Goal: Task Accomplishment & Management: Manage account settings

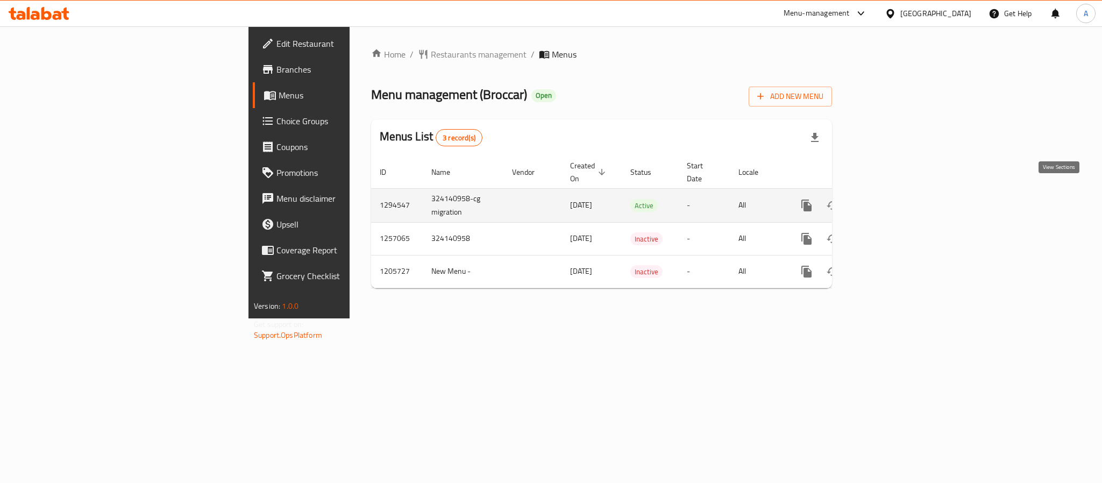
click at [889, 201] on icon "enhanced table" at bounding box center [884, 206] width 10 height 10
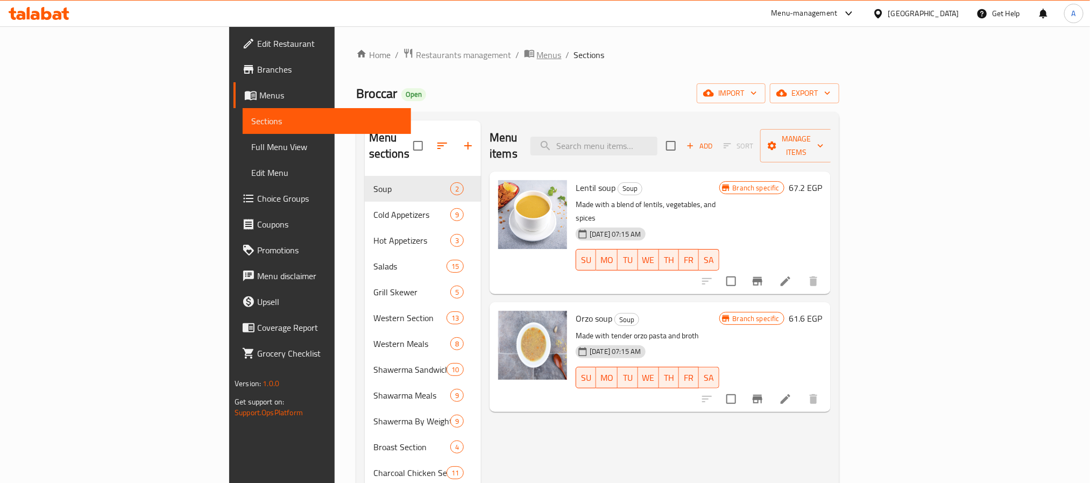
click at [537, 55] on span "Menus" at bounding box center [549, 54] width 25 height 13
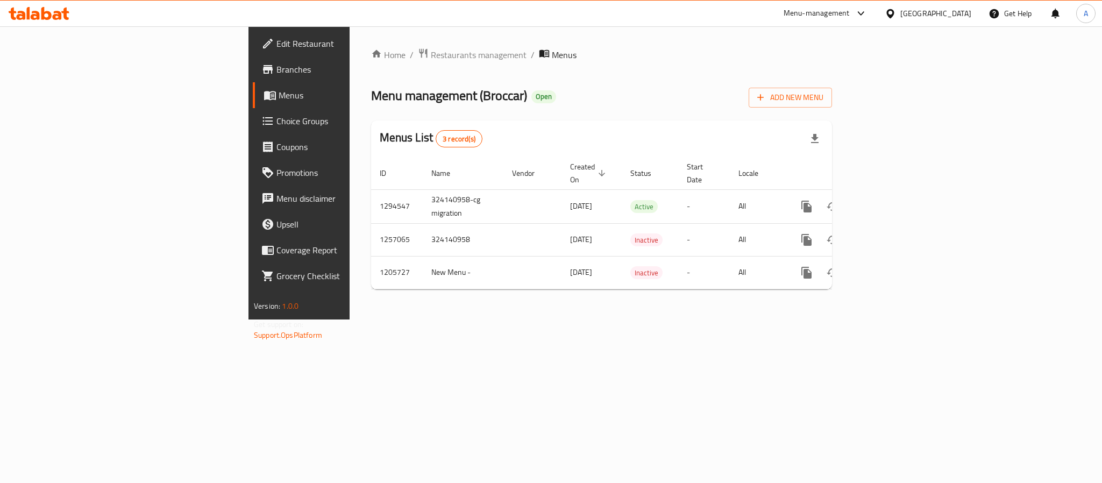
click at [552, 52] on span "Menus" at bounding box center [564, 54] width 25 height 13
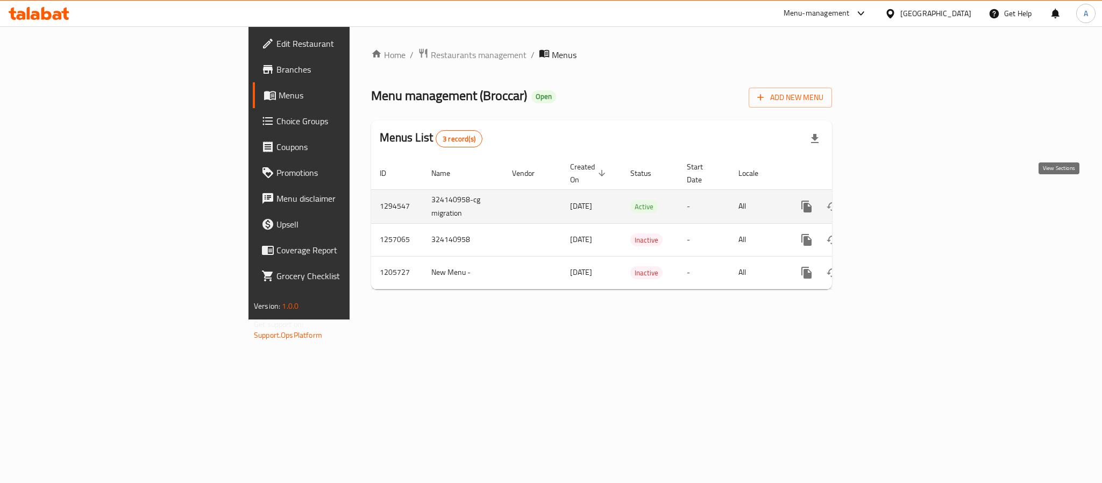
click at [891, 200] on icon "enhanced table" at bounding box center [884, 206] width 13 height 13
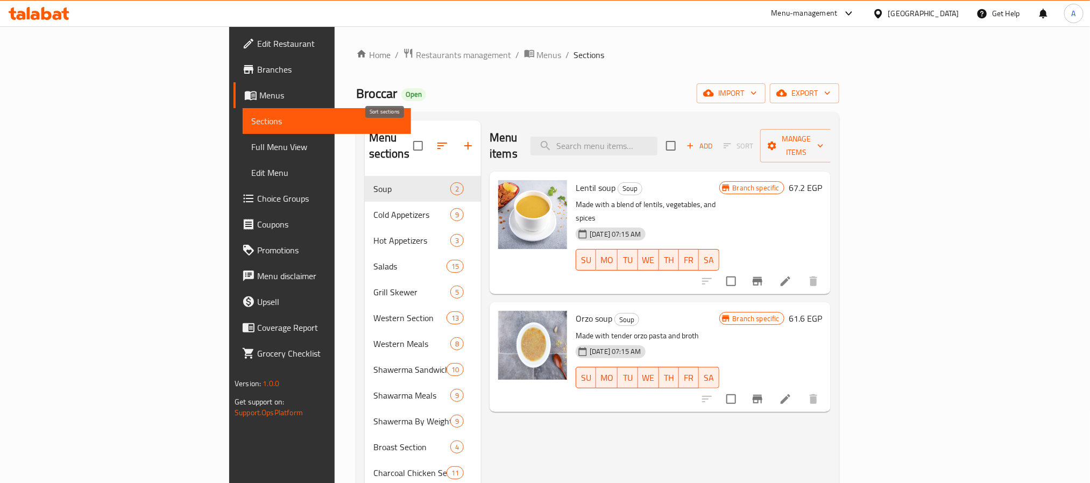
click at [436, 144] on icon "button" at bounding box center [442, 145] width 13 height 13
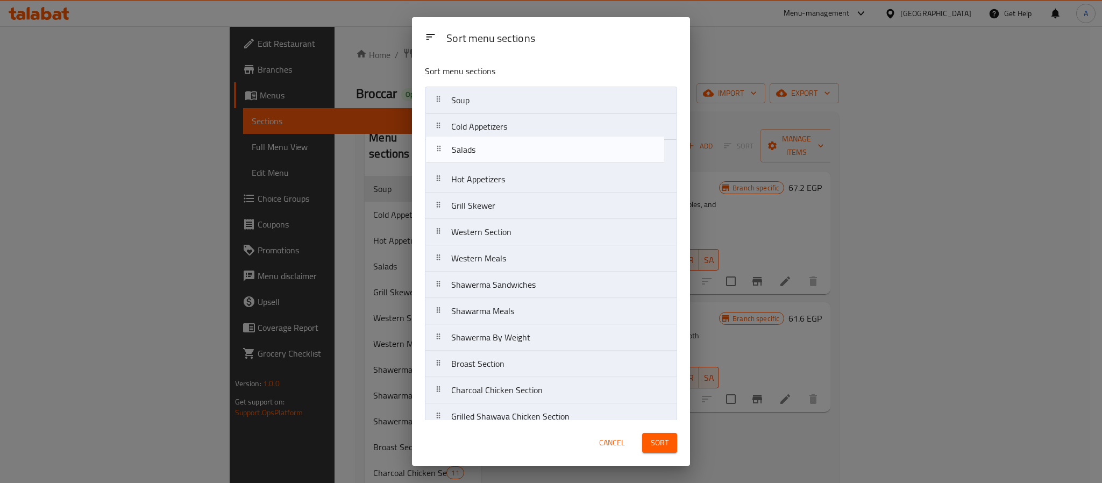
drag, startPoint x: 507, startPoint y: 181, endPoint x: 507, endPoint y: 146, distance: 35.0
click at [507, 146] on nav "Soup Cold Appetizers Hot Appetizers Salads Grill Skewer Western Section Western…" at bounding box center [551, 403] width 252 height 633
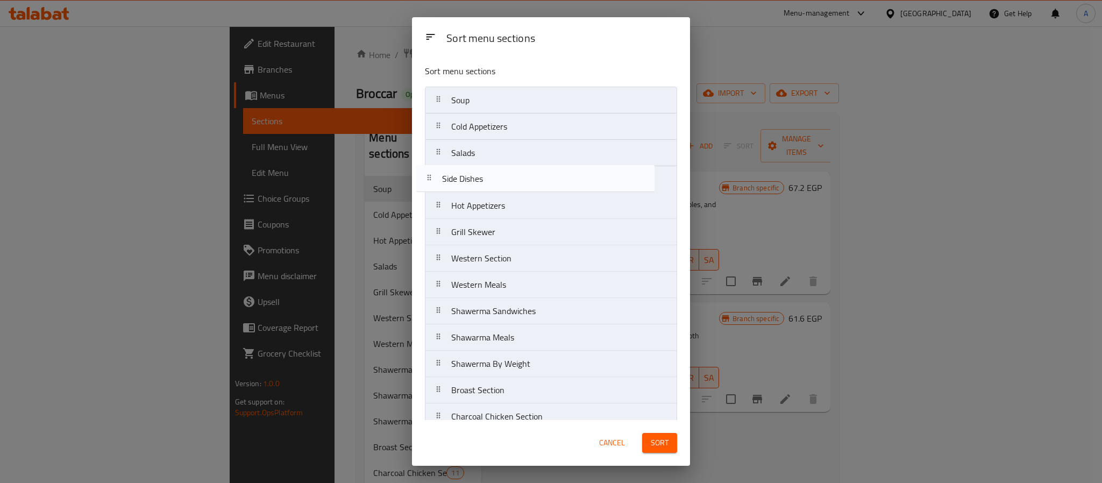
drag, startPoint x: 626, startPoint y: 347, endPoint x: 613, endPoint y: 165, distance: 182.8
click at [613, 165] on nav "Soup Cold Appetizers Salads Hot Appetizers Grill Skewer Western Section Western…" at bounding box center [551, 403] width 252 height 633
drag, startPoint x: 542, startPoint y: 315, endPoint x: 547, endPoint y: 209, distance: 106.0
click at [547, 209] on nav "Soup Cold Appetizers Salads Side Dishes Hot Appetizers Grill Skewer Western Sec…" at bounding box center [551, 403] width 252 height 633
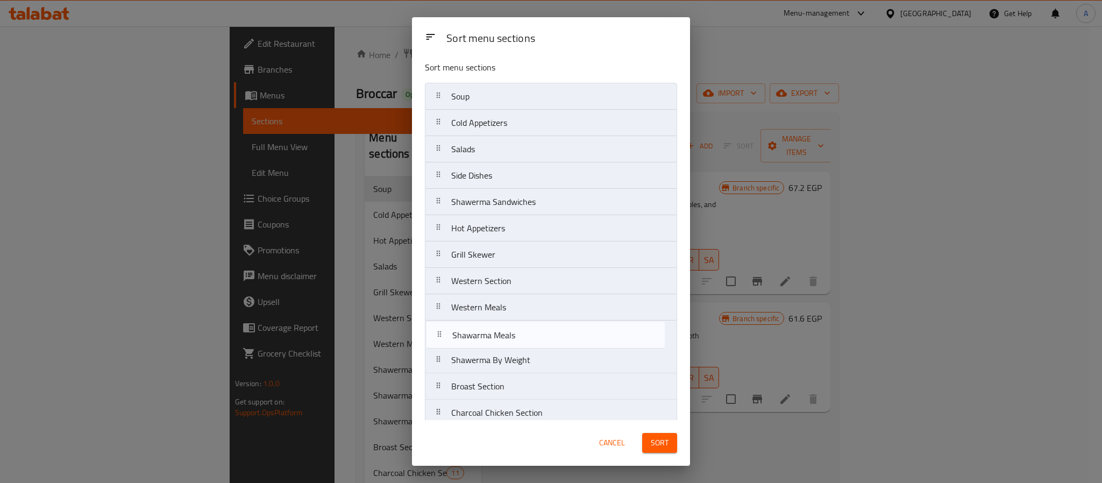
scroll to position [4, 0]
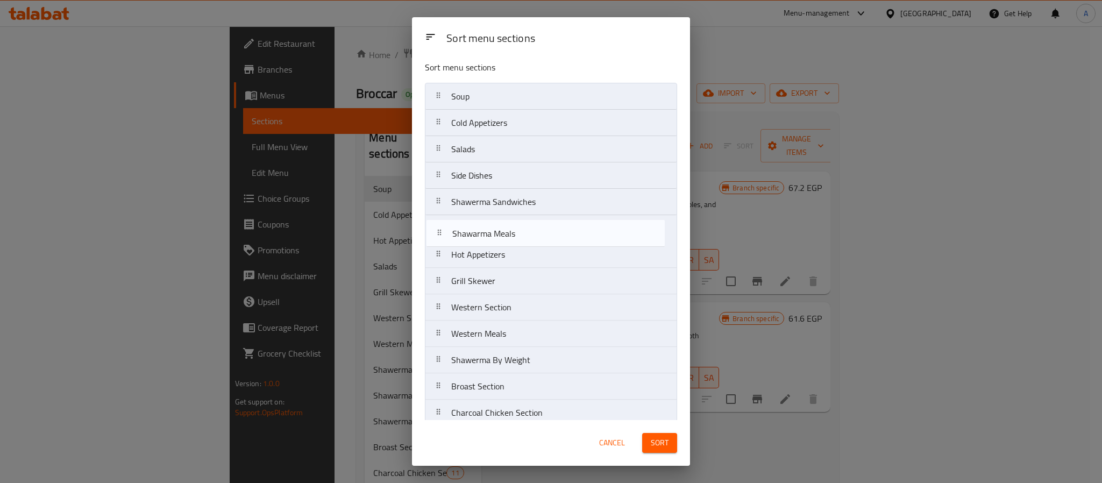
drag, startPoint x: 505, startPoint y: 341, endPoint x: 507, endPoint y: 230, distance: 111.3
click at [507, 230] on nav "Soup Cold Appetizers Salads Side Dishes Shawerma Sandwiches Hot Appetizers Gril…" at bounding box center [551, 399] width 252 height 633
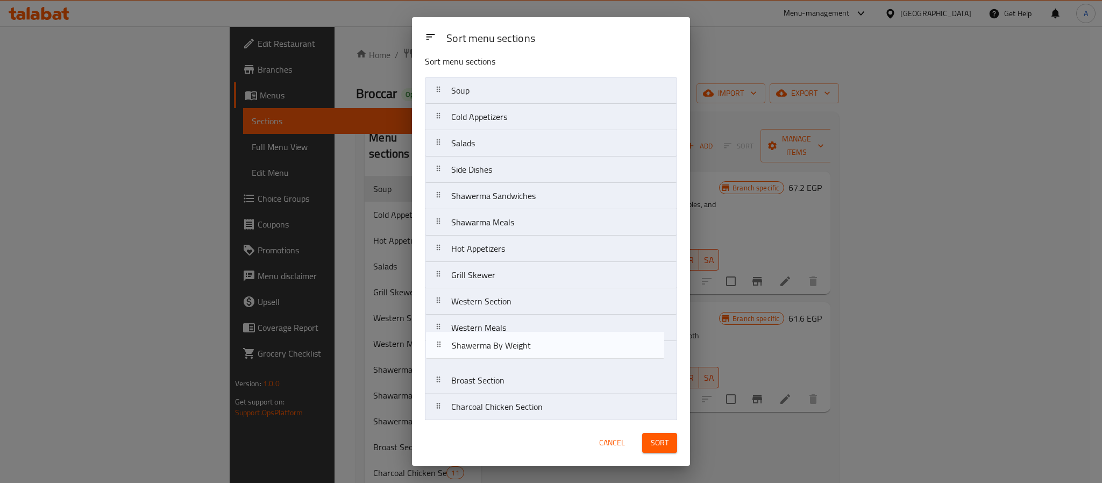
scroll to position [13, 0]
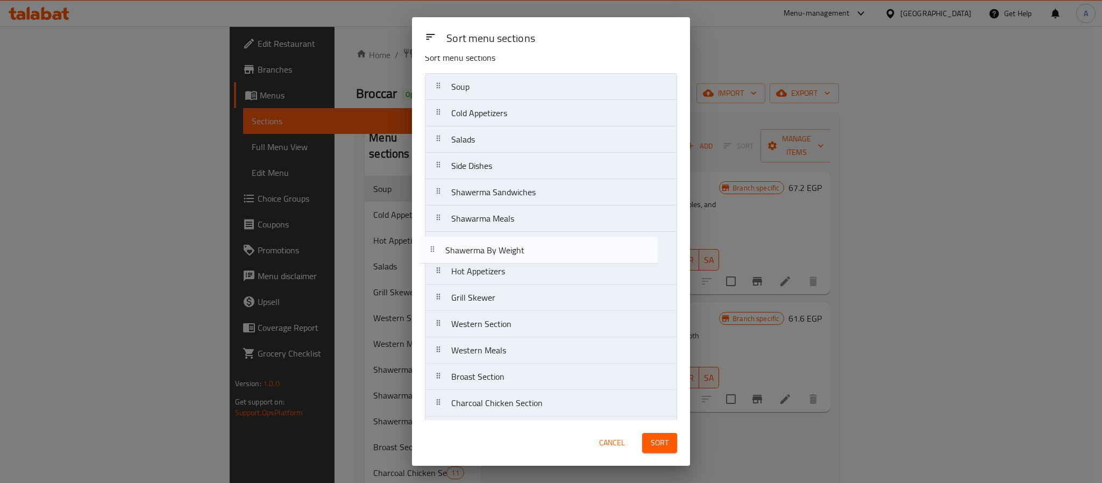
drag, startPoint x: 514, startPoint y: 366, endPoint x: 507, endPoint y: 249, distance: 117.4
click at [507, 249] on nav "Soup Cold Appetizers Salads Side Dishes Shawerma Sandwiches Shawarma Meals Hot …" at bounding box center [551, 389] width 252 height 633
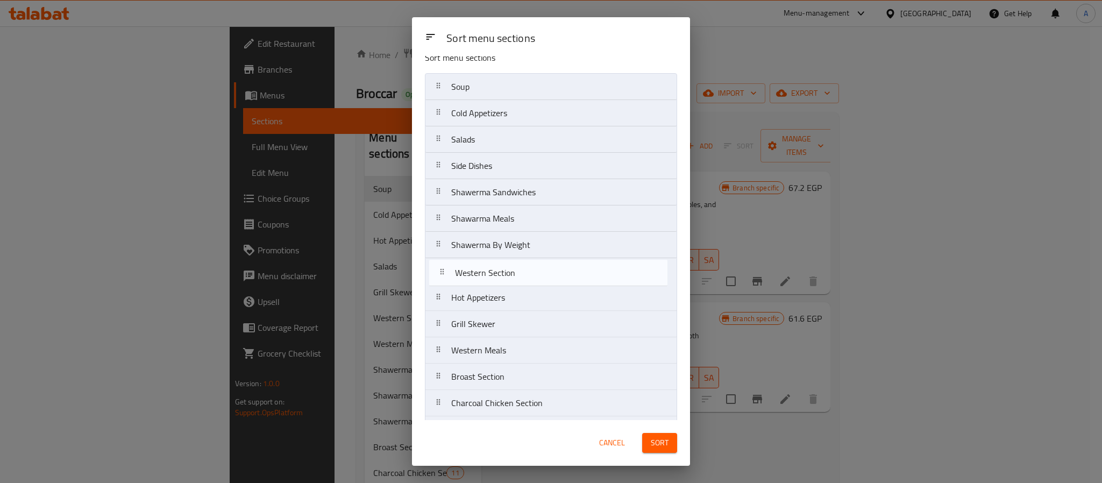
drag, startPoint x: 471, startPoint y: 324, endPoint x: 474, endPoint y: 268, distance: 56.0
click at [474, 268] on nav "Soup Cold Appetizers Salads Side Dishes Shawerma Sandwiches Shawarma Meals Shaw…" at bounding box center [551, 389] width 252 height 633
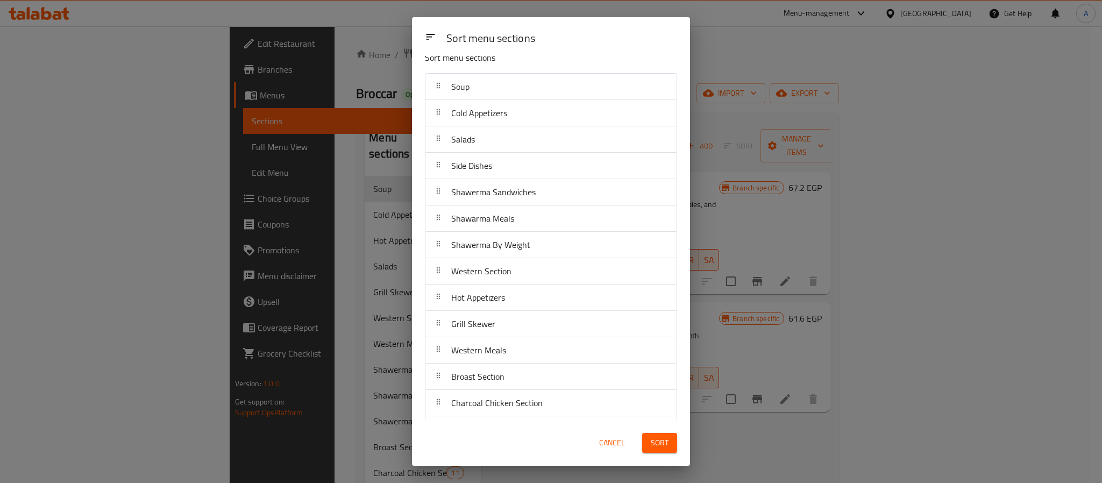
scroll to position [18, 0]
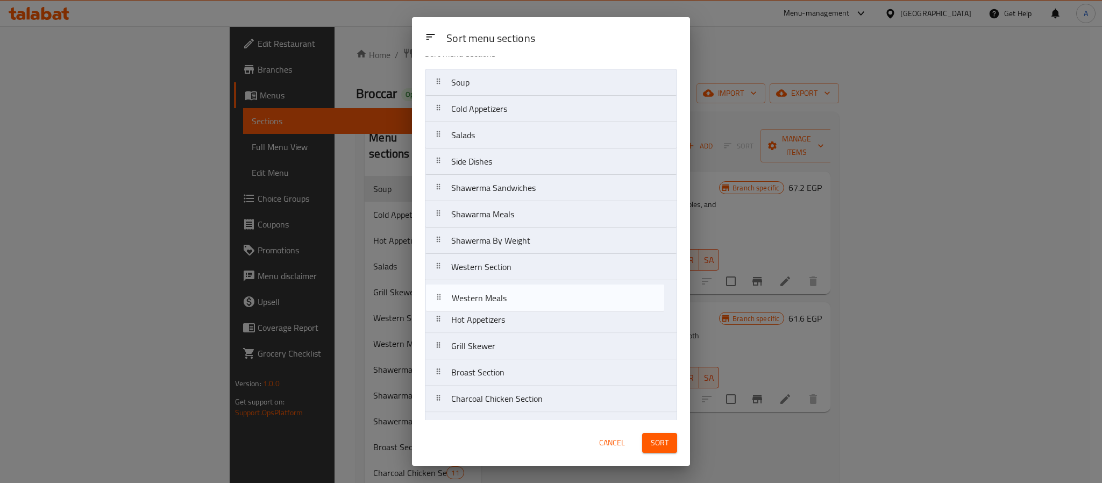
drag, startPoint x: 468, startPoint y: 359, endPoint x: 468, endPoint y: 297, distance: 61.3
click at [468, 297] on nav "Soup Cold Appetizers Salads Side Dishes Shawerma Sandwiches Shawarma Meals Shaw…" at bounding box center [551, 385] width 252 height 633
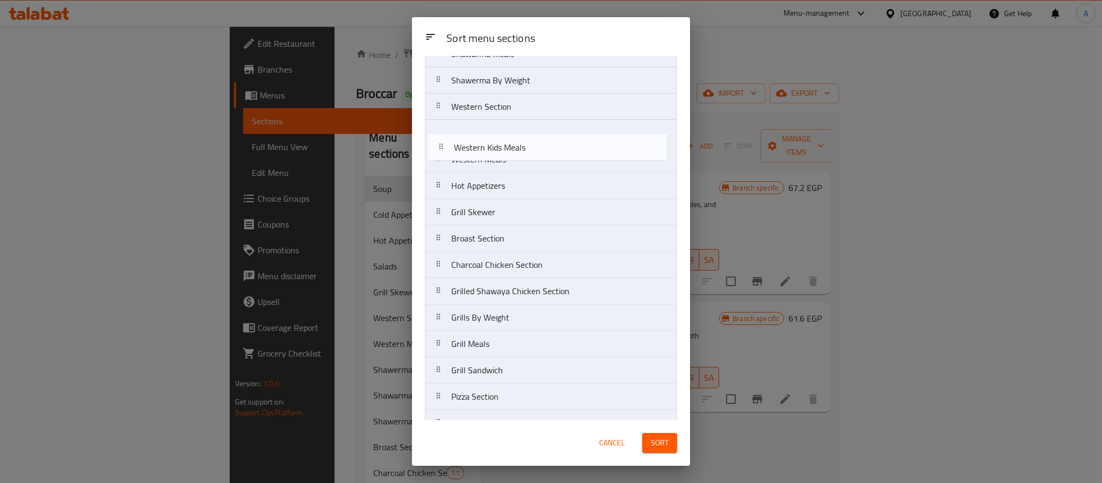
scroll to position [175, 0]
drag, startPoint x: 497, startPoint y: 349, endPoint x: 501, endPoint y: 158, distance: 190.9
click at [501, 158] on nav "Soup Cold Appetizers Salads Side Dishes Shawerma Sandwiches Shawarma Meals Shaw…" at bounding box center [551, 228] width 252 height 633
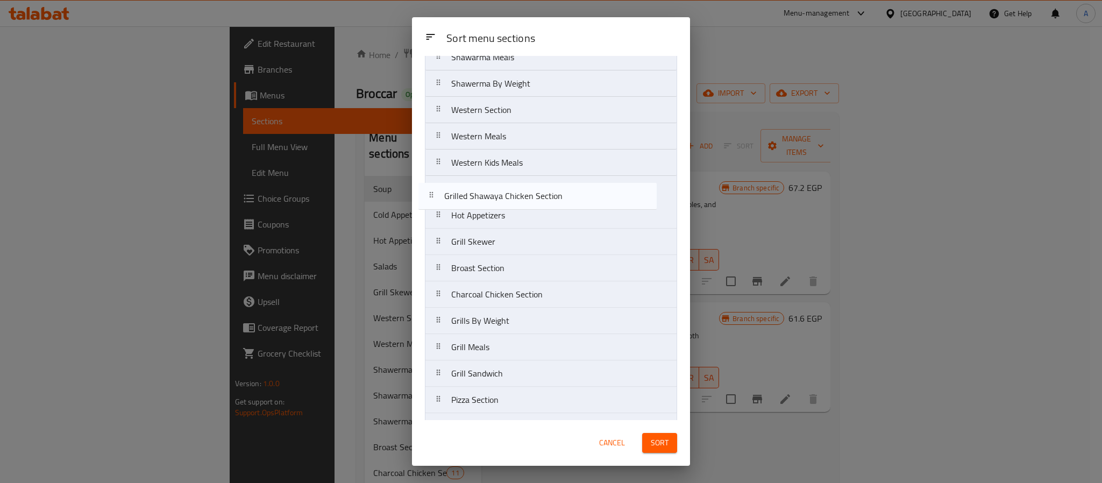
drag, startPoint x: 549, startPoint y: 297, endPoint x: 541, endPoint y: 193, distance: 105.2
click at [541, 193] on nav "Soup Cold Appetizers Salads Side Dishes Shawerma Sandwiches Shawarma Meals Shaw…" at bounding box center [551, 228] width 252 height 633
drag, startPoint x: 500, startPoint y: 245, endPoint x: 499, endPoint y: 188, distance: 57.6
click at [499, 188] on nav "Soup Cold Appetizers Salads Side Dishes Shawerma Sandwiches Shawarma Meals Shaw…" at bounding box center [551, 228] width 252 height 633
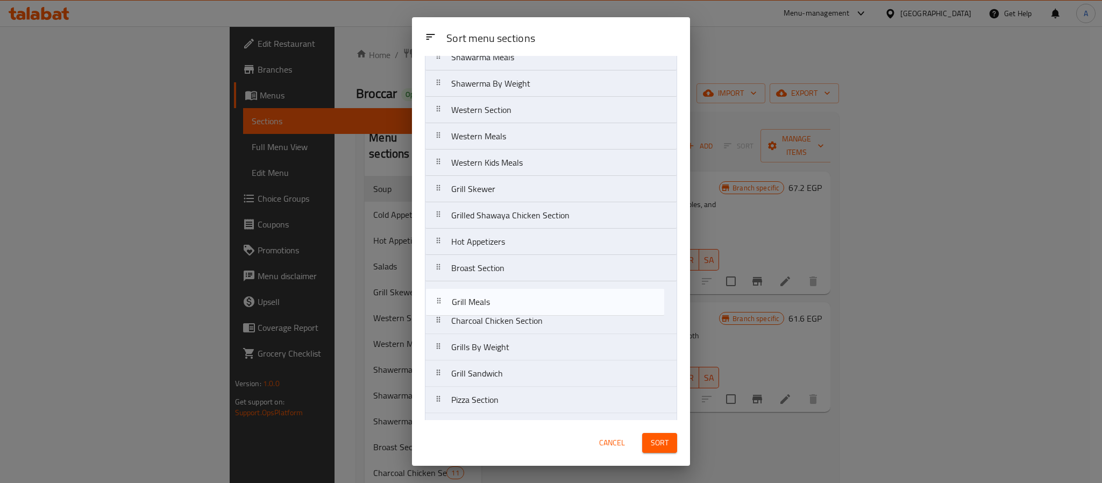
scroll to position [176, 0]
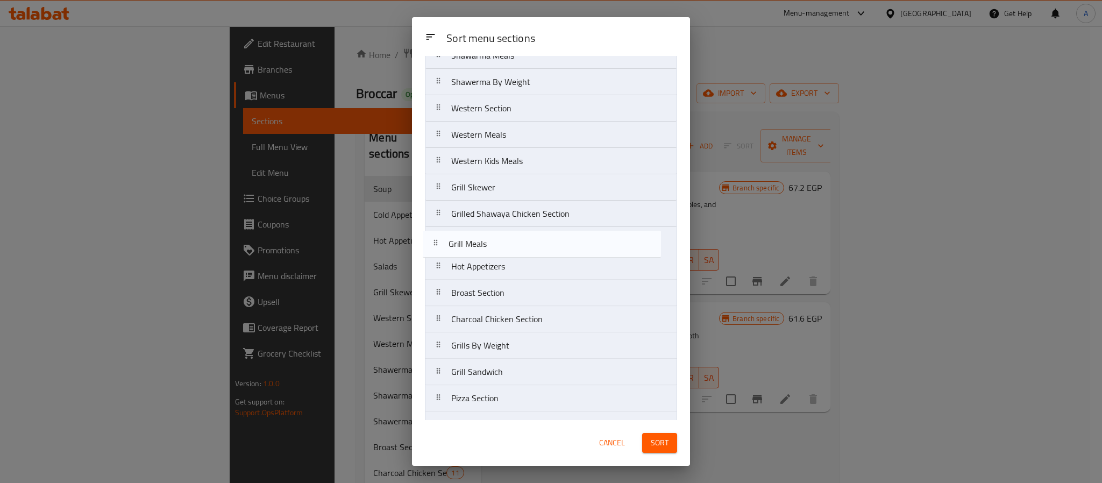
drag, startPoint x: 521, startPoint y: 360, endPoint x: 518, endPoint y: 237, distance: 123.2
click at [518, 237] on nav "Soup Cold Appetizers Salads Side Dishes Shawerma Sandwiches Shawarma Meals Shaw…" at bounding box center [551, 226] width 252 height 633
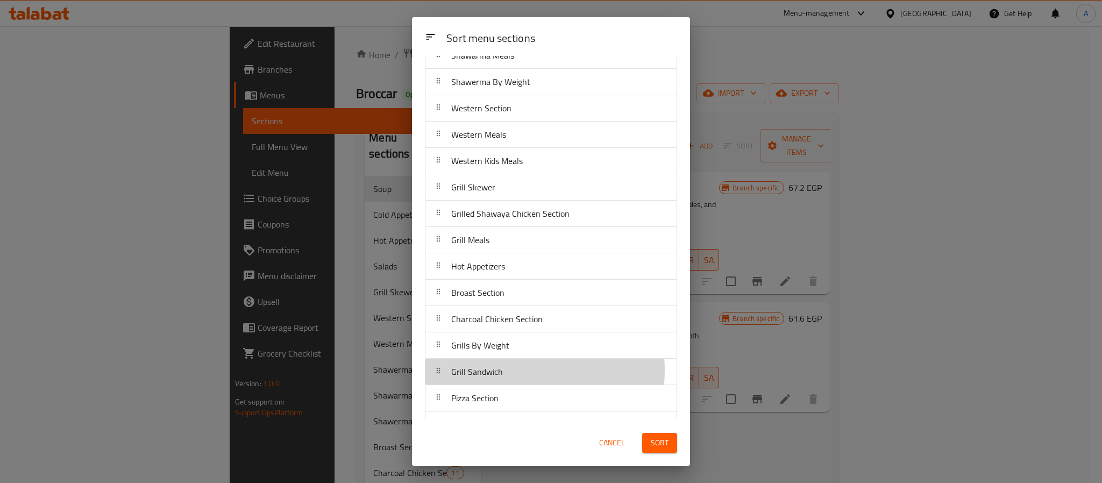
scroll to position [181, 0]
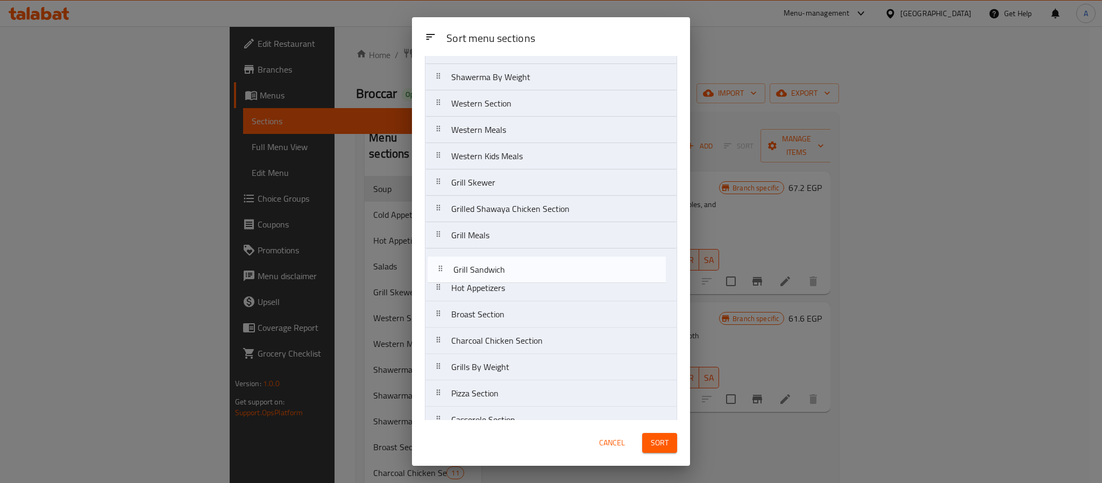
drag, startPoint x: 507, startPoint y: 374, endPoint x: 509, endPoint y: 260, distance: 114.6
click at [509, 260] on nav "Soup Cold Appetizers Salads Side Dishes Shawerma Sandwiches Shawarma Meals Shaw…" at bounding box center [551, 221] width 252 height 633
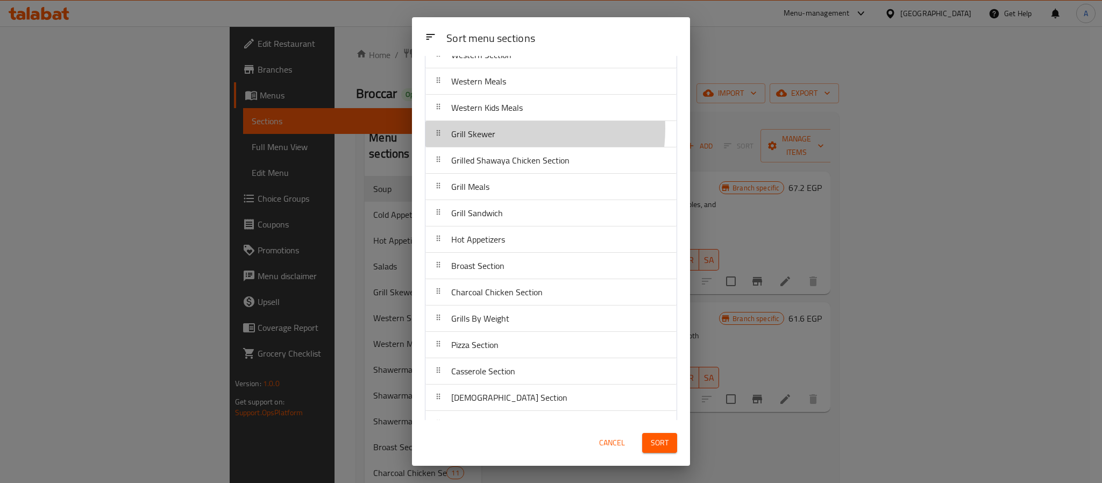
scroll to position [226, 0]
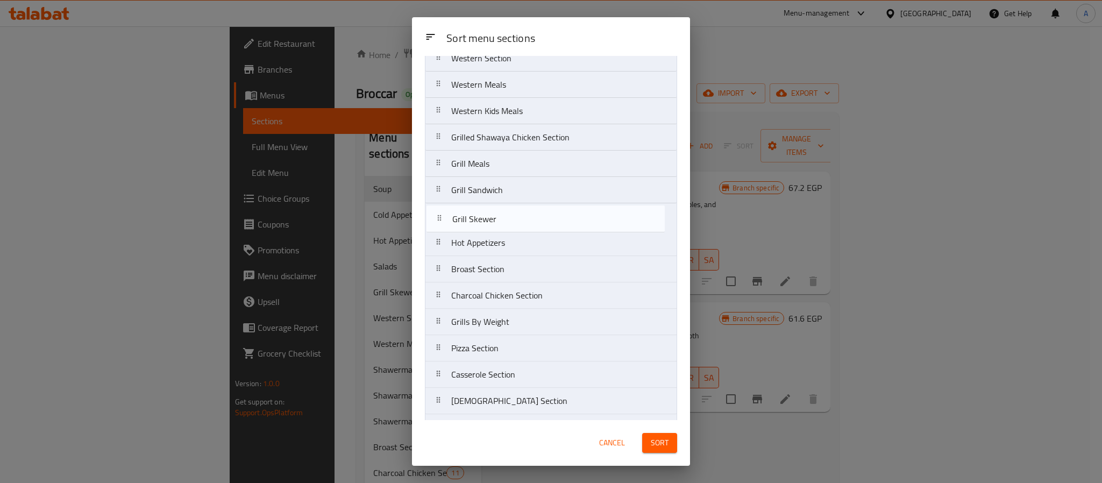
drag, startPoint x: 499, startPoint y: 131, endPoint x: 499, endPoint y: 218, distance: 87.1
click at [499, 218] on nav "Soup Cold Appetizers Salads Side Dishes Shawerma Sandwiches Shawarma Meals Shaw…" at bounding box center [551, 176] width 252 height 633
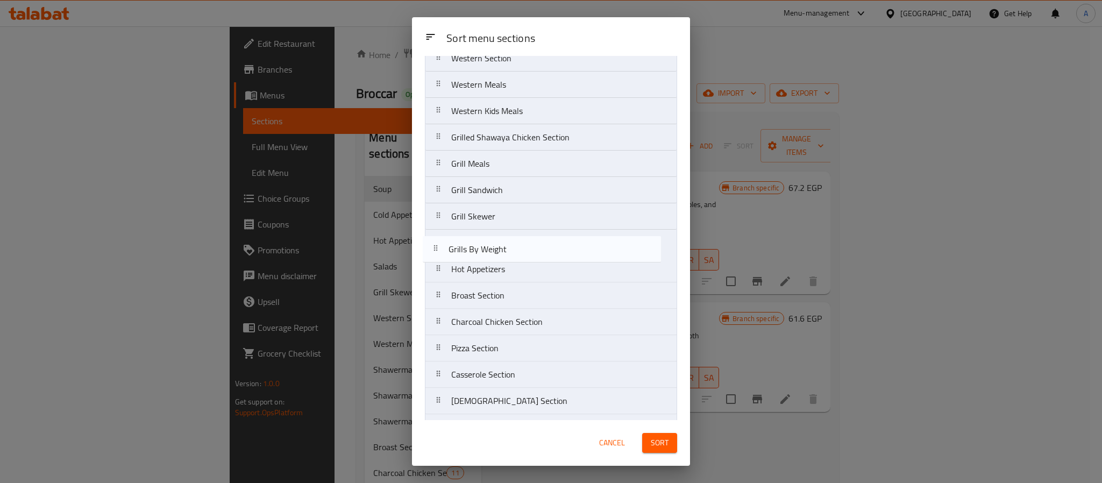
drag, startPoint x: 504, startPoint y: 330, endPoint x: 501, endPoint y: 249, distance: 80.7
click at [501, 249] on nav "Soup Cold Appetizers Salads Side Dishes Shawerma Sandwiches Shawarma Meals Shaw…" at bounding box center [551, 176] width 252 height 633
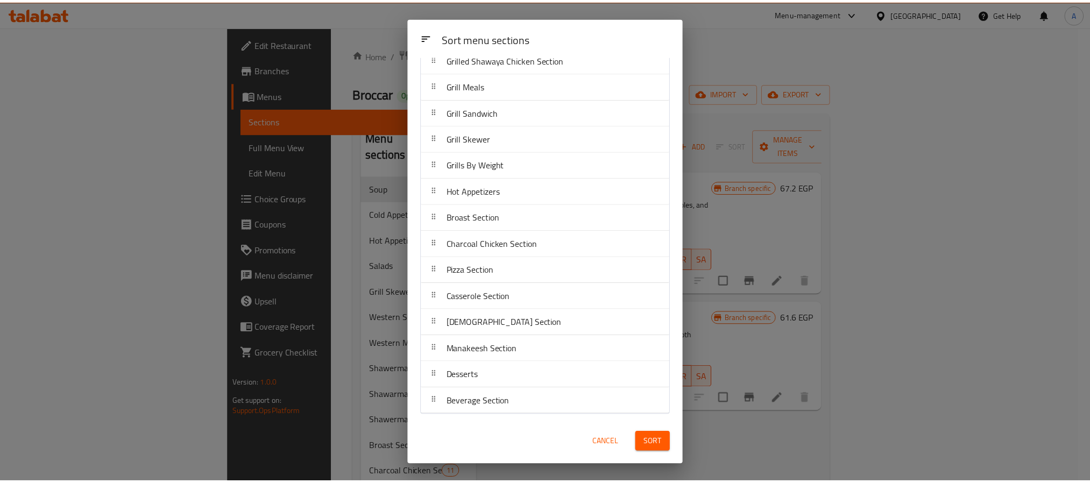
scroll to position [310, 0]
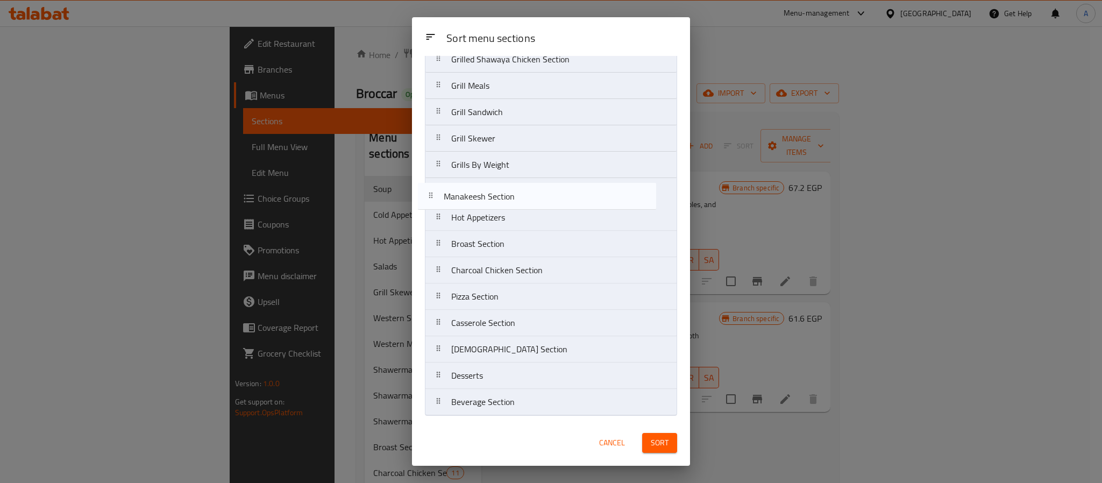
drag, startPoint x: 492, startPoint y: 346, endPoint x: 484, endPoint y: 189, distance: 157.2
click at [484, 189] on nav "Soup Cold Appetizers Salads Side Dishes Shawerma Sandwiches Shawarma Meals Shaw…" at bounding box center [551, 98] width 252 height 633
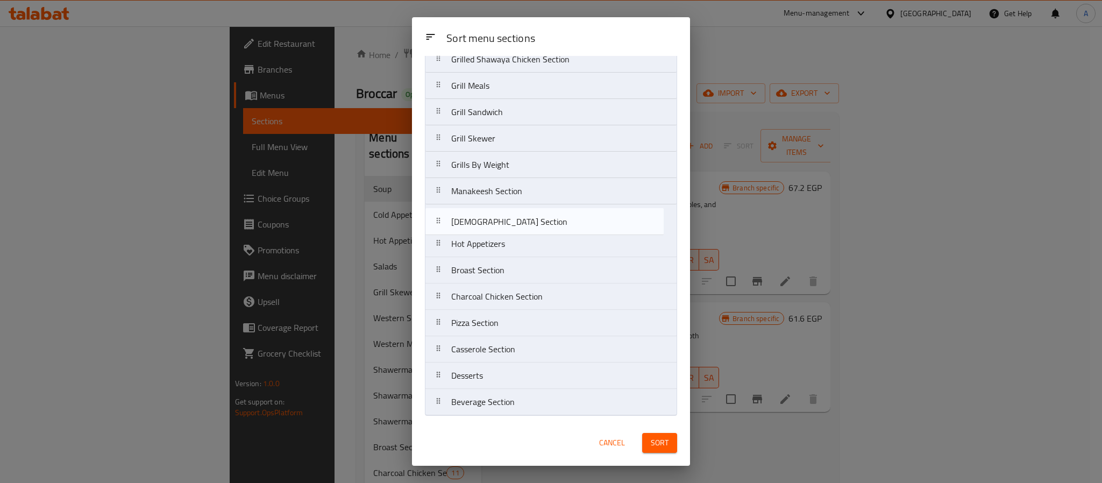
drag, startPoint x: 491, startPoint y: 348, endPoint x: 490, endPoint y: 217, distance: 131.8
click at [490, 217] on nav "Soup Cold Appetizers Salads Side Dishes Shawerma Sandwiches Shawarma Meals Shaw…" at bounding box center [551, 98] width 252 height 633
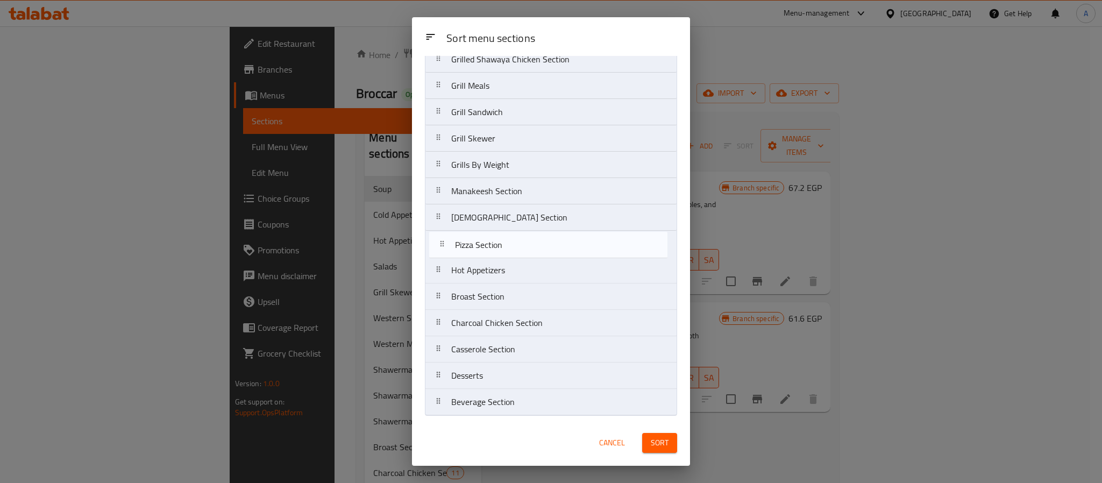
drag, startPoint x: 502, startPoint y: 326, endPoint x: 505, endPoint y: 246, distance: 80.2
click at [505, 246] on nav "Soup Cold Appetizers Salads Side Dishes Shawerma Sandwiches Shawarma Meals Shaw…" at bounding box center [551, 98] width 252 height 633
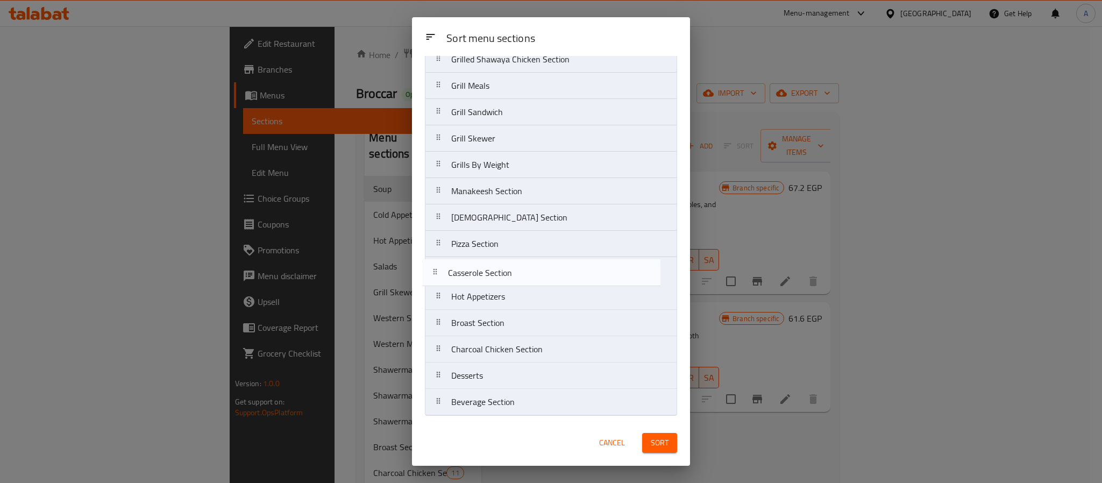
drag, startPoint x: 513, startPoint y: 347, endPoint x: 508, endPoint y: 268, distance: 78.7
click at [508, 268] on nav "Soup Cold Appetizers Salads Side Dishes Shawerma Sandwiches Shawarma Meals Shaw…" at bounding box center [551, 98] width 252 height 633
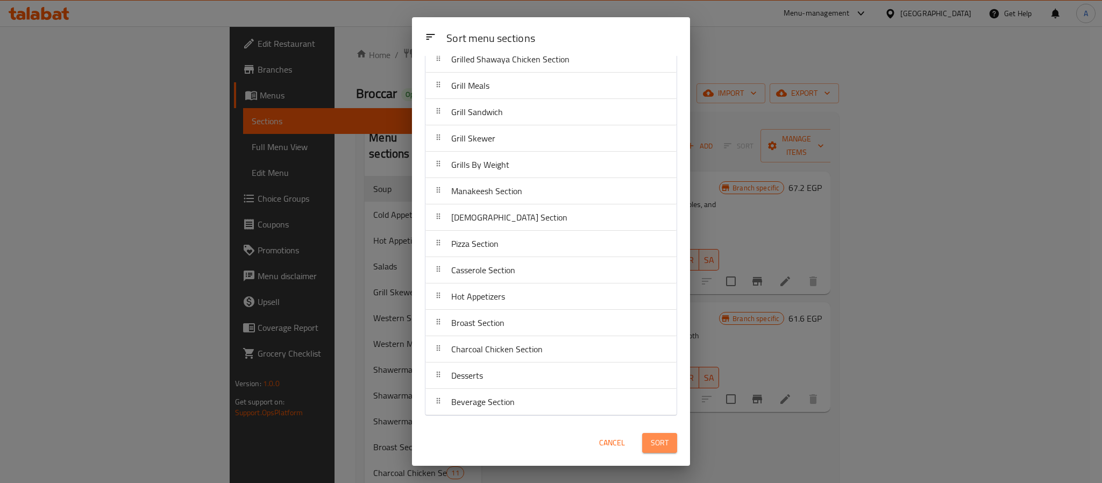
click at [646, 442] on button "Sort" at bounding box center [659, 443] width 35 height 20
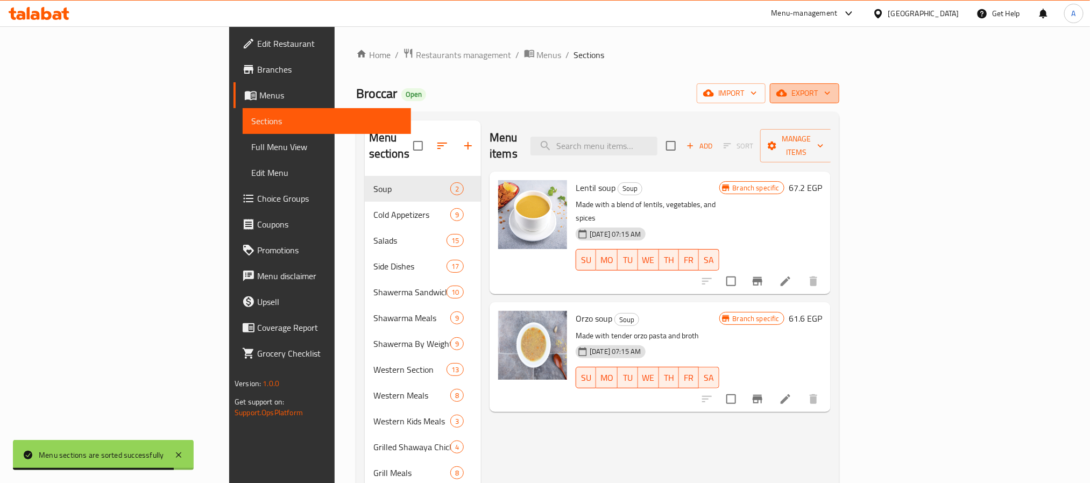
click at [830, 89] on span "export" at bounding box center [804, 93] width 52 height 13
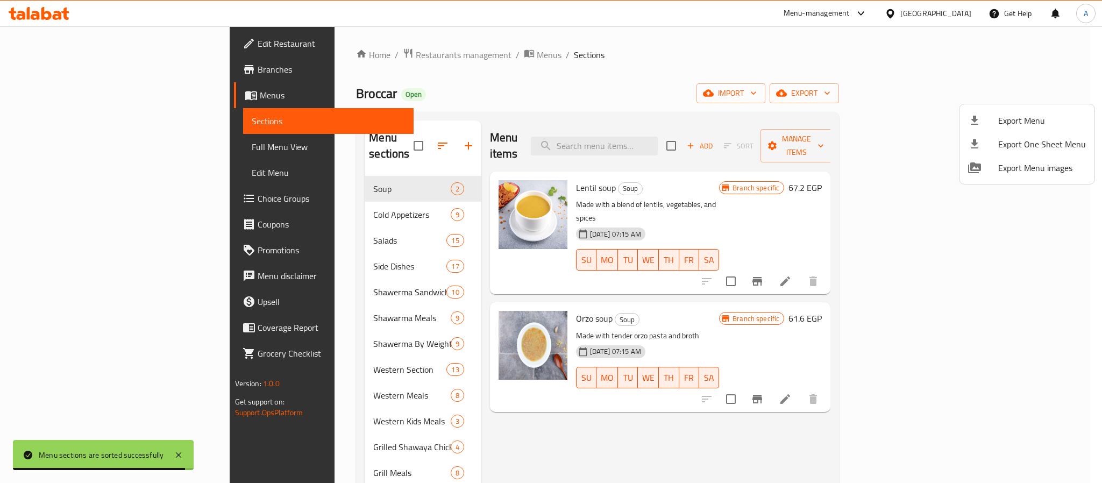
click at [1020, 114] on span "Export Menu" at bounding box center [1042, 120] width 88 height 13
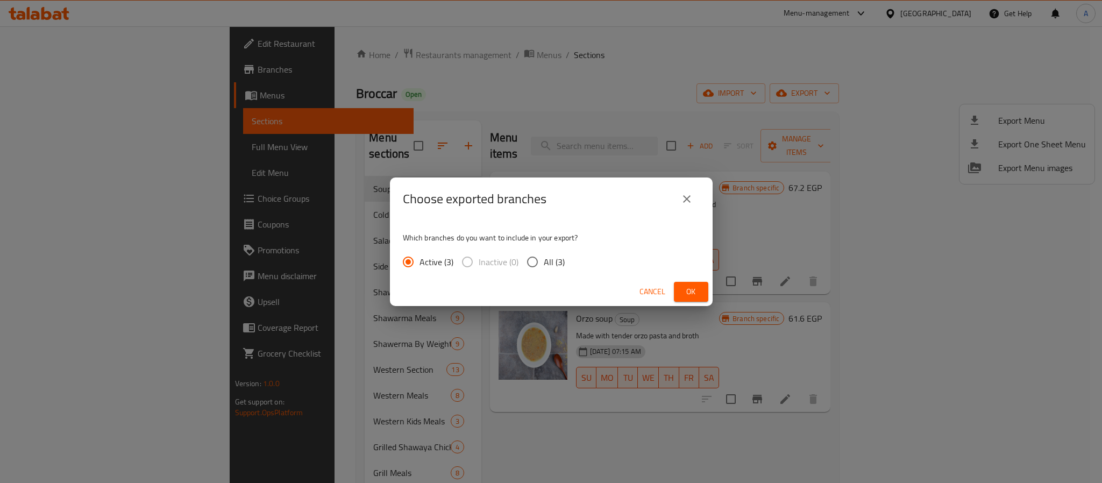
click at [531, 260] on input "All (3)" at bounding box center [532, 262] width 23 height 23
radio input "true"
click at [691, 281] on div "Cancel Ok" at bounding box center [551, 291] width 323 height 29
click at [683, 288] on span "Ok" at bounding box center [690, 291] width 17 height 13
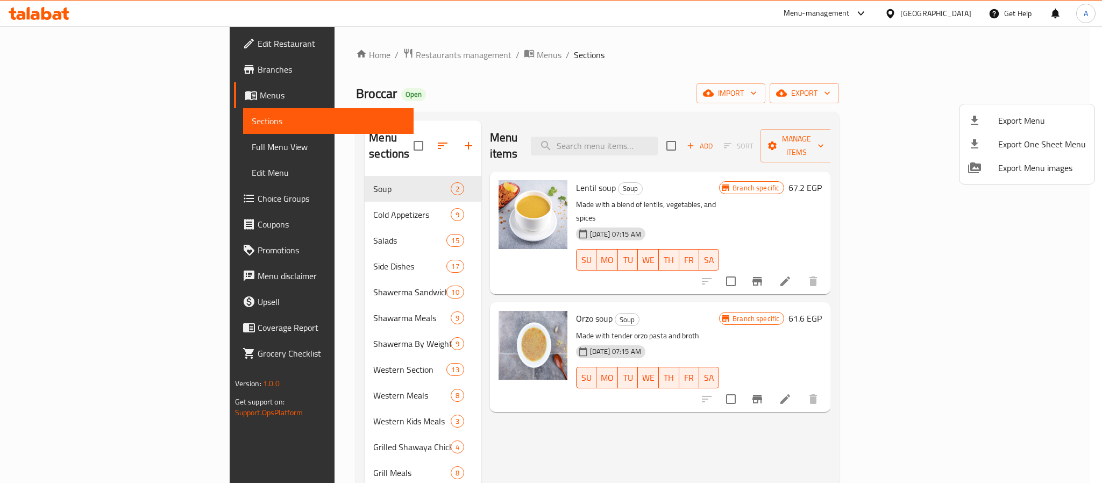
click at [445, 411] on div at bounding box center [551, 241] width 1102 height 483
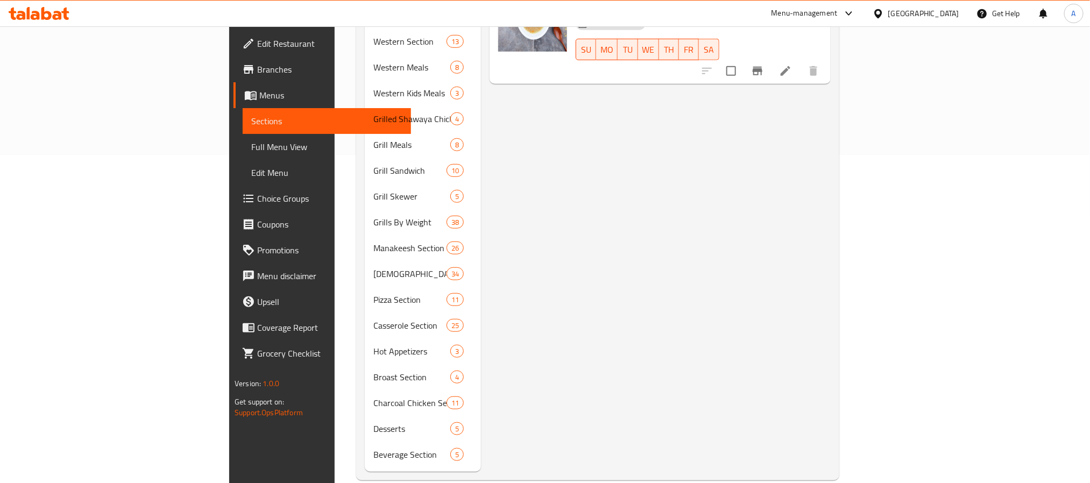
scroll to position [330, 0]
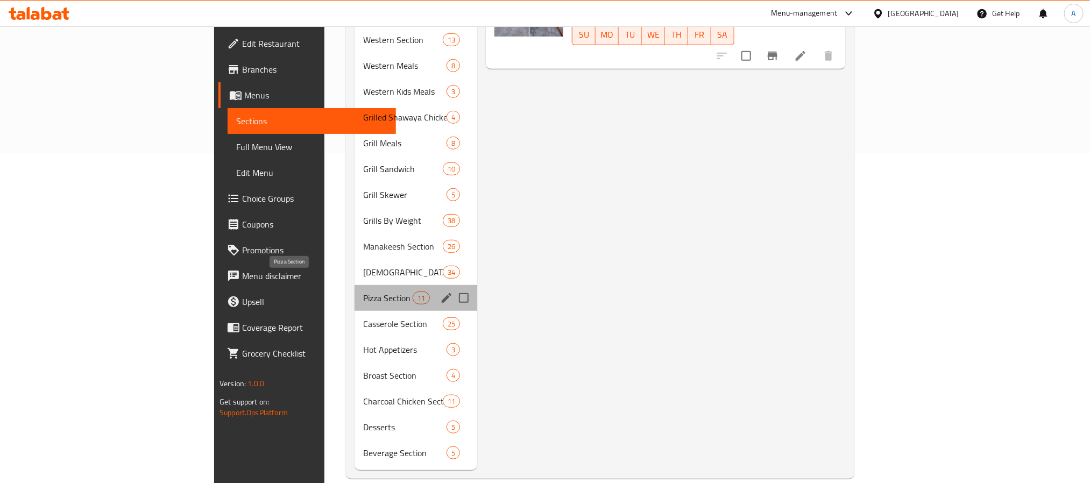
click at [363, 291] on span "Pizza Section" at bounding box center [387, 297] width 49 height 13
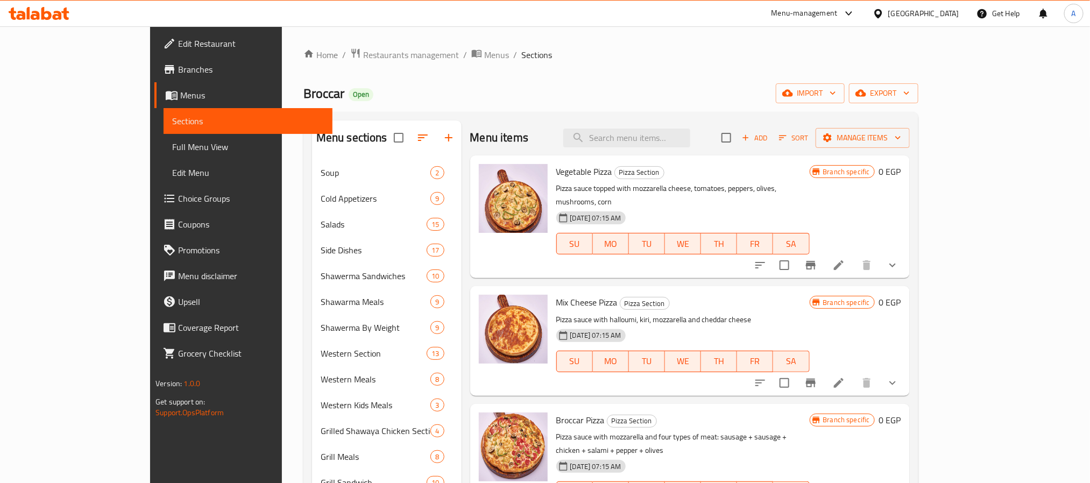
click at [692, 186] on p "Pizza sauce topped with mozzarella cheese, tomatoes, peppers, olives, mushrooms…" at bounding box center [682, 195] width 253 height 27
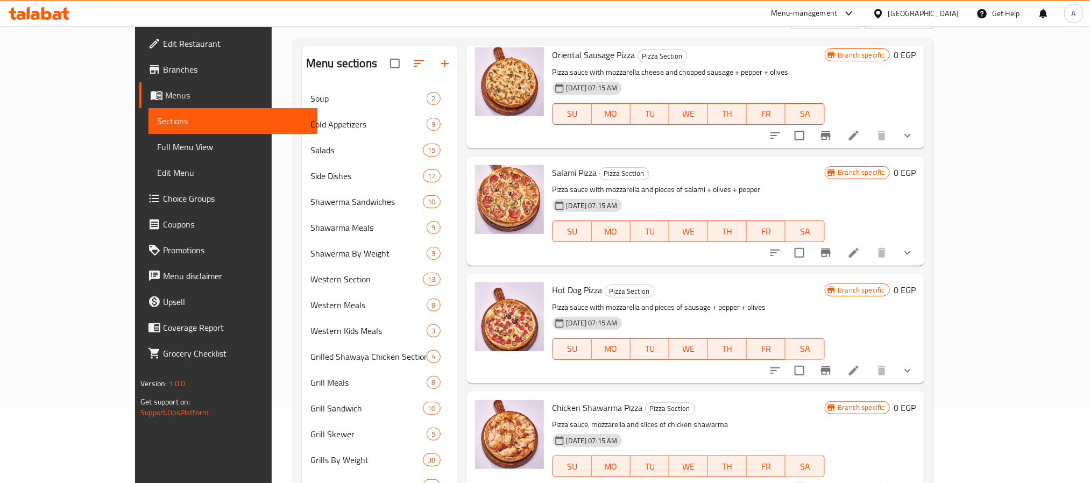
scroll to position [323, 0]
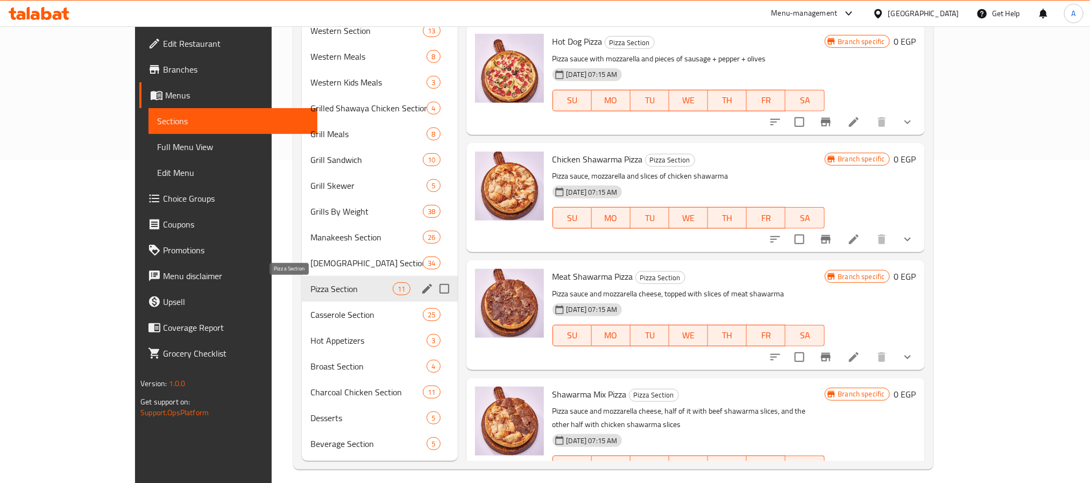
click at [323, 286] on span "Pizza Section" at bounding box center [351, 288] width 82 height 13
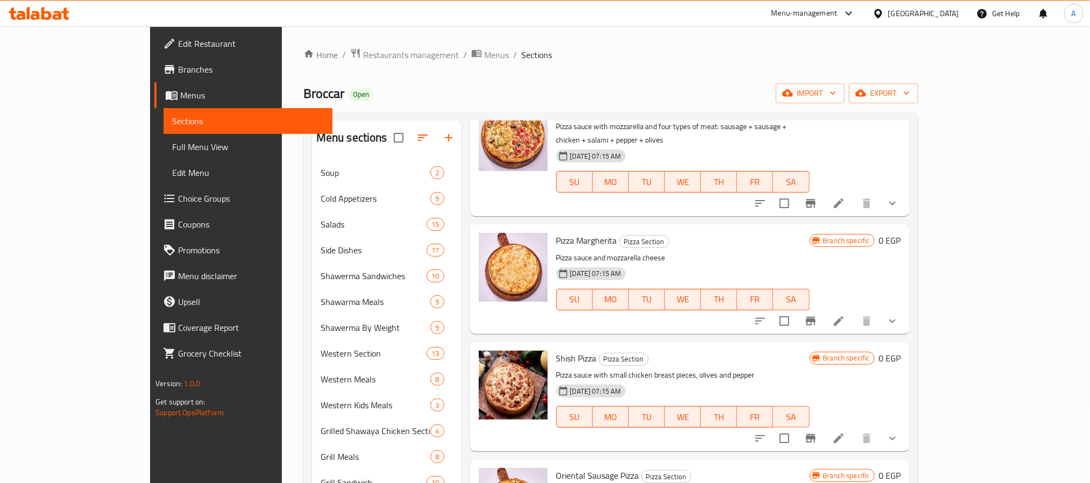
scroll to position [403, 0]
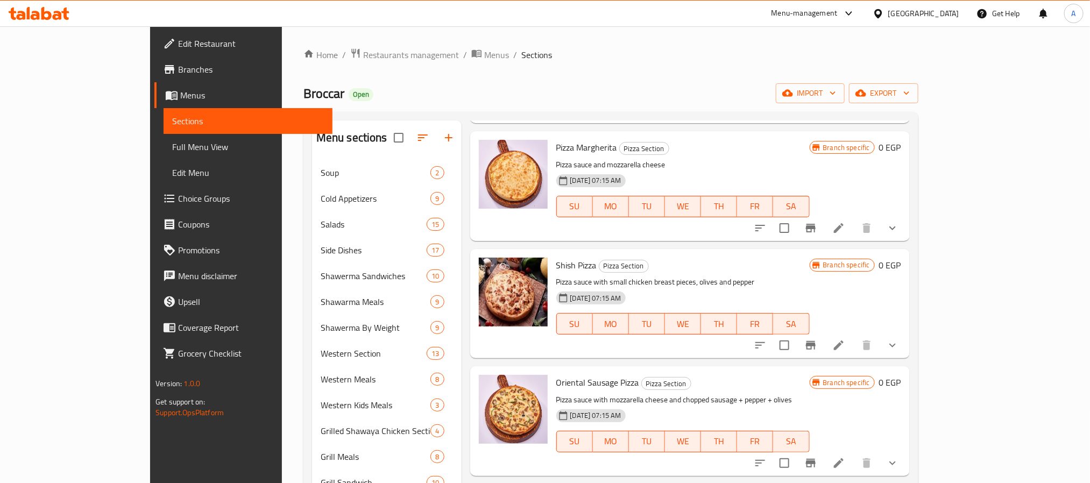
click at [644, 339] on div "Menu items Add Sort Manage items Vegetable Pizza Pizza Section Pizza sauce topp…" at bounding box center [685, 451] width 448 height 663
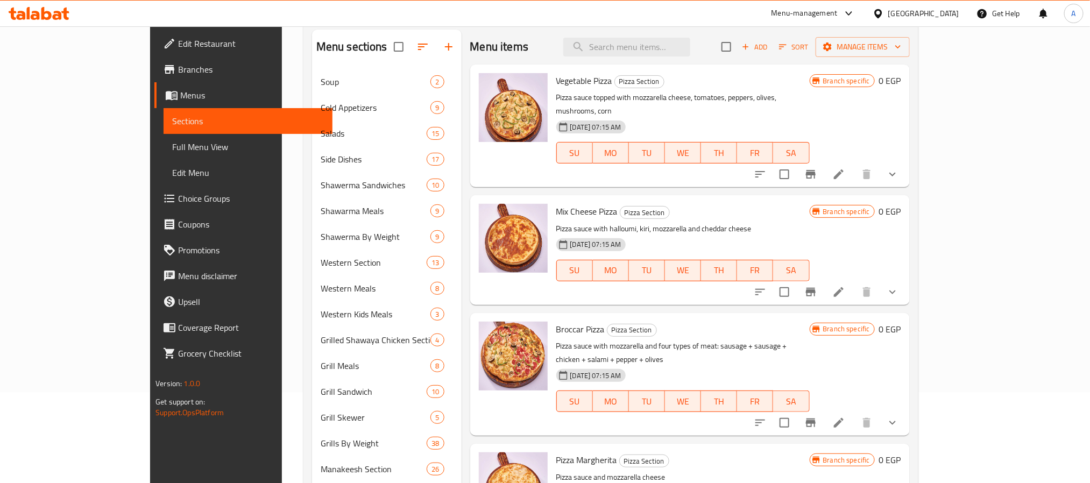
scroll to position [81, 0]
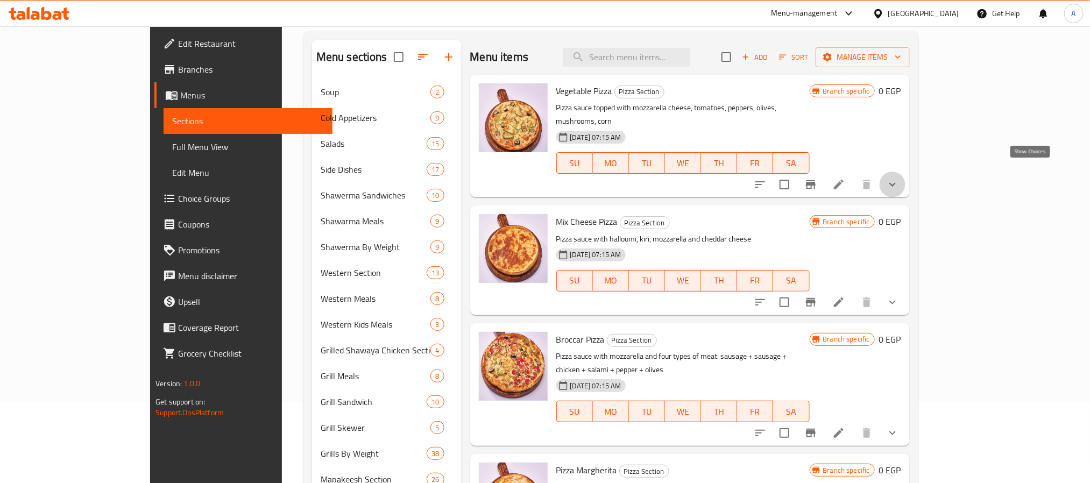
click at [899, 178] on icon "show more" at bounding box center [892, 184] width 13 height 13
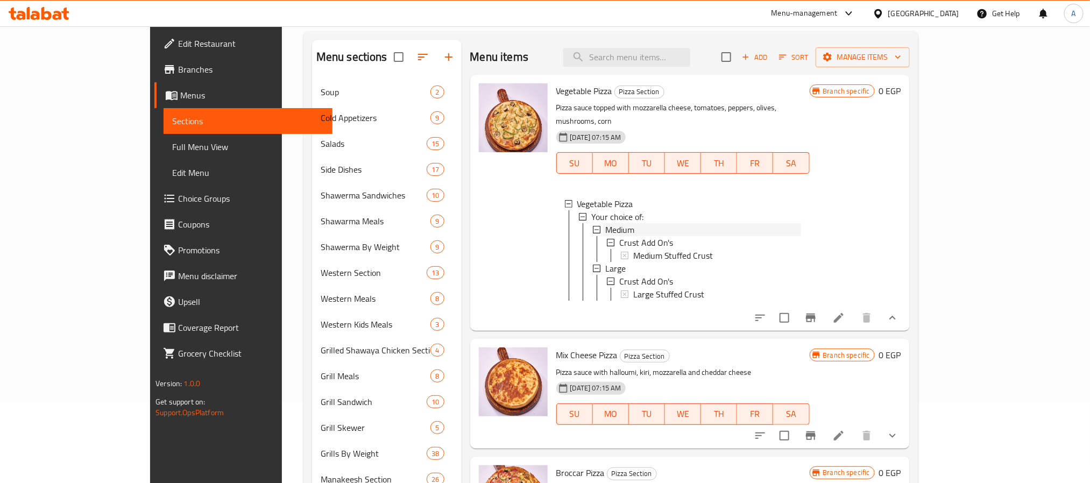
click at [605, 223] on span "Medium" at bounding box center [619, 229] width 29 height 13
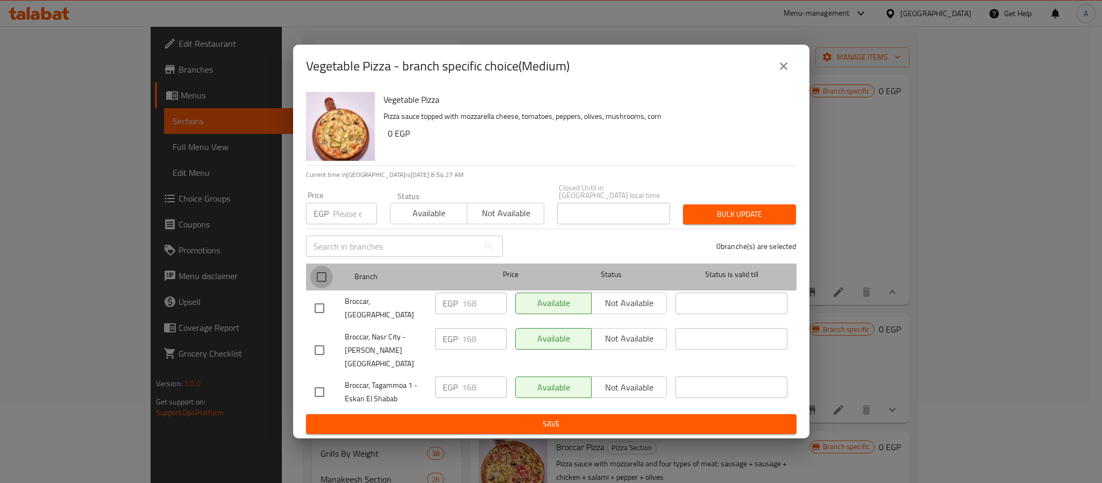
click at [317, 275] on input "checkbox" at bounding box center [321, 277] width 23 height 23
checkbox input "true"
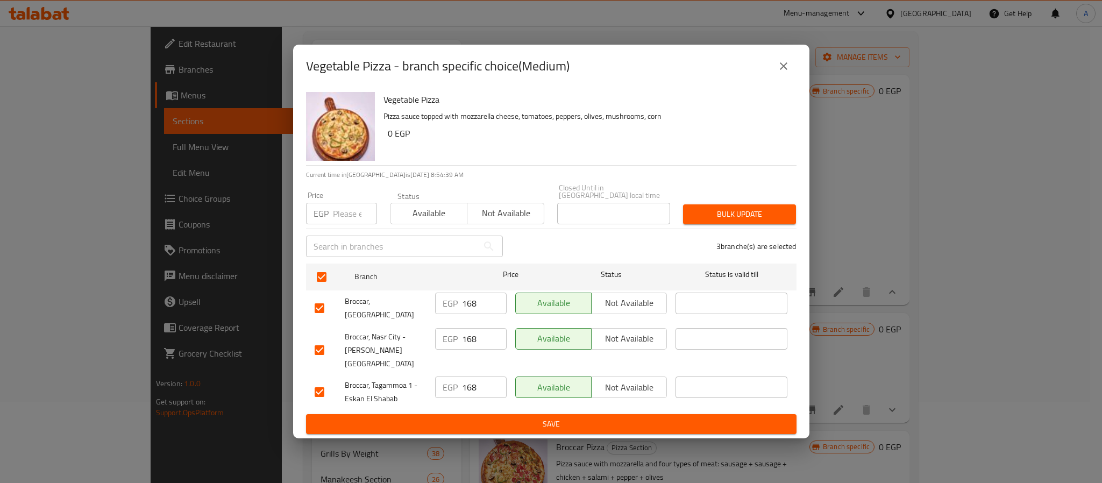
click at [344, 221] on input "number" at bounding box center [355, 214] width 44 height 22
paste input "173.6"
type input "173.6"
click at [732, 219] on span "Bulk update" at bounding box center [740, 214] width 96 height 13
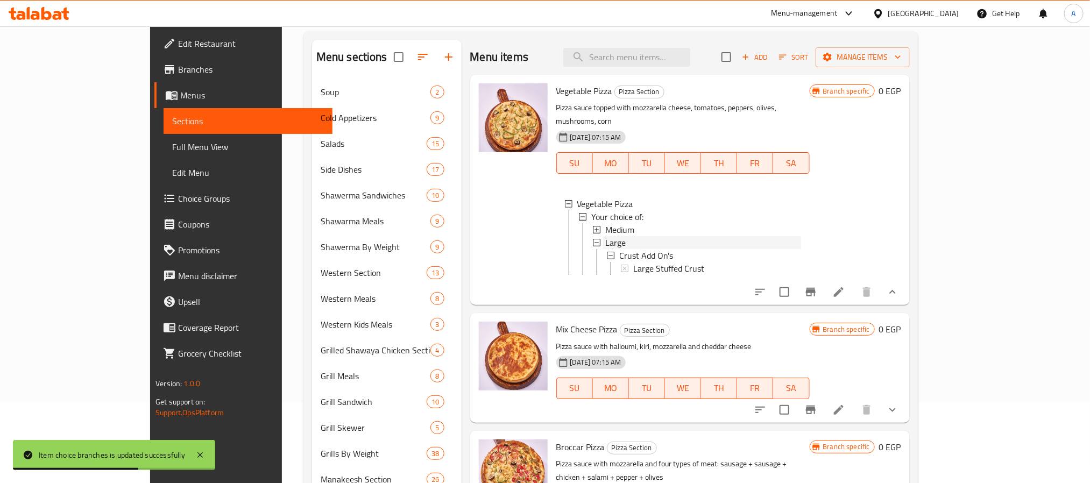
click at [605, 236] on span "Large" at bounding box center [615, 242] width 20 height 13
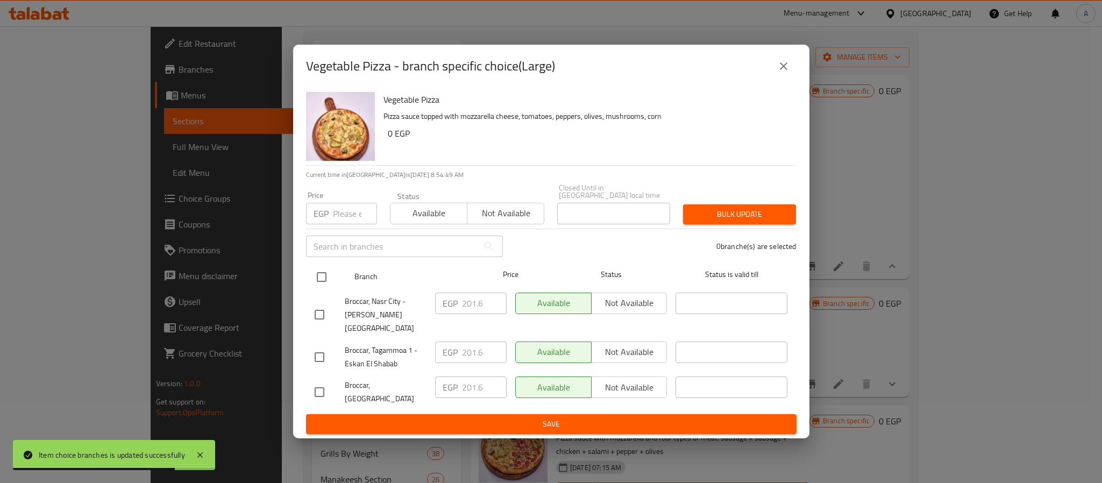
click at [321, 277] on input "checkbox" at bounding box center [321, 277] width 23 height 23
checkbox input "true"
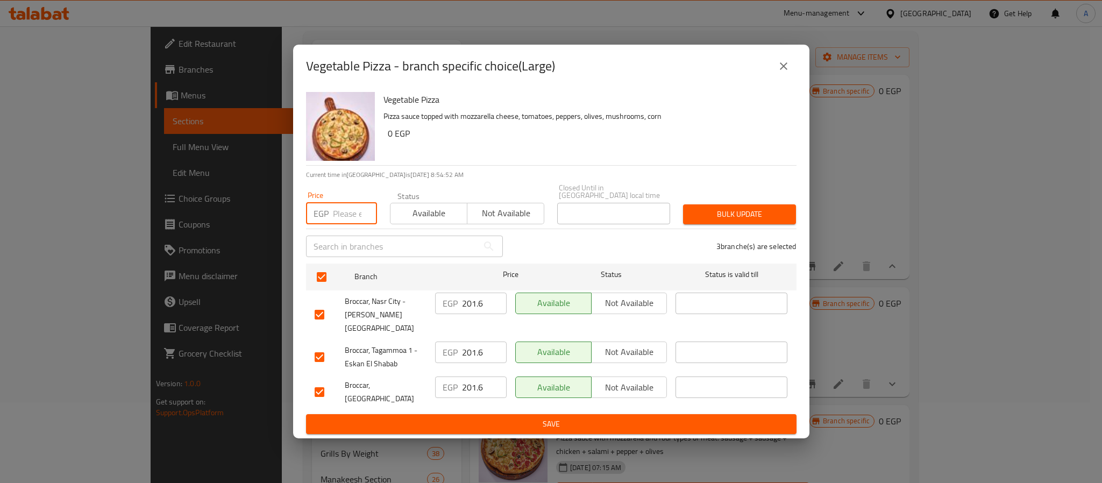
click at [334, 209] on input "number" at bounding box center [355, 214] width 44 height 22
paste input "212.8"
type input "212.8"
click at [726, 221] on span "Bulk update" at bounding box center [740, 214] width 96 height 13
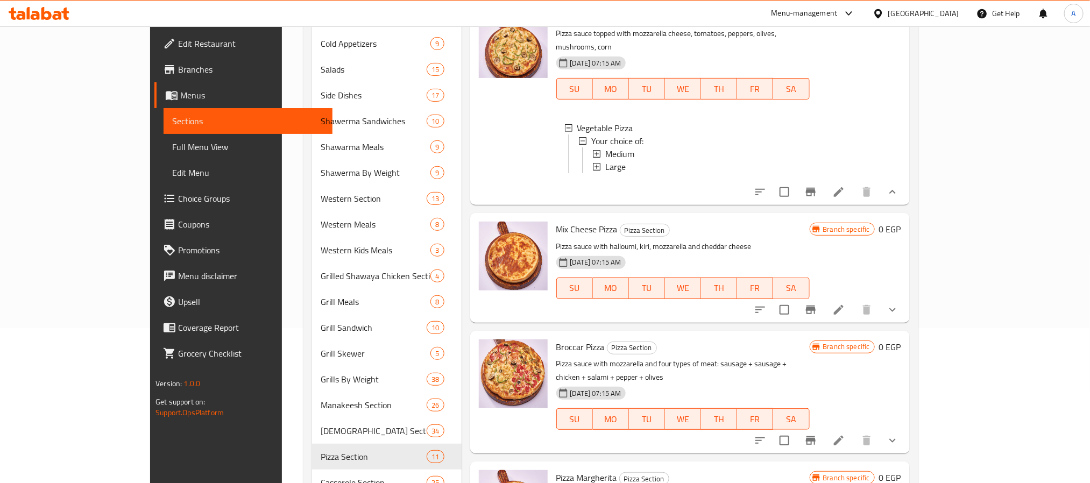
scroll to position [38, 0]
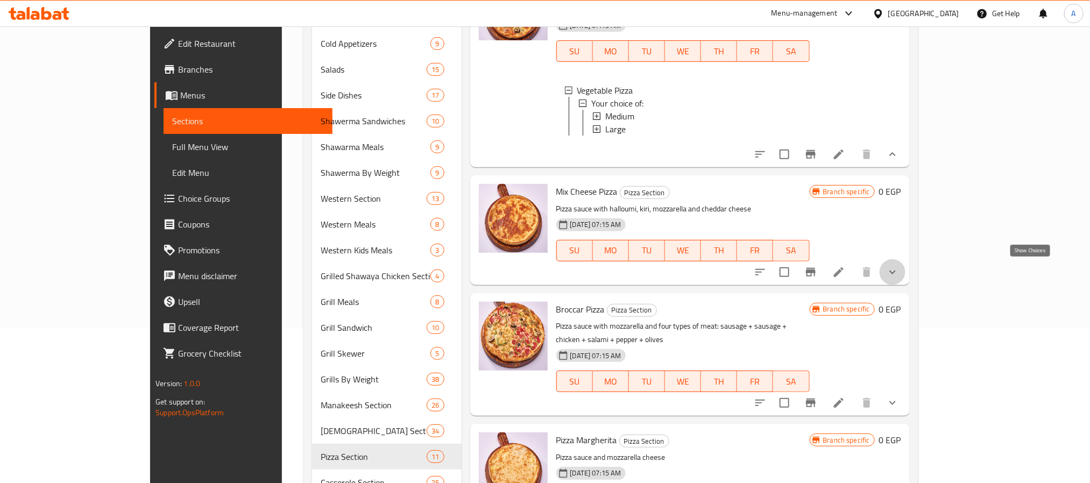
click at [899, 266] on icon "show more" at bounding box center [892, 272] width 13 height 13
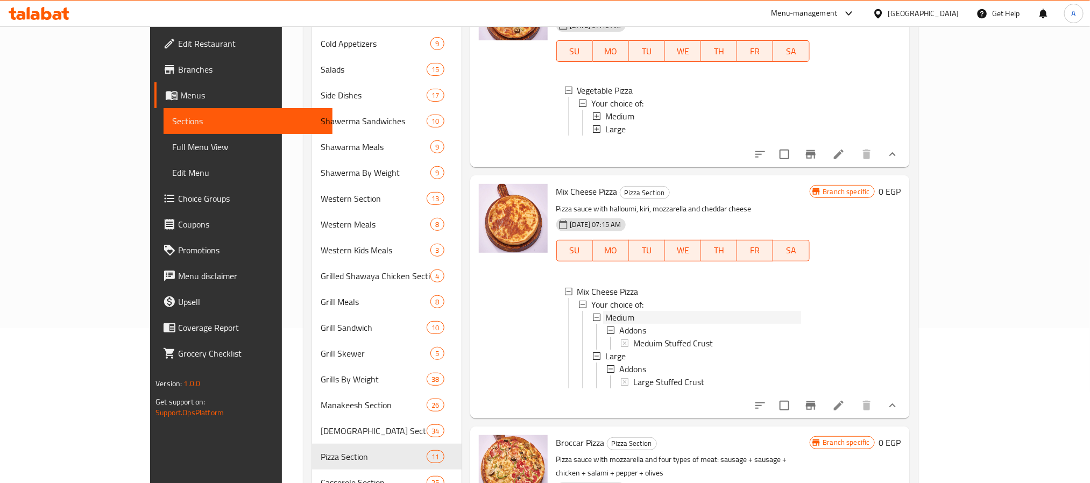
click at [605, 315] on span "Medium" at bounding box center [619, 317] width 29 height 13
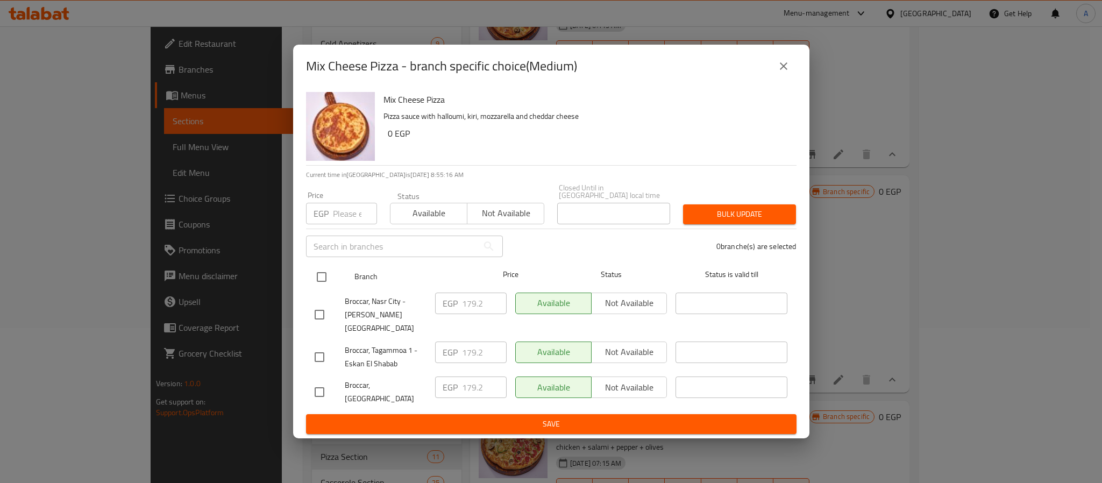
click at [317, 284] on input "checkbox" at bounding box center [321, 277] width 23 height 23
checkbox input "true"
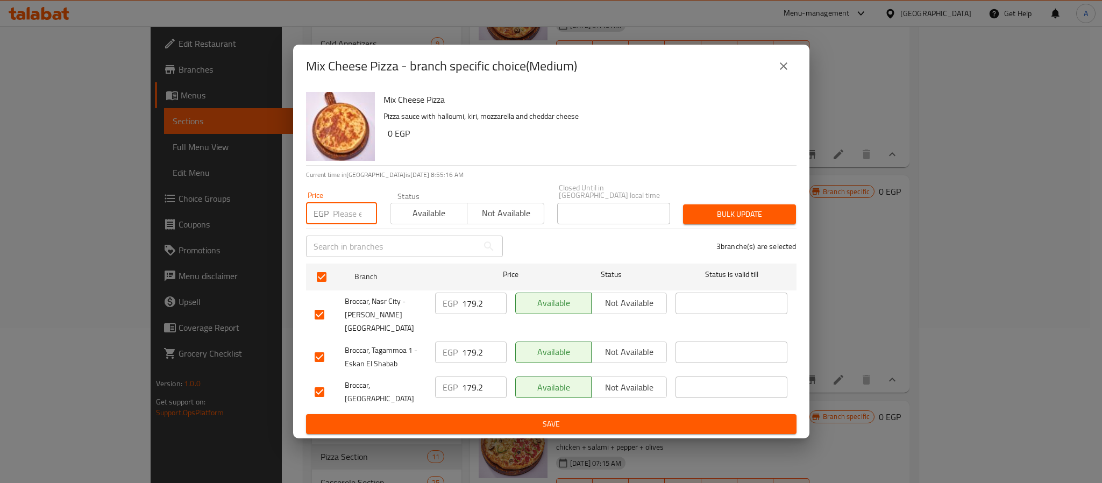
click at [339, 224] on input "number" at bounding box center [355, 214] width 44 height 22
paste input "184.8"
type input "184.8"
click at [702, 213] on span "Bulk update" at bounding box center [740, 214] width 96 height 13
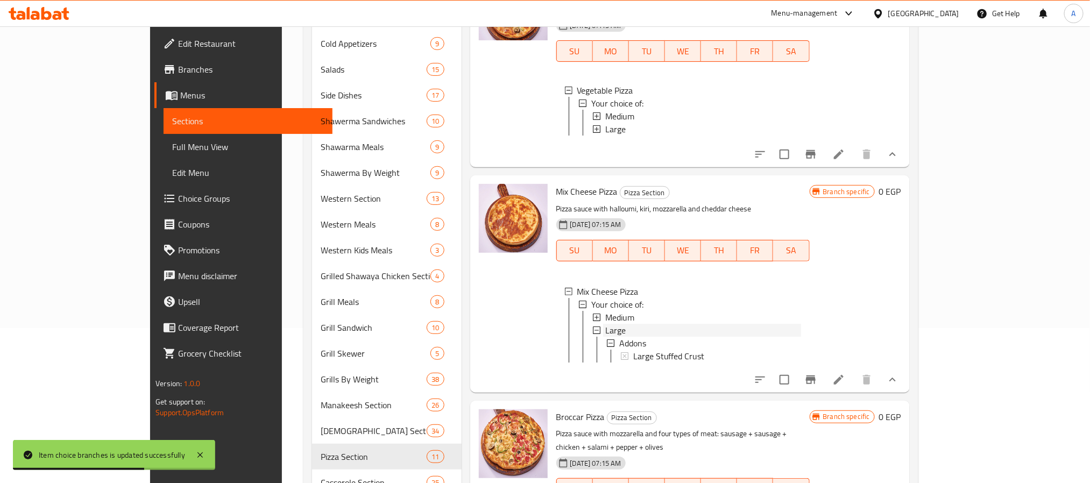
click at [605, 327] on div "Large" at bounding box center [703, 330] width 196 height 13
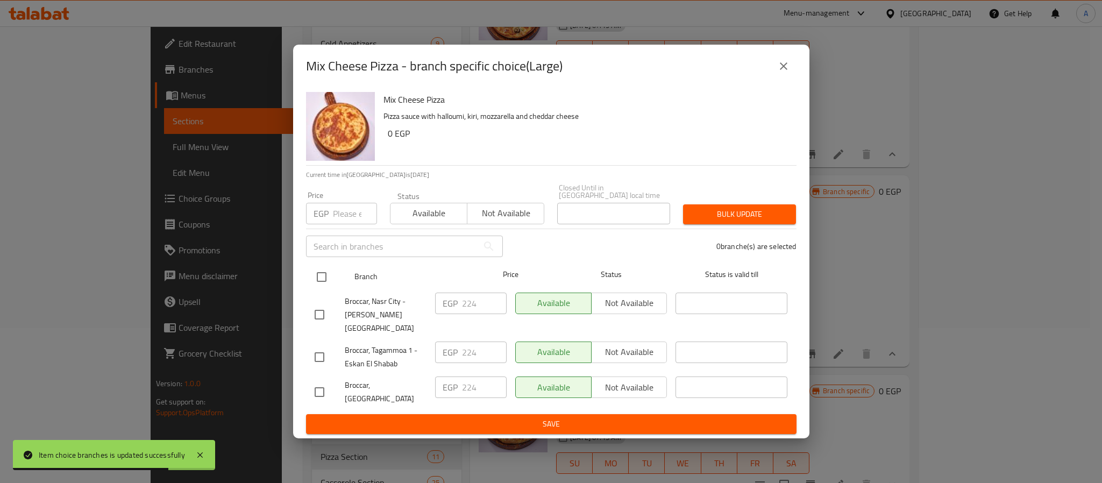
click at [323, 276] on input "checkbox" at bounding box center [321, 277] width 23 height 23
checkbox input "true"
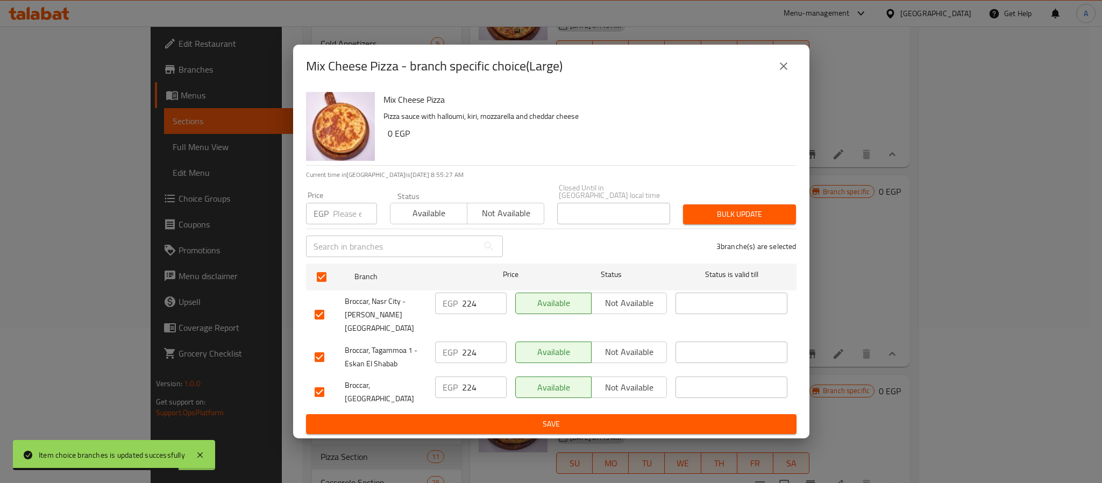
click at [343, 213] on input "number" at bounding box center [355, 214] width 44 height 22
paste input "235.2"
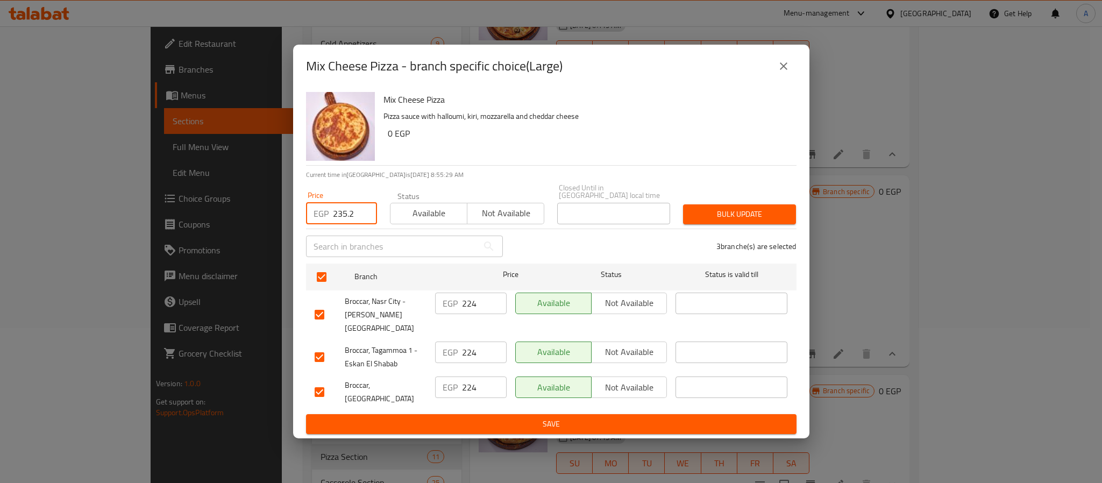
type input "235.2"
click at [744, 221] on span "Bulk update" at bounding box center [740, 214] width 96 height 13
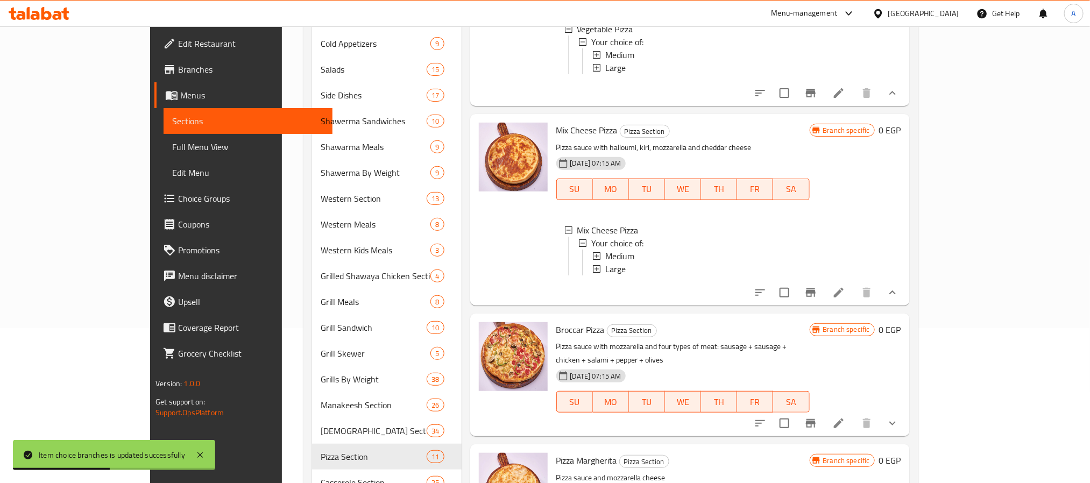
scroll to position [280, 0]
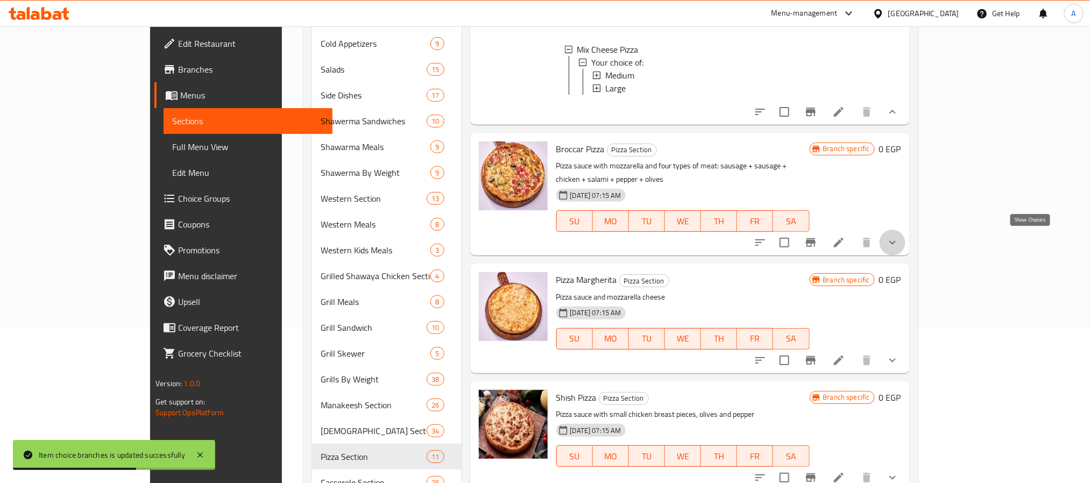
click at [899, 244] on icon "show more" at bounding box center [892, 242] width 13 height 13
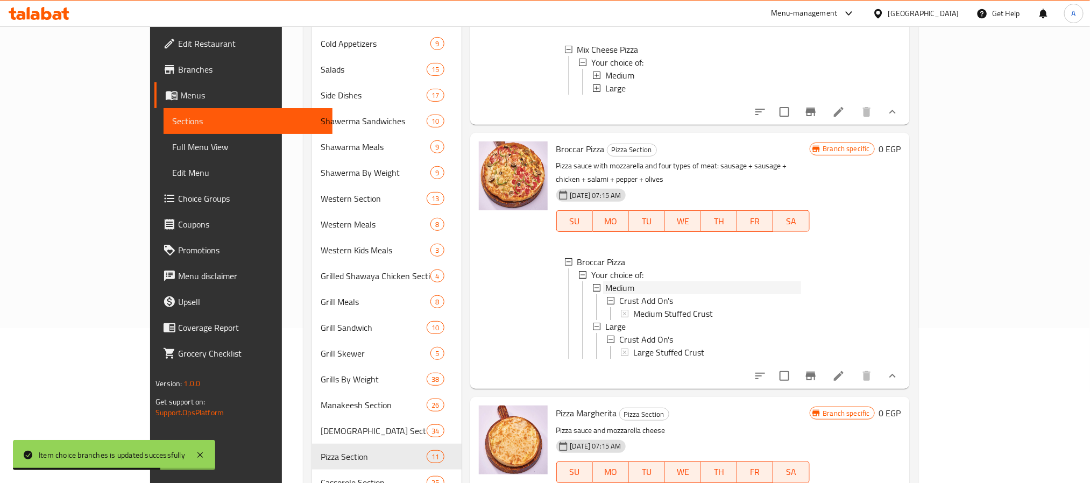
click at [605, 282] on span "Medium" at bounding box center [619, 287] width 29 height 13
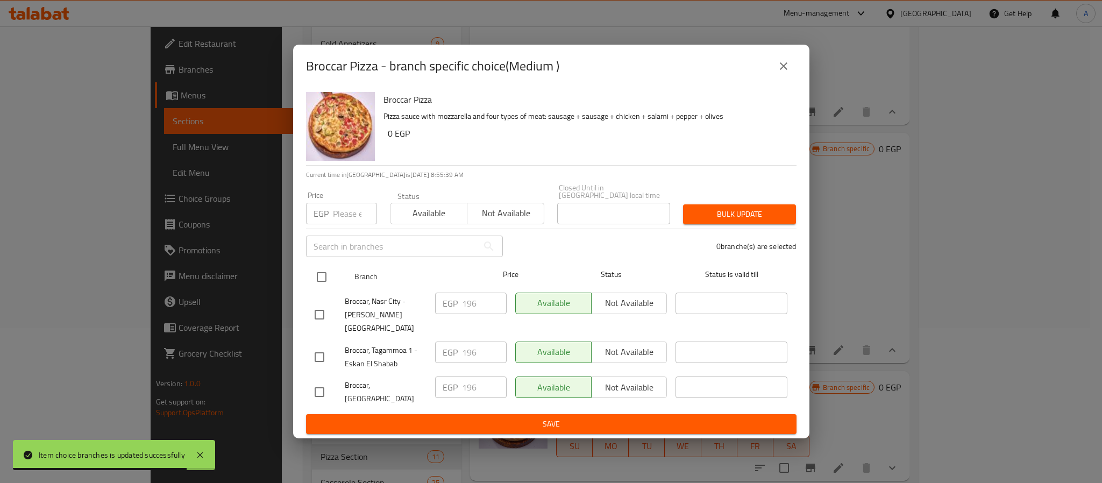
click at [320, 281] on input "checkbox" at bounding box center [321, 277] width 23 height 23
checkbox input "true"
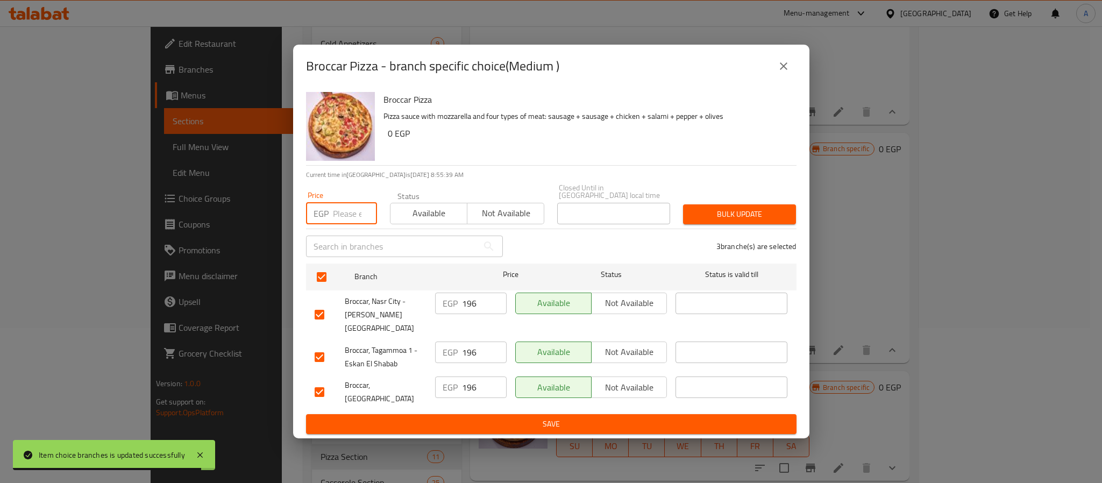
click at [340, 220] on input "number" at bounding box center [355, 214] width 44 height 22
paste input "201.6"
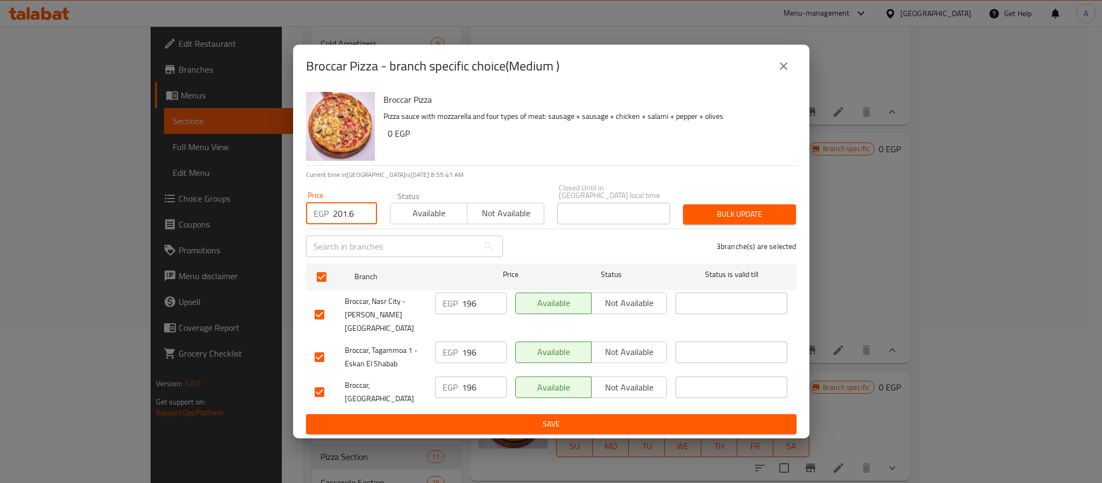
type input "201.6"
click at [709, 210] on span "Bulk update" at bounding box center [740, 214] width 96 height 13
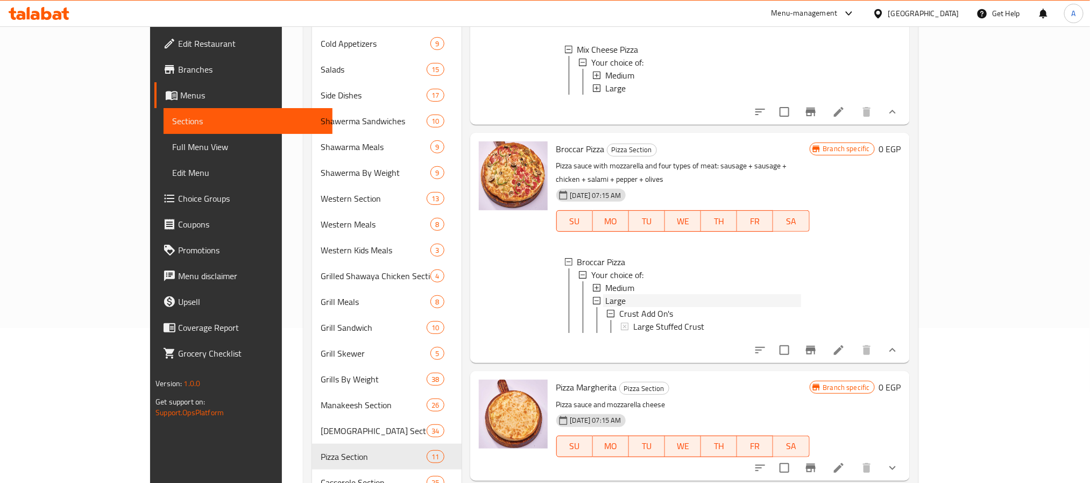
click at [605, 295] on span "Large" at bounding box center [615, 300] width 20 height 13
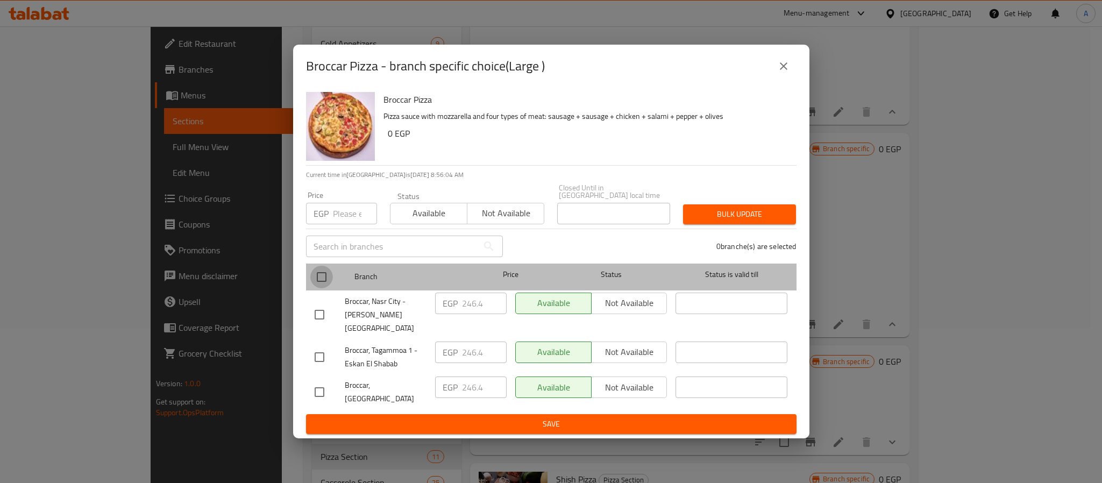
click at [323, 276] on input "checkbox" at bounding box center [321, 277] width 23 height 23
checkbox input "true"
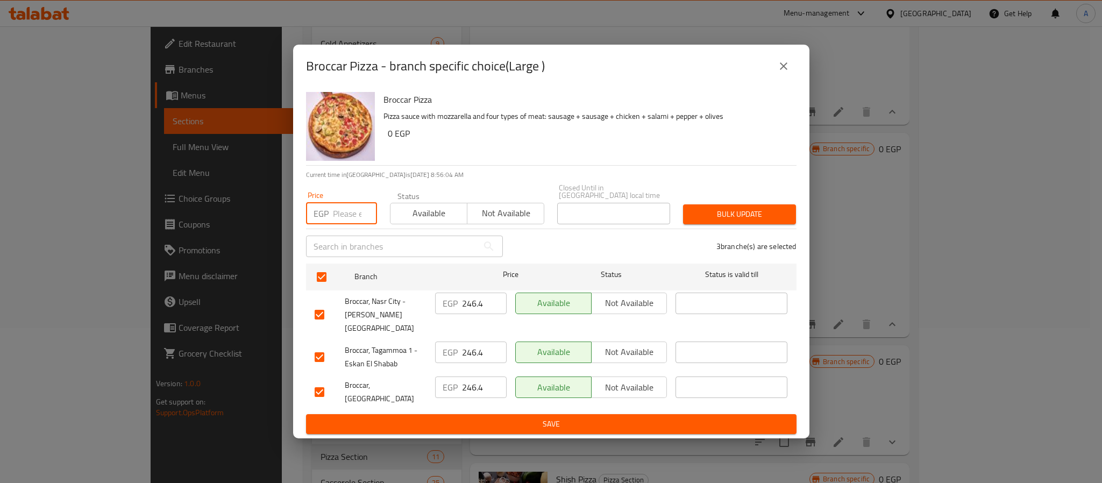
click at [352, 224] on input "number" at bounding box center [355, 214] width 44 height 22
paste input "201.6"
type input "201.6"
click at [725, 212] on span "Bulk update" at bounding box center [740, 214] width 96 height 13
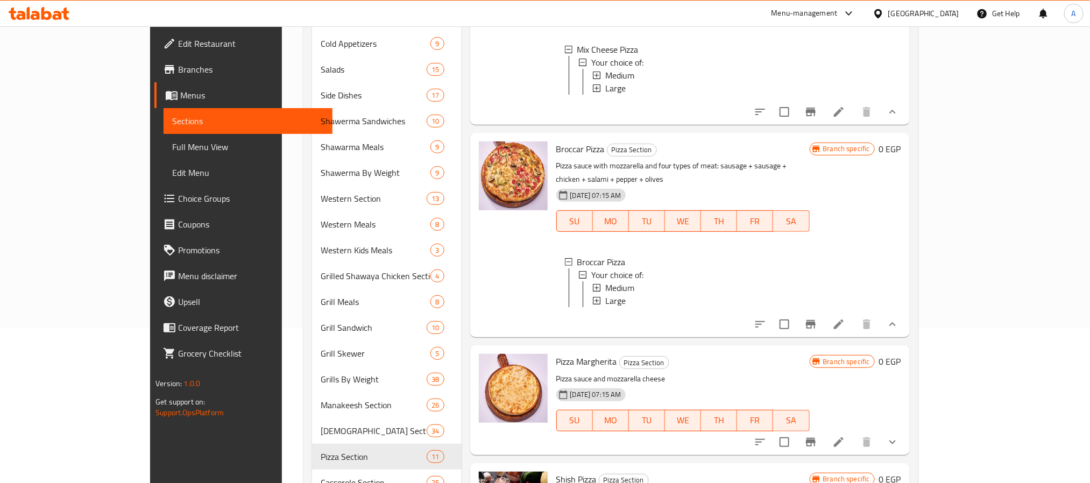
click at [605, 298] on span "Large" at bounding box center [615, 300] width 20 height 13
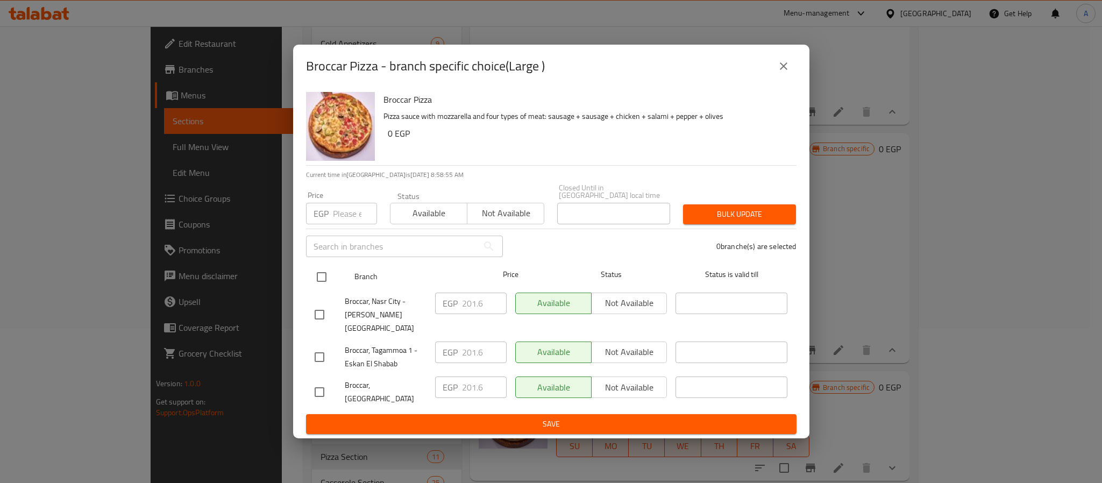
click at [323, 276] on input "checkbox" at bounding box center [321, 277] width 23 height 23
checkbox input "true"
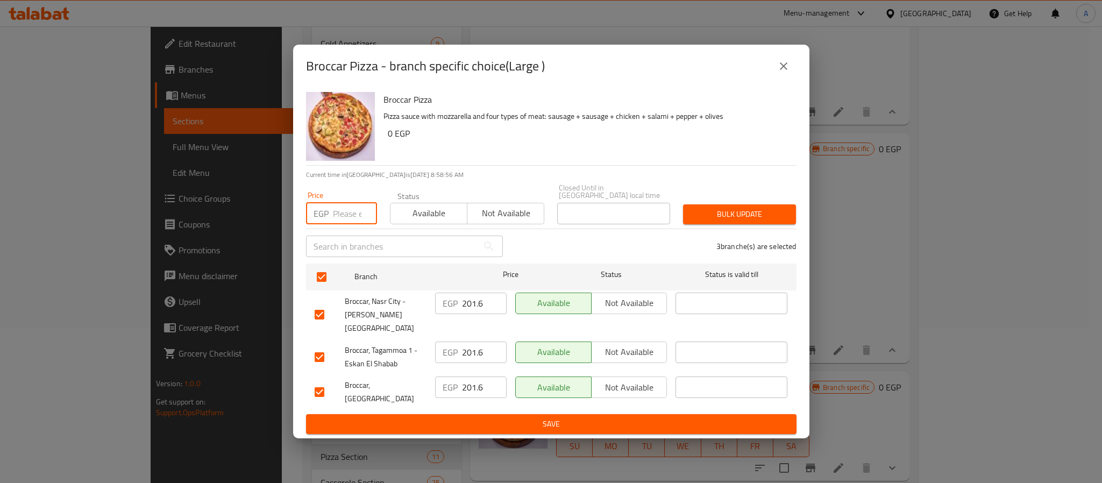
click at [340, 216] on input "number" at bounding box center [355, 214] width 44 height 22
paste input "257.6"
type input "257.6"
click at [723, 213] on span "Bulk update" at bounding box center [740, 214] width 96 height 13
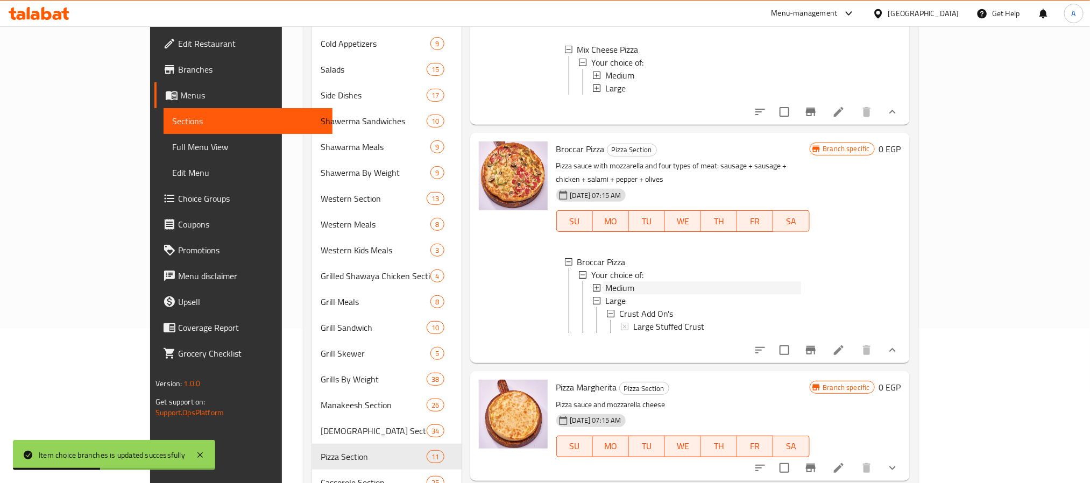
click at [605, 284] on span "Medium" at bounding box center [619, 287] width 29 height 13
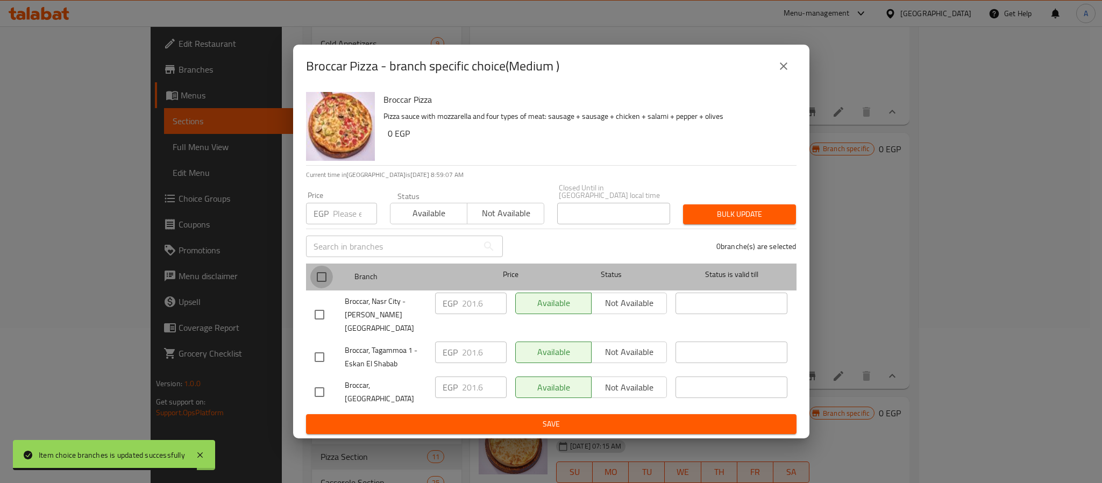
click at [323, 273] on input "checkbox" at bounding box center [321, 277] width 23 height 23
checkbox input "true"
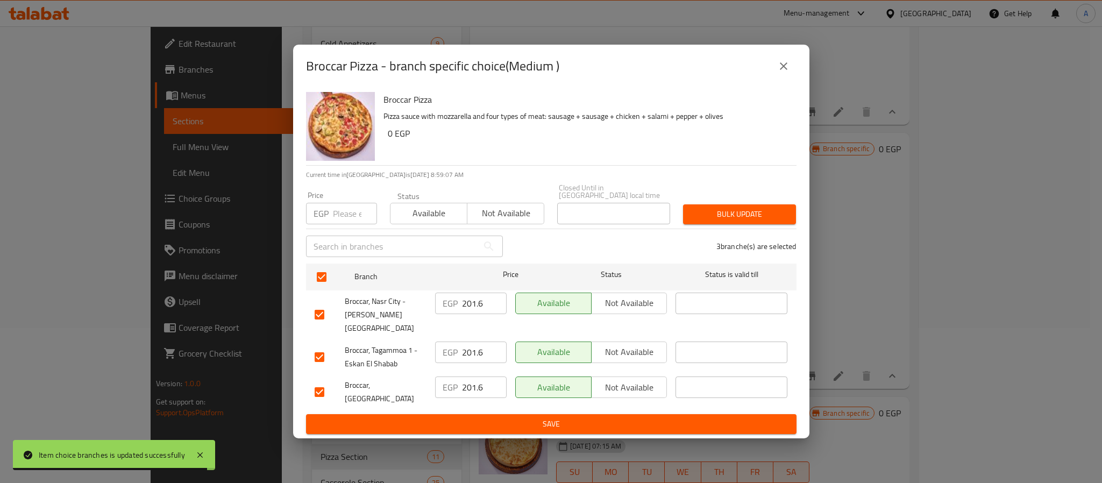
click at [343, 218] on input "number" at bounding box center [355, 214] width 44 height 22
paste input "201.6"
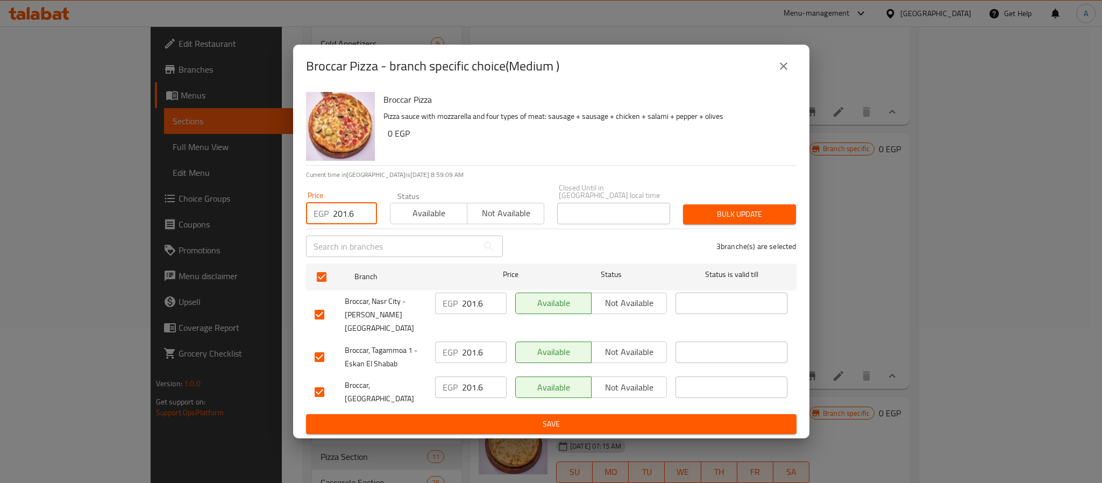
type input "201.6"
click at [782, 73] on icon "close" at bounding box center [783, 66] width 13 height 13
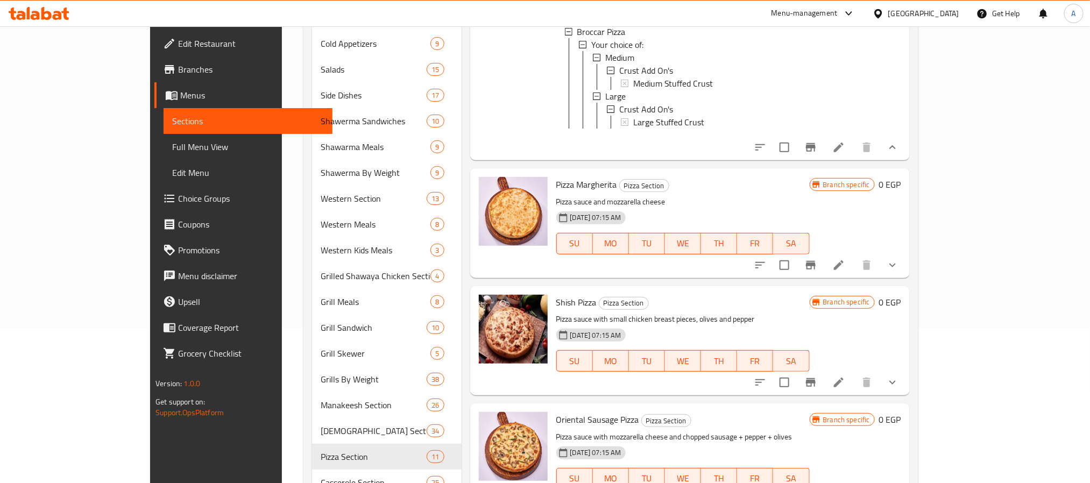
scroll to position [522, 0]
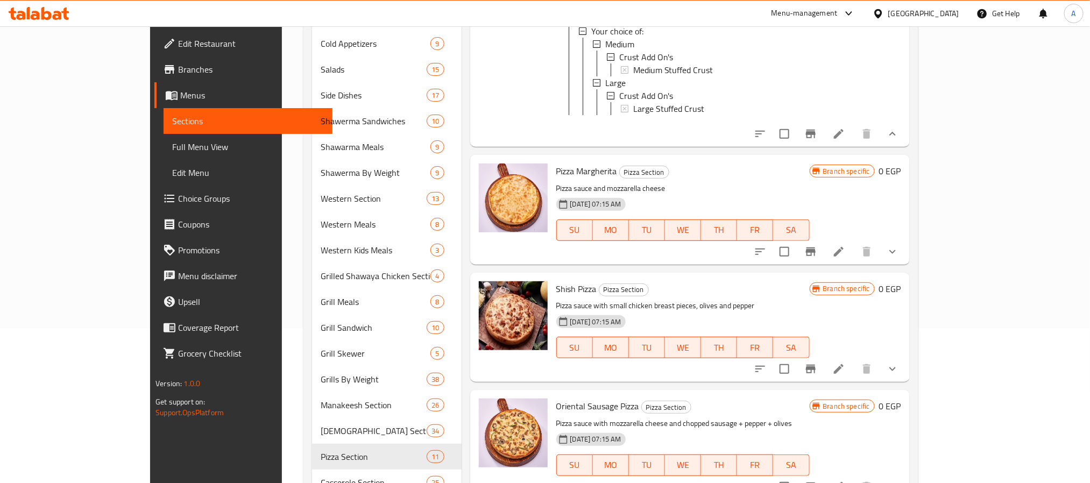
click at [905, 265] on button "show more" at bounding box center [892, 252] width 26 height 26
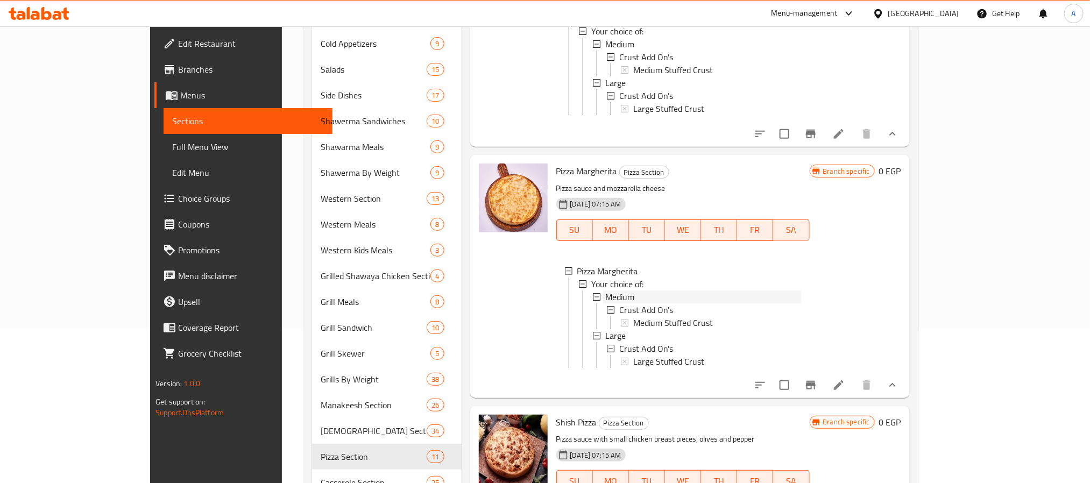
click at [605, 302] on span "Medium" at bounding box center [619, 296] width 29 height 13
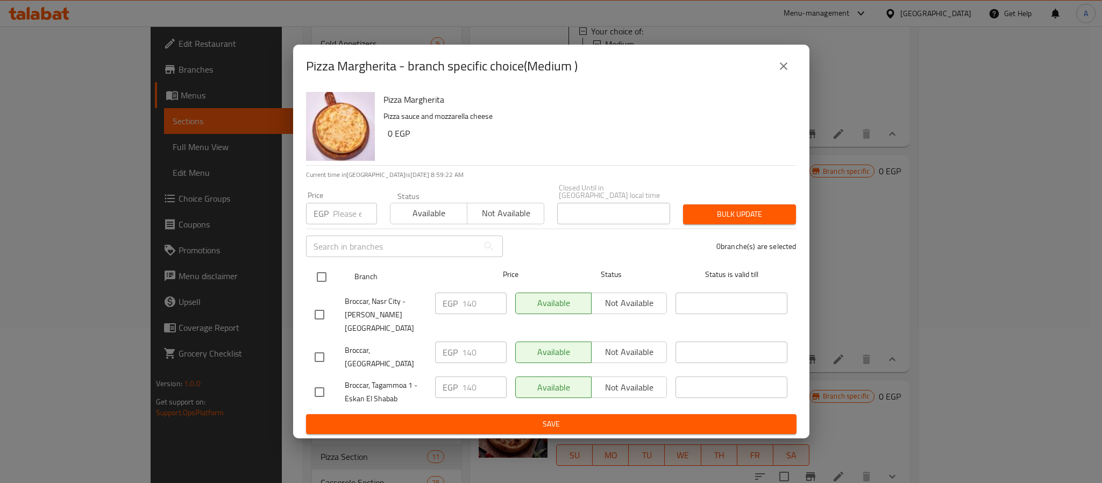
click at [322, 270] on input "checkbox" at bounding box center [321, 277] width 23 height 23
checkbox input "true"
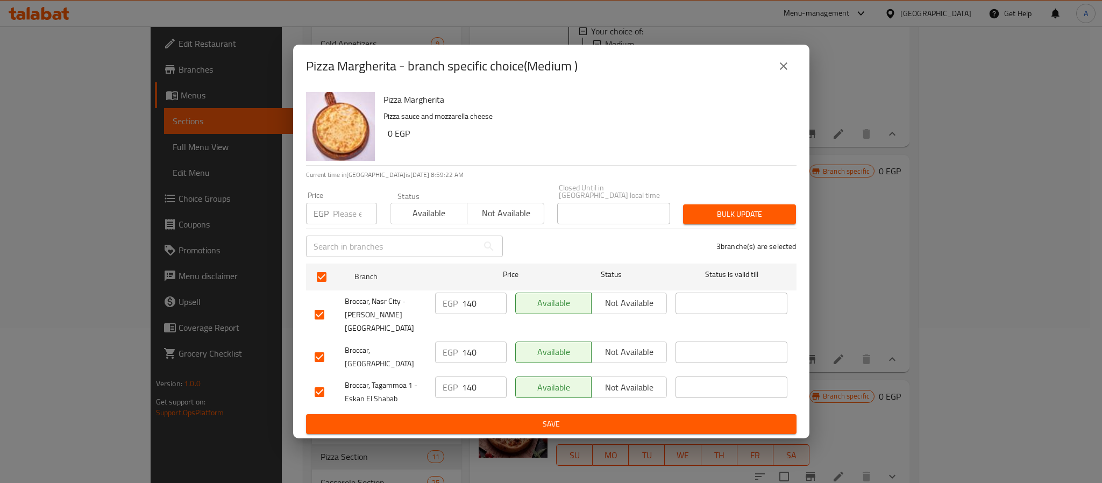
click at [342, 218] on input "number" at bounding box center [355, 214] width 44 height 22
paste input "145.6"
type input "145.6"
click at [718, 219] on span "Bulk update" at bounding box center [740, 214] width 96 height 13
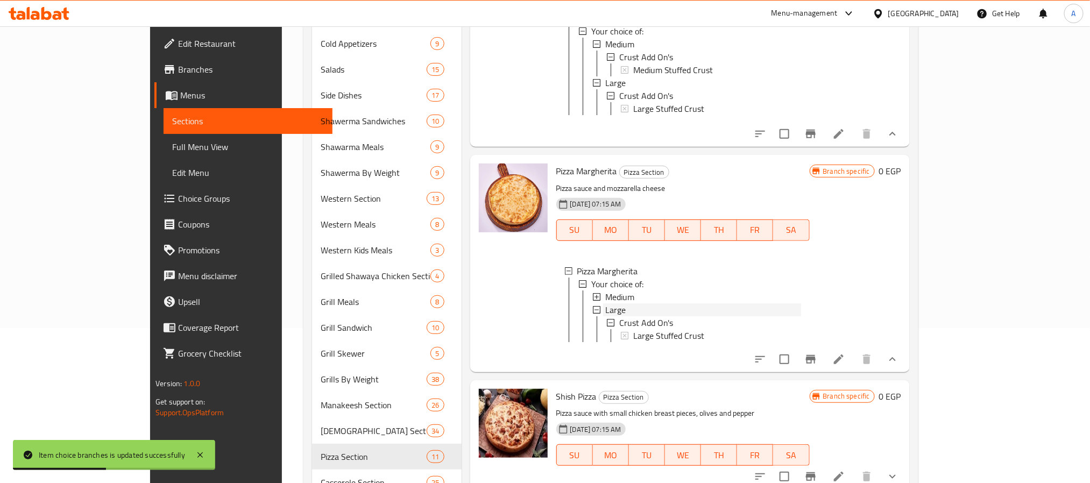
click at [605, 315] on div "Large" at bounding box center [703, 309] width 196 height 13
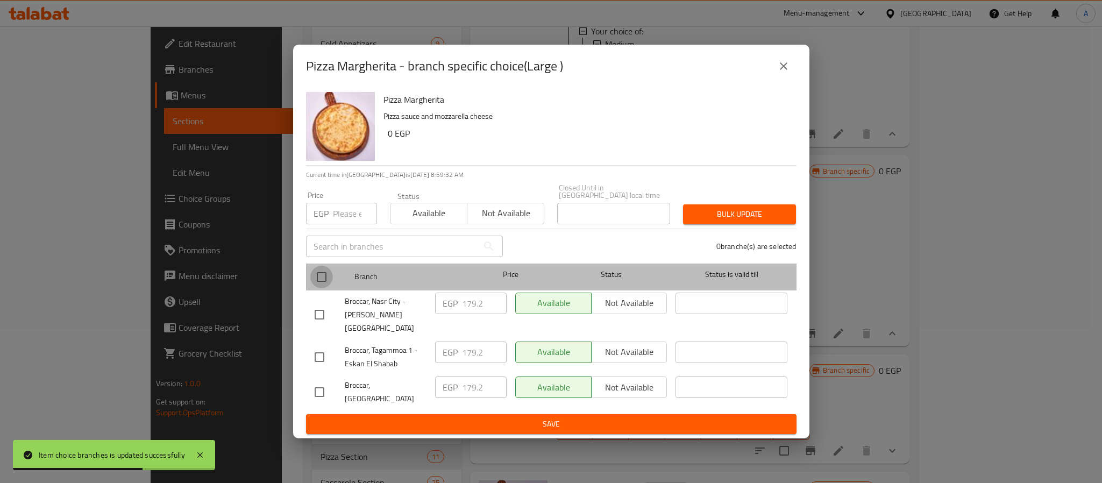
click at [324, 278] on input "checkbox" at bounding box center [321, 277] width 23 height 23
checkbox input "true"
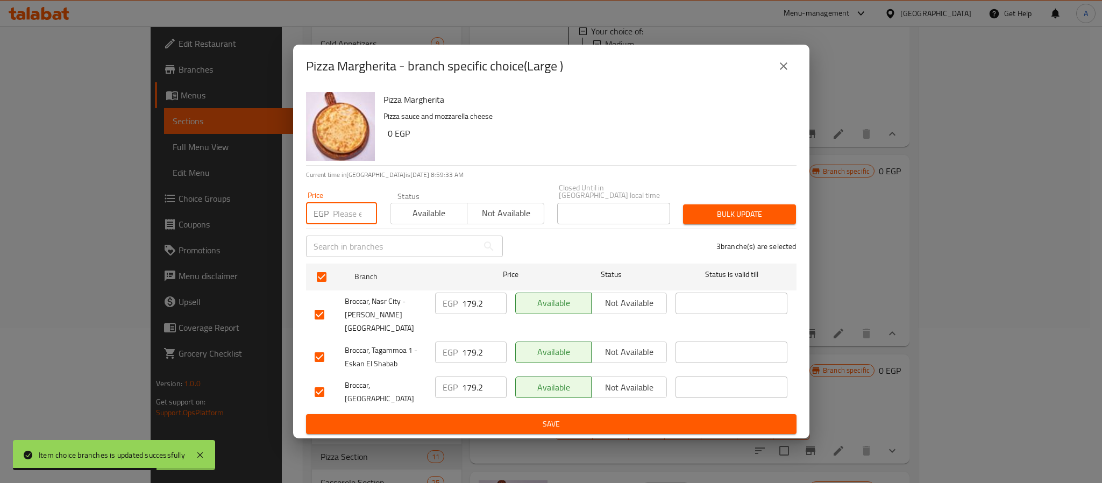
click at [345, 209] on input "number" at bounding box center [355, 214] width 44 height 22
paste input "190.4"
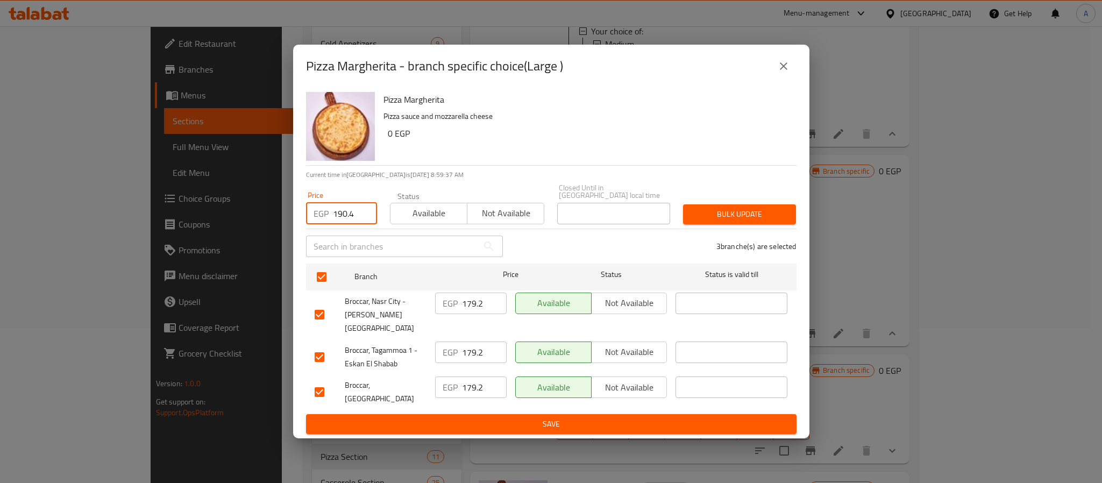
type input "190.4"
click at [728, 221] on span "Bulk update" at bounding box center [740, 214] width 96 height 13
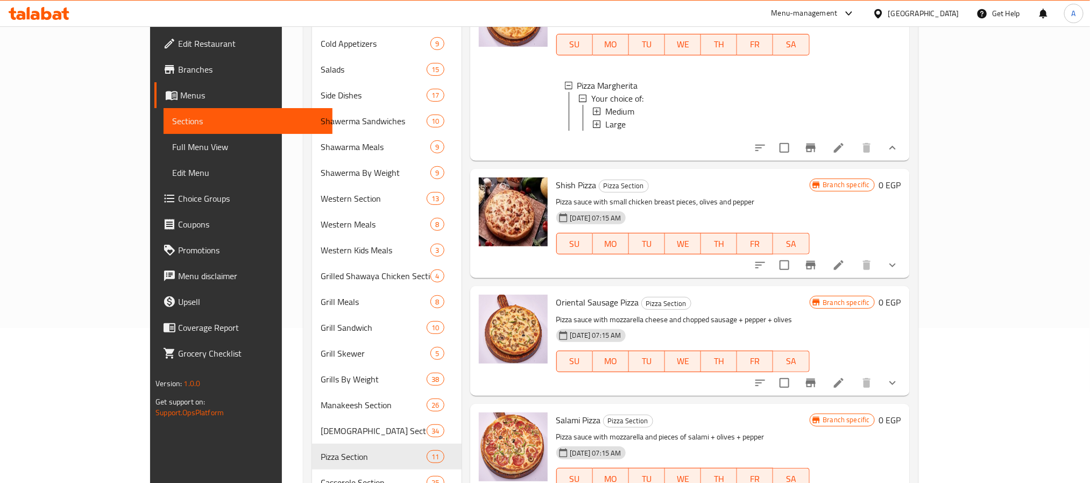
scroll to position [764, 0]
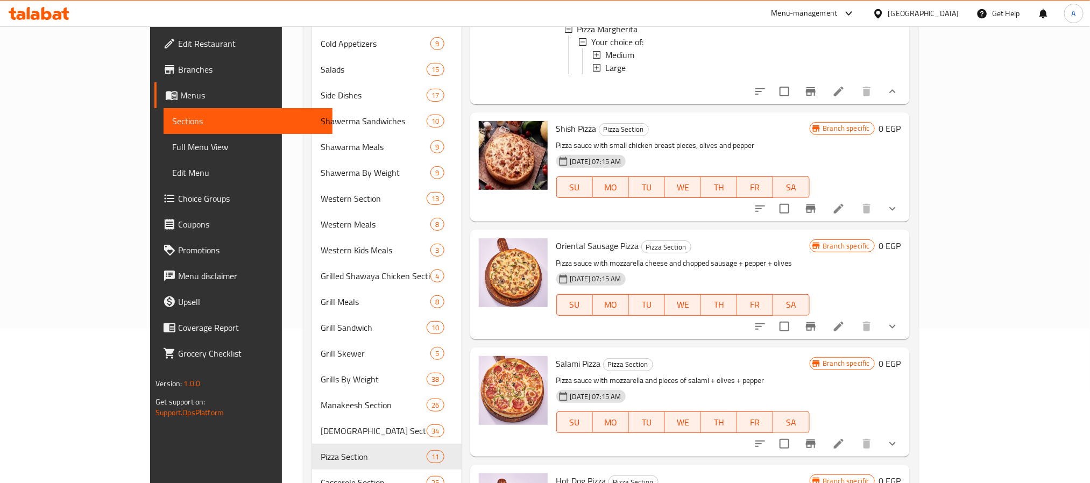
click at [905, 221] on button "show more" at bounding box center [892, 209] width 26 height 26
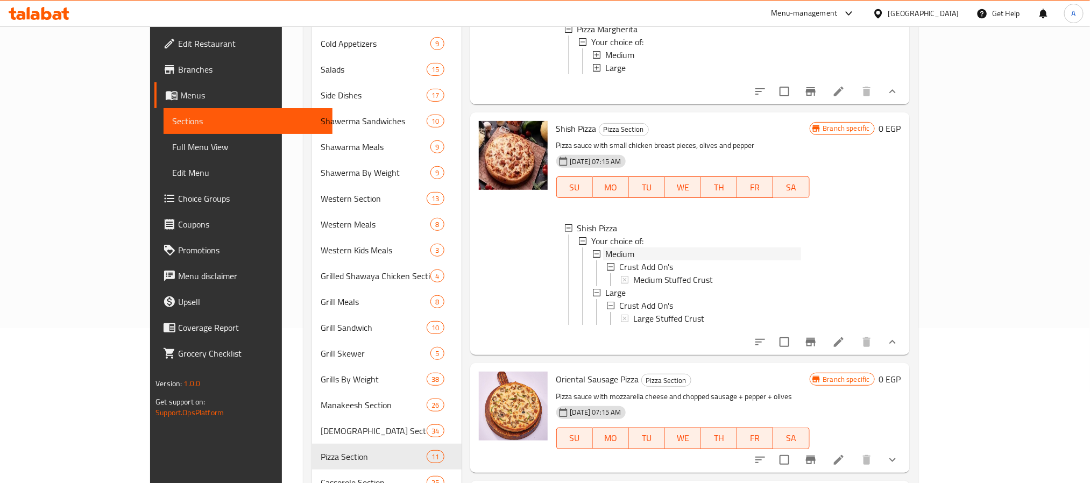
click at [607, 260] on div "Medium" at bounding box center [703, 253] width 196 height 13
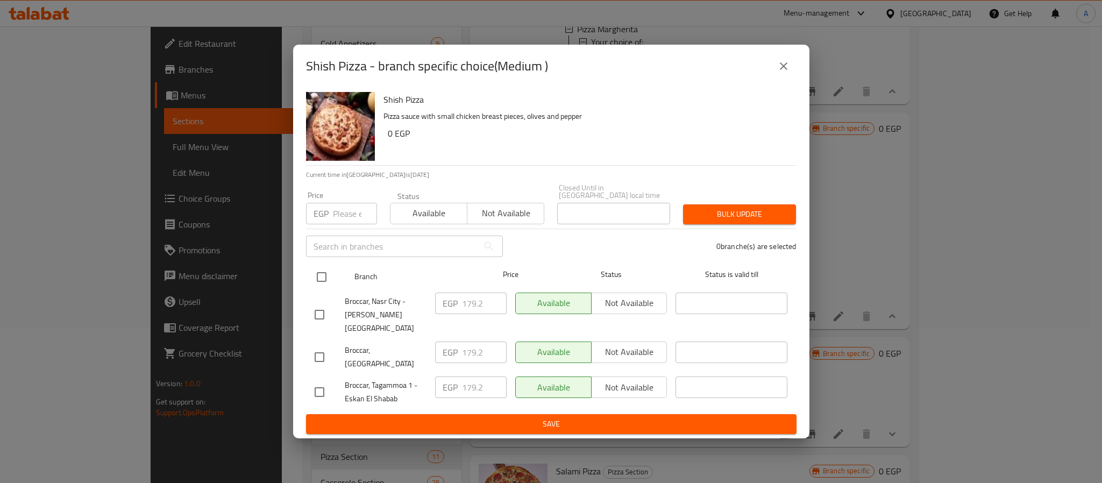
click at [323, 284] on input "checkbox" at bounding box center [321, 277] width 23 height 23
checkbox input "true"
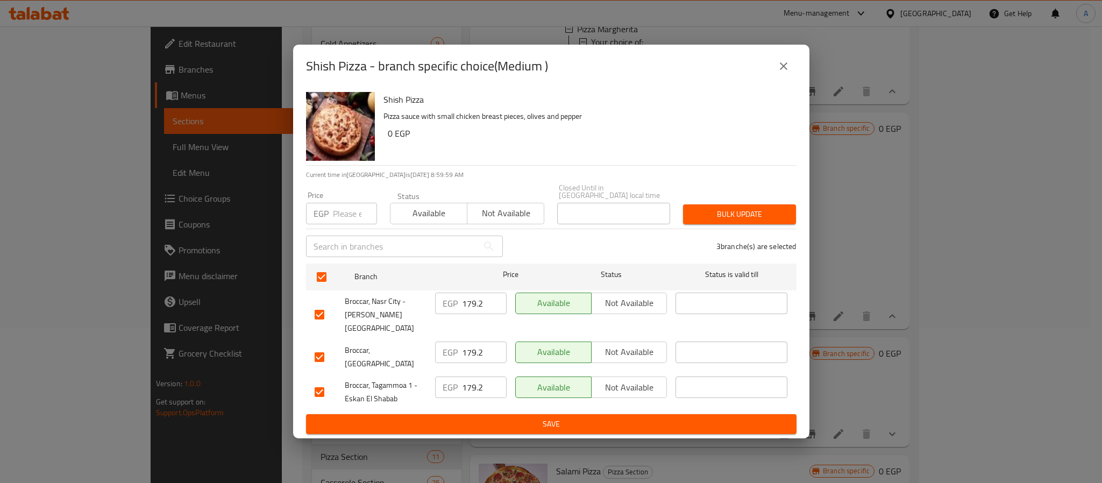
click at [352, 217] on input "number" at bounding box center [355, 214] width 44 height 22
paste input "184.8"
type input "184.8"
click at [736, 215] on span "Bulk update" at bounding box center [740, 214] width 96 height 13
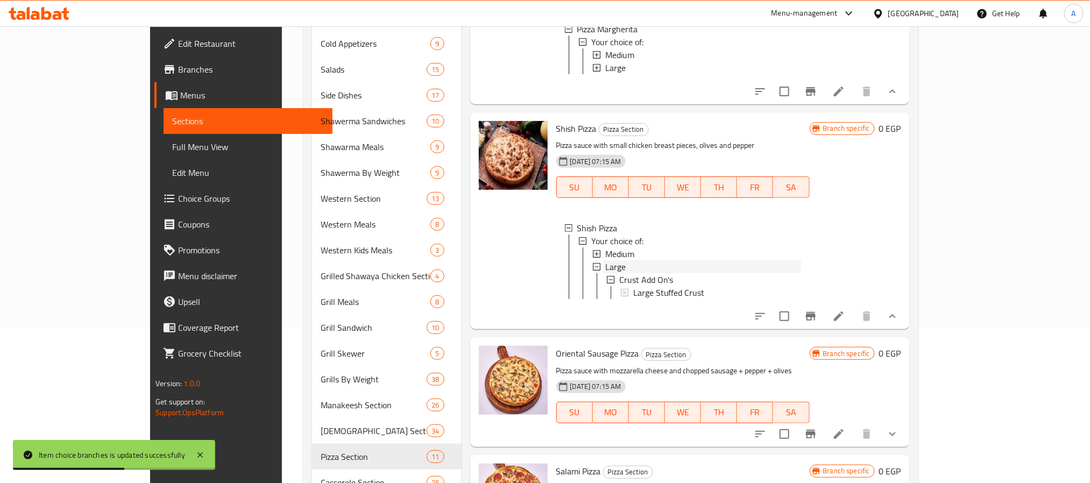
click at [605, 273] on div "Large" at bounding box center [703, 266] width 196 height 13
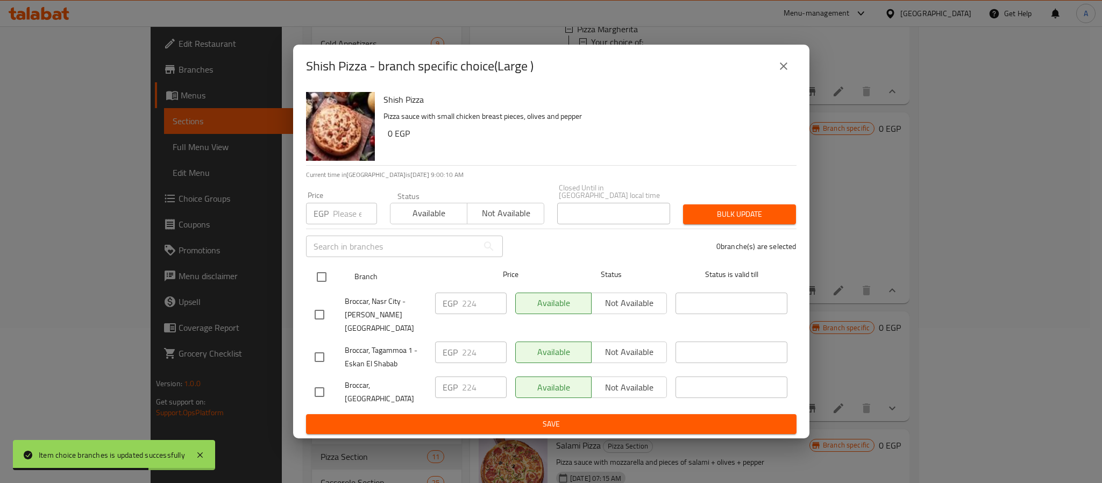
click at [318, 283] on input "checkbox" at bounding box center [321, 277] width 23 height 23
checkbox input "true"
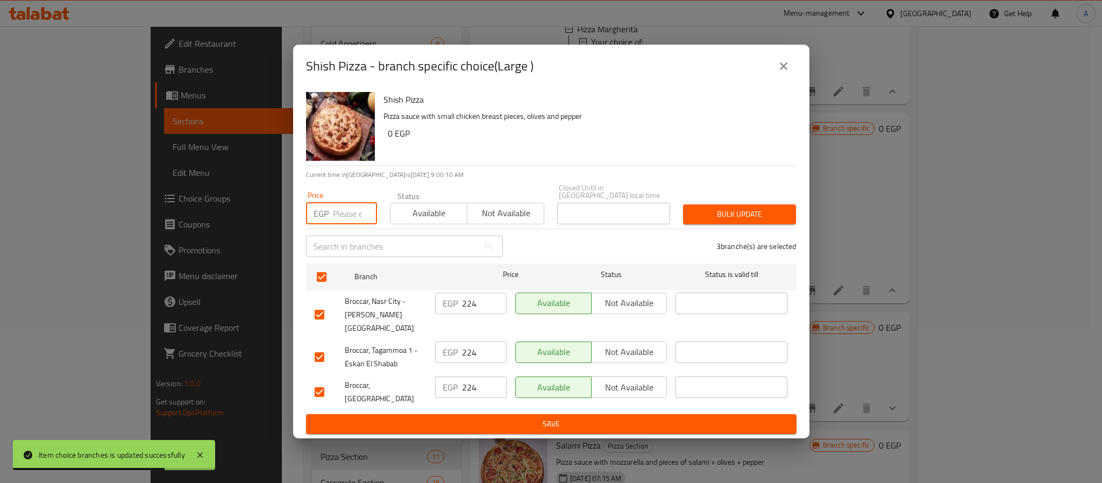
click at [346, 224] on input "number" at bounding box center [355, 214] width 44 height 22
paste input "235.2"
type input "235.2"
click at [697, 218] on span "Bulk update" at bounding box center [740, 214] width 96 height 13
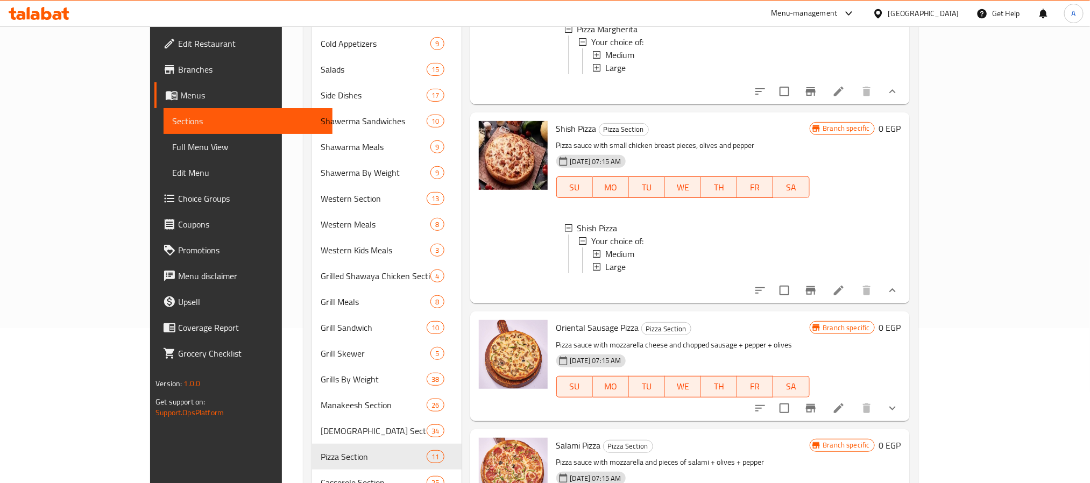
click at [605, 273] on div "Large" at bounding box center [703, 266] width 196 height 13
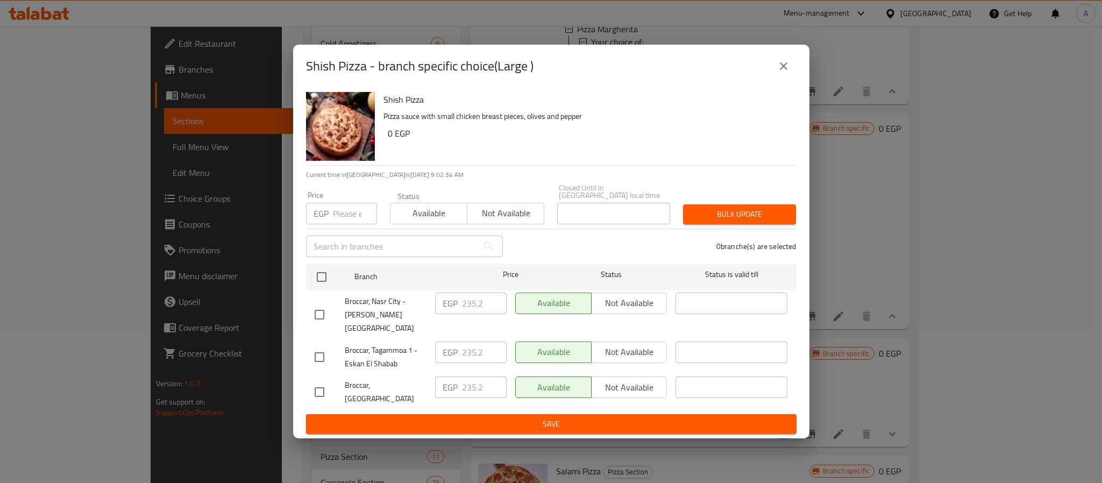
click at [786, 68] on button "close" at bounding box center [784, 66] width 26 height 26
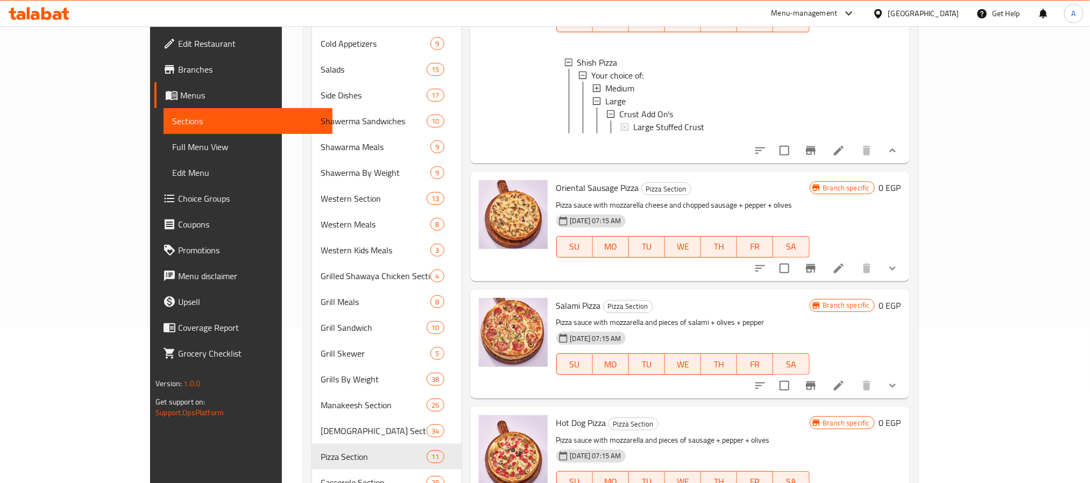
scroll to position [1006, 0]
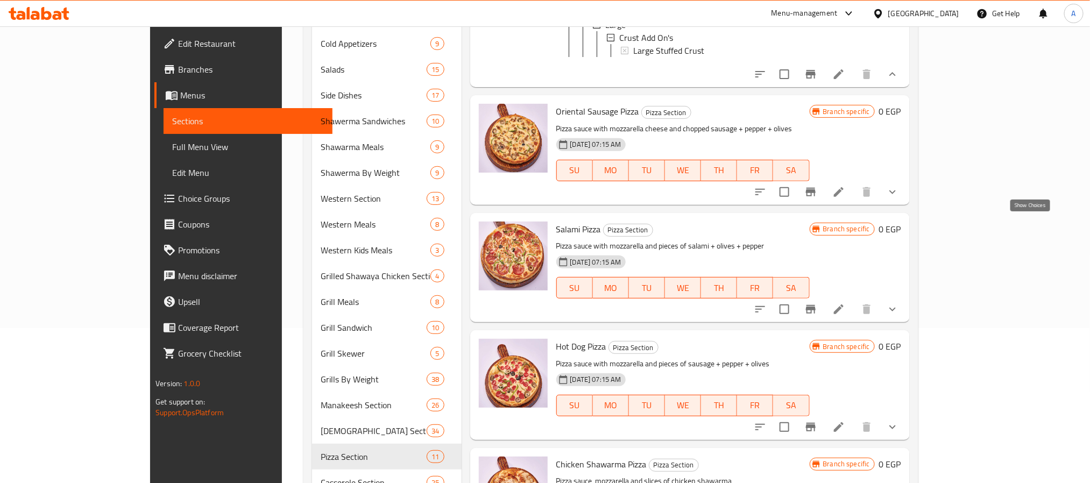
click at [899, 198] on icon "show more" at bounding box center [892, 192] width 13 height 13
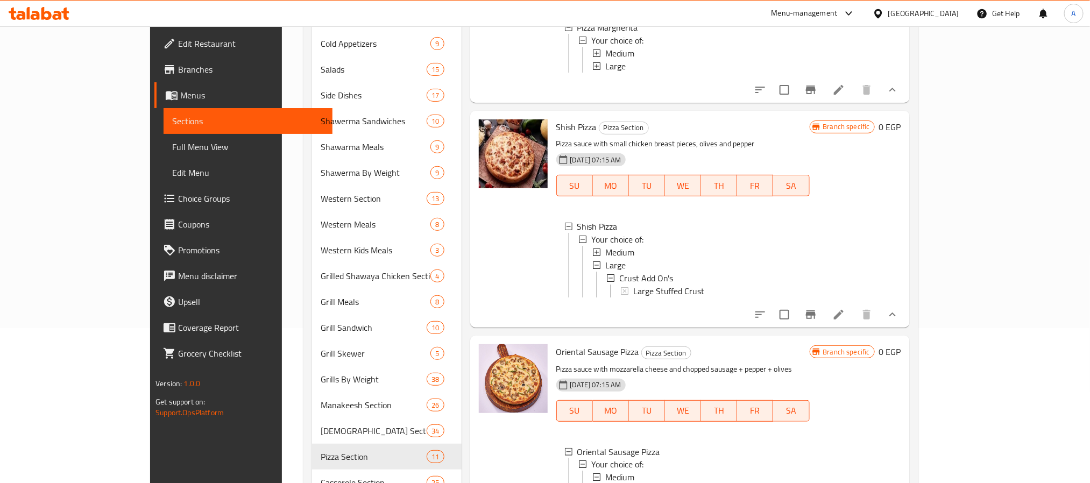
scroll to position [764, 0]
click at [605, 260] on span "Medium" at bounding box center [619, 253] width 29 height 13
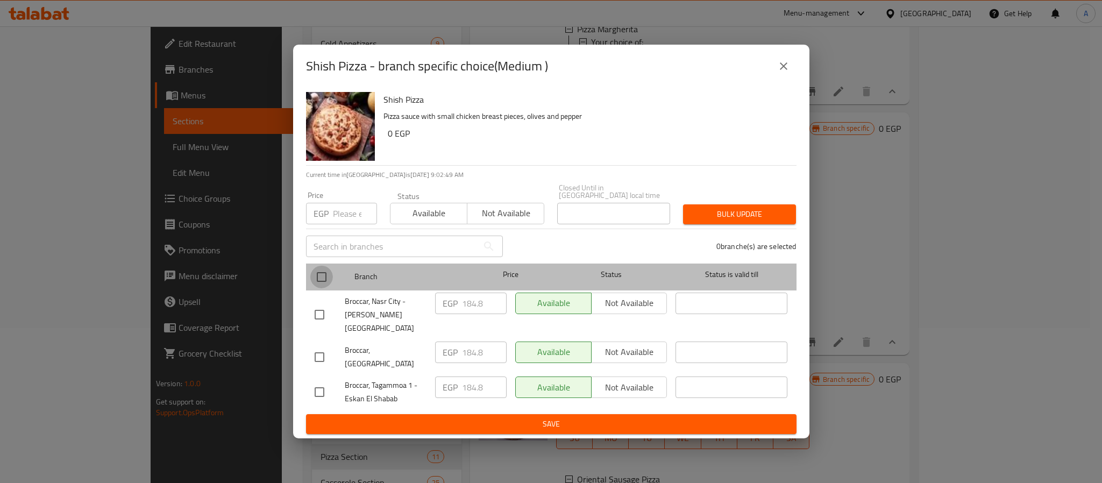
click at [325, 277] on input "checkbox" at bounding box center [321, 277] width 23 height 23
checkbox input "true"
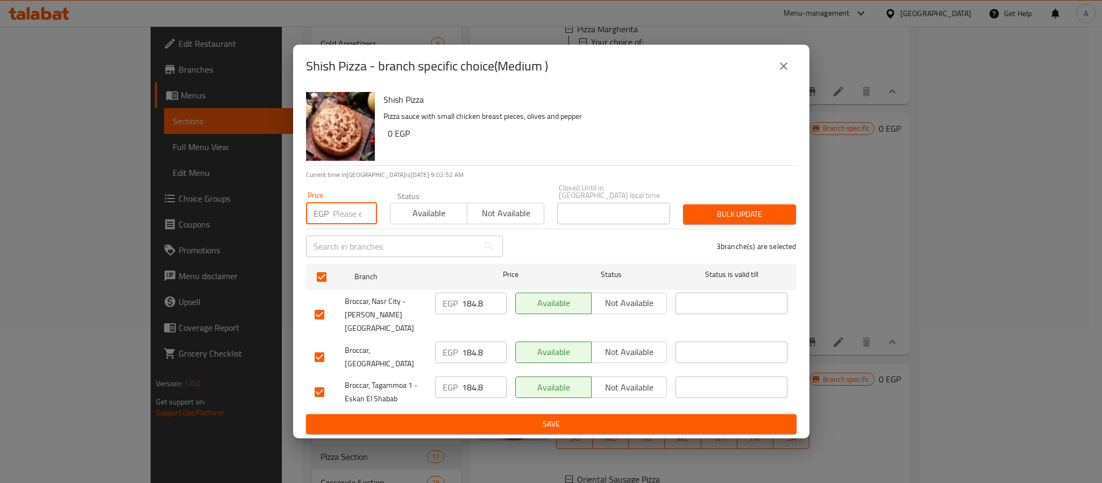
paste input "212.8"
type input "212.8"
click at [718, 210] on span "Bulk update" at bounding box center [740, 214] width 96 height 13
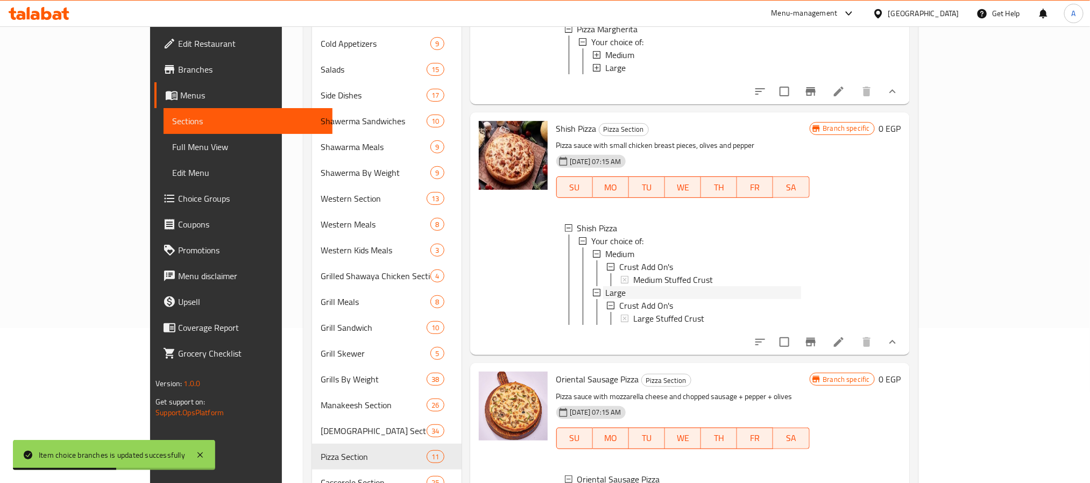
click at [605, 299] on div "Large" at bounding box center [703, 292] width 196 height 13
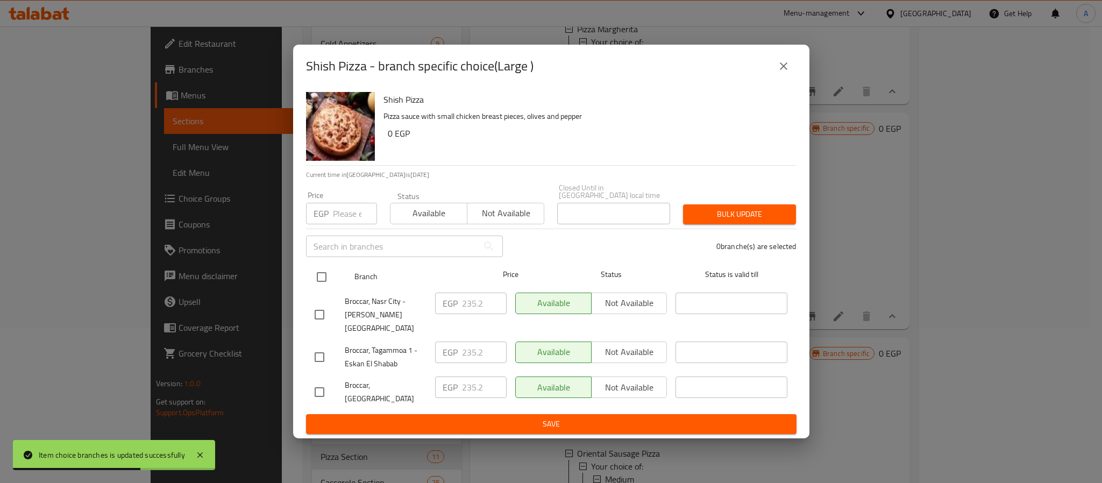
click at [318, 286] on input "checkbox" at bounding box center [321, 277] width 23 height 23
checkbox input "true"
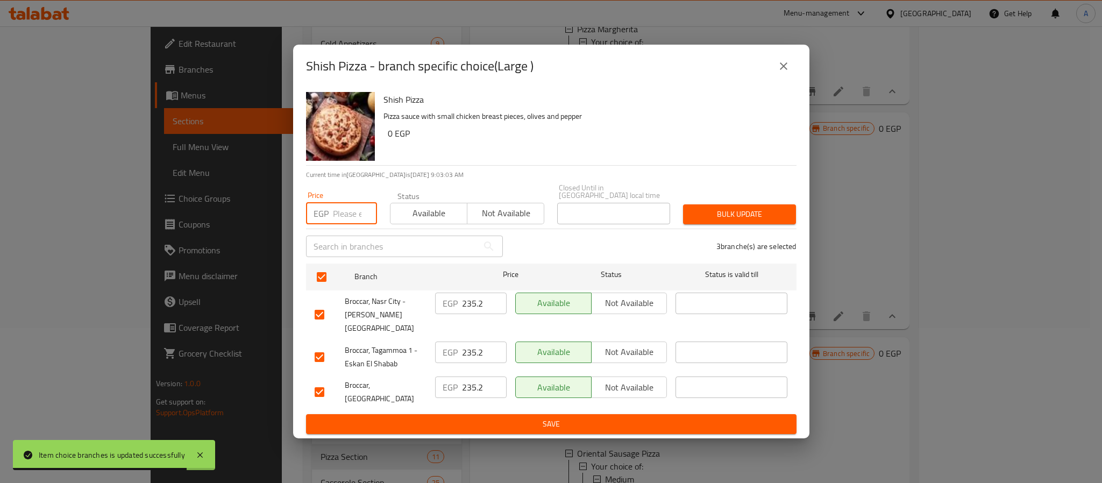
paste input "274.4"
type input "274.4"
click at [740, 210] on span "Bulk update" at bounding box center [740, 214] width 96 height 13
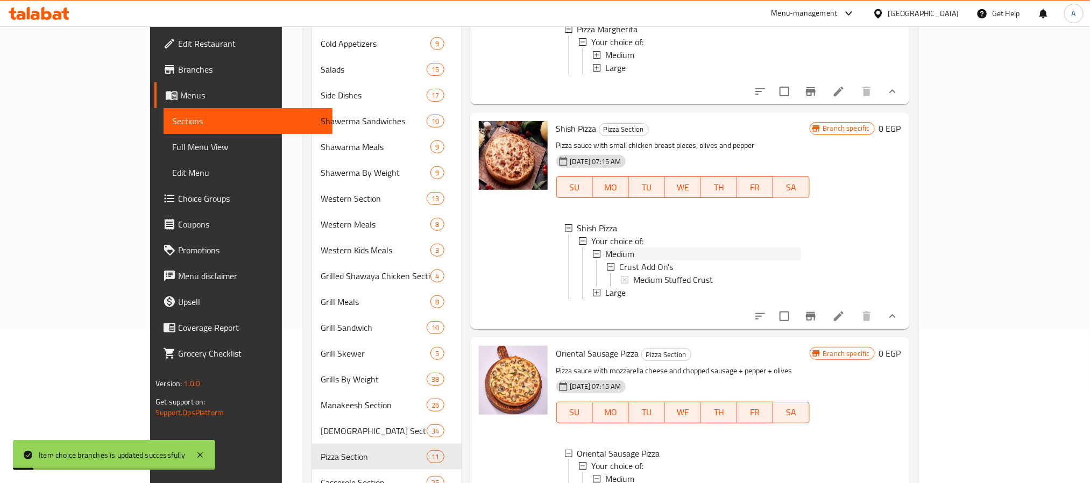
click at [605, 260] on span "Medium" at bounding box center [619, 253] width 29 height 13
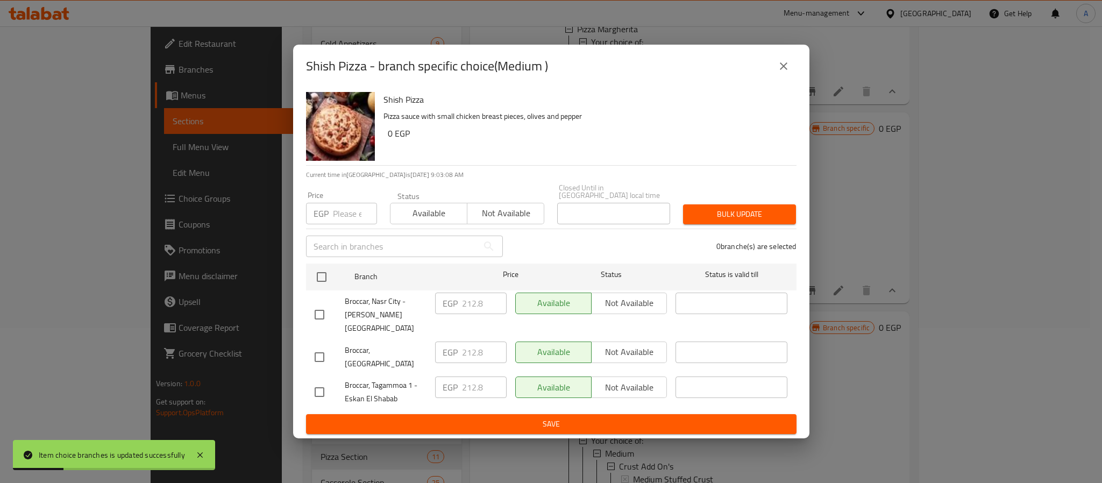
click at [785, 69] on button "close" at bounding box center [784, 66] width 26 height 26
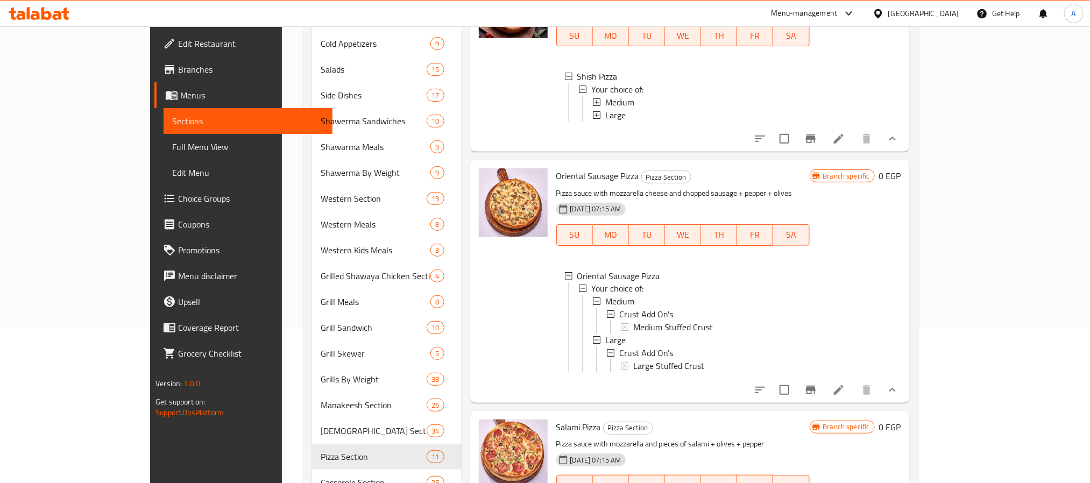
scroll to position [925, 0]
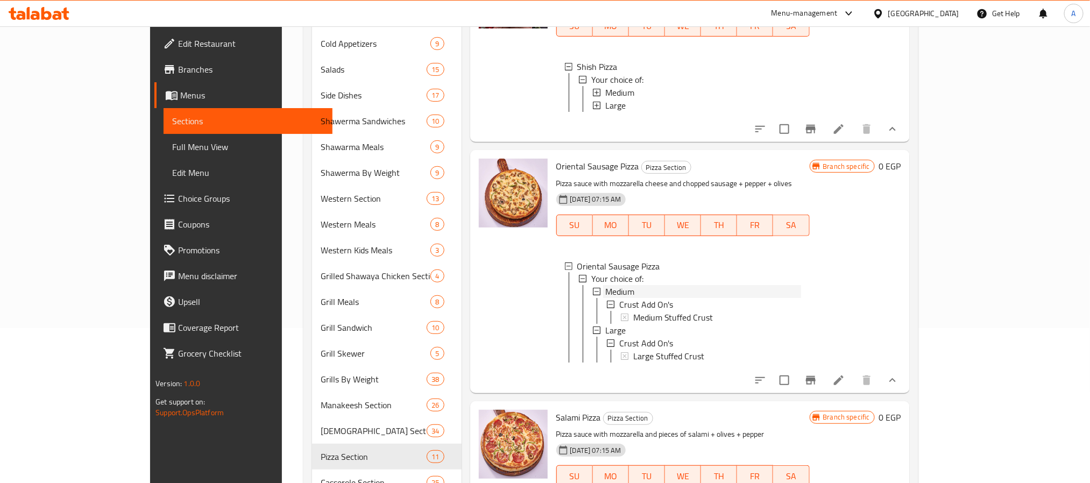
click at [605, 298] on span "Medium" at bounding box center [619, 292] width 29 height 13
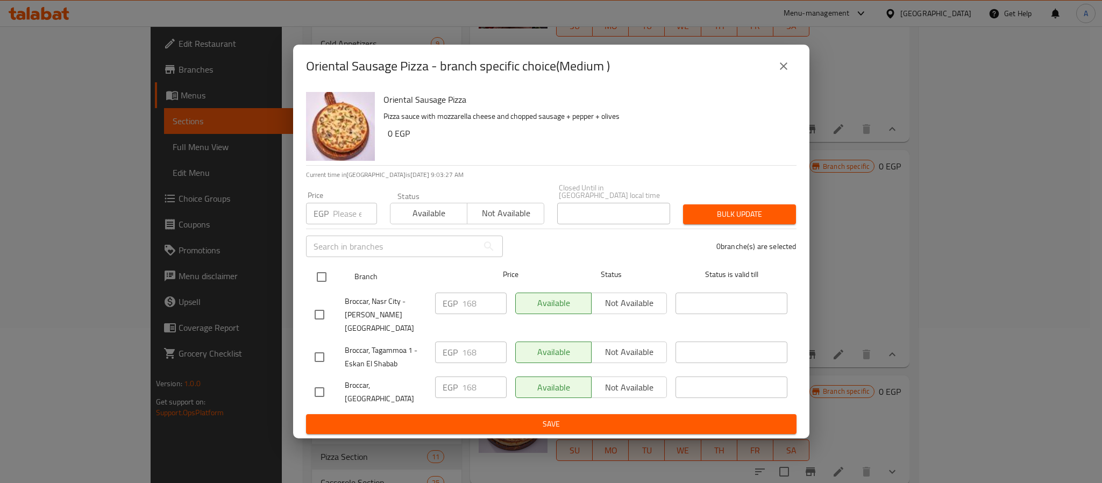
click at [325, 274] on input "checkbox" at bounding box center [321, 277] width 23 height 23
checkbox input "true"
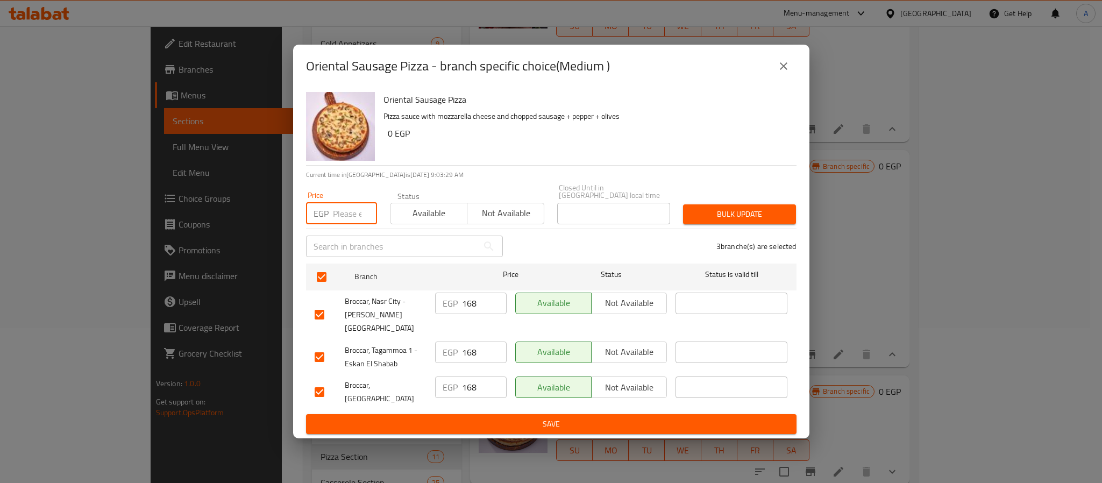
paste input "173.6"
type input "173.6"
click at [725, 208] on button "Bulk update" at bounding box center [739, 214] width 113 height 20
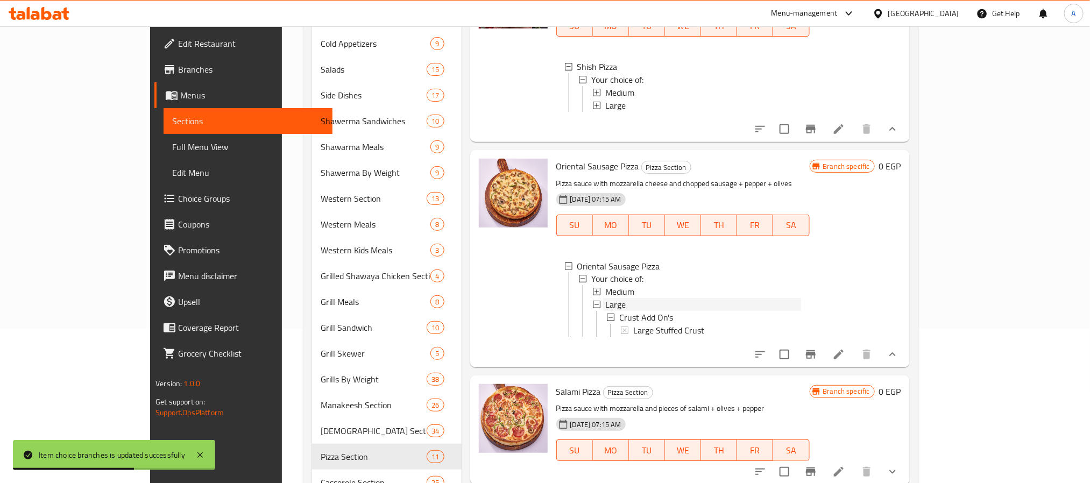
click at [605, 311] on span "Large" at bounding box center [615, 304] width 20 height 13
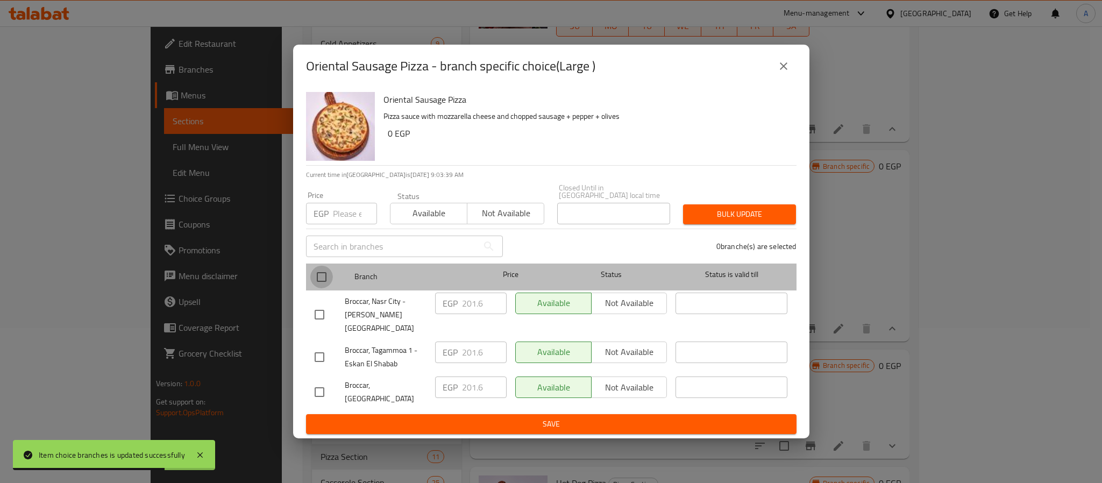
click at [320, 281] on input "checkbox" at bounding box center [321, 277] width 23 height 23
checkbox input "true"
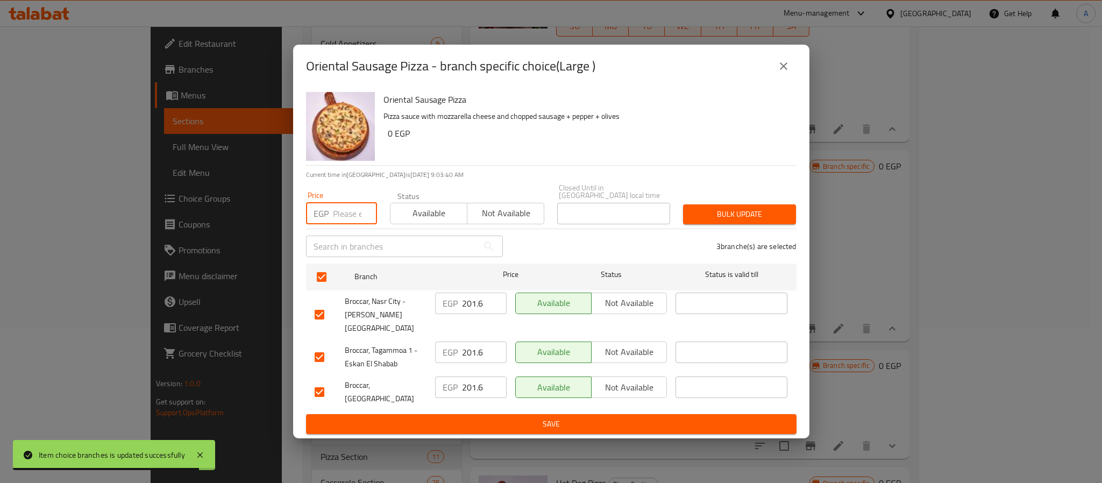
paste input "212.8"
type input "212.8"
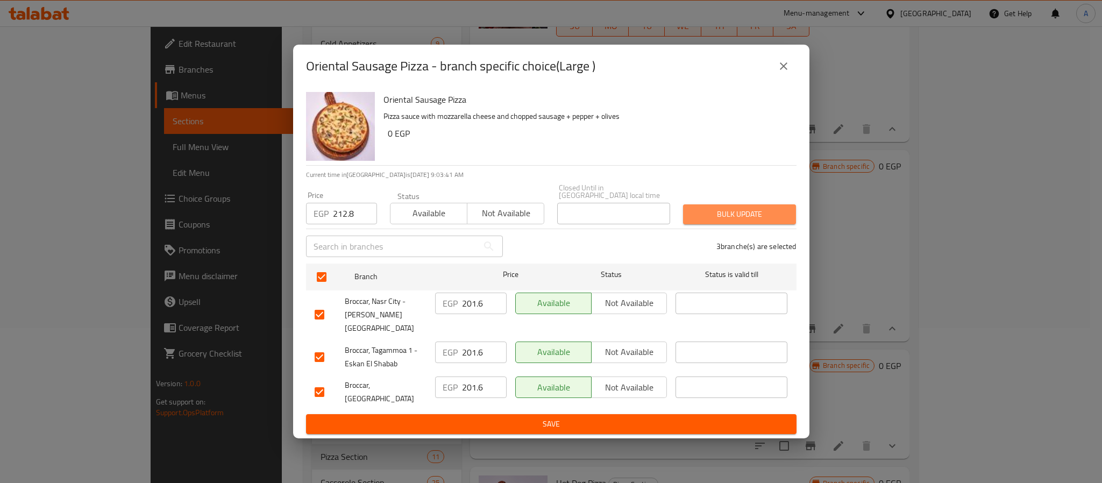
click at [725, 217] on span "Bulk update" at bounding box center [740, 214] width 96 height 13
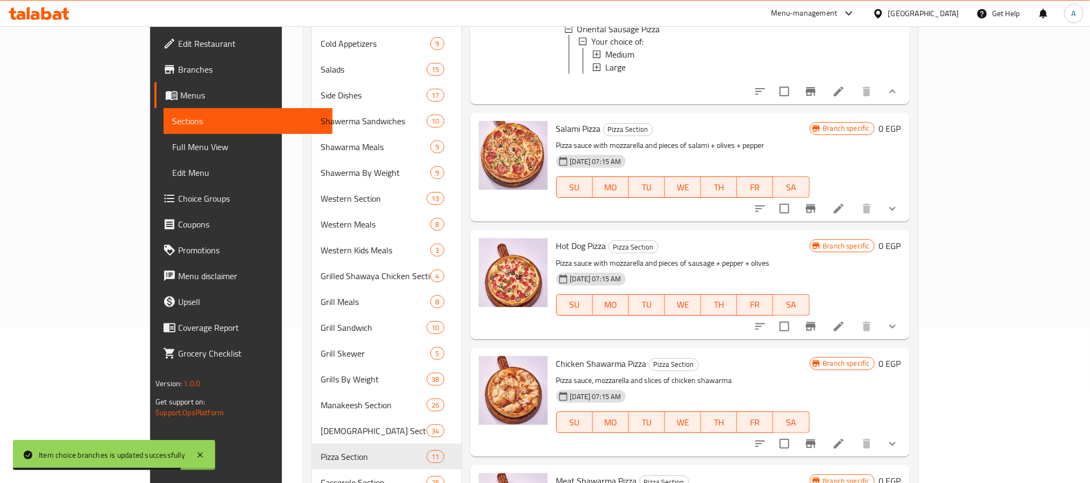
scroll to position [1248, 0]
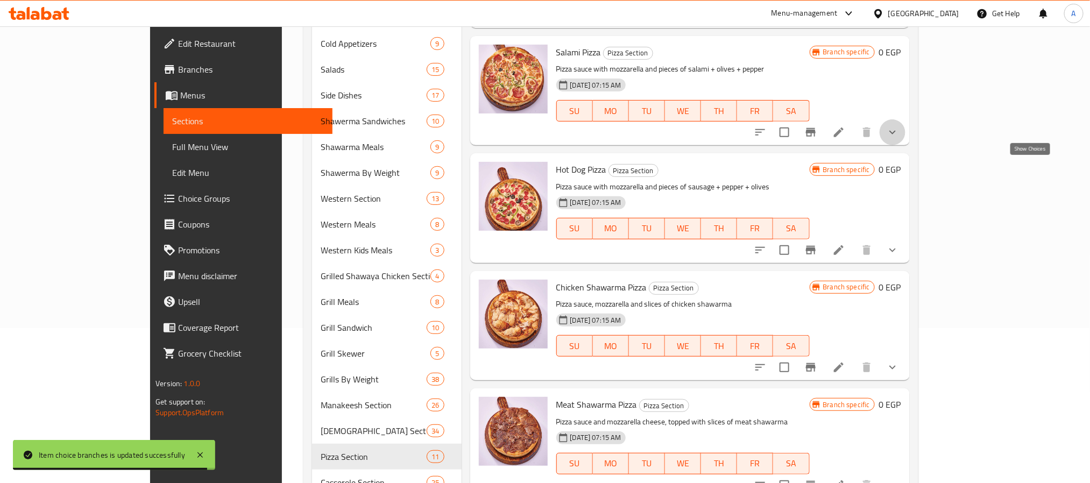
click at [899, 139] on icon "show more" at bounding box center [892, 132] width 13 height 13
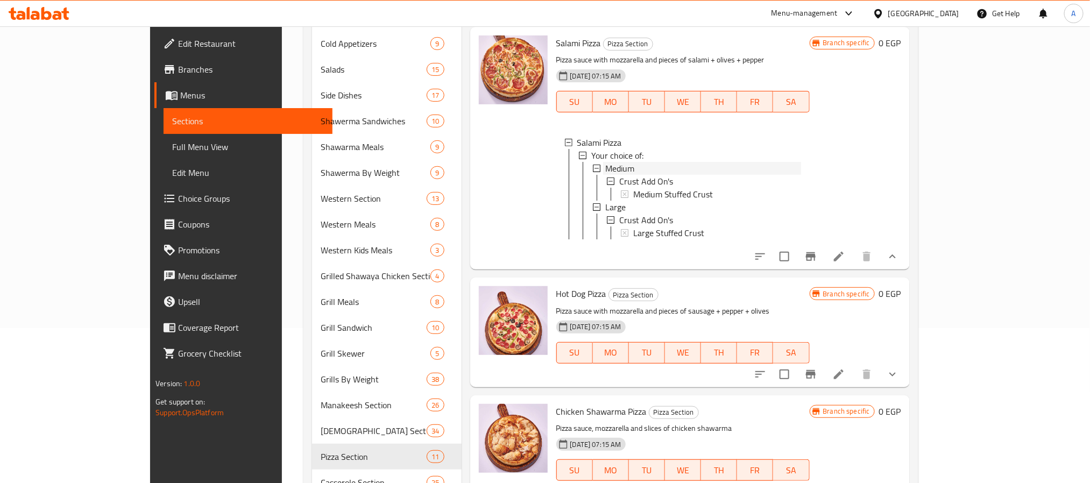
click at [605, 175] on span "Medium" at bounding box center [619, 168] width 29 height 13
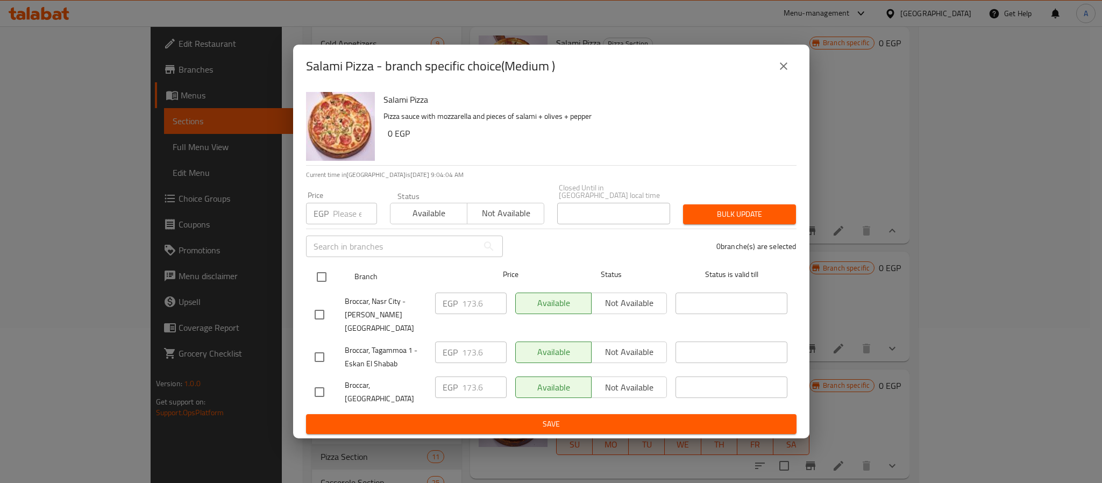
click at [324, 281] on input "checkbox" at bounding box center [321, 277] width 23 height 23
checkbox input "true"
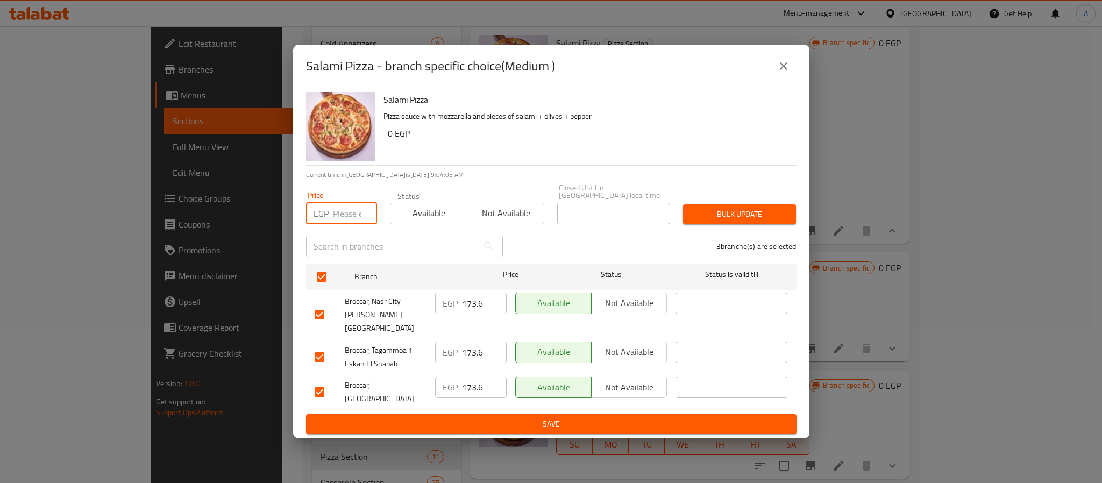
paste input "179.2"
type input "179.2"
click at [716, 212] on span "Bulk update" at bounding box center [740, 214] width 96 height 13
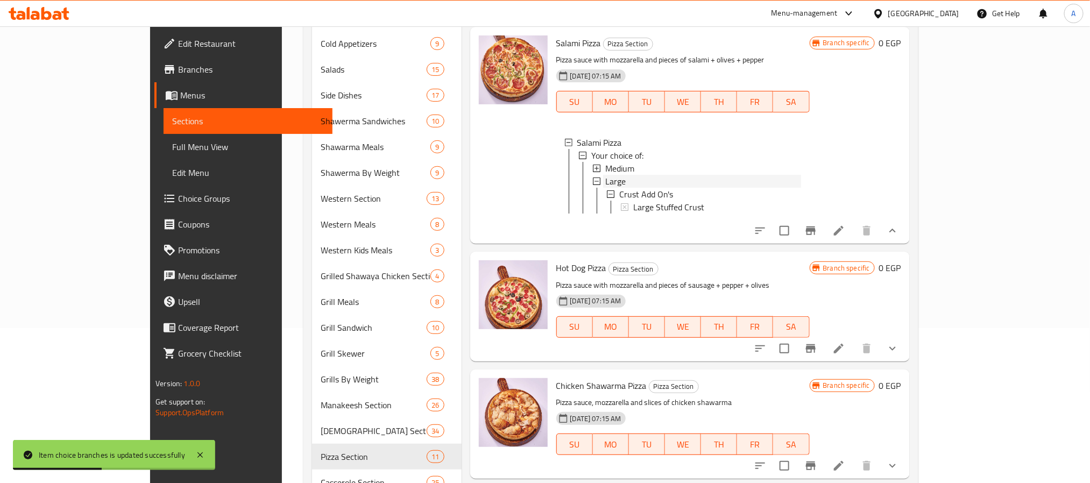
click at [605, 188] on div "Large" at bounding box center [703, 181] width 196 height 13
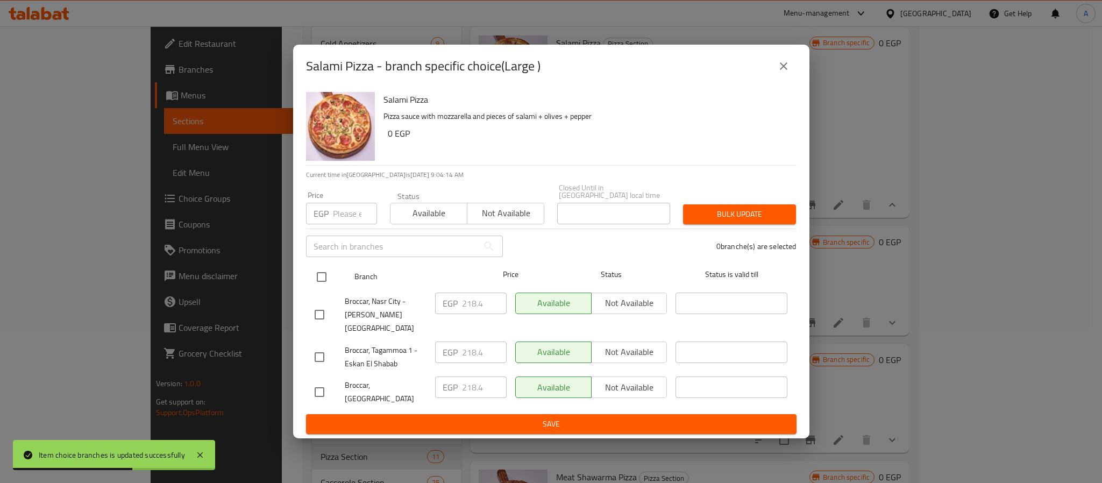
click at [321, 271] on input "checkbox" at bounding box center [321, 277] width 23 height 23
checkbox input "true"
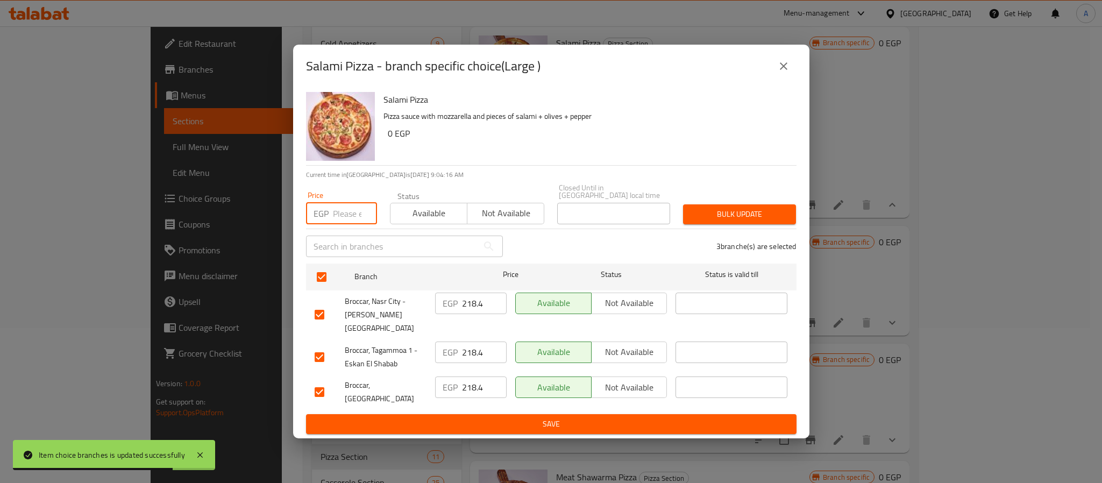
paste input "229.6"
type input "229.6"
click at [751, 216] on span "Bulk update" at bounding box center [740, 214] width 96 height 13
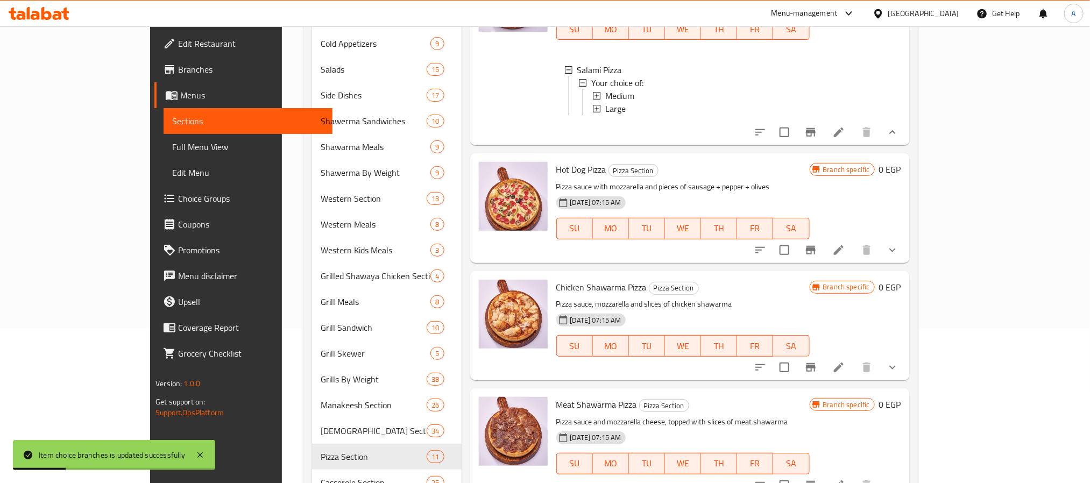
scroll to position [1365, 0]
click at [899, 257] on icon "show more" at bounding box center [892, 250] width 13 height 13
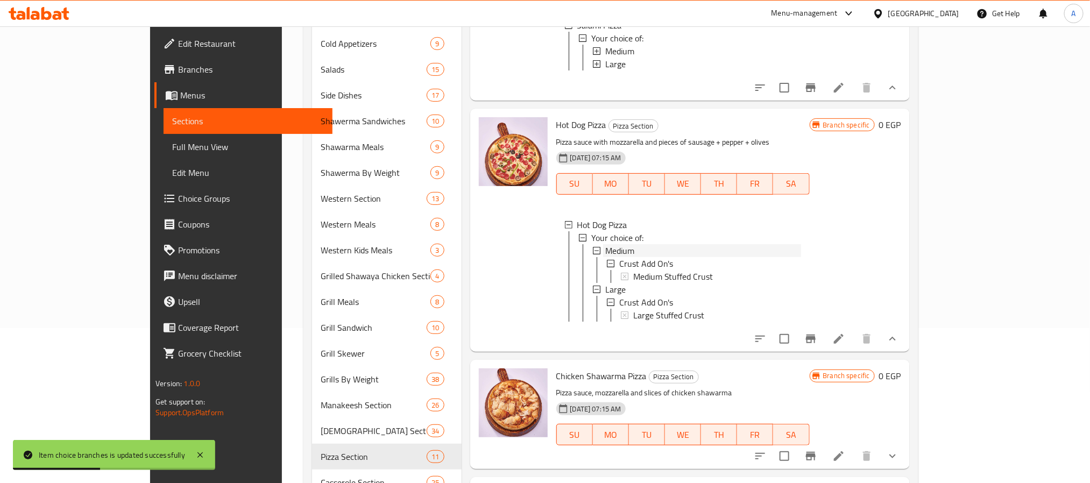
click at [605, 257] on span "Medium" at bounding box center [619, 250] width 29 height 13
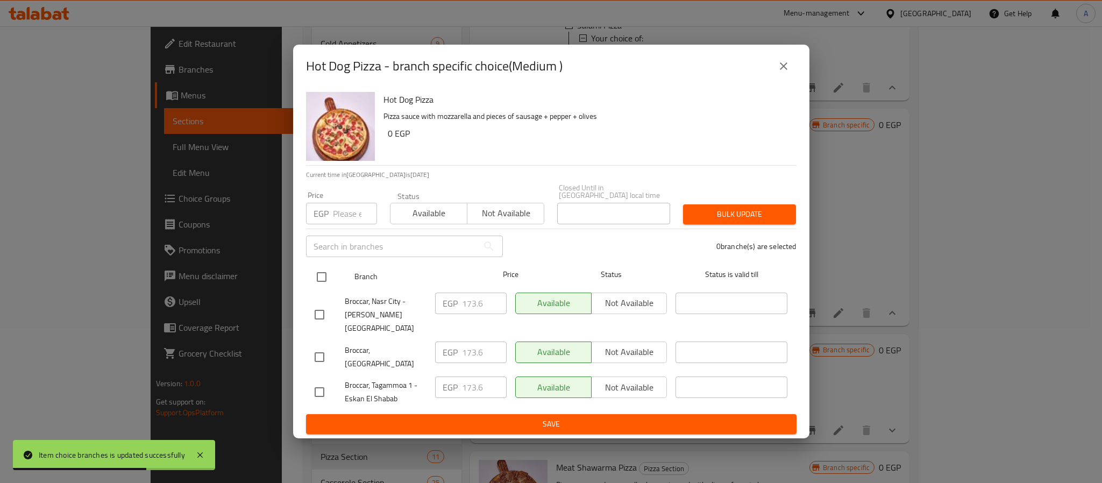
click at [321, 281] on input "checkbox" at bounding box center [321, 277] width 23 height 23
checkbox input "true"
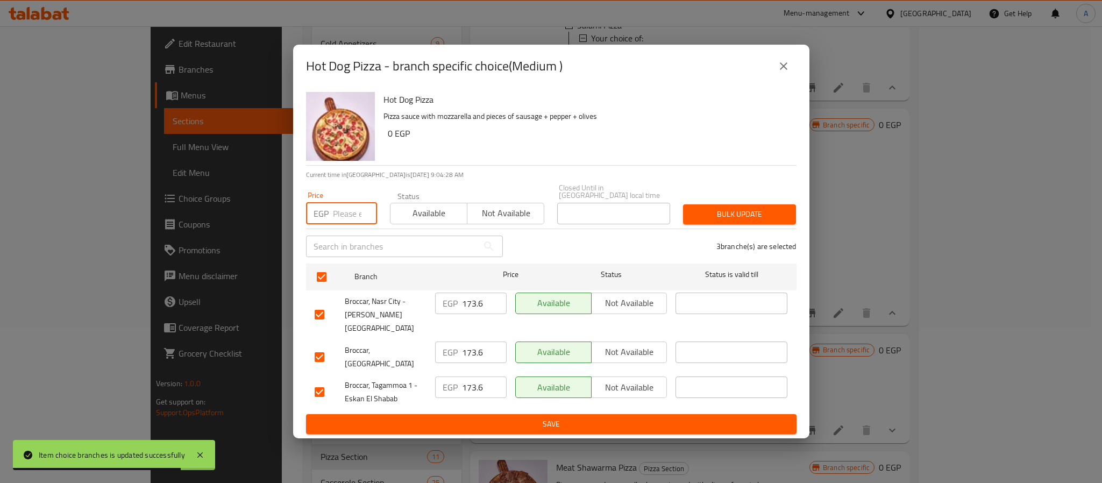
paste input "179.2"
type input "179.2"
click at [720, 218] on span "Bulk update" at bounding box center [740, 214] width 96 height 13
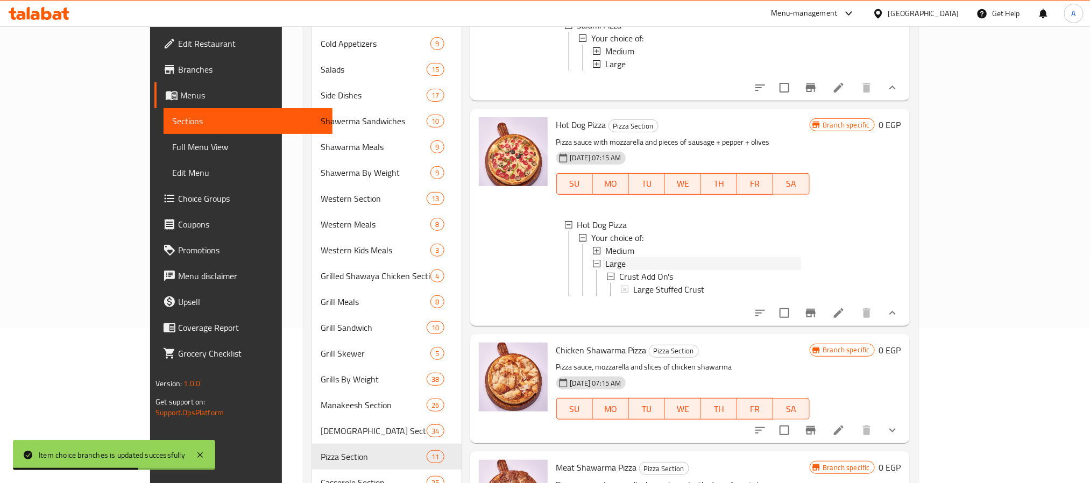
click at [605, 270] on span "Large" at bounding box center [615, 263] width 20 height 13
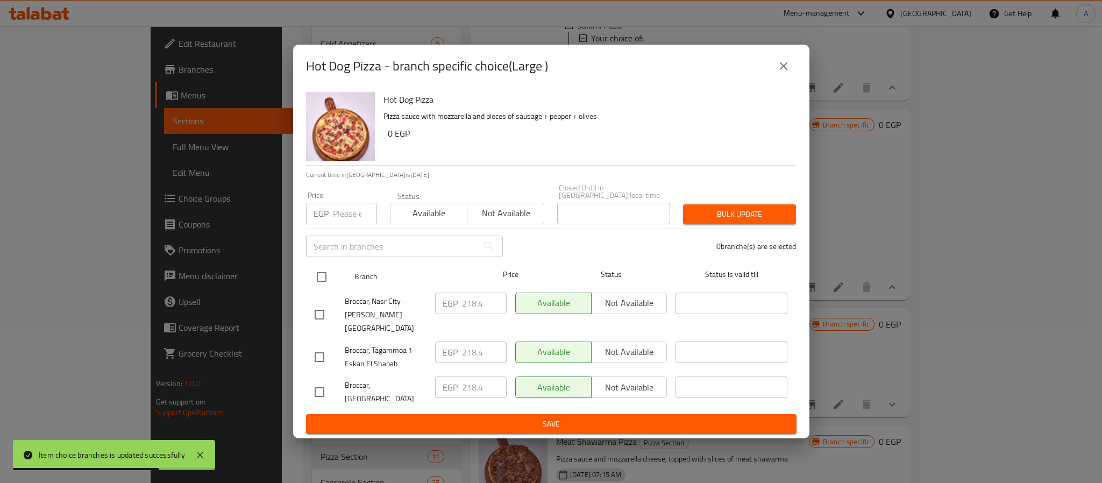
click at [320, 281] on input "checkbox" at bounding box center [321, 277] width 23 height 23
checkbox input "true"
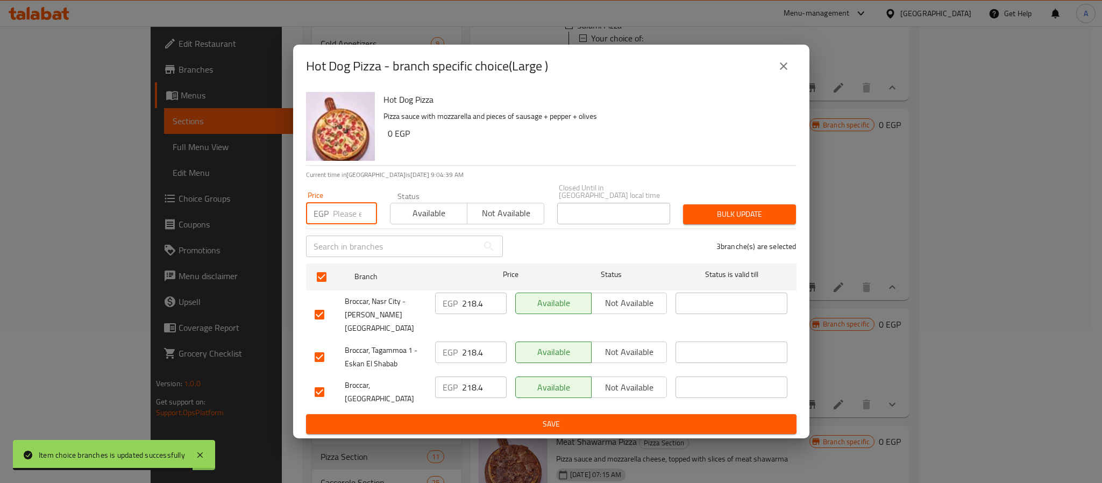
paste input "229.6"
type input "229.6"
click at [765, 210] on button "Bulk update" at bounding box center [739, 214] width 113 height 20
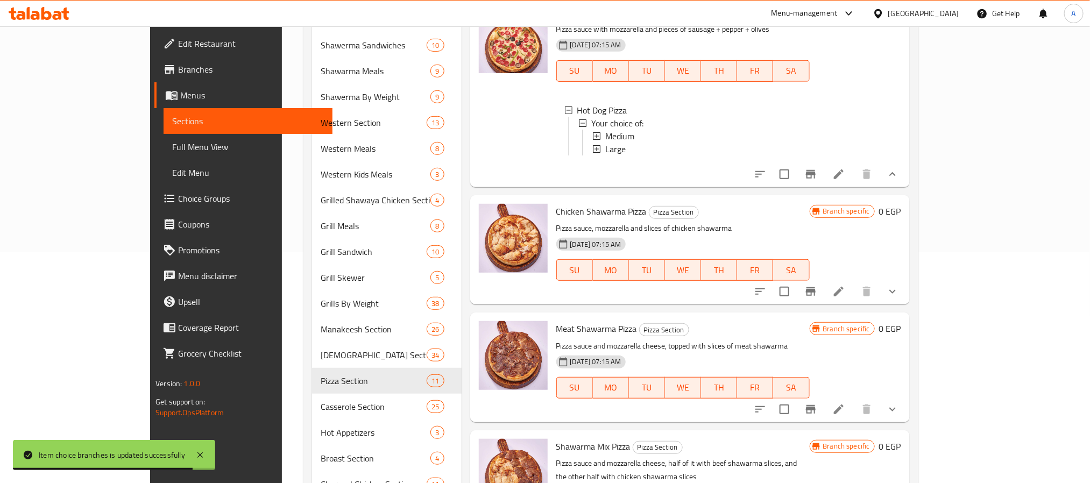
scroll to position [316, 0]
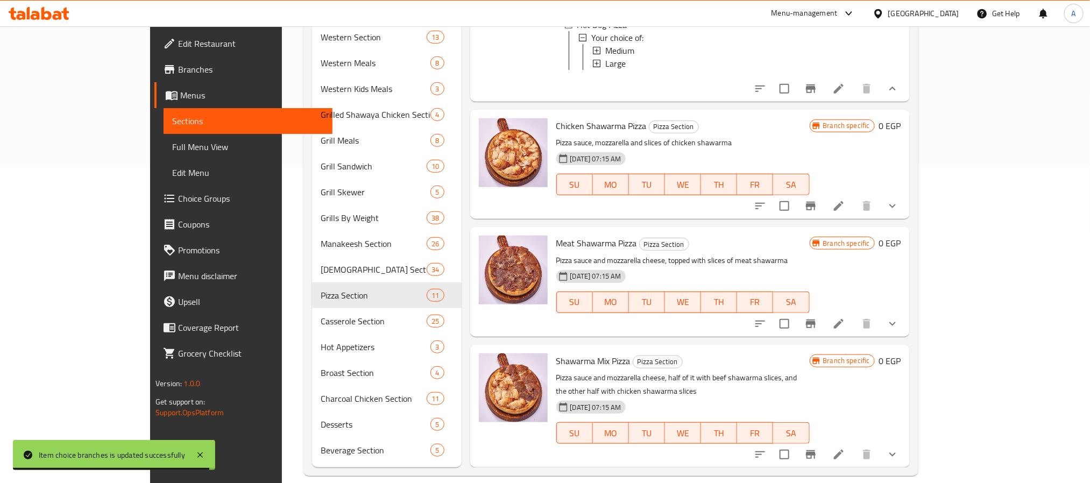
click at [905, 211] on button "show more" at bounding box center [892, 206] width 26 height 26
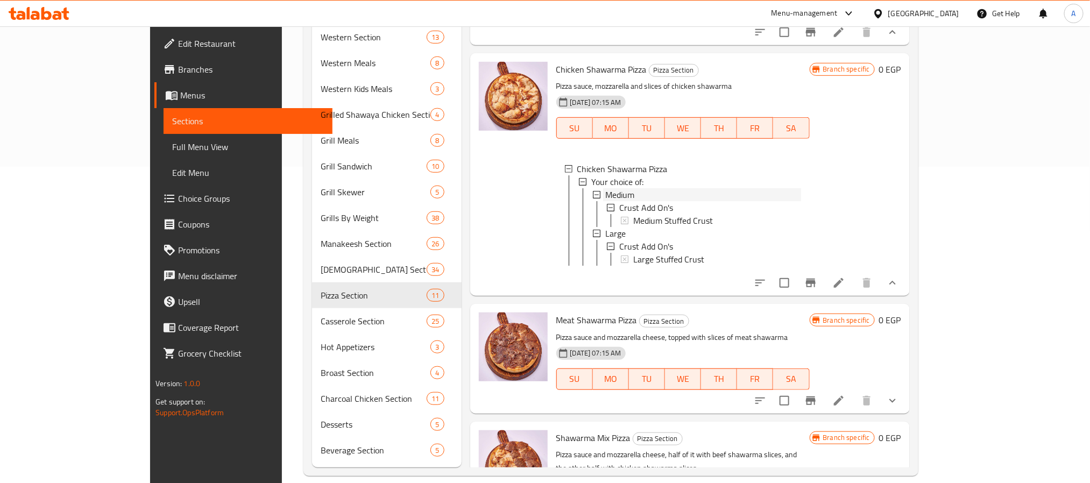
click at [605, 201] on span "Medium" at bounding box center [619, 194] width 29 height 13
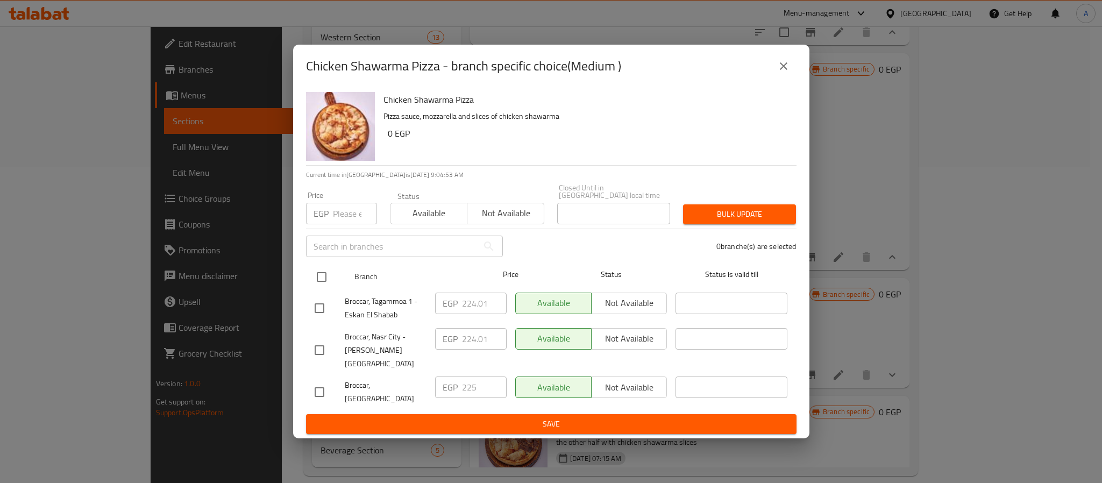
click at [320, 280] on input "checkbox" at bounding box center [321, 277] width 23 height 23
checkbox input "true"
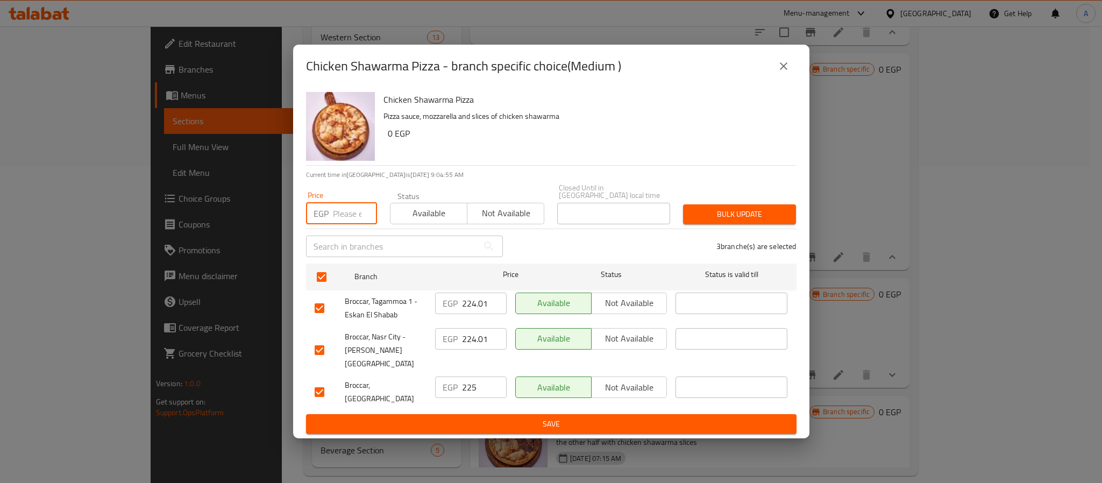
paste input "229.6"
type input "229.6"
click at [740, 218] on span "Bulk update" at bounding box center [740, 214] width 96 height 13
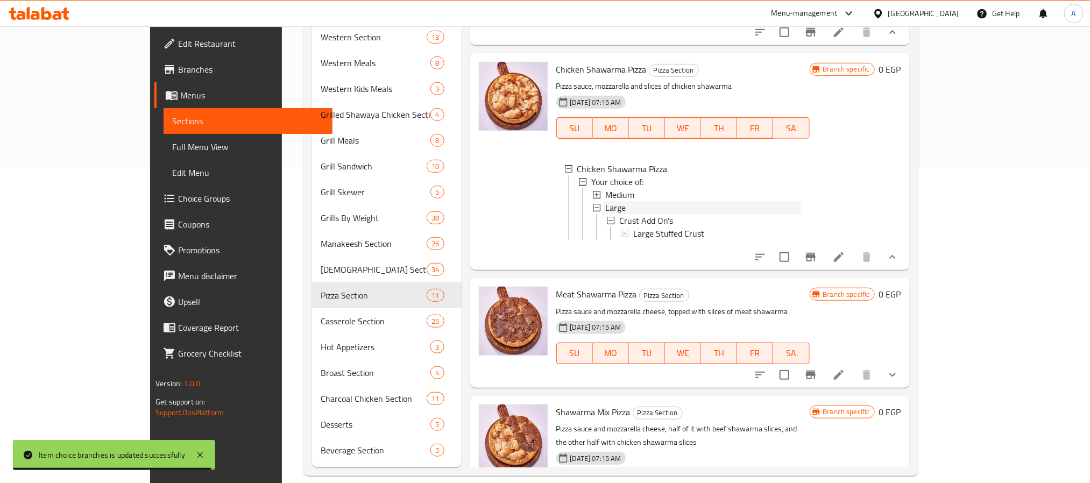
click at [605, 214] on span "Large" at bounding box center [615, 207] width 20 height 13
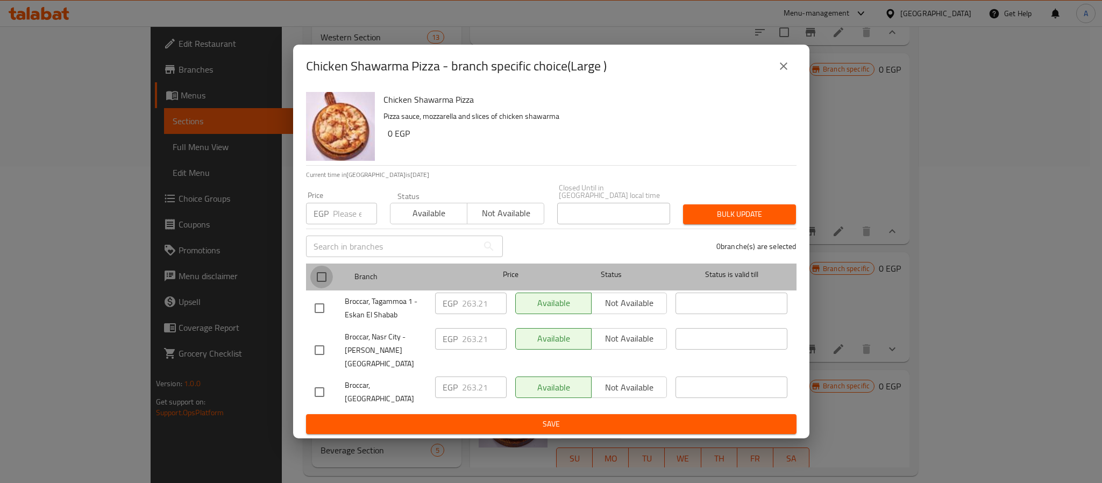
click at [321, 279] on input "checkbox" at bounding box center [321, 277] width 23 height 23
checkbox input "true"
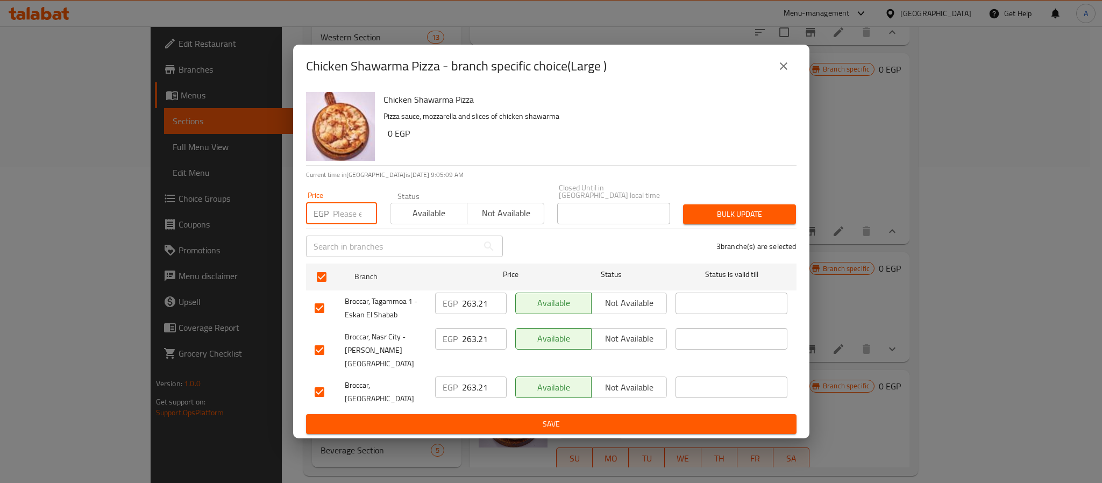
paste input "274.4"
type input "274.4"
click at [708, 212] on span "Bulk update" at bounding box center [740, 214] width 96 height 13
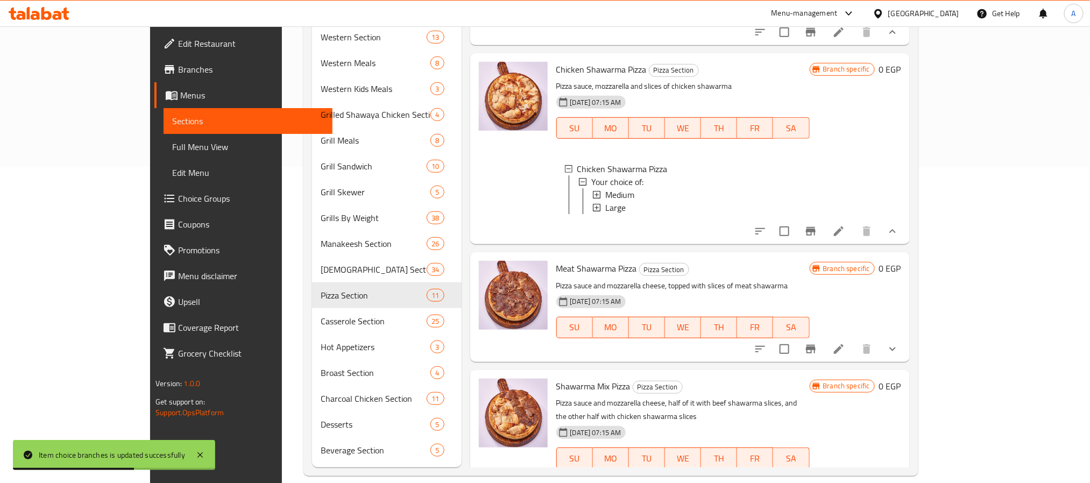
click at [608, 214] on div "Large" at bounding box center [703, 207] width 196 height 13
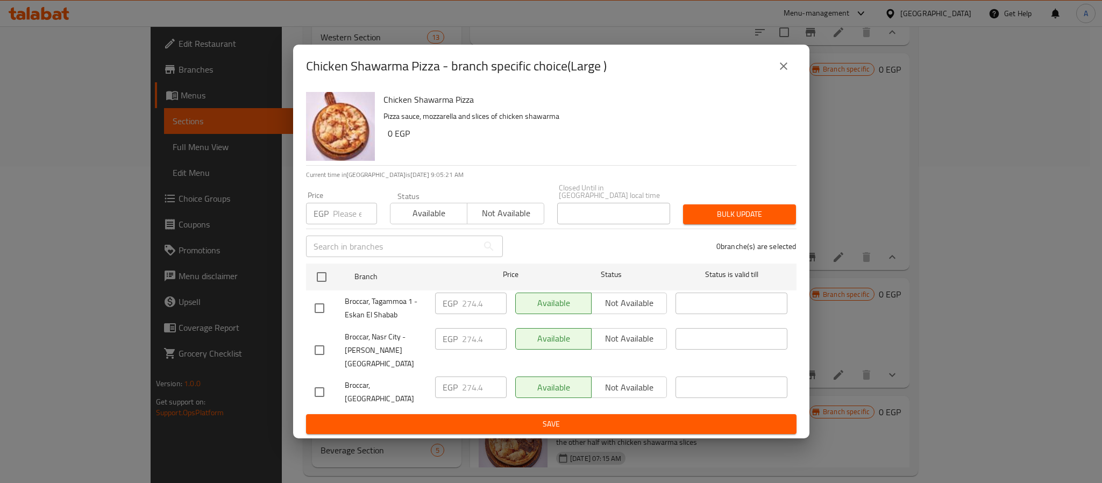
click at [778, 73] on icon "close" at bounding box center [783, 66] width 13 height 13
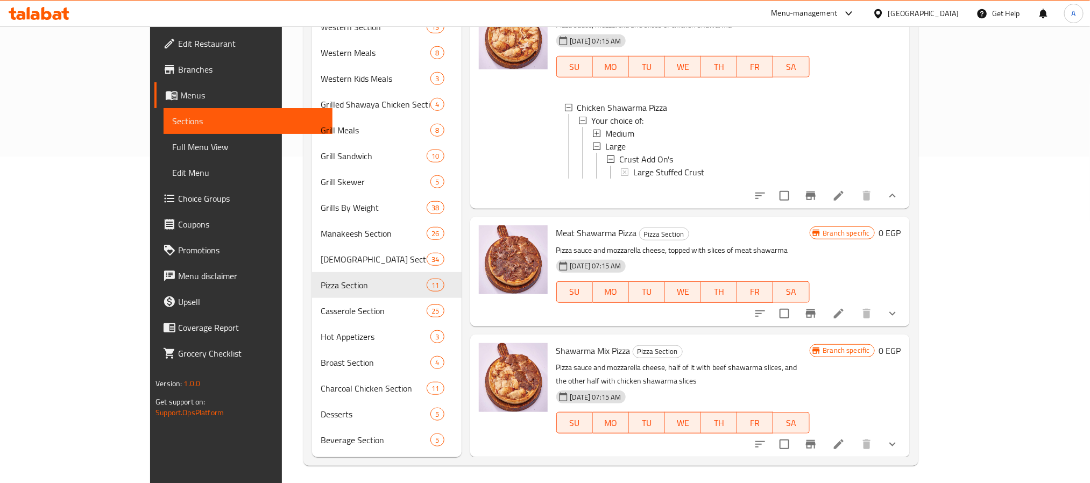
scroll to position [330, 0]
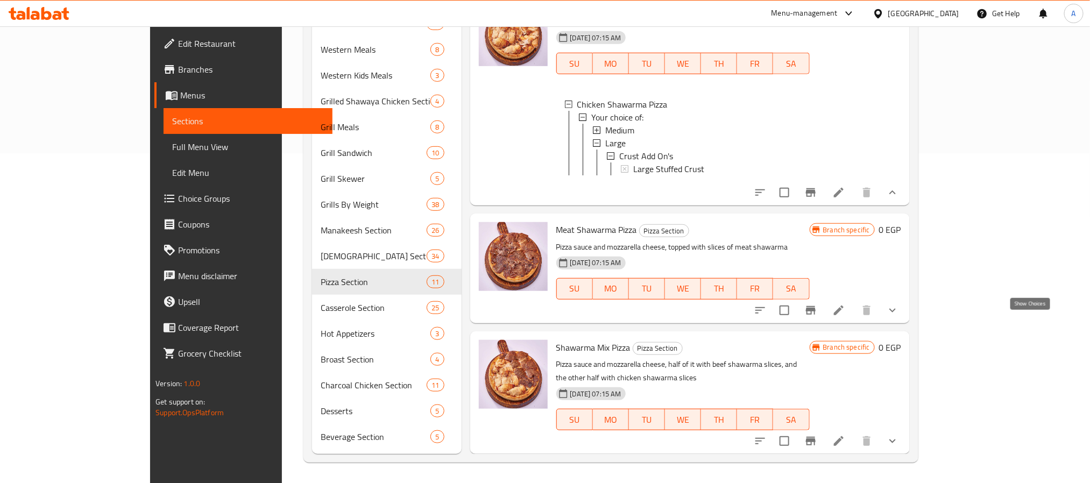
click at [899, 317] on icon "show more" at bounding box center [892, 310] width 13 height 13
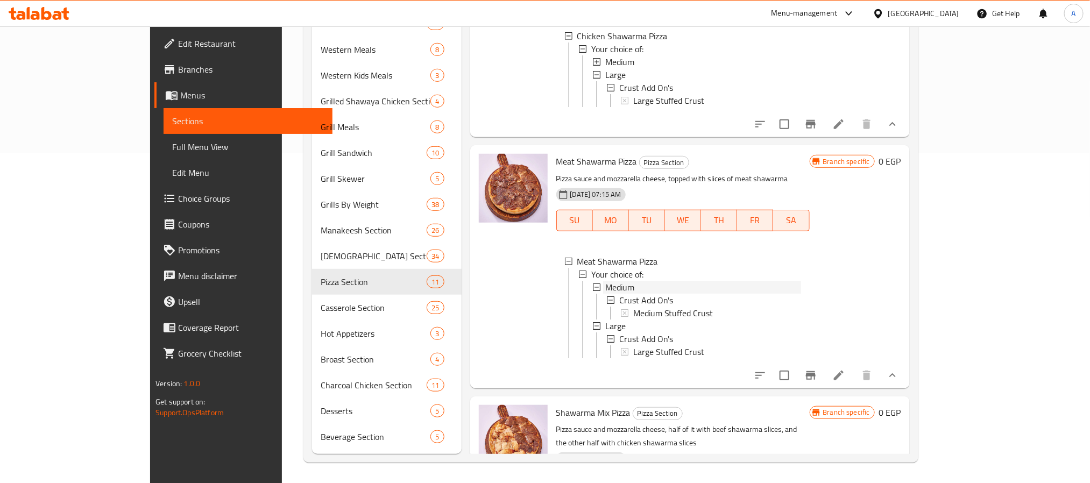
click at [605, 294] on div "Medium" at bounding box center [703, 287] width 196 height 13
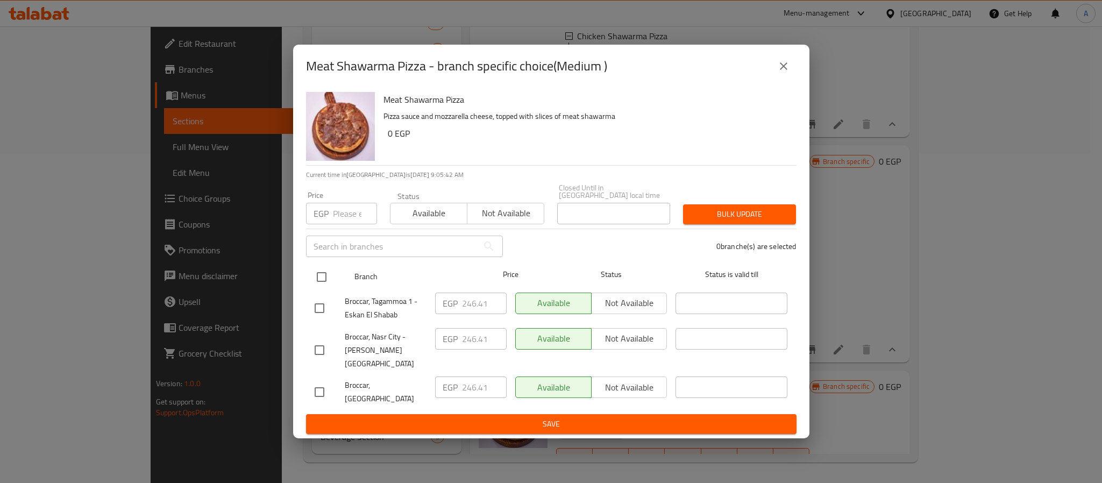
click at [323, 281] on input "checkbox" at bounding box center [321, 277] width 23 height 23
checkbox input "true"
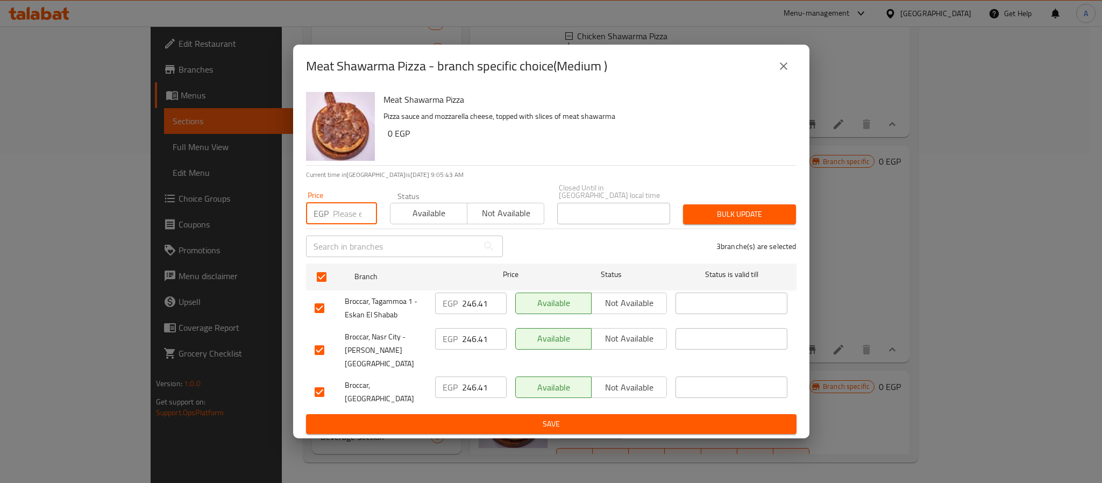
paste input "252"
type input "252"
click at [702, 210] on button "Bulk update" at bounding box center [739, 214] width 113 height 20
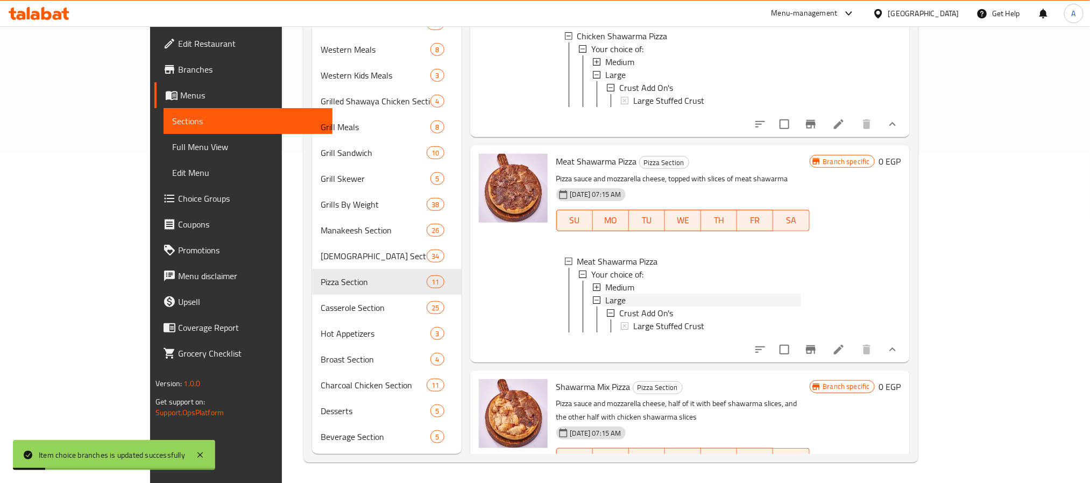
click at [605, 307] on span "Large" at bounding box center [615, 300] width 20 height 13
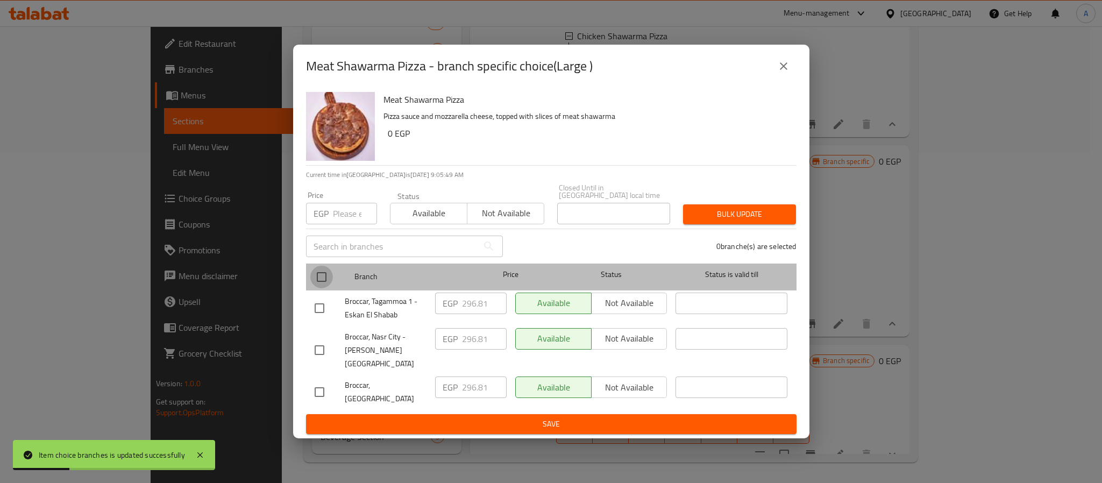
click at [324, 275] on input "checkbox" at bounding box center [321, 277] width 23 height 23
checkbox input "true"
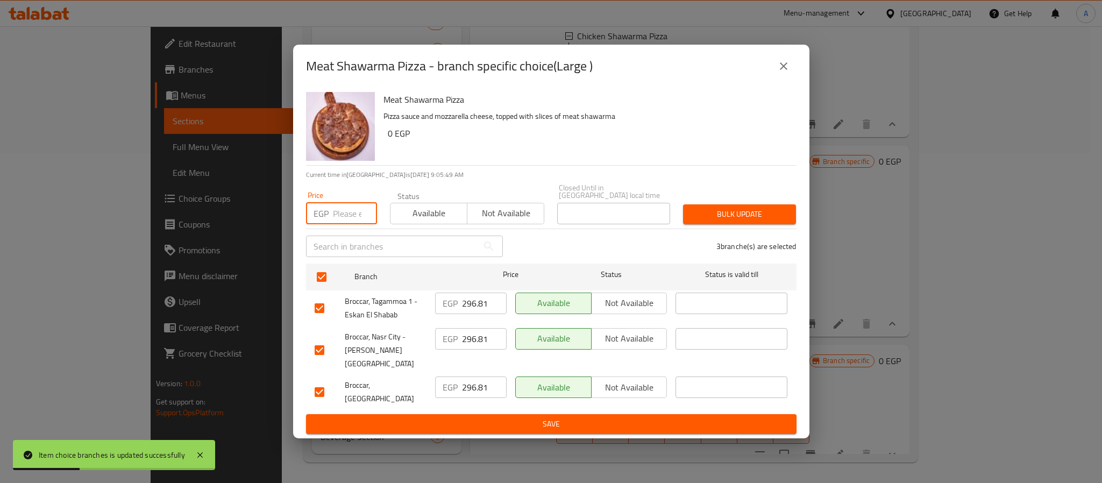
click at [354, 213] on input "number" at bounding box center [355, 214] width 44 height 22
type input "1"
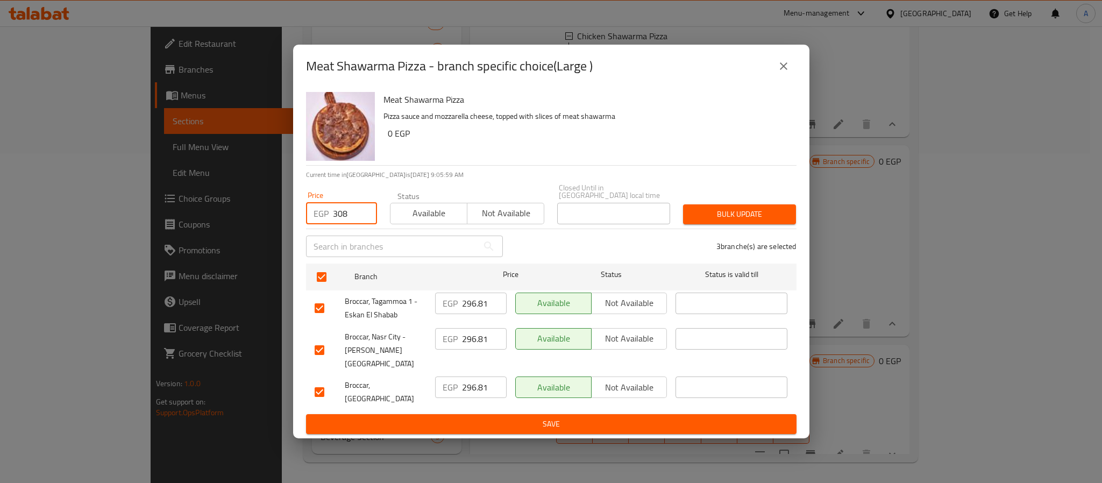
type input "308"
click at [718, 218] on span "Bulk update" at bounding box center [740, 214] width 96 height 13
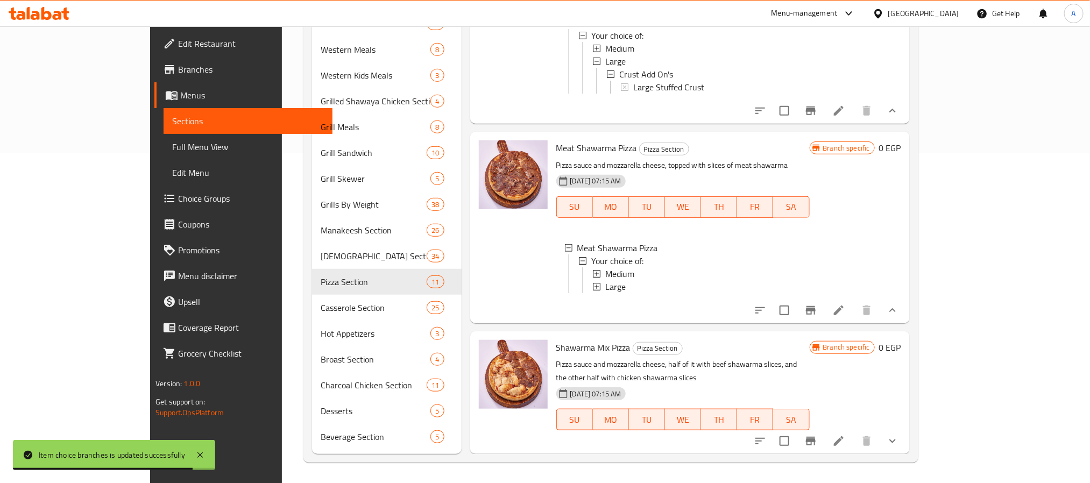
scroll to position [2, 0]
click at [899, 439] on icon "show more" at bounding box center [892, 441] width 13 height 13
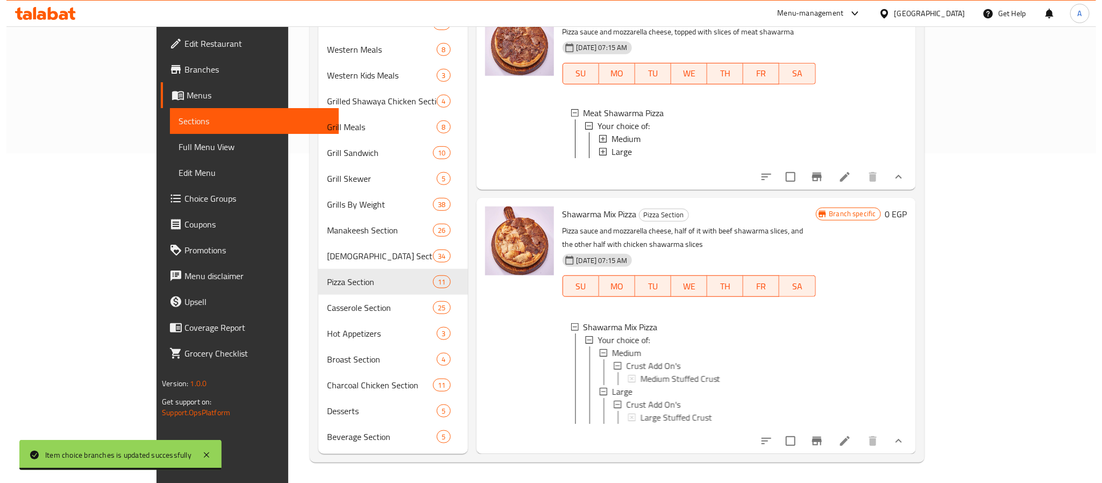
scroll to position [1817, 0]
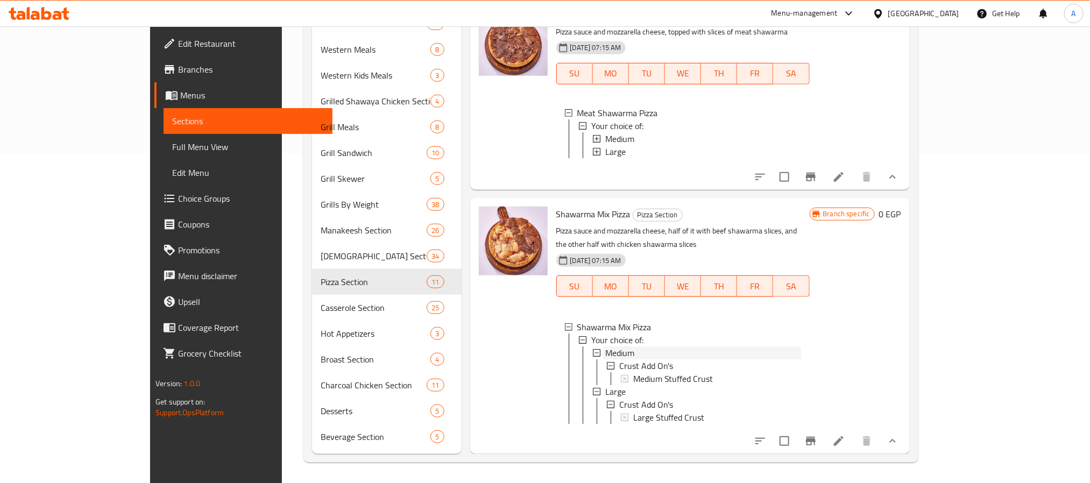
click at [605, 346] on div "Medium" at bounding box center [703, 352] width 196 height 13
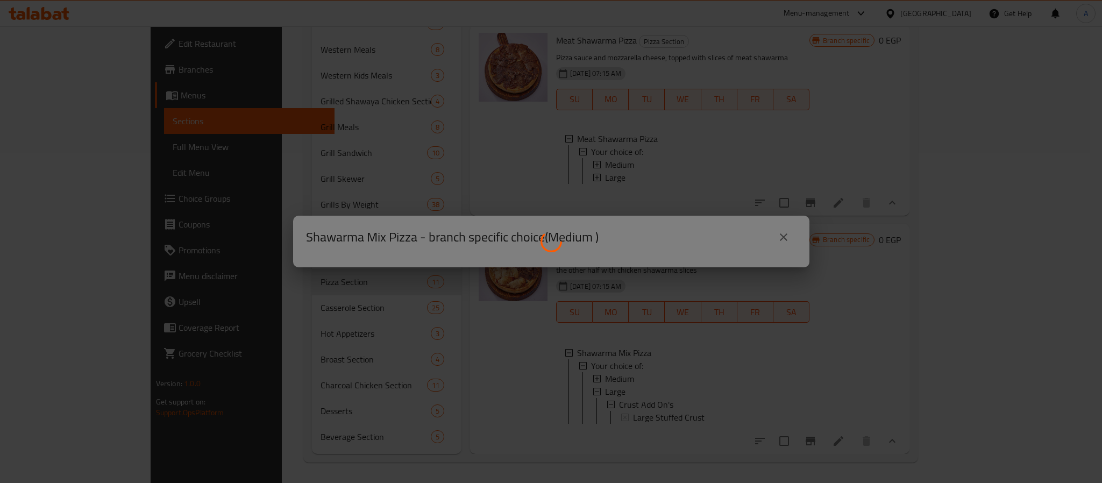
scroll to position [1791, 0]
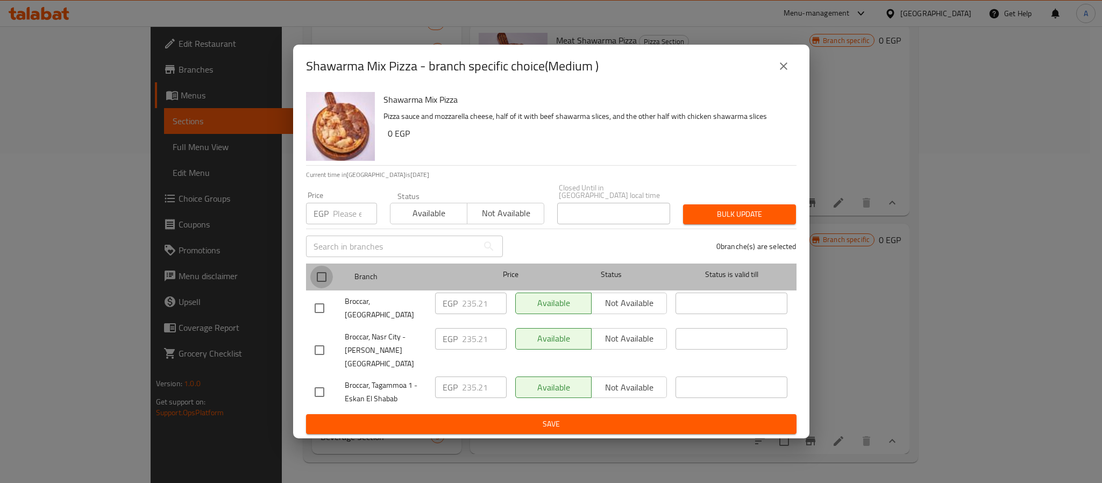
click at [319, 279] on input "checkbox" at bounding box center [321, 277] width 23 height 23
checkbox input "true"
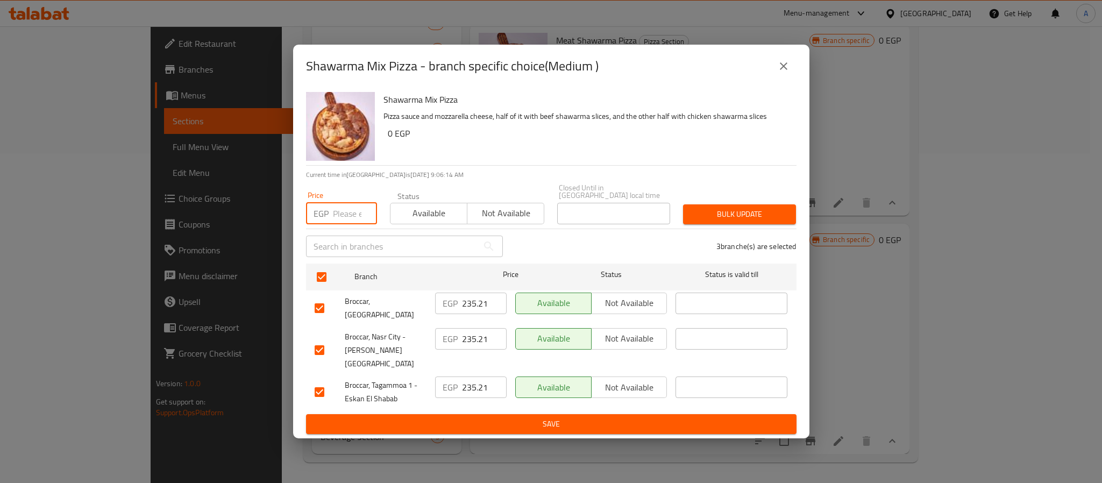
paste input "240.8"
type input "240.8"
click at [728, 211] on span "Bulk update" at bounding box center [740, 214] width 96 height 13
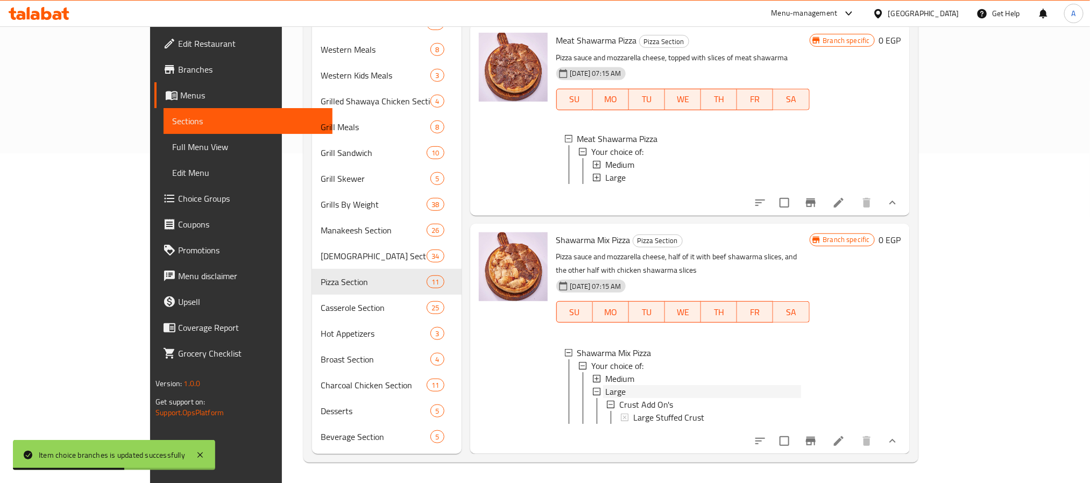
click at [605, 385] on div "Large" at bounding box center [703, 391] width 196 height 13
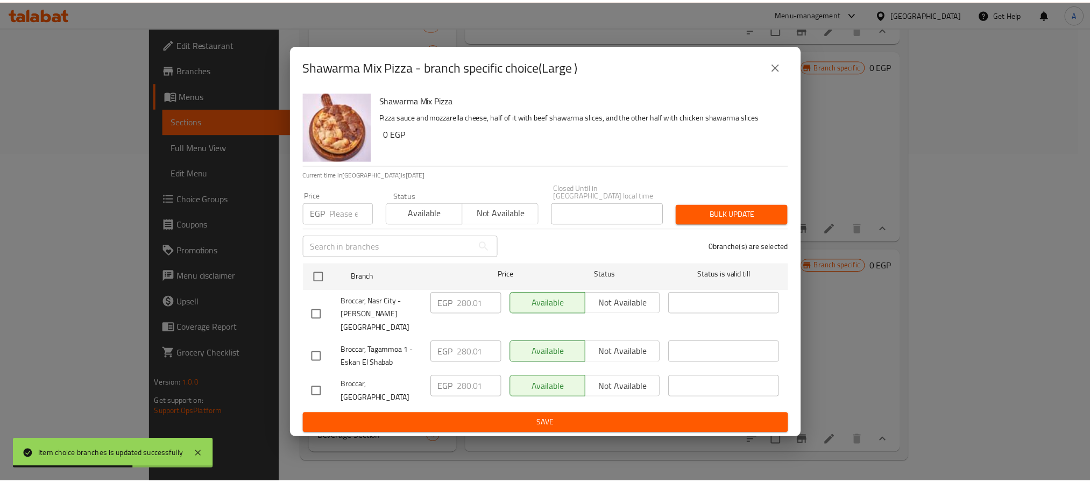
scroll to position [1765, 0]
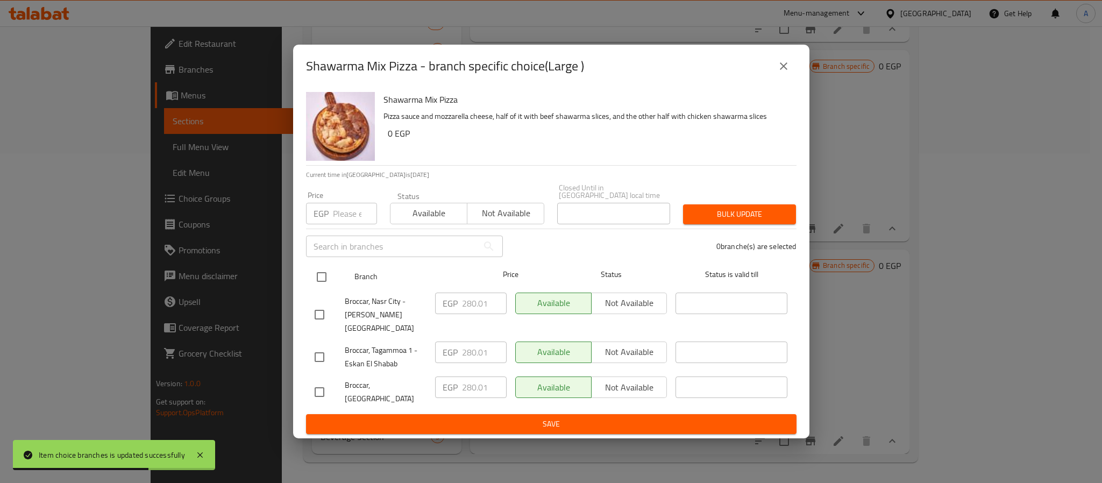
click at [322, 283] on input "checkbox" at bounding box center [321, 277] width 23 height 23
checkbox input "true"
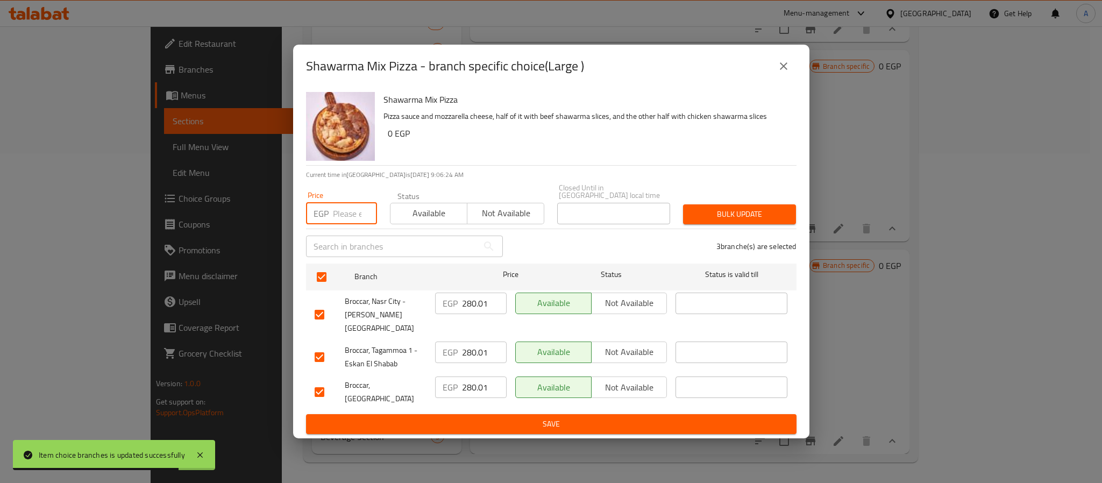
paste input "291.2"
type input "291.2"
click at [741, 213] on span "Bulk update" at bounding box center [740, 214] width 96 height 13
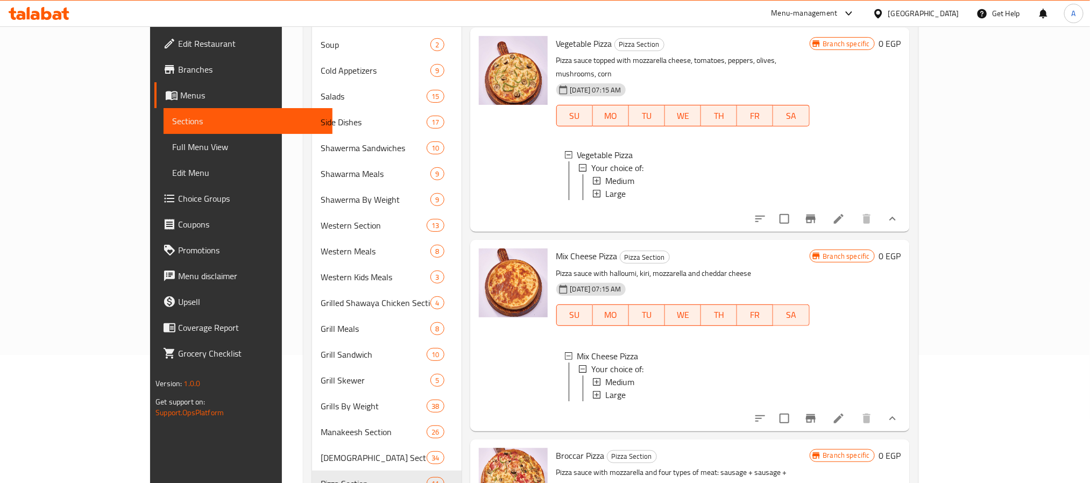
scroll to position [0, 0]
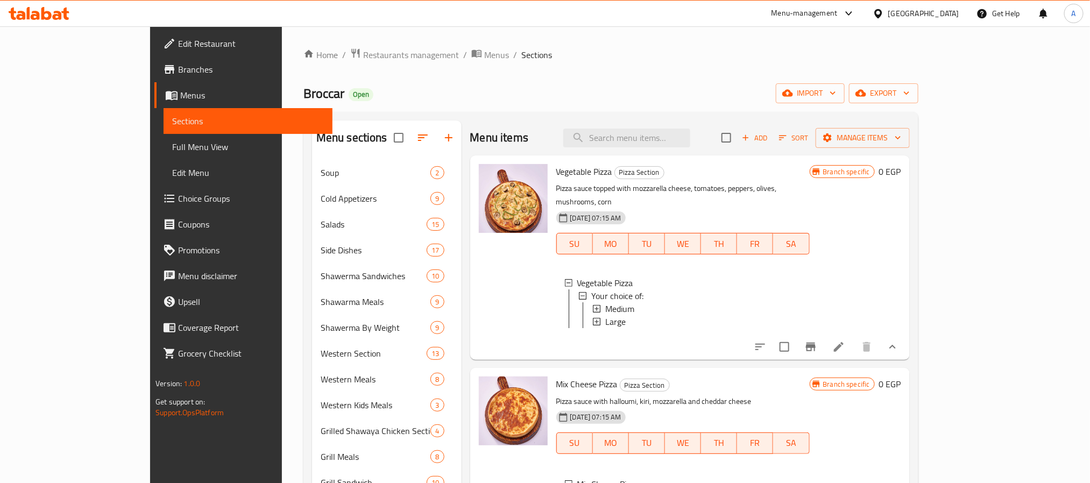
click at [845, 347] on icon at bounding box center [838, 346] width 13 height 13
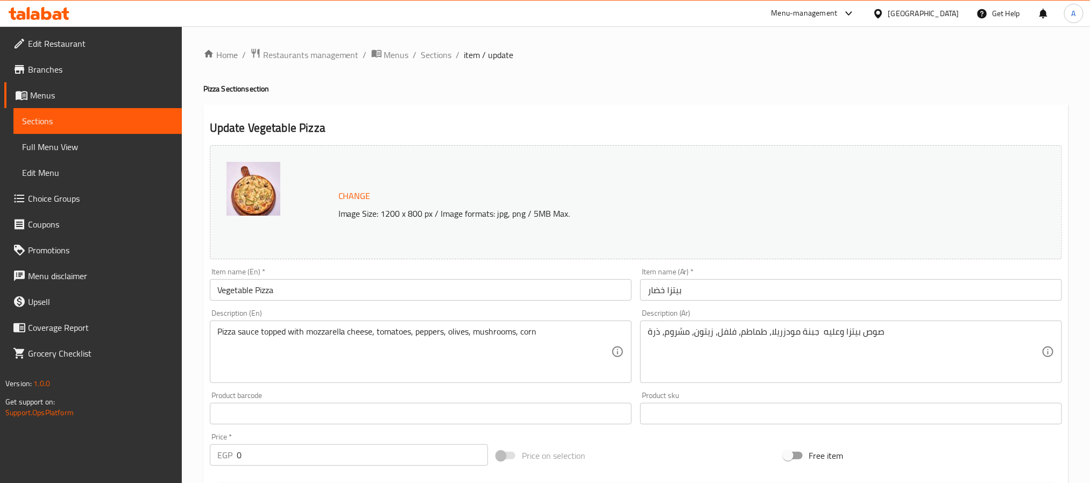
click at [809, 290] on input "بيتزا خضار" at bounding box center [851, 290] width 422 height 22
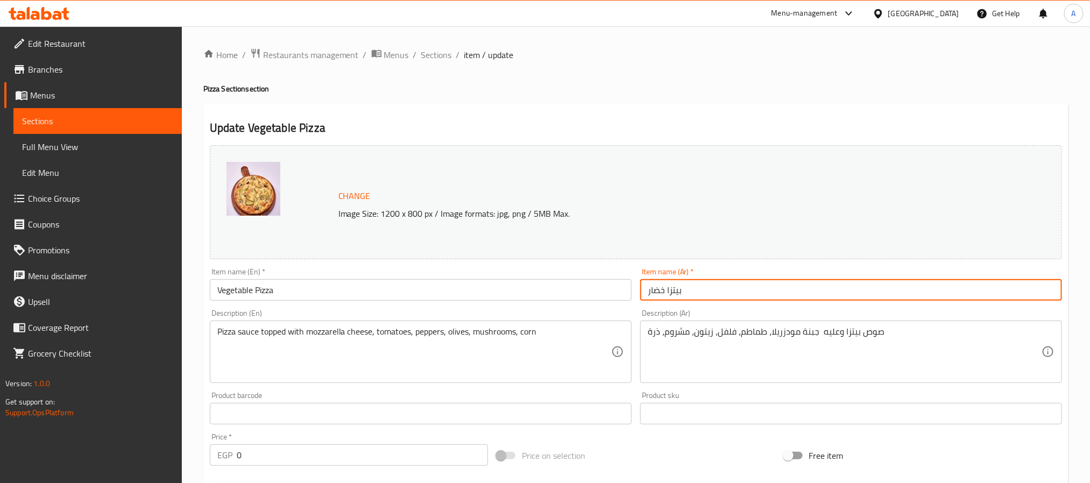
click at [647, 290] on input "بيتزا خضار" at bounding box center [851, 290] width 422 height 22
click at [664, 291] on input "بيتزا خضار" at bounding box center [851, 290] width 422 height 22
click at [665, 290] on input "بيتزا خضار" at bounding box center [851, 290] width 422 height 22
paste input "عة ال ا لفصول ا"
click at [717, 292] on input "بيتزا بعة ال ا لفصول اخضار" at bounding box center [851, 290] width 422 height 22
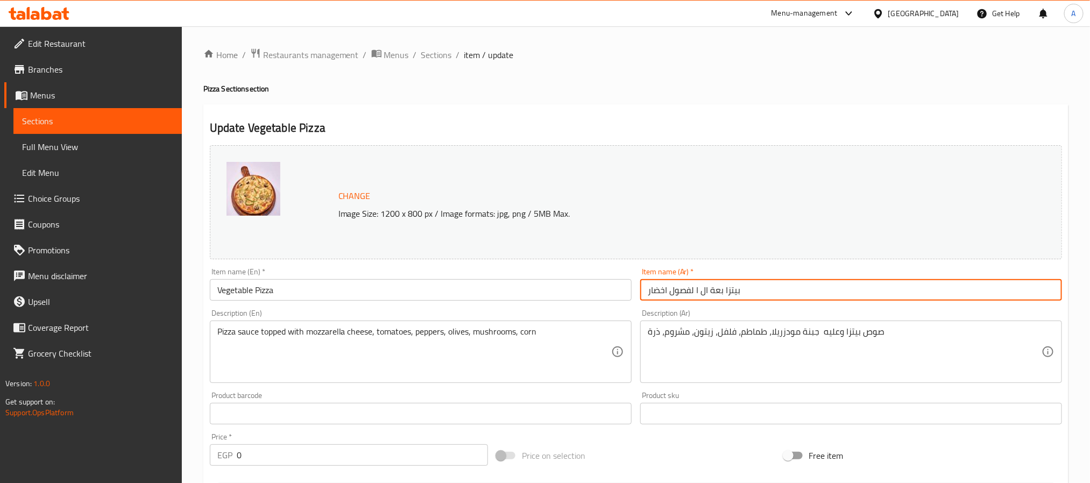
click at [717, 292] on input "بيتزا بعة ال ا لفصول اخضار" at bounding box center [851, 290] width 422 height 22
click at [694, 286] on input "بيتزا ال ا لفصول اخضار" at bounding box center [851, 290] width 422 height 22
type input "بيتزا الفصول الأربعة - اخضار"
click at [228, 286] on input "Vegetable Pizza" at bounding box center [421, 290] width 422 height 22
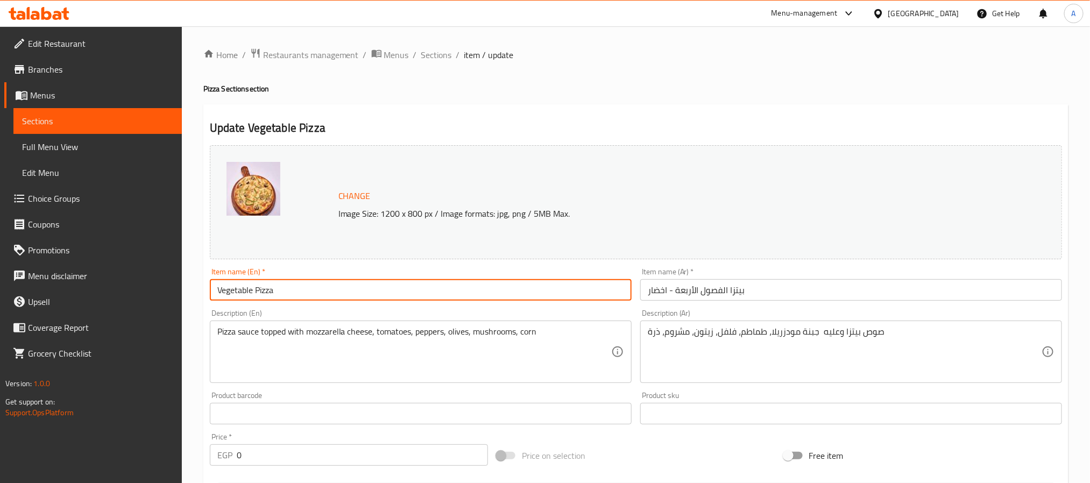
click at [228, 286] on input "Vegetable Pizza" at bounding box center [421, 290] width 422 height 22
click at [257, 284] on input "Pizza" at bounding box center [421, 290] width 422 height 22
paste input "Vegetable"
click at [237, 293] on input "Pizza Vegetable" at bounding box center [421, 290] width 422 height 22
click at [216, 289] on input "Pizza - Vegetable" at bounding box center [421, 290] width 422 height 22
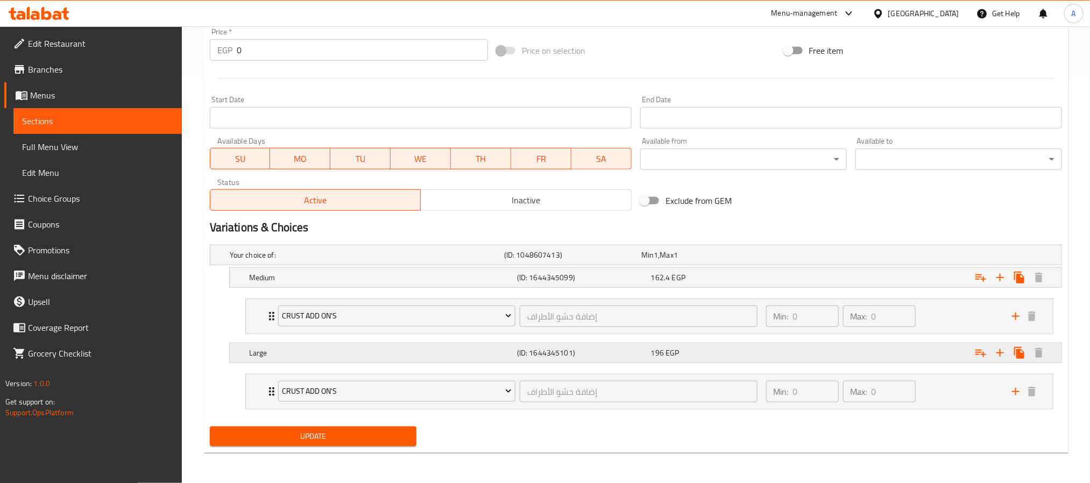
scroll to position [408, 0]
type input "Four Seasons Pizza - Vegetable"
click at [370, 431] on span "Update" at bounding box center [312, 436] width 189 height 13
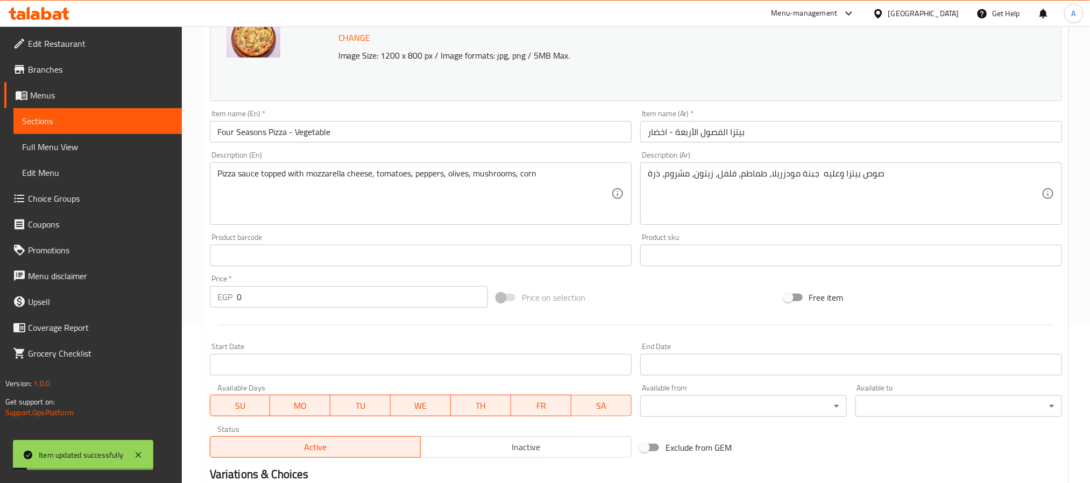
scroll to position [0, 0]
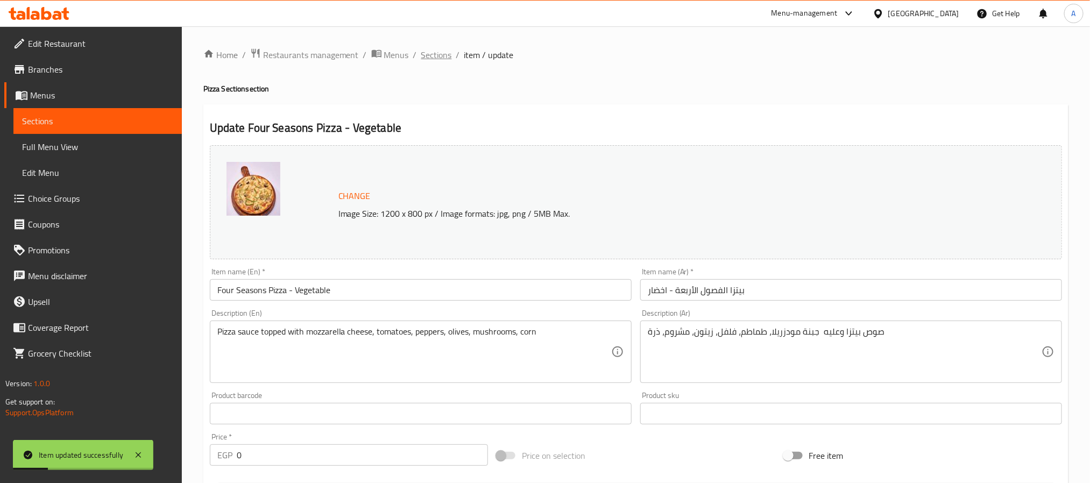
click at [430, 48] on span "Sections" at bounding box center [436, 54] width 31 height 13
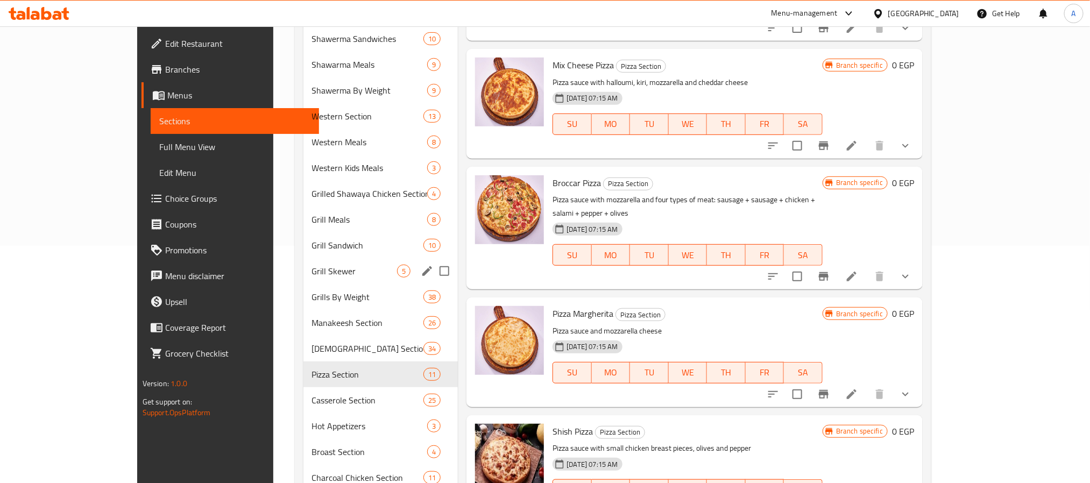
scroll to position [242, 0]
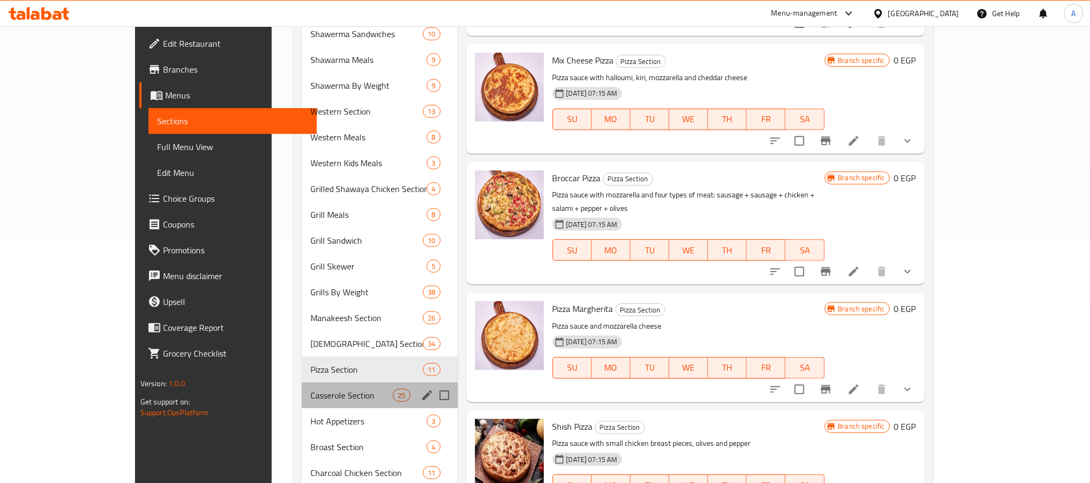
click at [302, 387] on div "Casserole Section 25" at bounding box center [379, 395] width 155 height 26
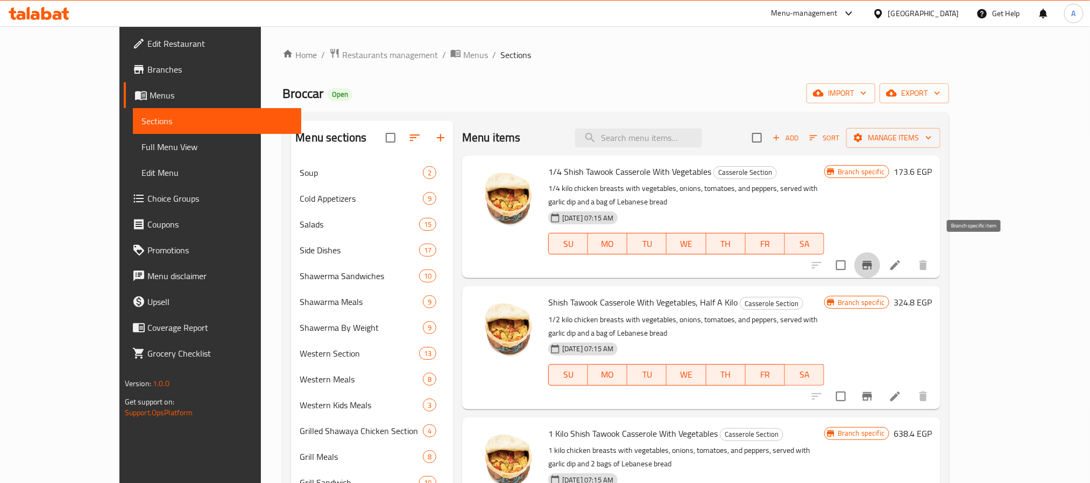
click at [873, 259] on icon "Branch-specific-item" at bounding box center [866, 265] width 13 height 13
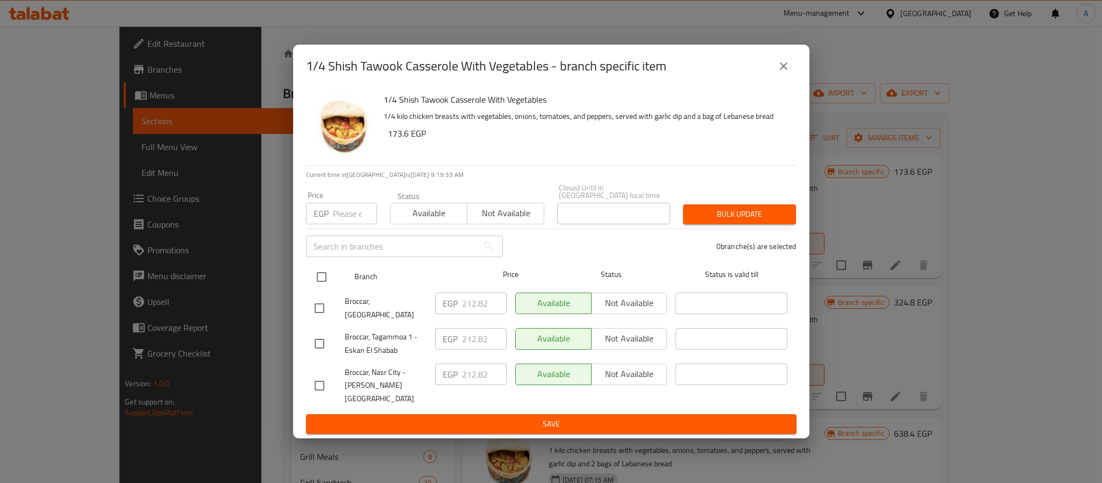
click at [321, 279] on input "checkbox" at bounding box center [321, 277] width 23 height 23
checkbox input "true"
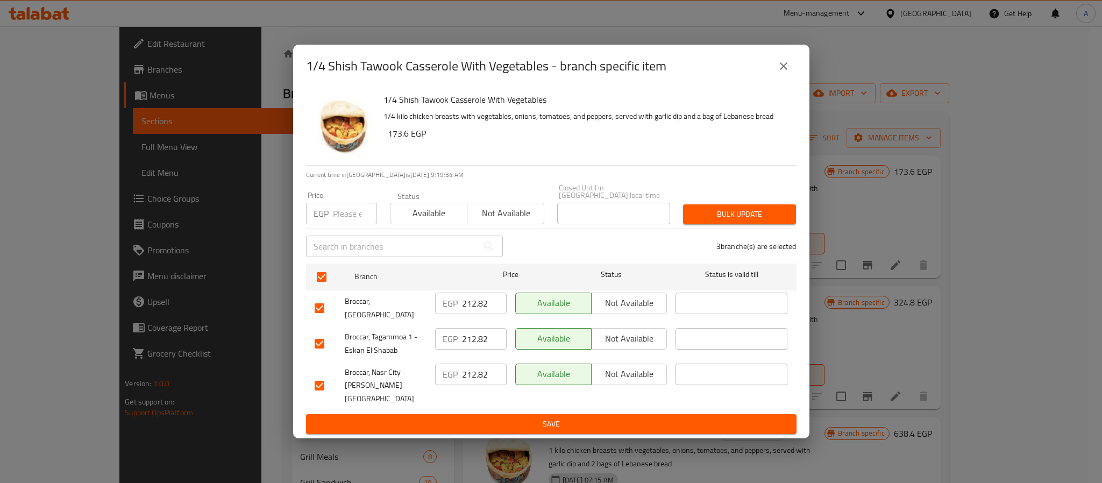
click at [343, 207] on input "number" at bounding box center [355, 214] width 44 height 22
paste input "218.4"
type input "218.4"
click at [695, 212] on span "Bulk update" at bounding box center [740, 214] width 96 height 13
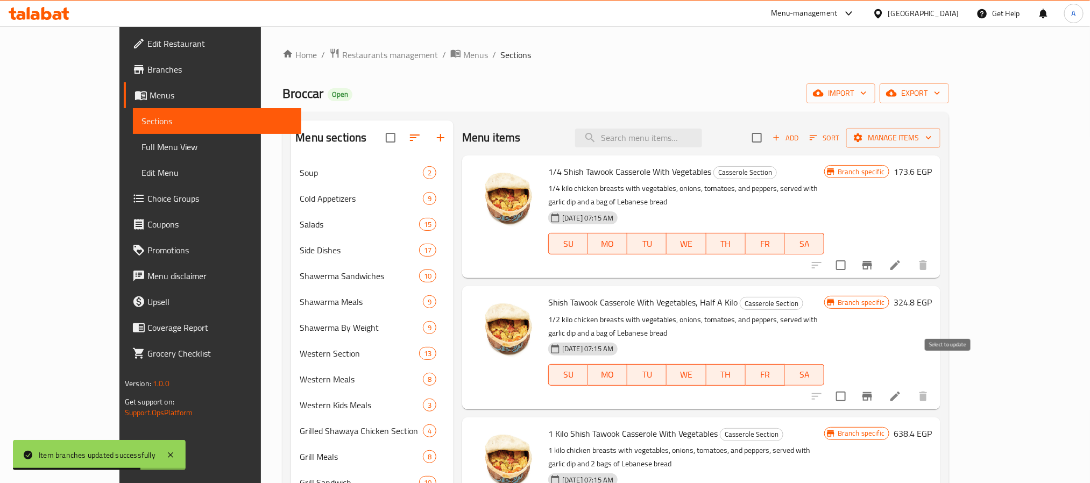
click at [852, 385] on input "checkbox" at bounding box center [840, 396] width 23 height 23
checkbox input "false"
click at [872, 392] on icon "Branch-specific-item" at bounding box center [867, 396] width 10 height 9
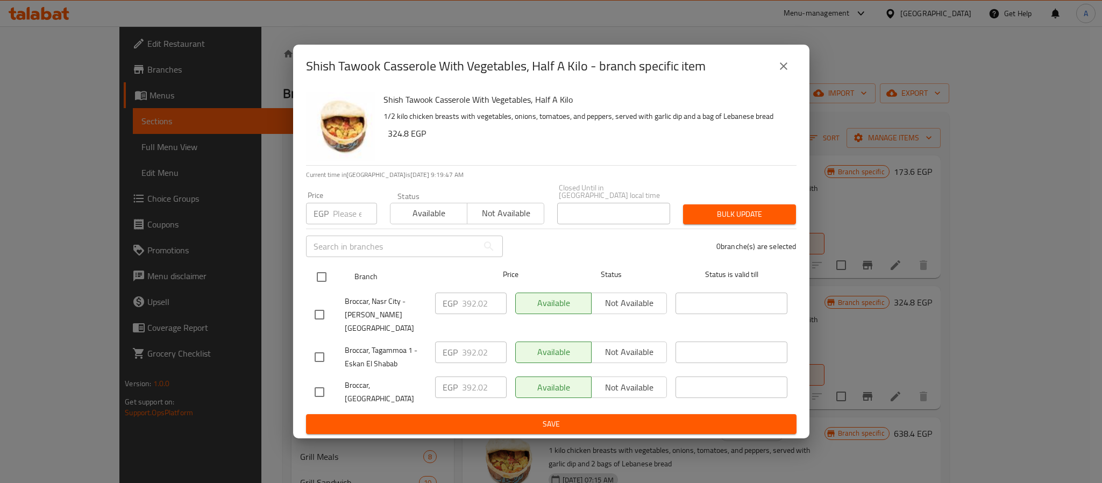
click at [324, 281] on input "checkbox" at bounding box center [321, 277] width 23 height 23
checkbox input "true"
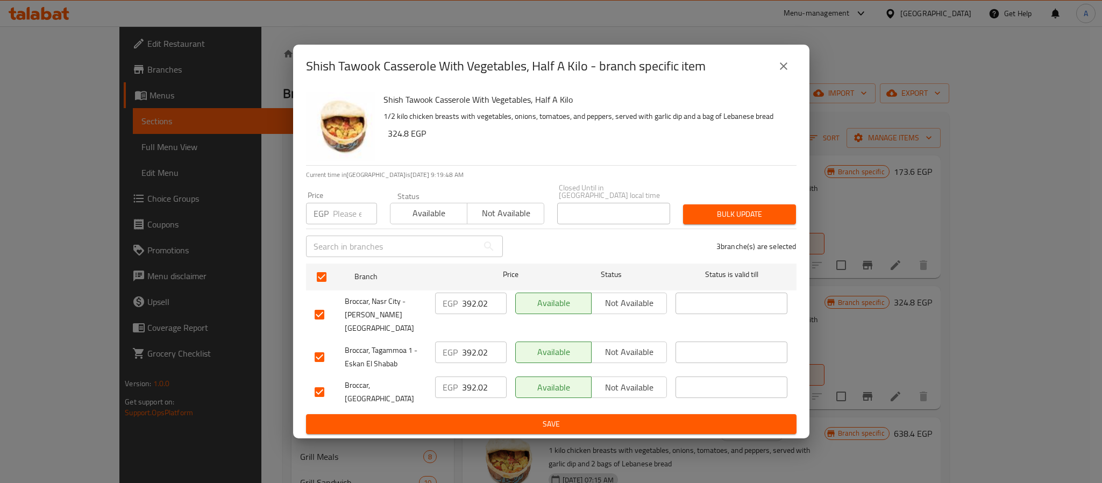
click at [344, 219] on input "number" at bounding box center [355, 214] width 44 height 22
paste input "403.2"
type input "403.2"
click at [694, 215] on span "Bulk update" at bounding box center [740, 214] width 96 height 13
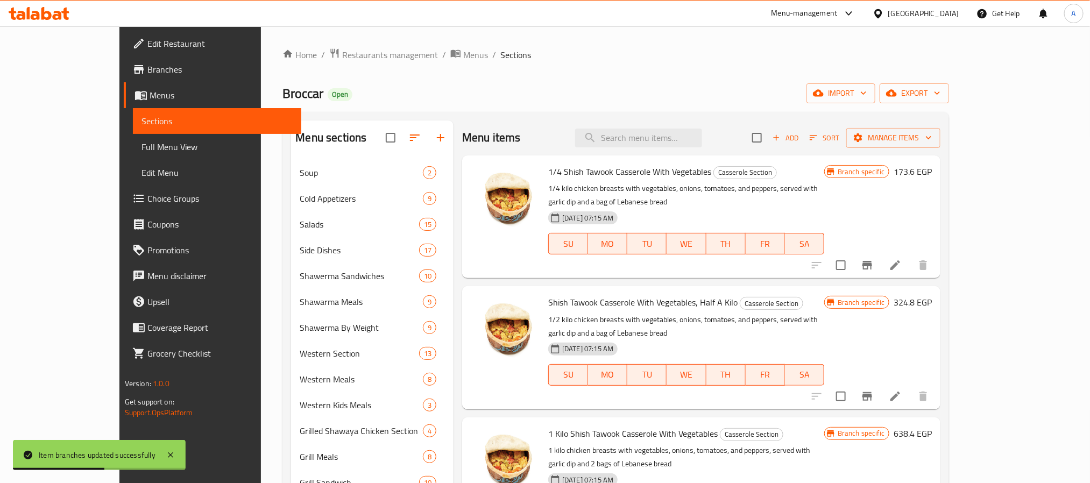
scroll to position [161, 0]
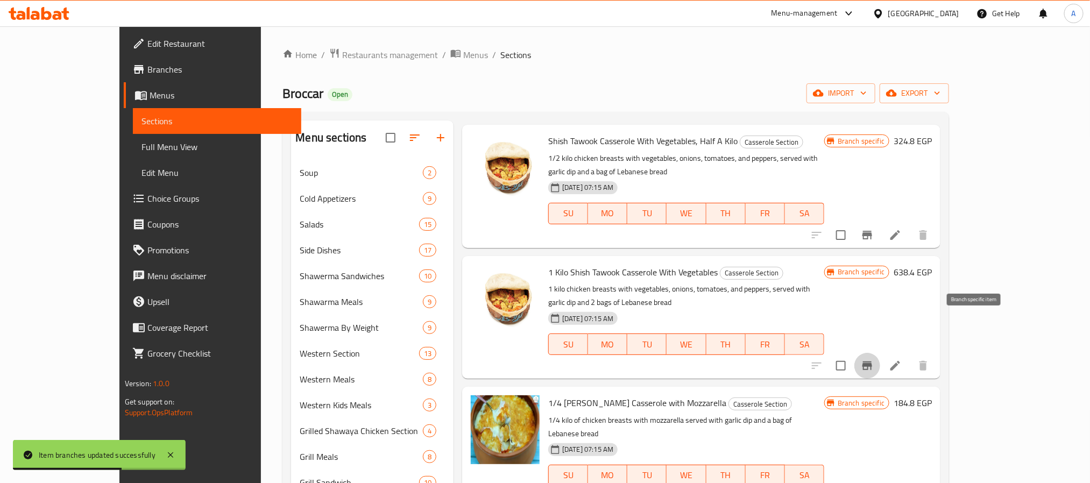
click at [872, 361] on icon "Branch-specific-item" at bounding box center [867, 365] width 10 height 9
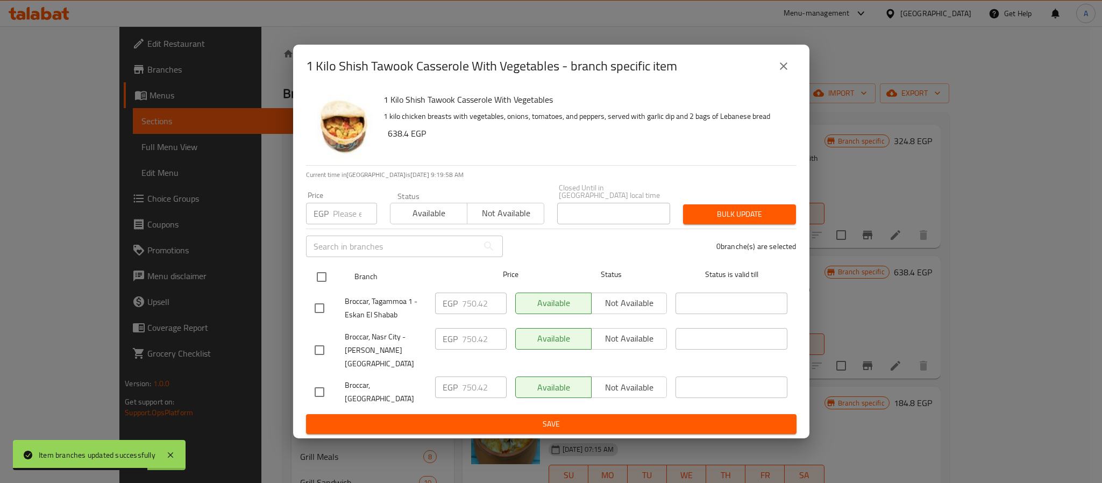
click at [323, 276] on input "checkbox" at bounding box center [321, 277] width 23 height 23
checkbox input "true"
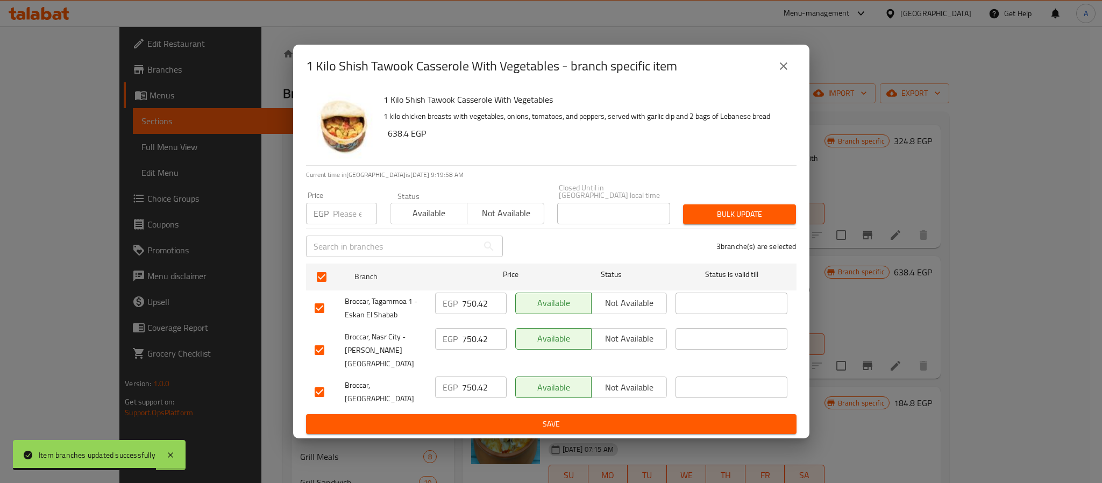
click at [352, 218] on input "number" at bounding box center [355, 214] width 44 height 22
paste input "767.2"
type input "767.2"
click at [705, 218] on span "Bulk update" at bounding box center [740, 214] width 96 height 13
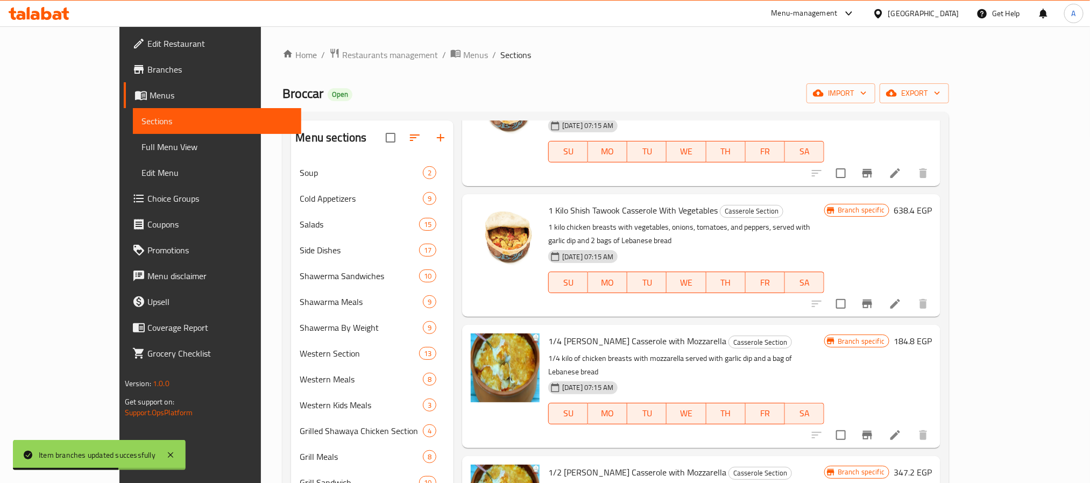
scroll to position [242, 0]
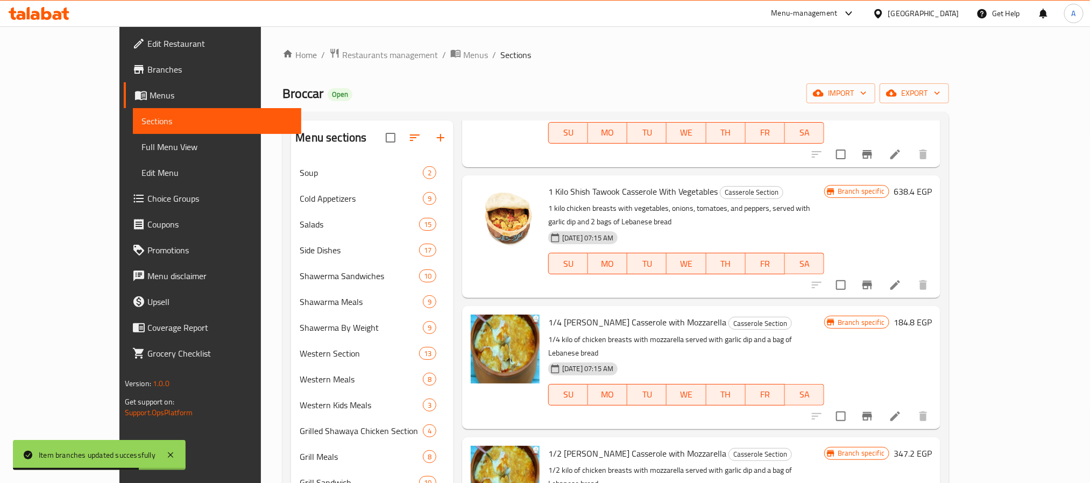
click at [872, 412] on icon "Branch-specific-item" at bounding box center [867, 416] width 10 height 9
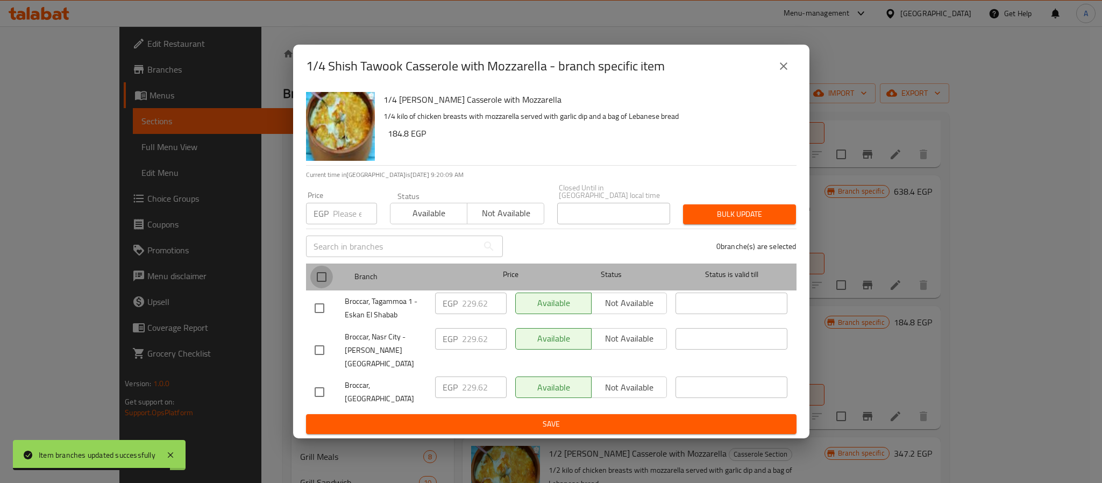
drag, startPoint x: 315, startPoint y: 275, endPoint x: 353, endPoint y: 236, distance: 54.8
click at [316, 275] on input "checkbox" at bounding box center [321, 277] width 23 height 23
checkbox input "true"
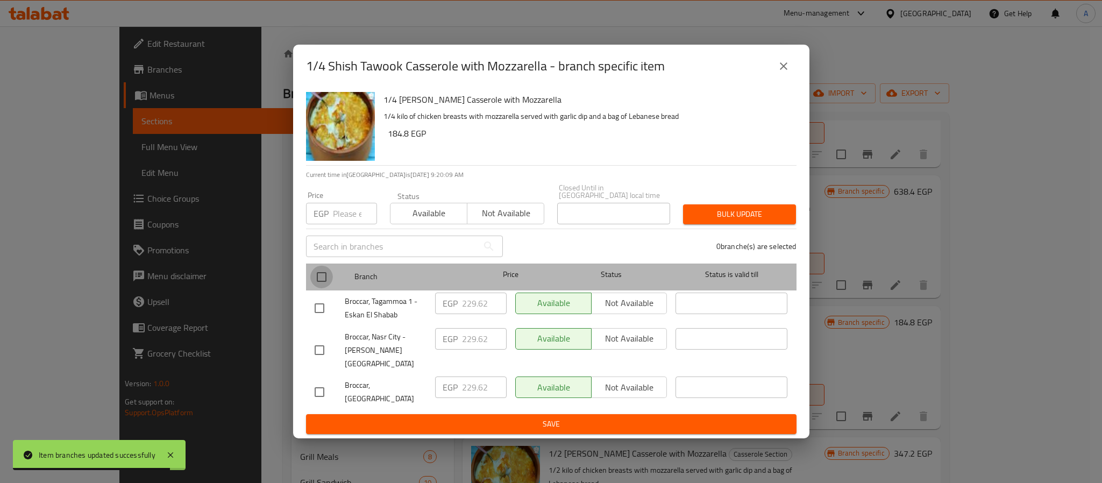
checkbox input "true"
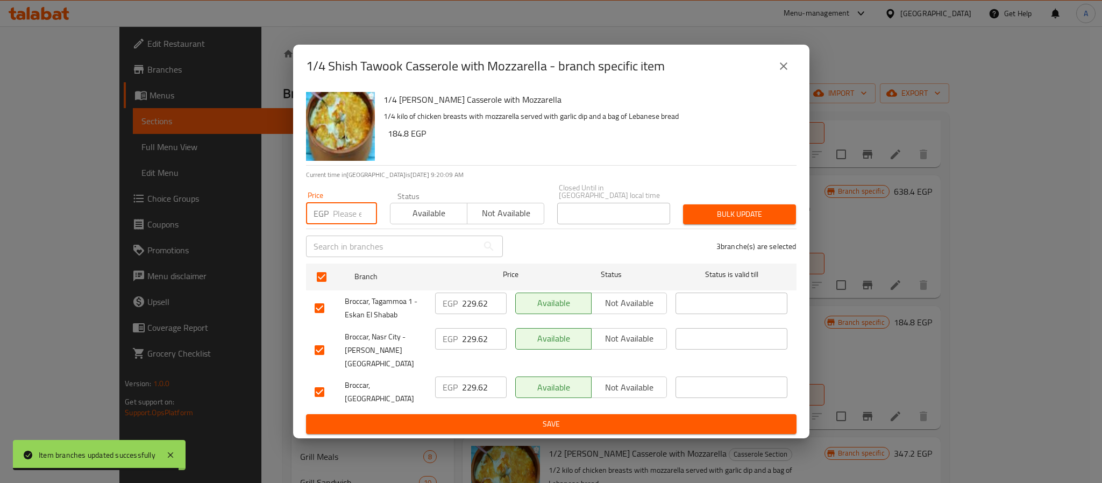
click at [349, 218] on input "number" at bounding box center [355, 214] width 44 height 22
paste input "235.2"
type input "235.2"
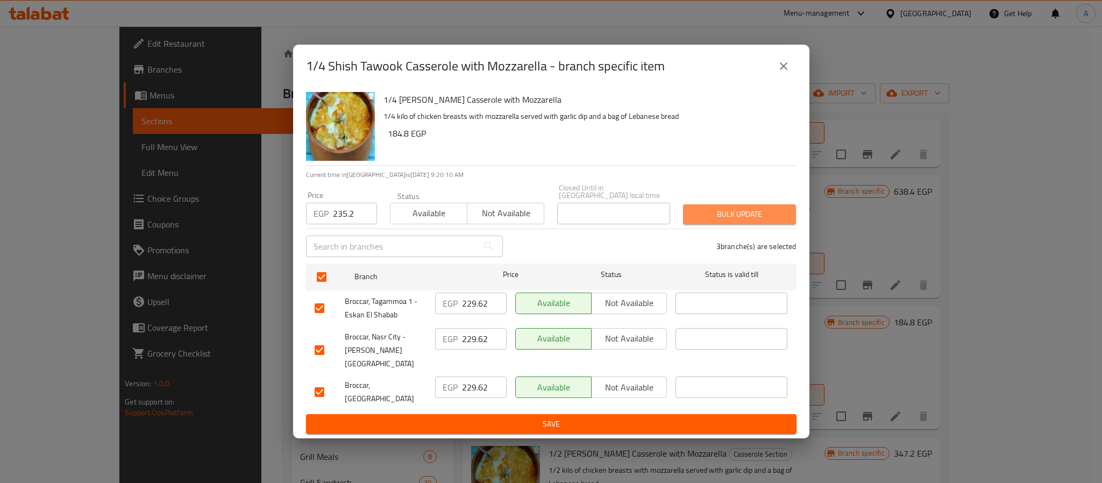
click at [710, 213] on span "Bulk update" at bounding box center [740, 214] width 96 height 13
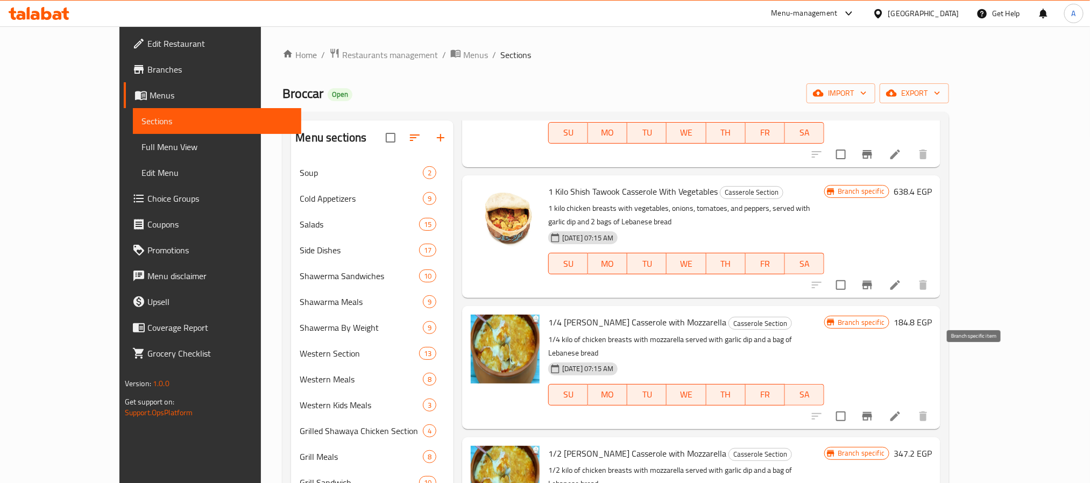
click at [873, 410] on icon "Branch-specific-item" at bounding box center [866, 416] width 13 height 13
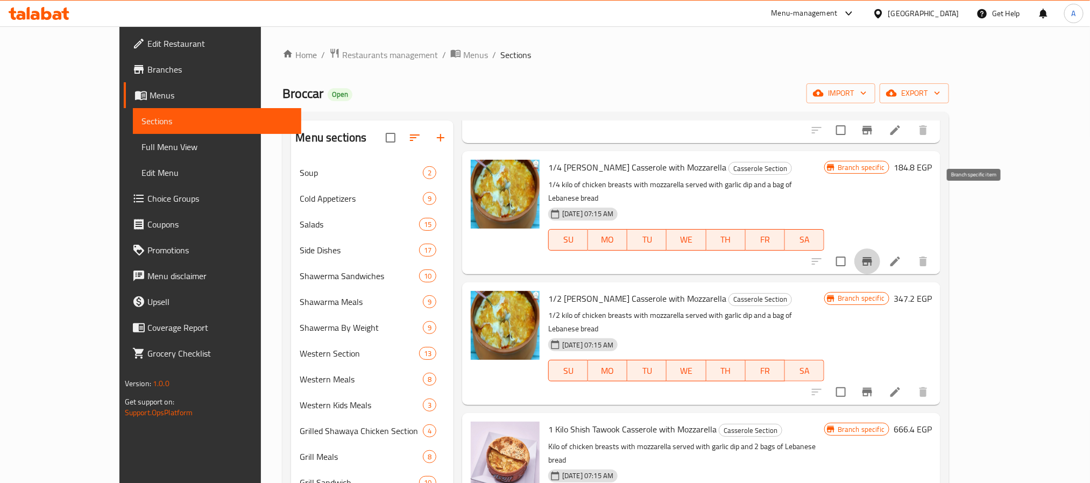
scroll to position [403, 0]
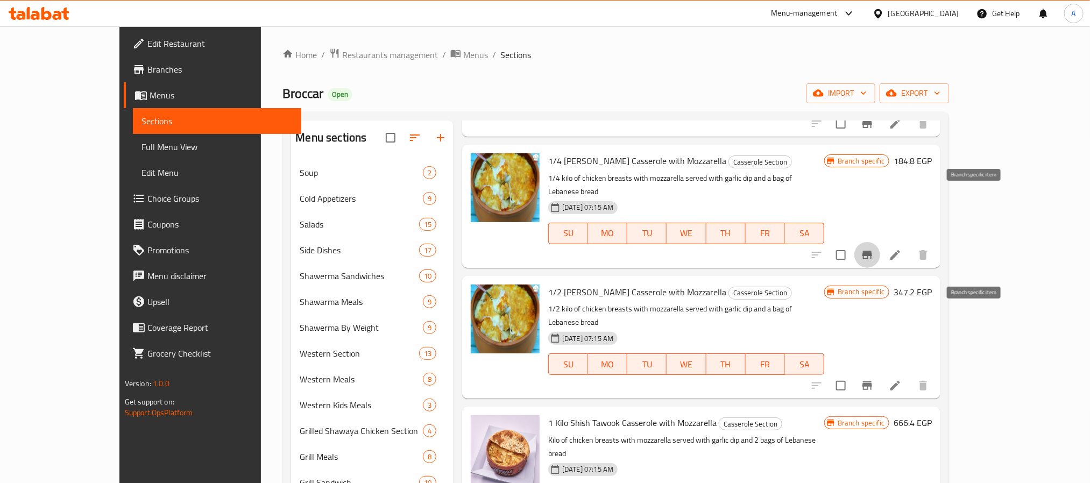
click at [880, 373] on button "Branch-specific-item" at bounding box center [867, 386] width 26 height 26
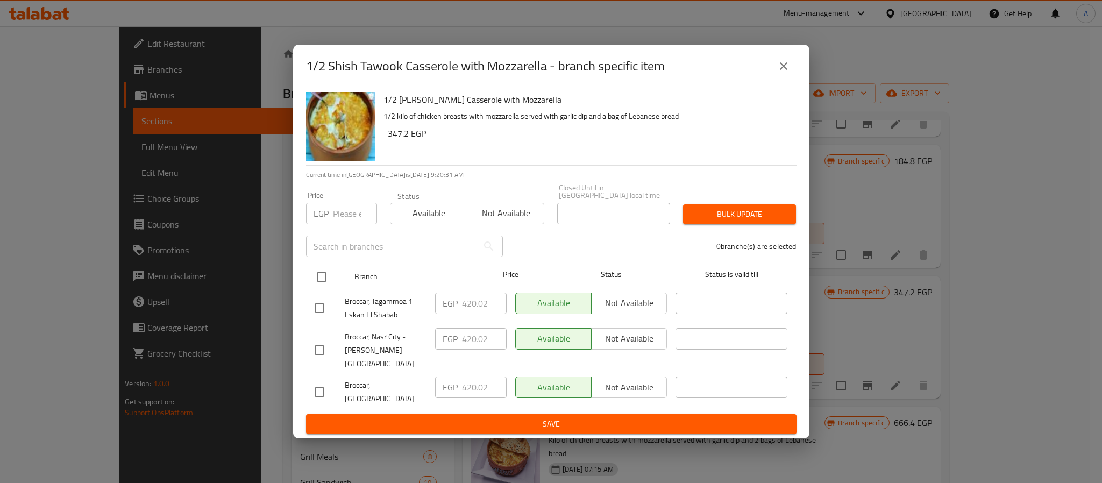
click at [325, 277] on input "checkbox" at bounding box center [321, 277] width 23 height 23
checkbox input "true"
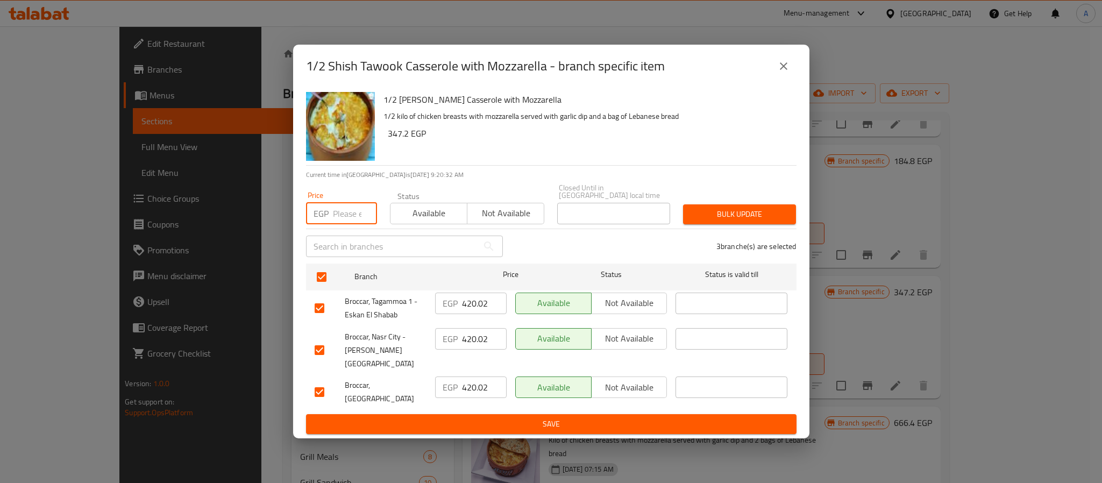
click at [345, 216] on input "number" at bounding box center [355, 214] width 44 height 22
paste input "431.2"
type input "431.2"
click at [727, 215] on span "Bulk update" at bounding box center [740, 214] width 96 height 13
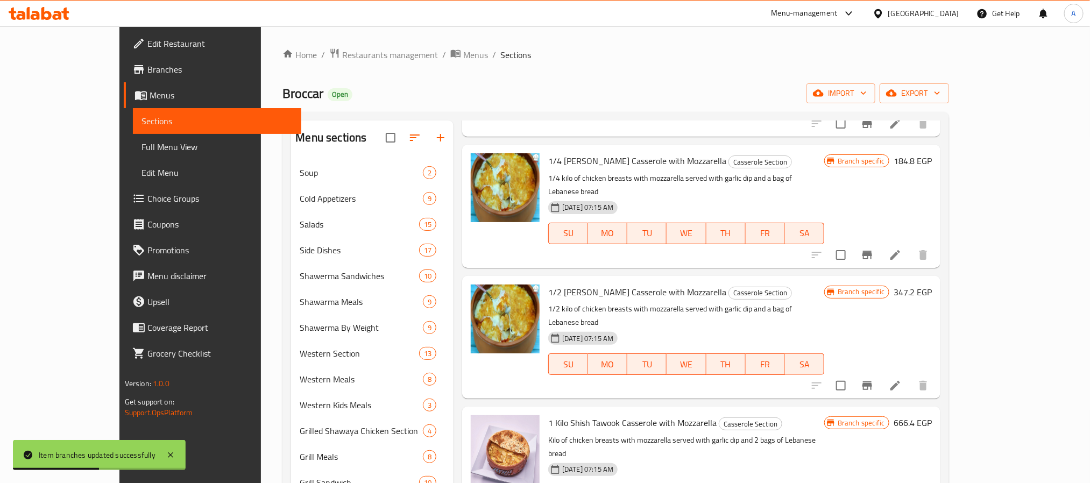
scroll to position [484, 0]
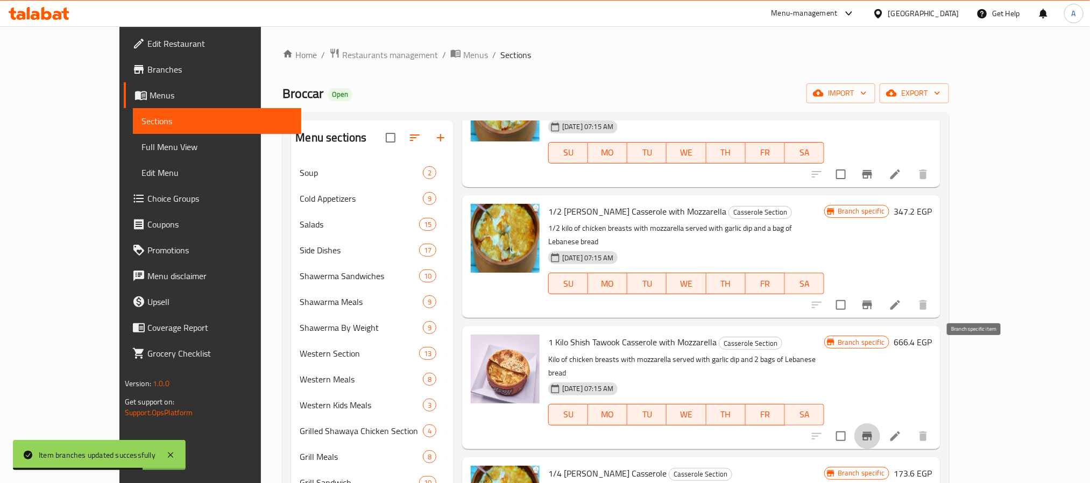
click at [873, 430] on icon "Branch-specific-item" at bounding box center [866, 436] width 13 height 13
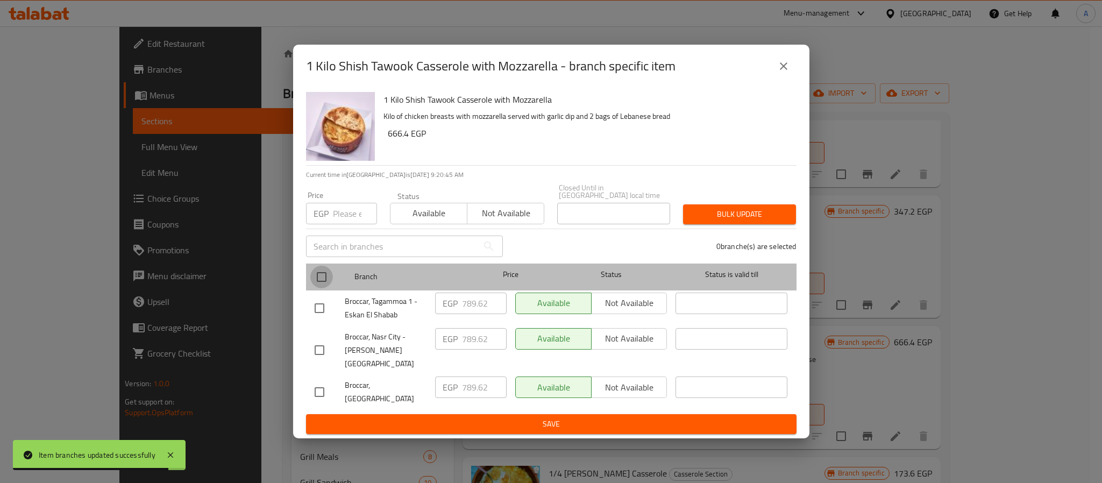
click at [323, 281] on input "checkbox" at bounding box center [321, 277] width 23 height 23
checkbox input "true"
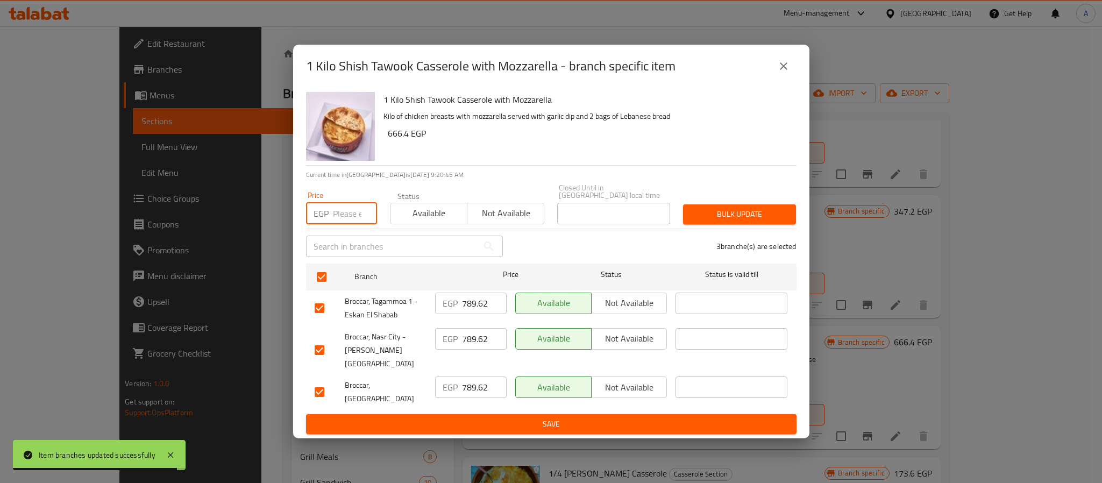
click at [344, 217] on input "number" at bounding box center [355, 214] width 44 height 22
paste input "806.4"
type input "806.4"
click at [721, 211] on span "Bulk update" at bounding box center [740, 214] width 96 height 13
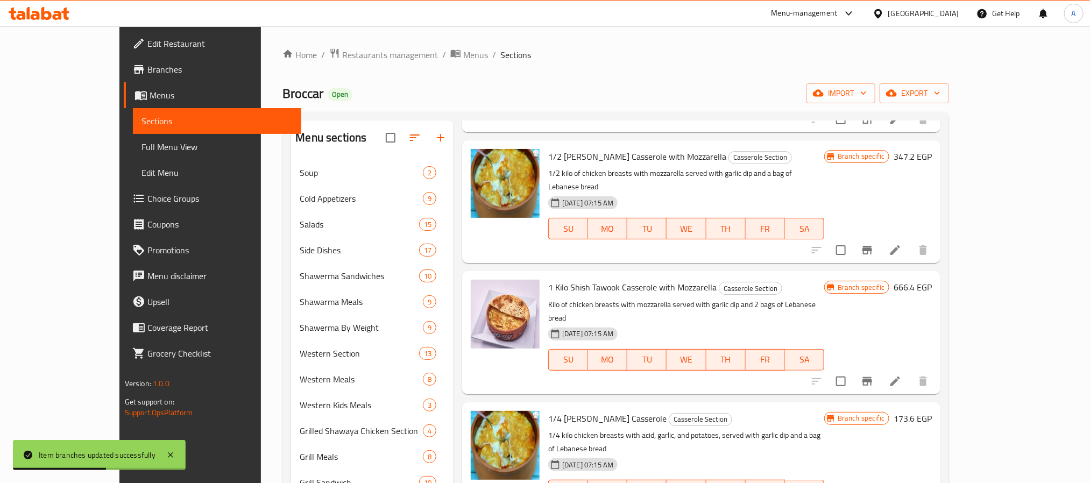
scroll to position [565, 0]
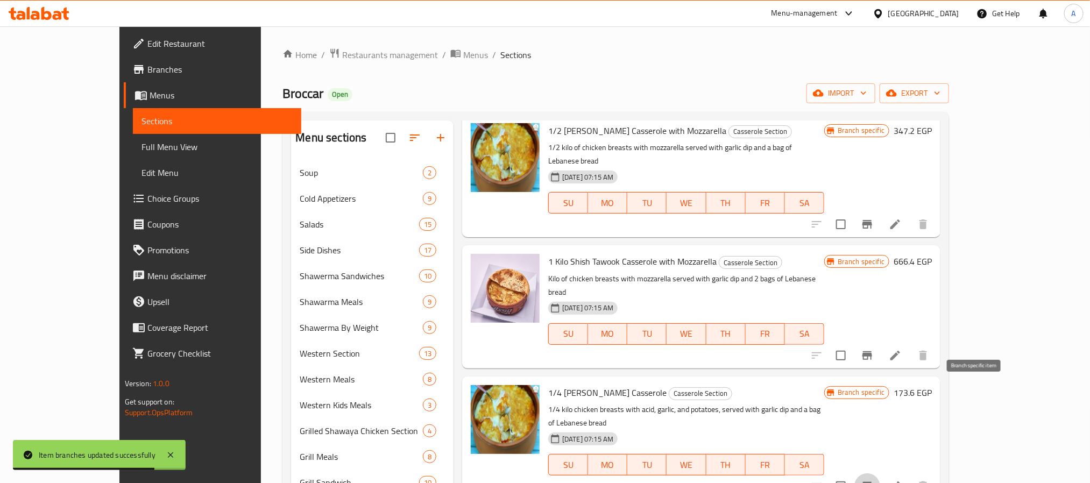
click at [880, 473] on button "Branch-specific-item" at bounding box center [867, 486] width 26 height 26
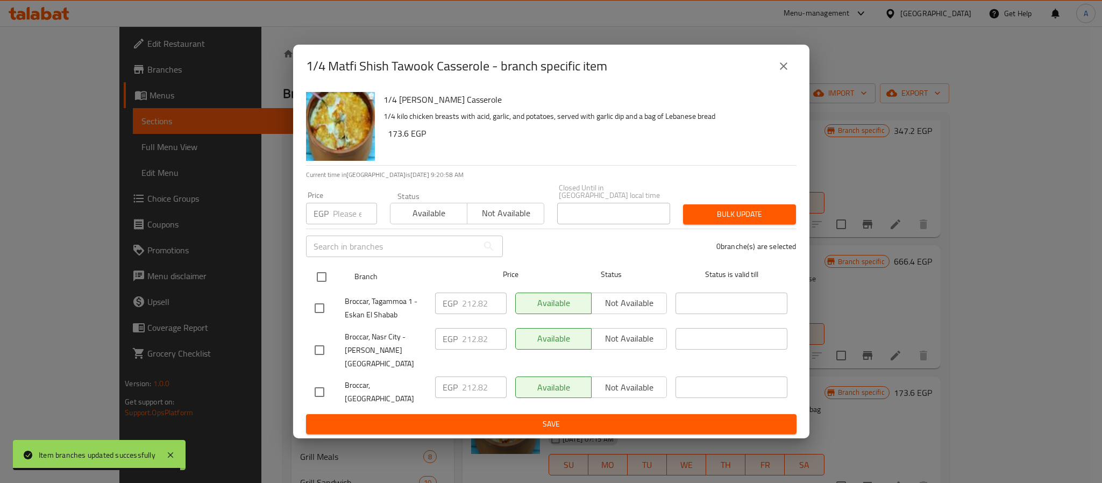
click at [322, 279] on input "checkbox" at bounding box center [321, 277] width 23 height 23
checkbox input "true"
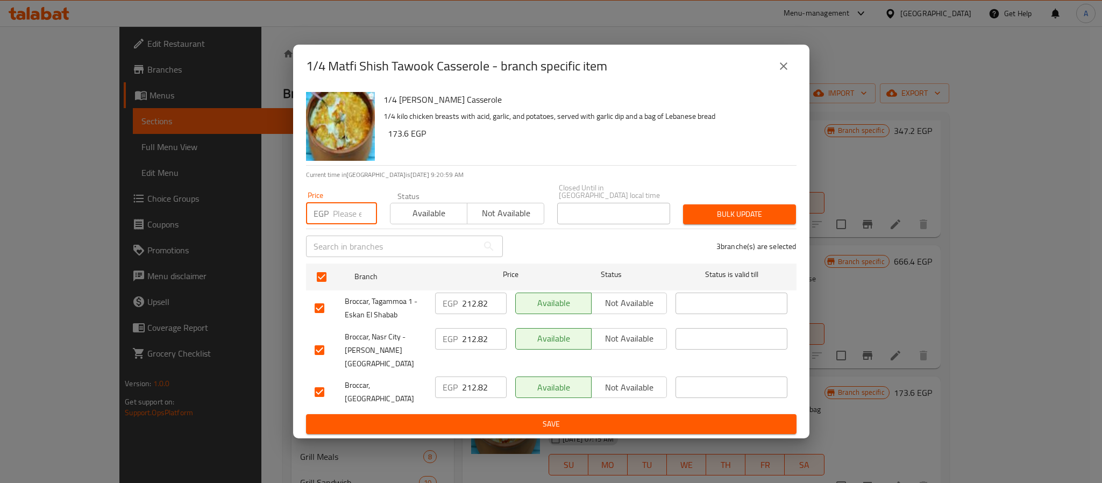
click at [344, 210] on input "number" at bounding box center [355, 214] width 44 height 22
paste input "218.4"
type input "218.4"
click at [757, 209] on button "Bulk update" at bounding box center [739, 214] width 113 height 20
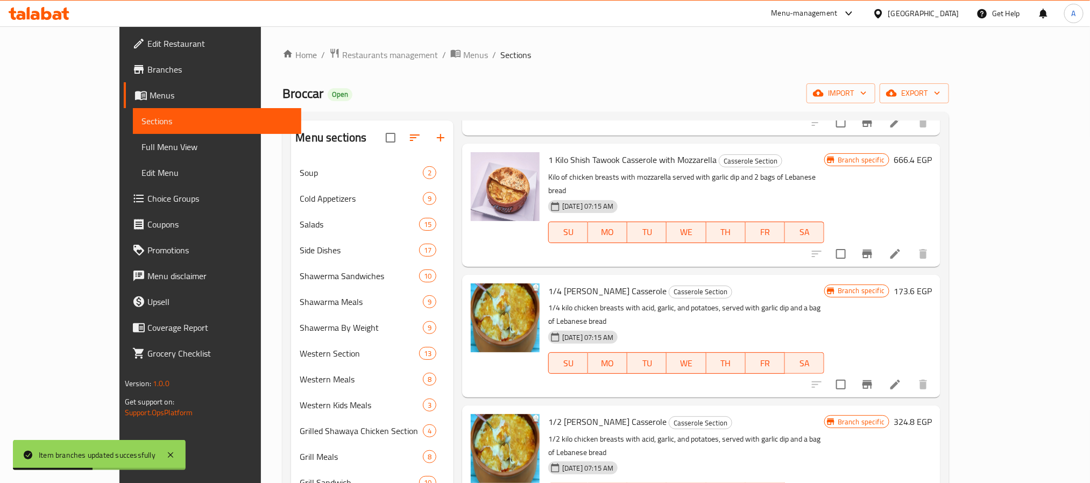
scroll to position [726, 0]
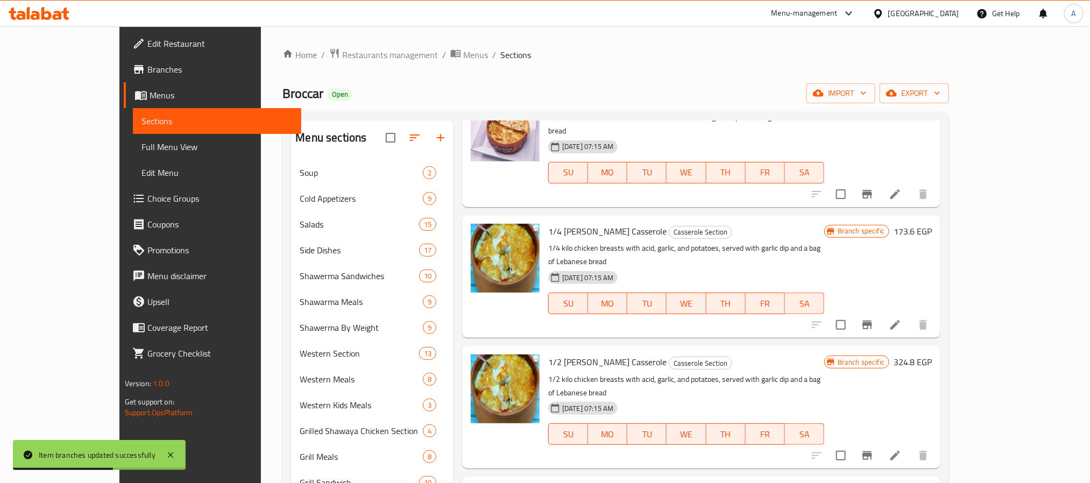
click at [872, 451] on icon "Branch-specific-item" at bounding box center [867, 455] width 10 height 9
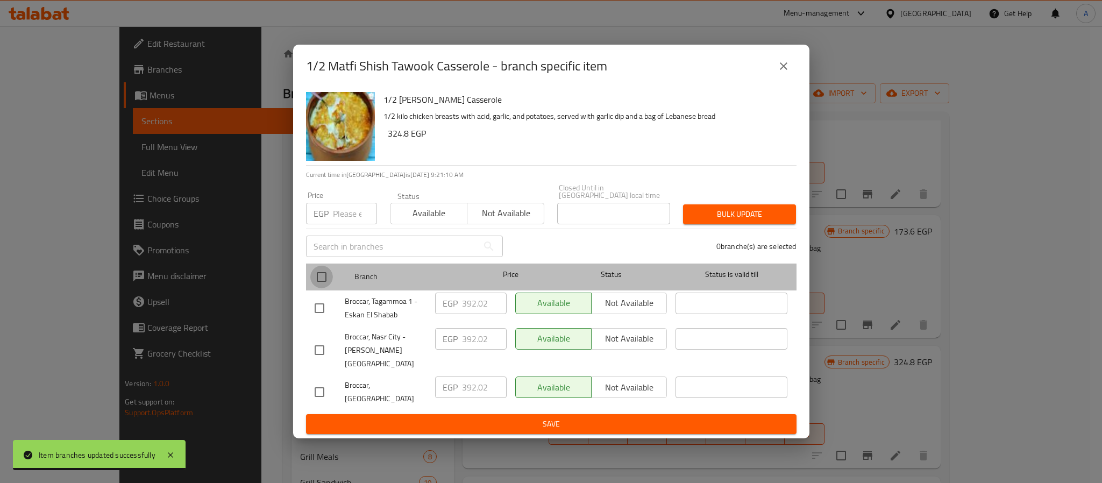
click at [321, 277] on input "checkbox" at bounding box center [321, 277] width 23 height 23
checkbox input "true"
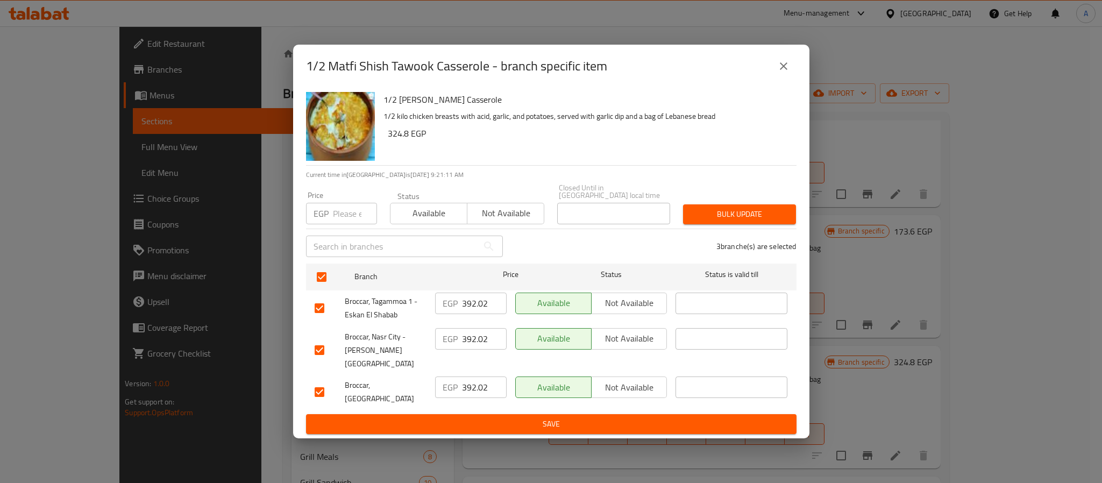
click at [340, 218] on input "number" at bounding box center [355, 214] width 44 height 22
paste input "403.2"
type input "403.2"
click at [710, 215] on span "Bulk update" at bounding box center [740, 214] width 96 height 13
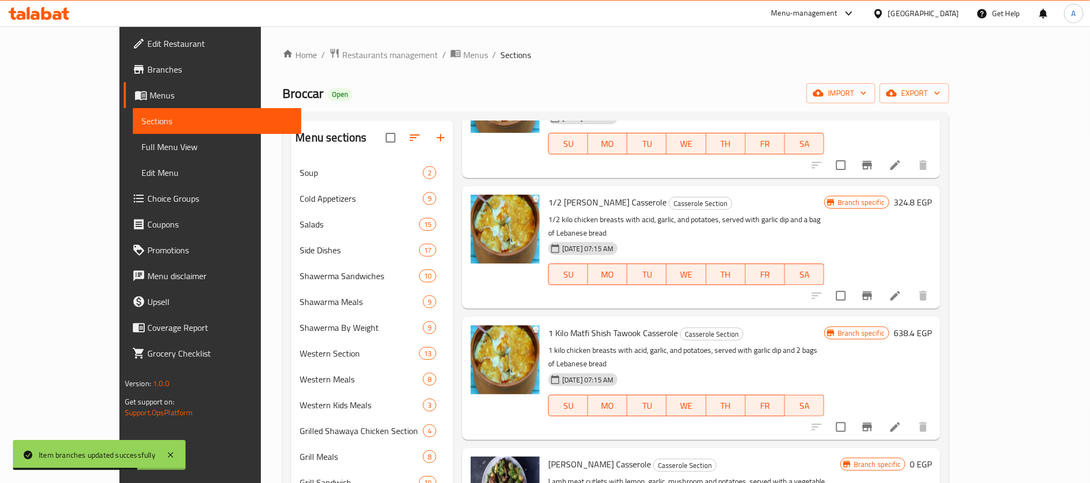
scroll to position [887, 0]
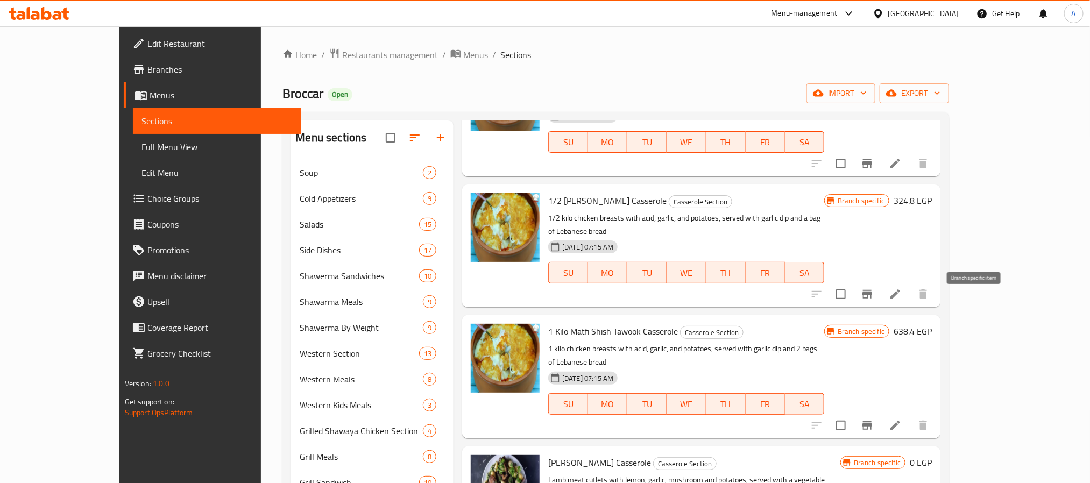
click at [873, 419] on icon "Branch-specific-item" at bounding box center [866, 425] width 13 height 13
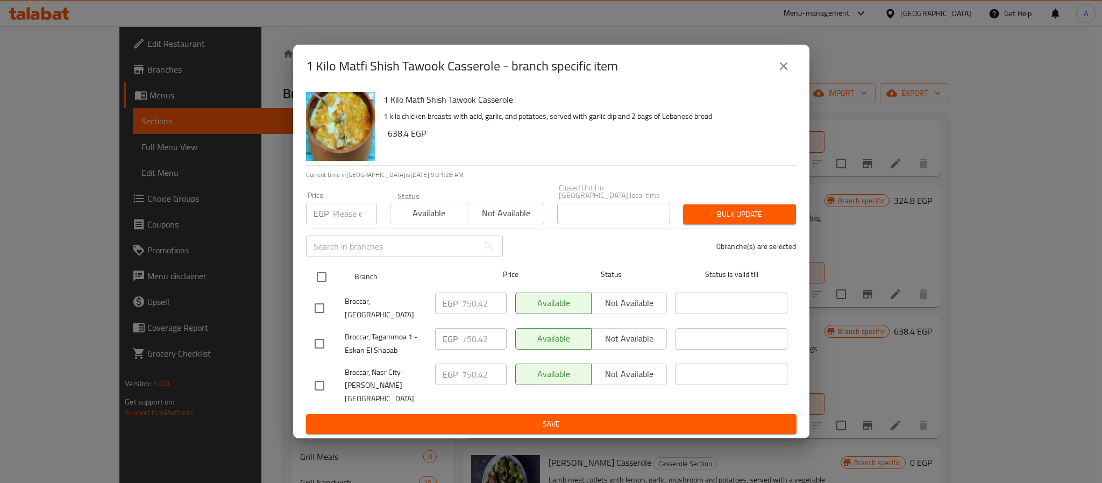
click at [324, 281] on input "checkbox" at bounding box center [321, 277] width 23 height 23
checkbox input "true"
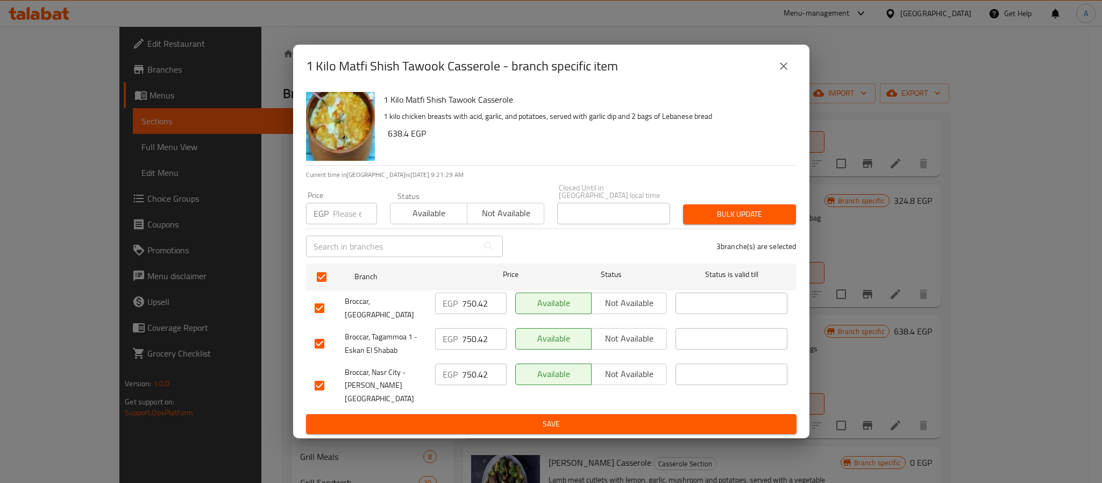
click at [352, 215] on input "number" at bounding box center [355, 214] width 44 height 22
paste input "767.2"
type input "767.2"
click at [733, 210] on span "Bulk update" at bounding box center [740, 214] width 96 height 13
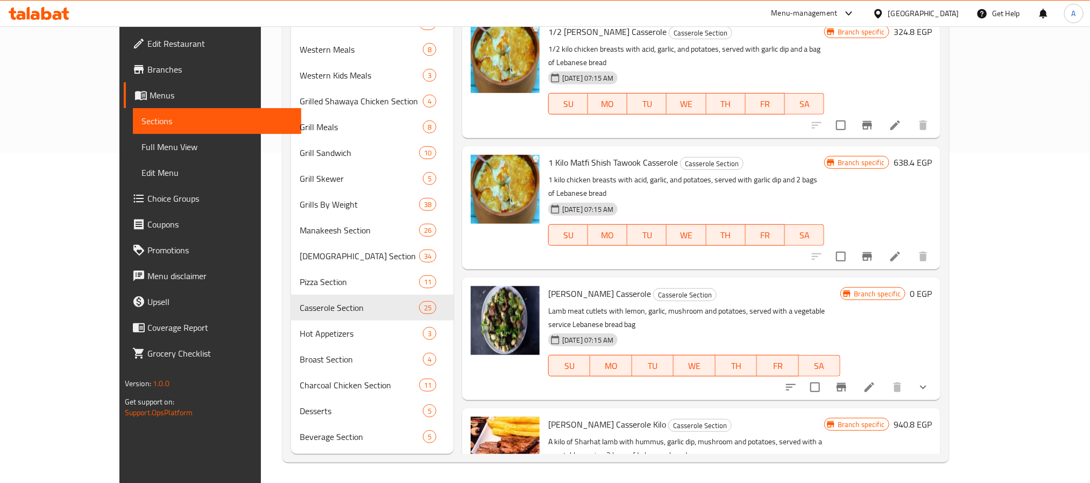
scroll to position [726, 0]
click at [929, 381] on icon "show more" at bounding box center [922, 387] width 13 height 13
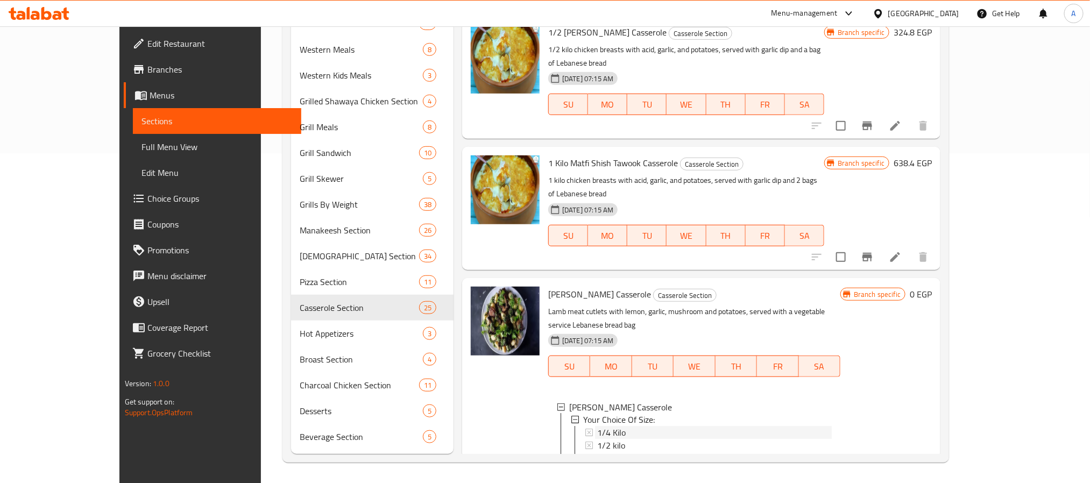
click at [618, 426] on div "1/4 Kilo" at bounding box center [714, 432] width 234 height 13
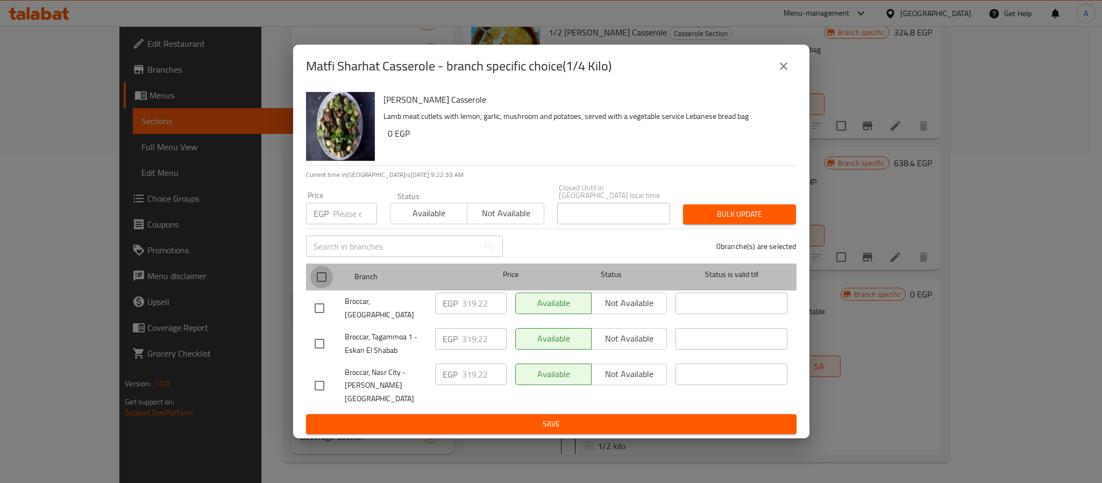
click at [320, 276] on input "checkbox" at bounding box center [321, 277] width 23 height 23
checkbox input "true"
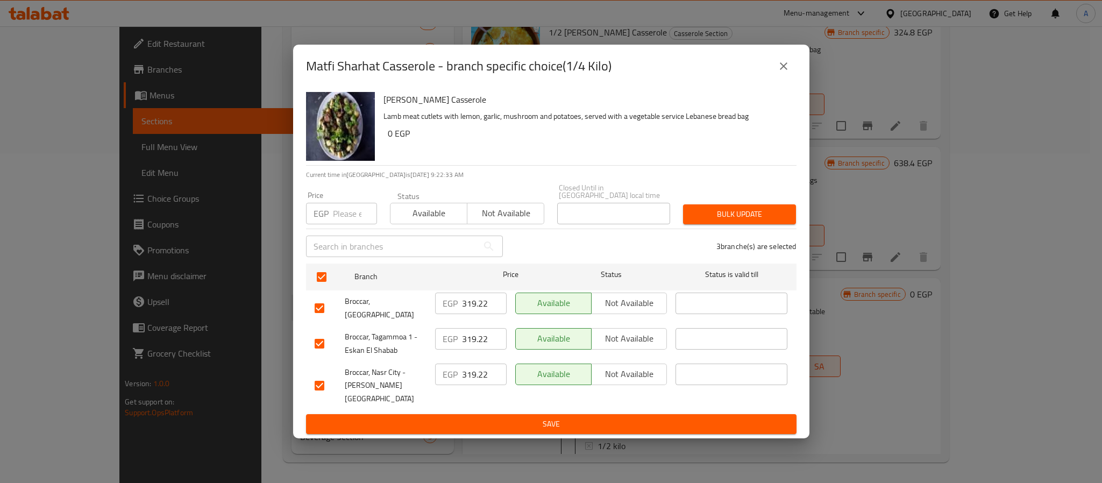
click at [342, 213] on input "number" at bounding box center [355, 214] width 44 height 22
paste input "330.4"
type input "330.4"
click at [727, 215] on span "Bulk update" at bounding box center [740, 214] width 96 height 13
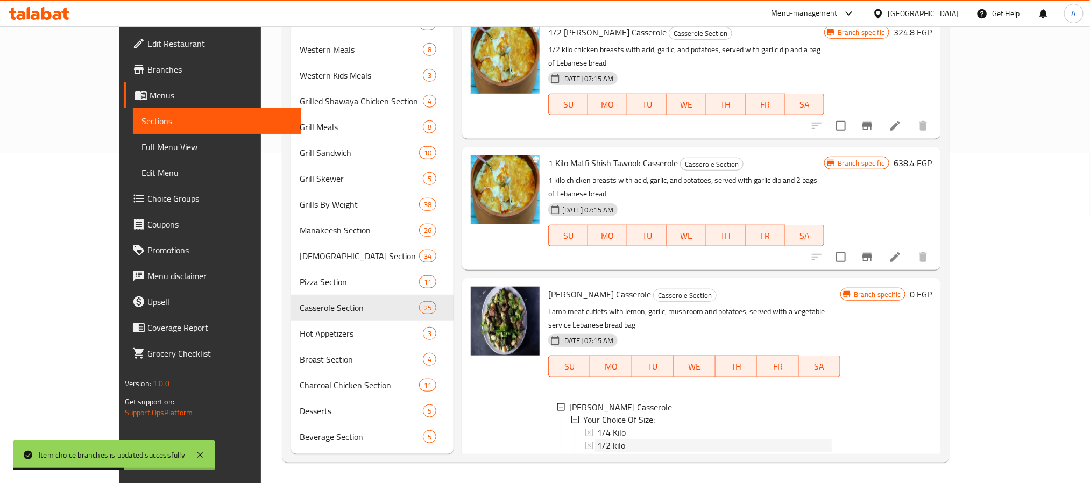
click at [597, 439] on span "1/2 kilo" at bounding box center [611, 445] width 28 height 13
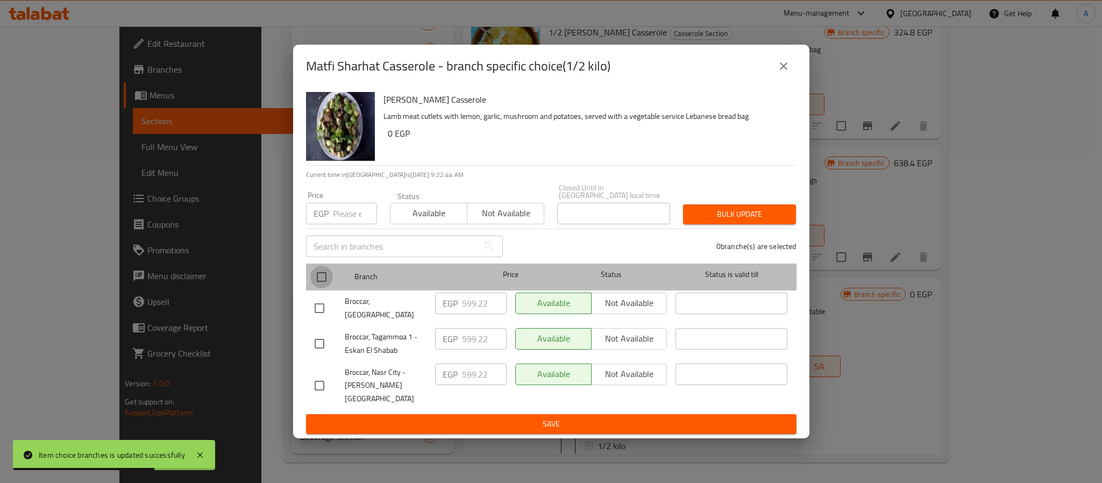
click at [322, 275] on input "checkbox" at bounding box center [321, 277] width 23 height 23
checkbox input "true"
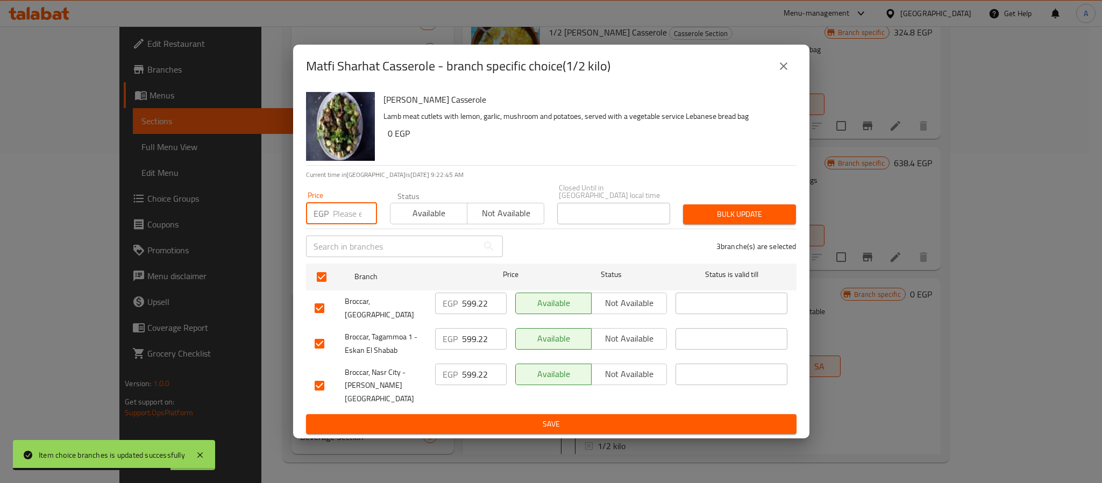
click at [343, 213] on input "number" at bounding box center [355, 214] width 44 height 22
paste input "616"
type input "616"
click at [727, 209] on button "Bulk update" at bounding box center [739, 214] width 113 height 20
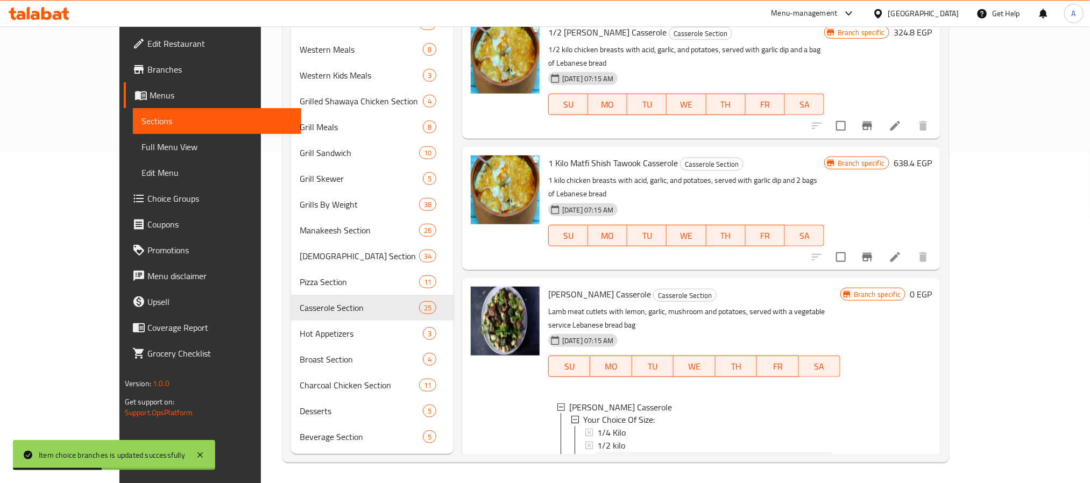
click at [597, 452] on span "Kilo" at bounding box center [603, 458] width 13 height 13
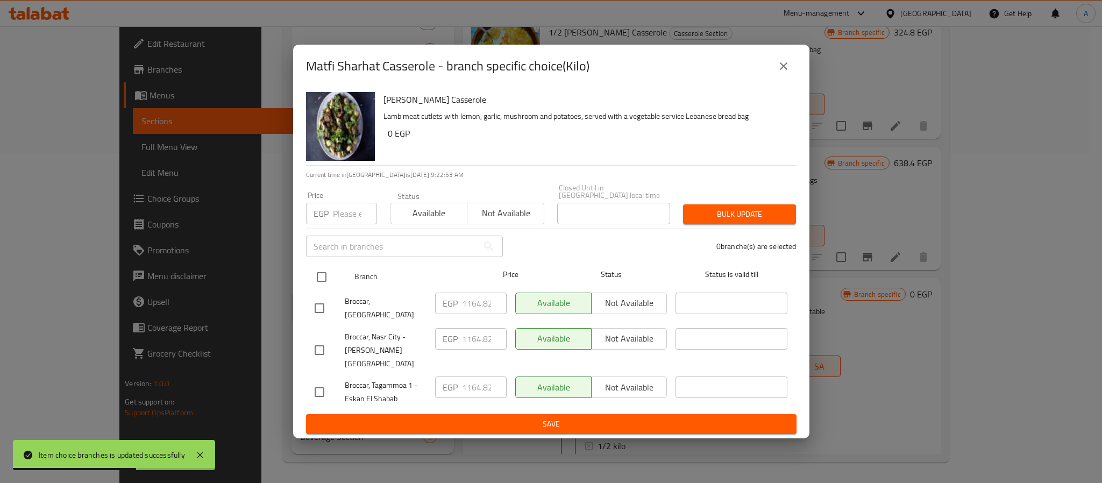
click at [318, 281] on input "checkbox" at bounding box center [321, 277] width 23 height 23
checkbox input "true"
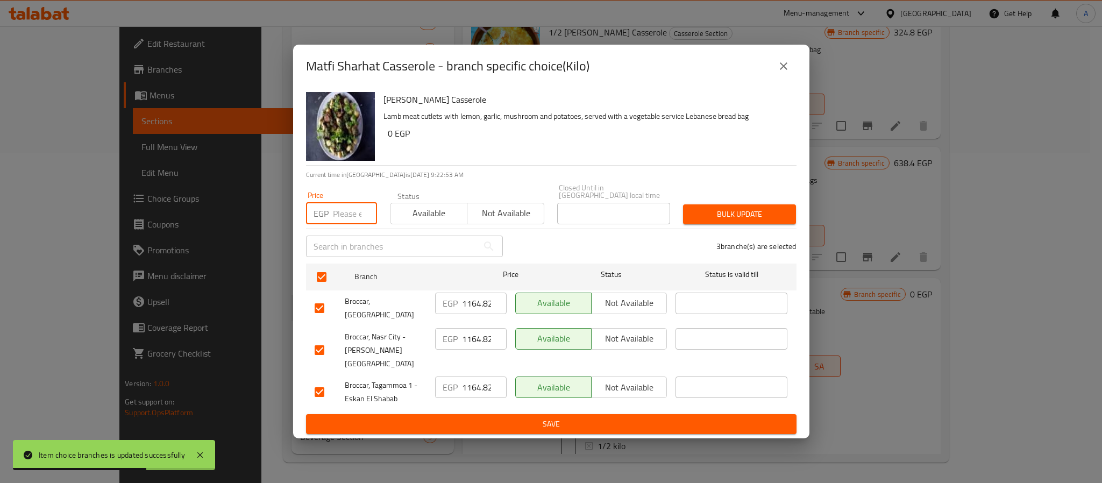
click at [334, 209] on input "number" at bounding box center [355, 214] width 44 height 22
paste input "1187.2"
type input "1187.2"
click at [747, 213] on span "Bulk update" at bounding box center [740, 214] width 96 height 13
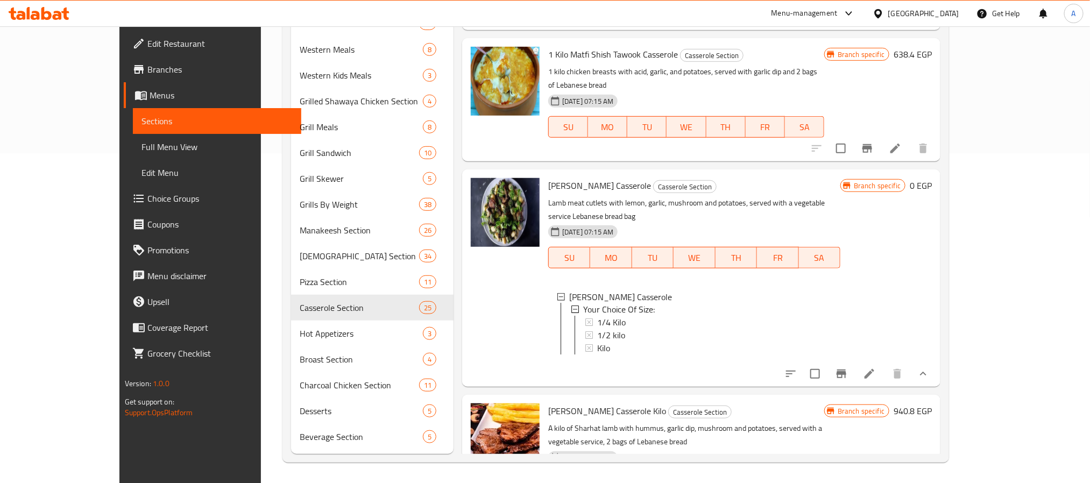
scroll to position [807, 0]
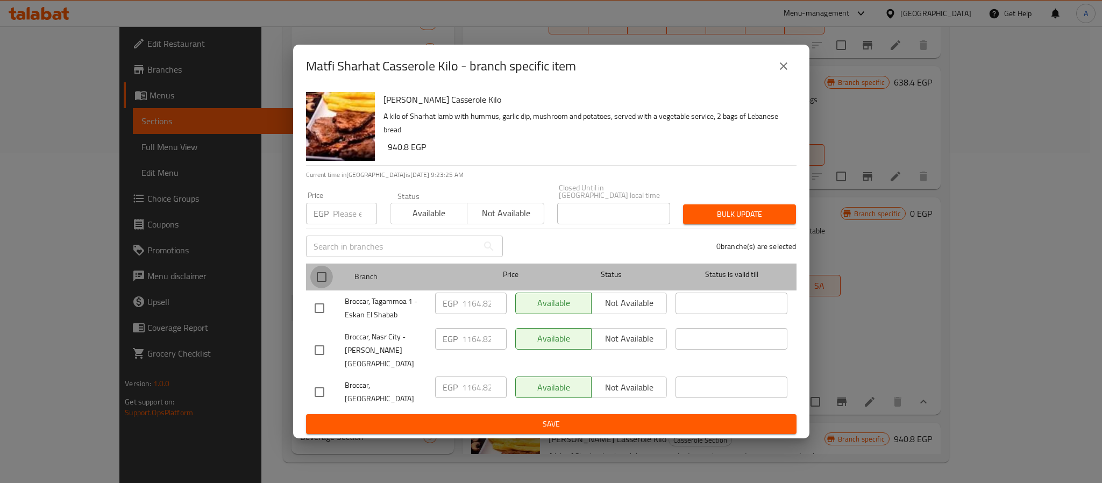
click at [323, 281] on input "checkbox" at bounding box center [321, 277] width 23 height 23
checkbox input "true"
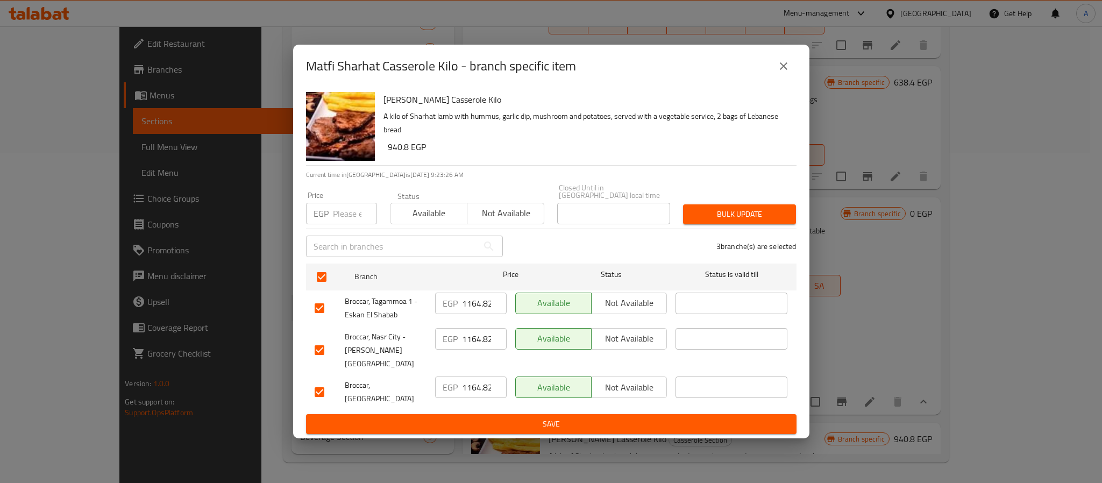
click at [347, 215] on input "number" at bounding box center [355, 214] width 44 height 22
paste input "1187.2"
click at [709, 215] on span "Bulk update" at bounding box center [740, 214] width 96 height 13
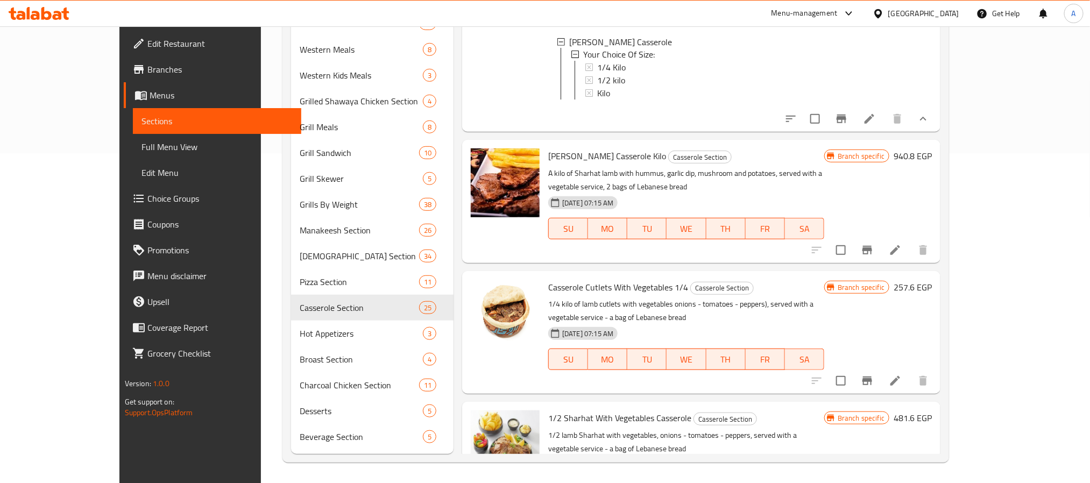
scroll to position [1129, 0]
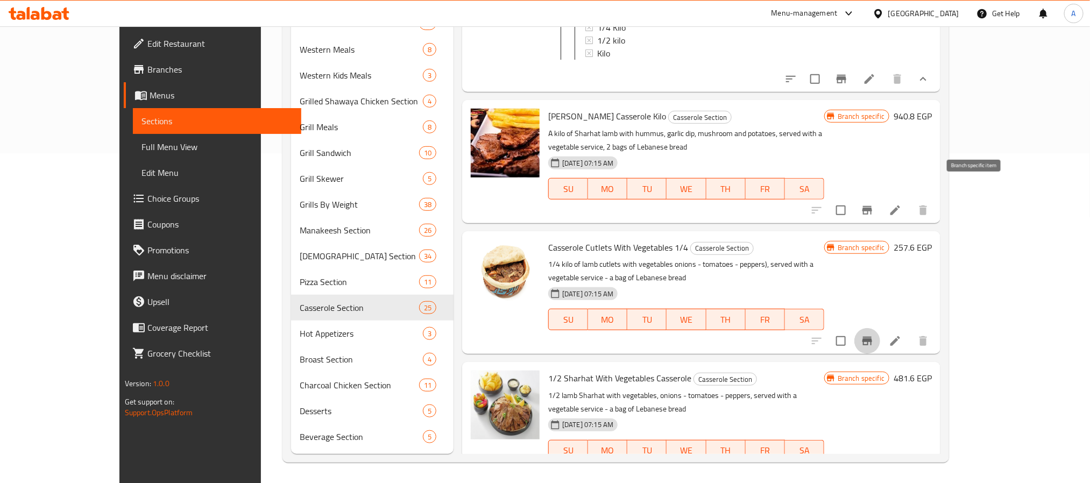
click at [872, 337] on icon "Branch-specific-item" at bounding box center [867, 341] width 10 height 9
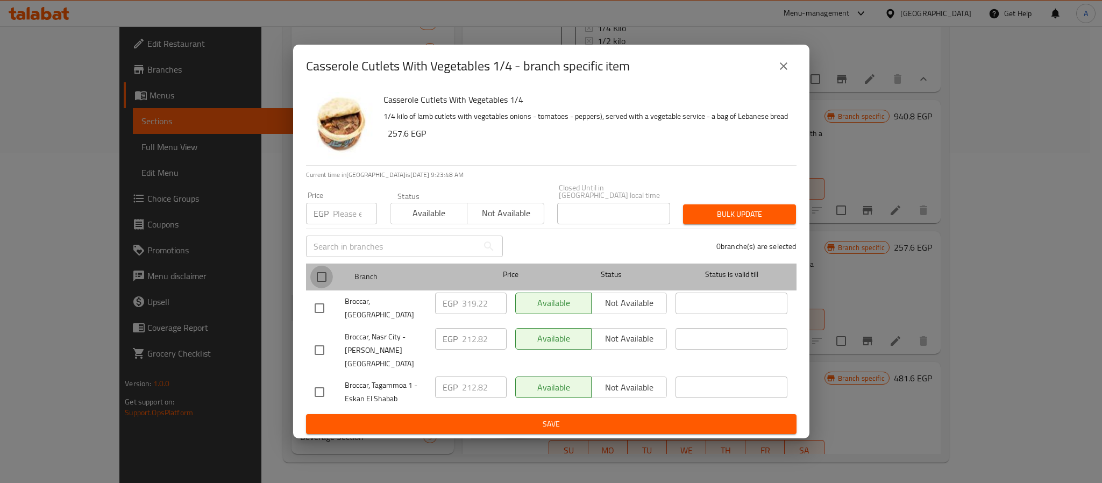
click at [325, 278] on input "checkbox" at bounding box center [321, 277] width 23 height 23
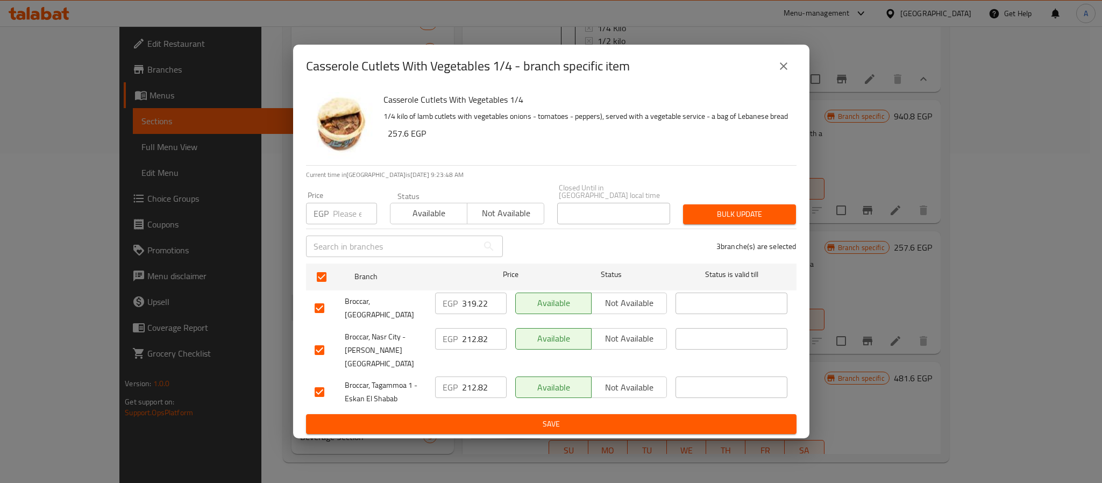
click at [355, 216] on input "number" at bounding box center [355, 214] width 44 height 22
paste input "330.4"
click at [736, 208] on button "Bulk update" at bounding box center [739, 214] width 113 height 20
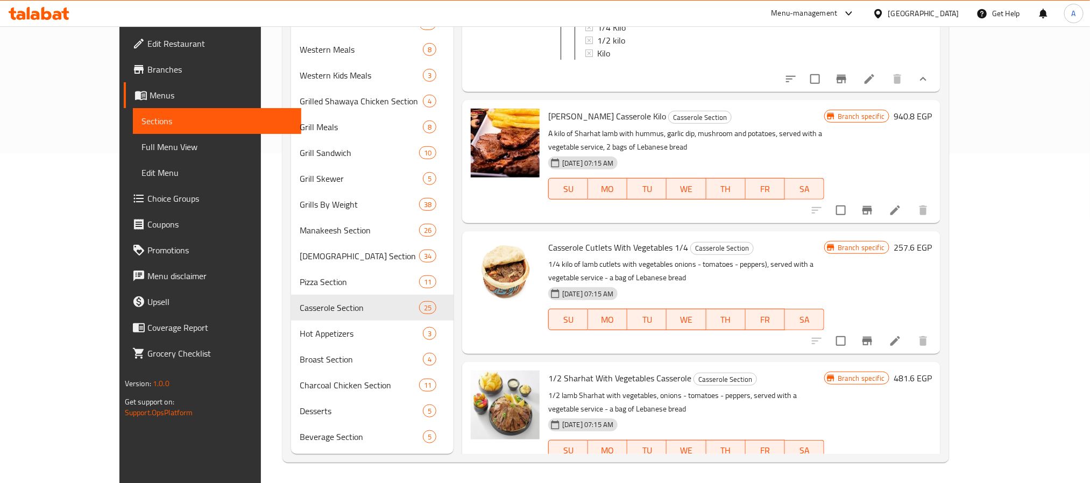
click at [873, 466] on icon "Branch-specific-item" at bounding box center [866, 472] width 13 height 13
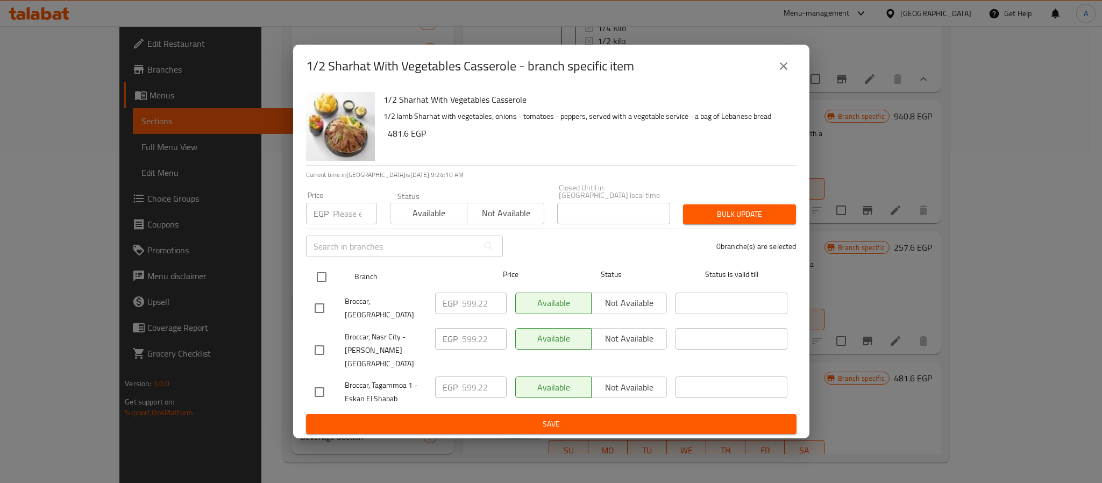
click at [326, 284] on input "checkbox" at bounding box center [321, 277] width 23 height 23
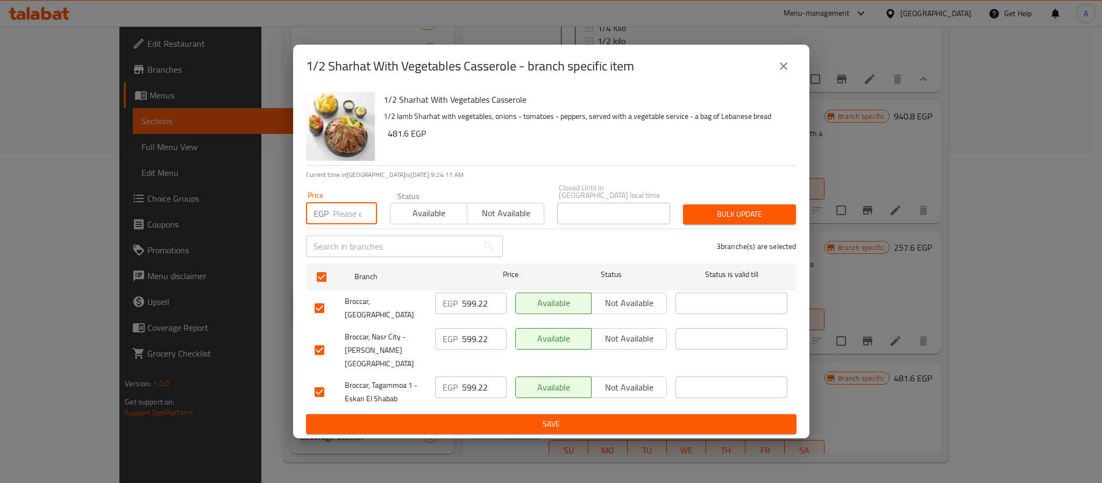
click at [344, 216] on input "number" at bounding box center [355, 214] width 44 height 22
paste input "616"
click at [739, 211] on span "Bulk update" at bounding box center [740, 214] width 96 height 13
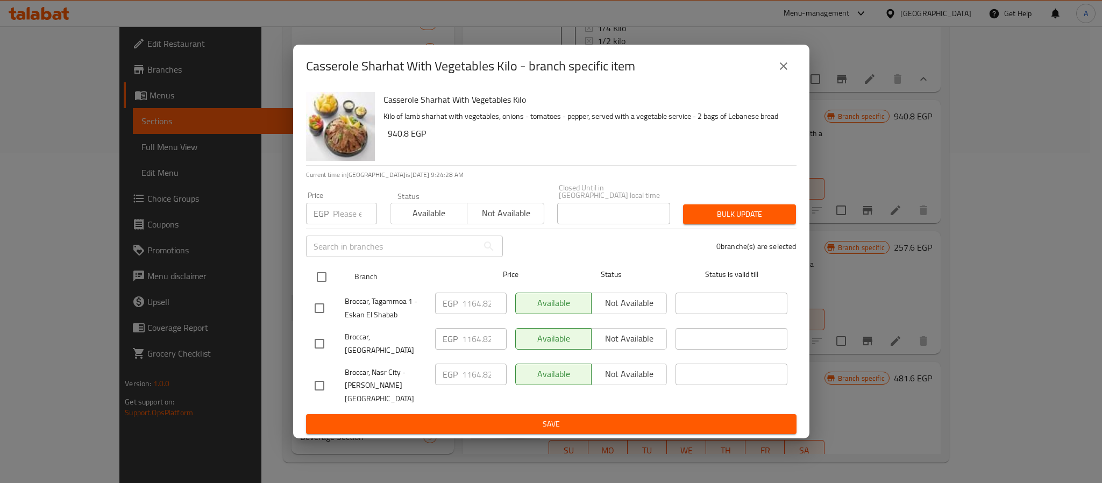
click at [323, 281] on input "checkbox" at bounding box center [321, 277] width 23 height 23
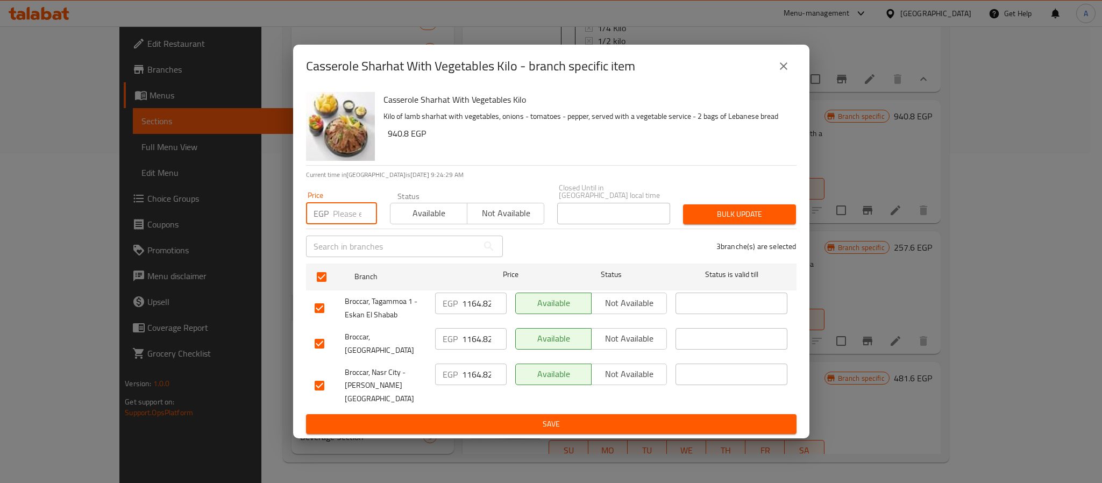
click at [346, 213] on input "number" at bounding box center [355, 214] width 44 height 22
paste input "1187.2"
click at [736, 215] on span "Bulk update" at bounding box center [740, 214] width 96 height 13
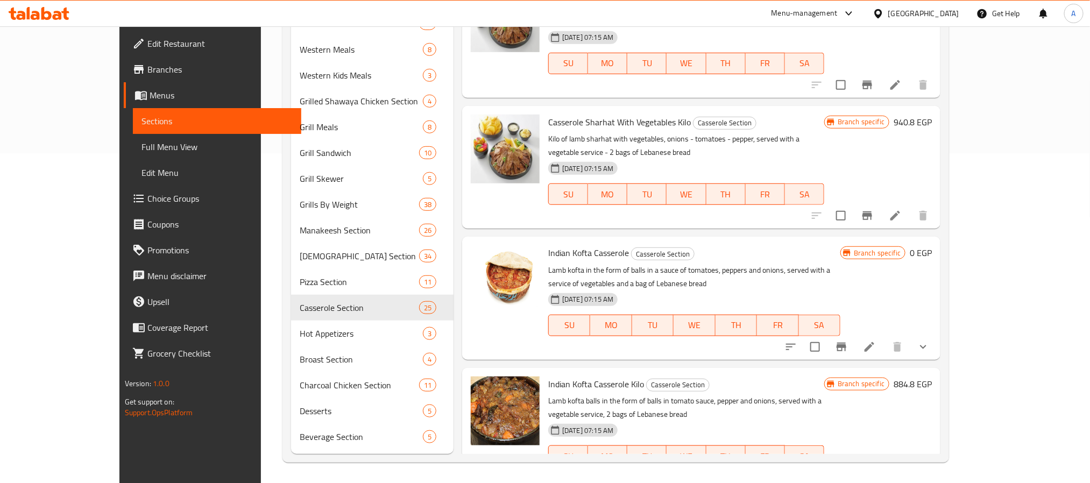
scroll to position [1533, 0]
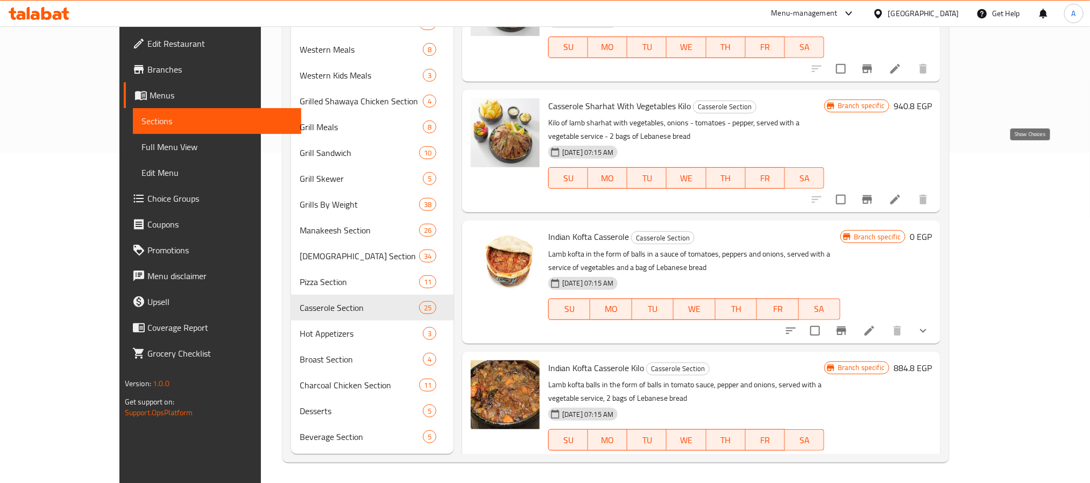
click at [929, 324] on icon "show more" at bounding box center [922, 330] width 13 height 13
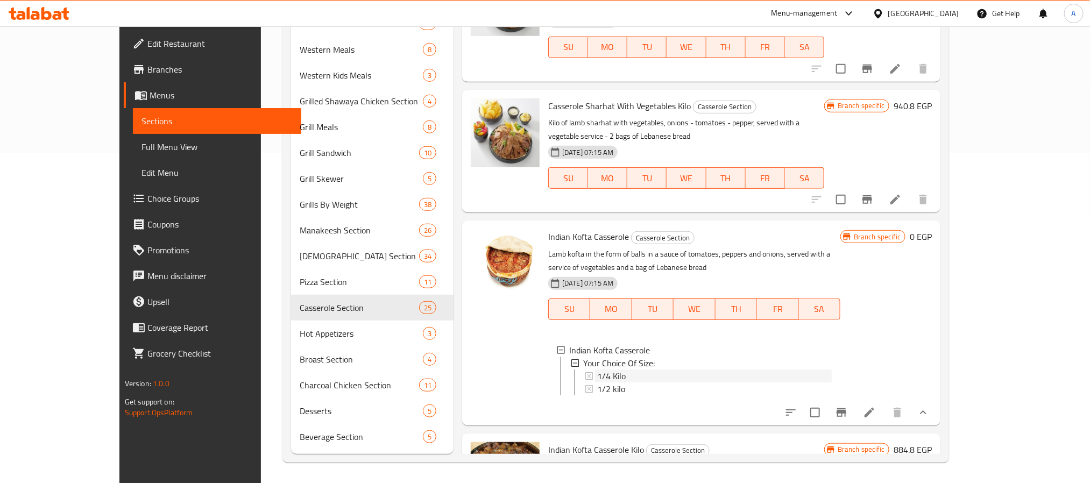
click at [597, 369] on span "1/4 Kilo" at bounding box center [611, 375] width 29 height 13
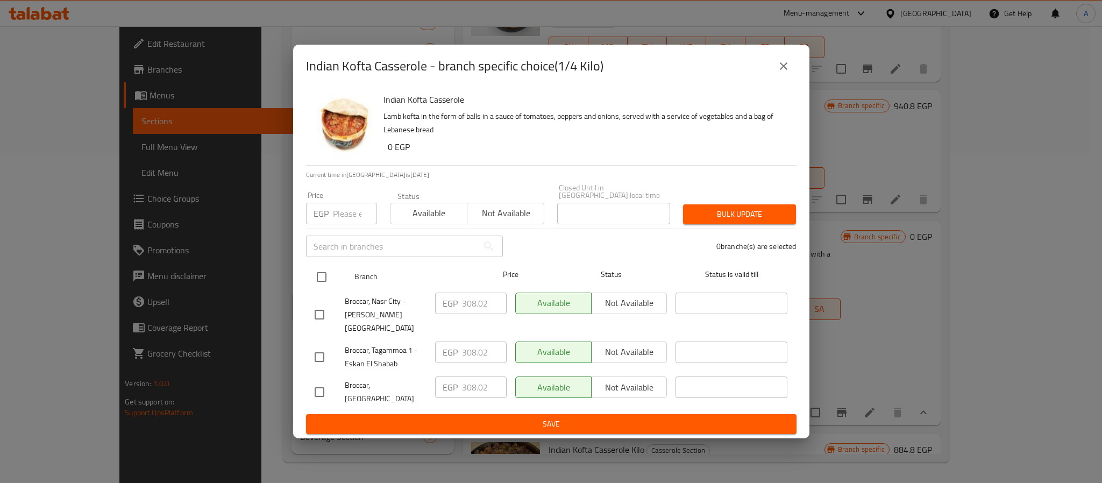
click at [323, 278] on input "checkbox" at bounding box center [321, 277] width 23 height 23
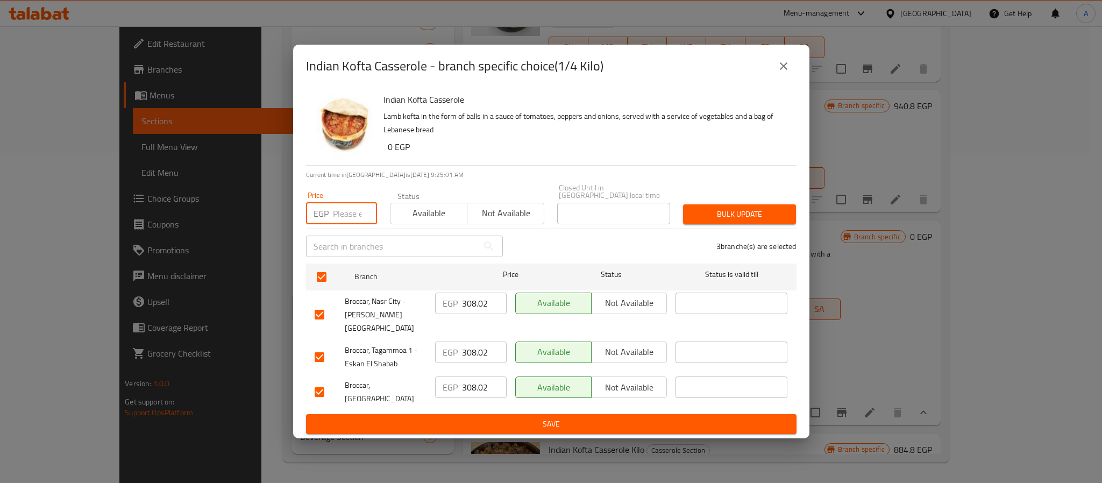
click at [336, 216] on input "number" at bounding box center [355, 214] width 44 height 22
paste input "313.6"
click at [696, 216] on span "Bulk update" at bounding box center [740, 214] width 96 height 13
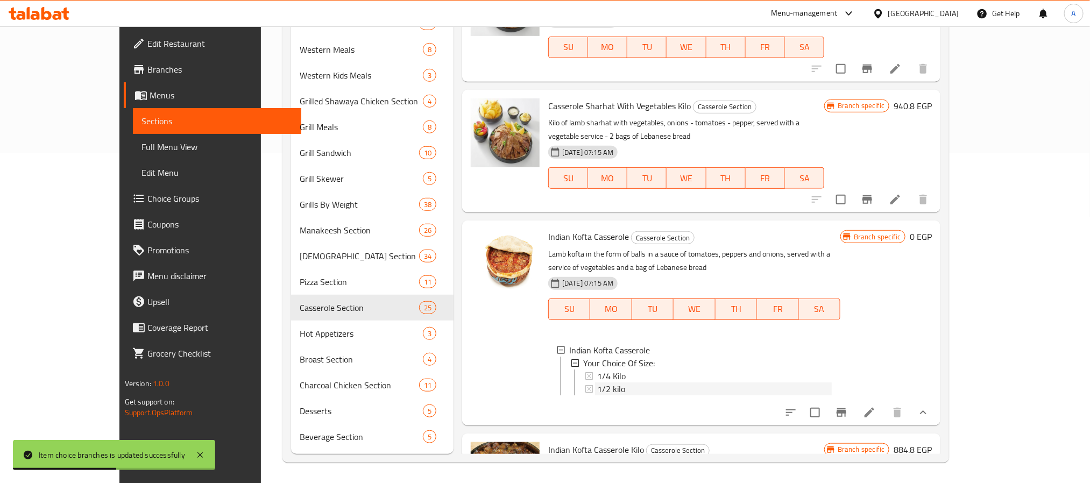
click at [597, 382] on div "1/2 kilo" at bounding box center [714, 388] width 234 height 13
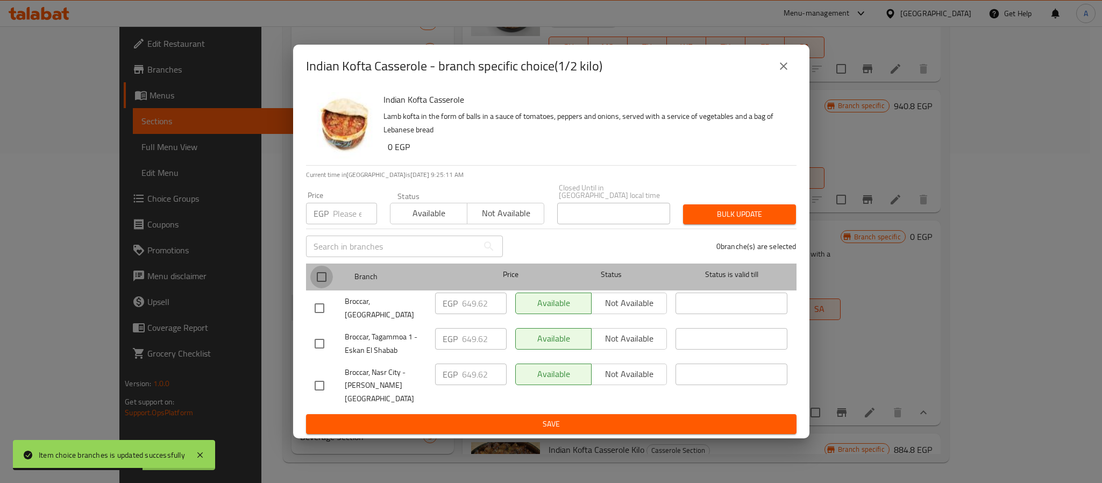
click at [320, 276] on input "checkbox" at bounding box center [321, 277] width 23 height 23
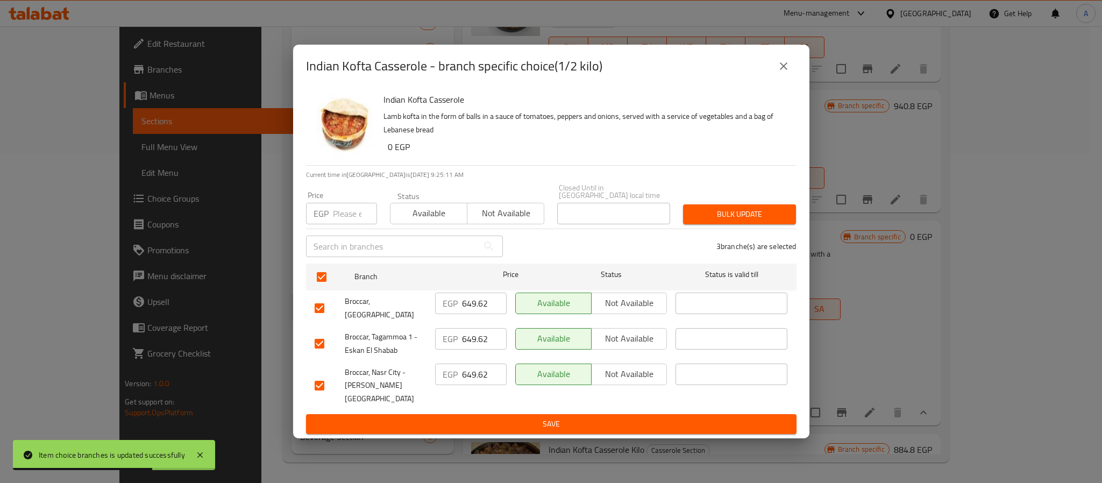
click at [345, 216] on input "number" at bounding box center [355, 214] width 44 height 22
paste input "582.4"
click at [720, 217] on span "Bulk update" at bounding box center [740, 214] width 96 height 13
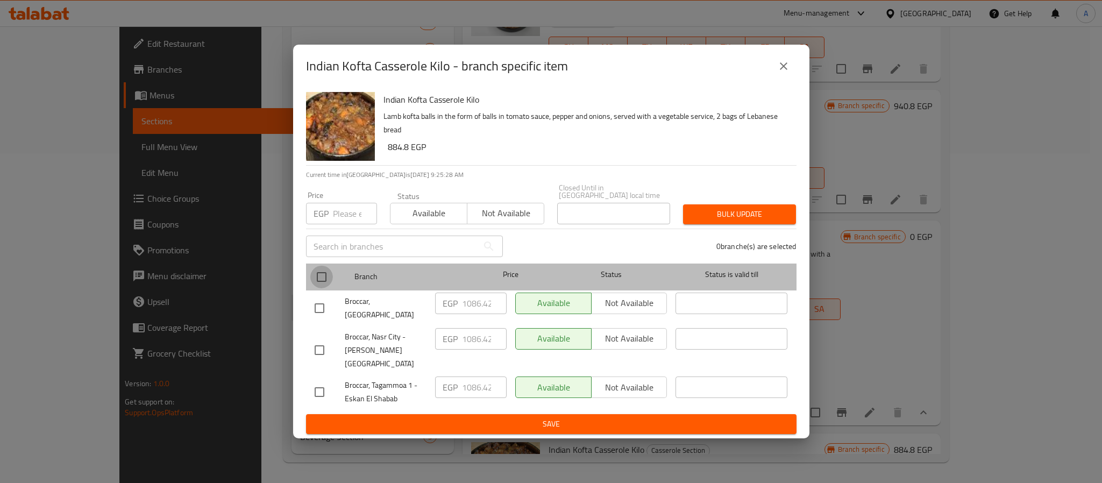
click at [316, 280] on input "checkbox" at bounding box center [321, 277] width 23 height 23
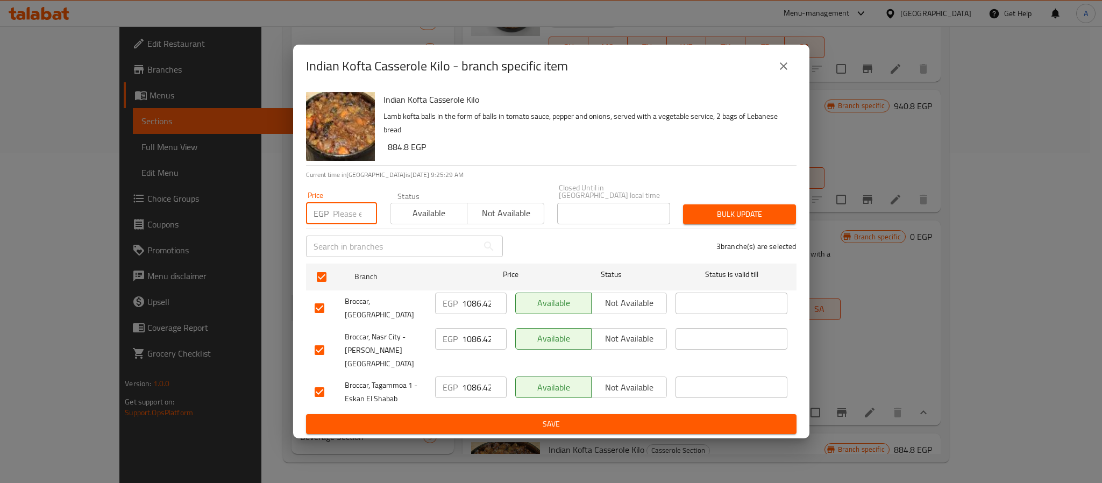
click at [339, 213] on input "number" at bounding box center [355, 214] width 44 height 22
paste input "1108.8"
click at [701, 217] on span "Bulk update" at bounding box center [740, 214] width 96 height 13
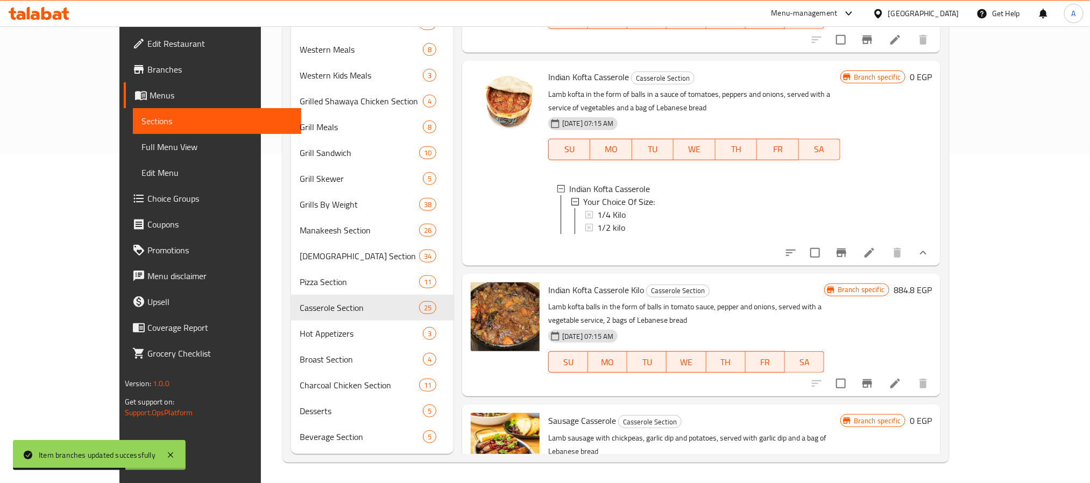
scroll to position [1694, 0]
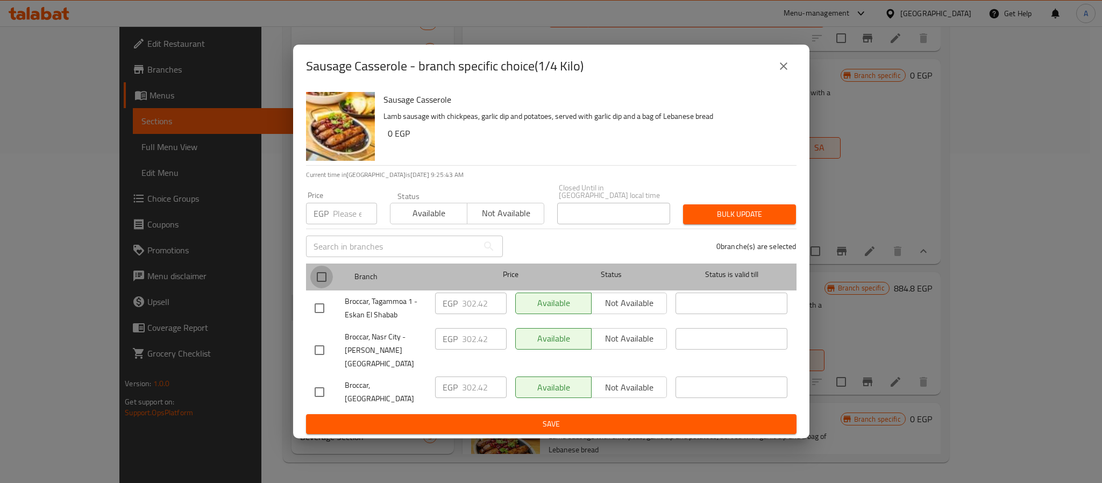
click at [319, 276] on input "checkbox" at bounding box center [321, 277] width 23 height 23
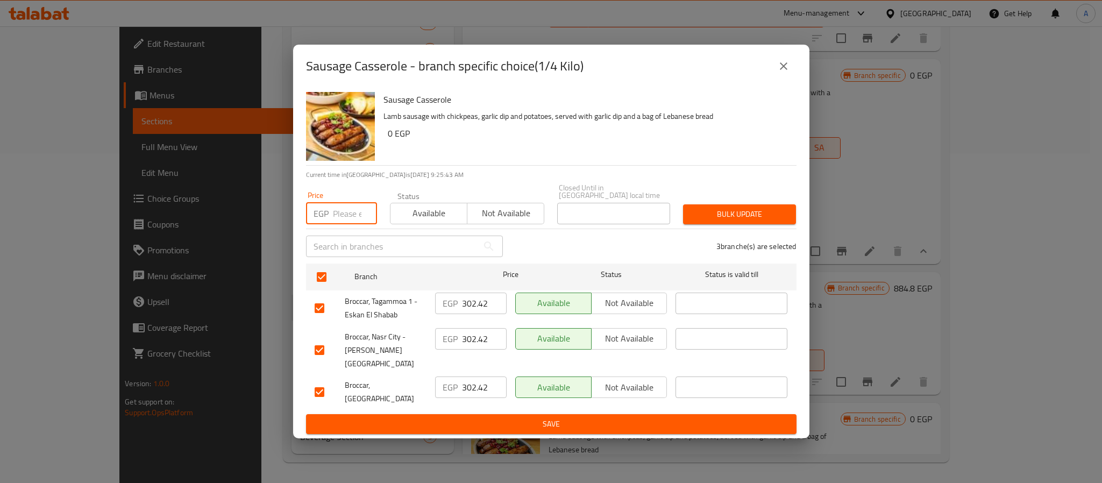
click at [339, 213] on input "number" at bounding box center [355, 214] width 44 height 22
paste input "308"
click at [749, 209] on button "Bulk update" at bounding box center [739, 214] width 113 height 20
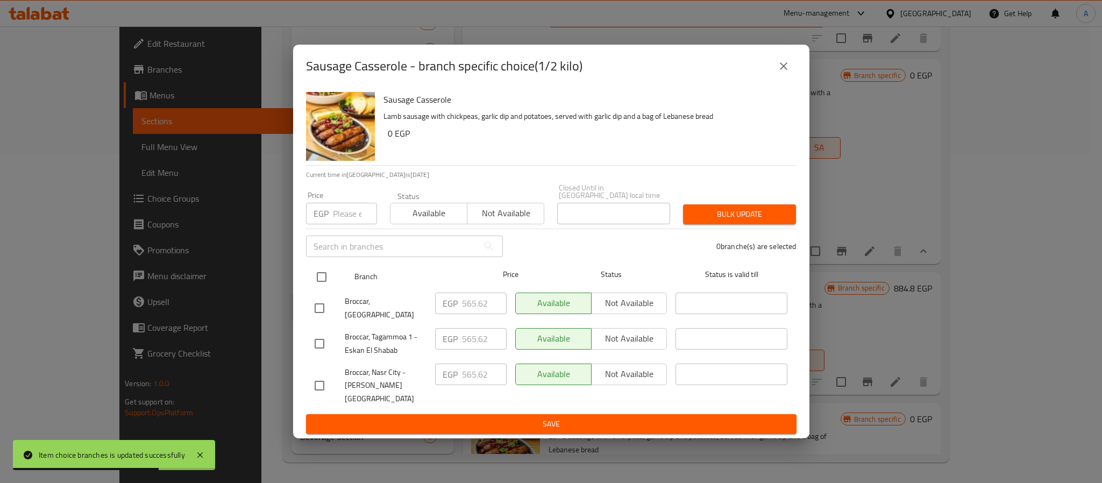
click at [320, 276] on input "checkbox" at bounding box center [321, 277] width 23 height 23
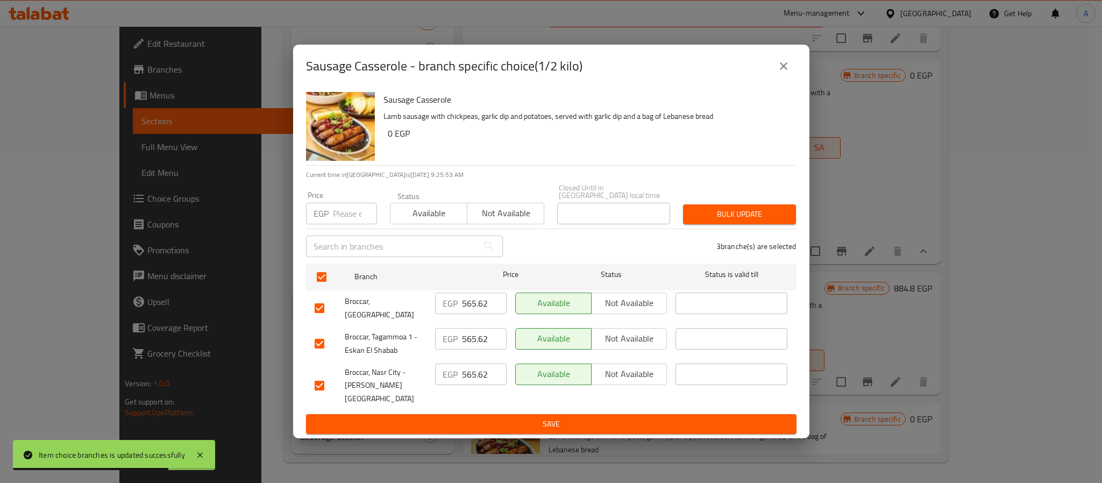
click at [339, 218] on input "number" at bounding box center [355, 214] width 44 height 22
paste input "588"
click at [766, 218] on span "Bulk update" at bounding box center [740, 214] width 96 height 13
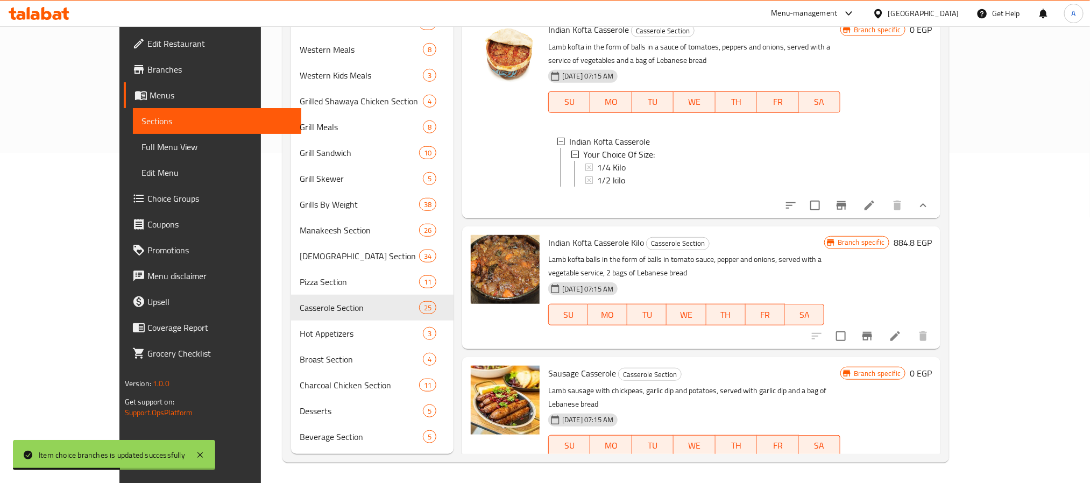
scroll to position [1855, 0]
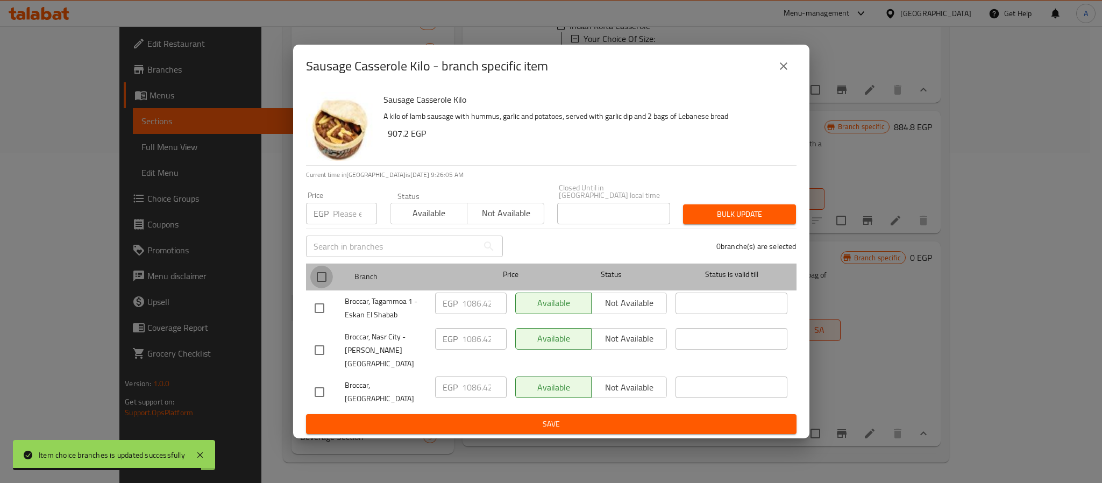
click at [318, 281] on input "checkbox" at bounding box center [321, 277] width 23 height 23
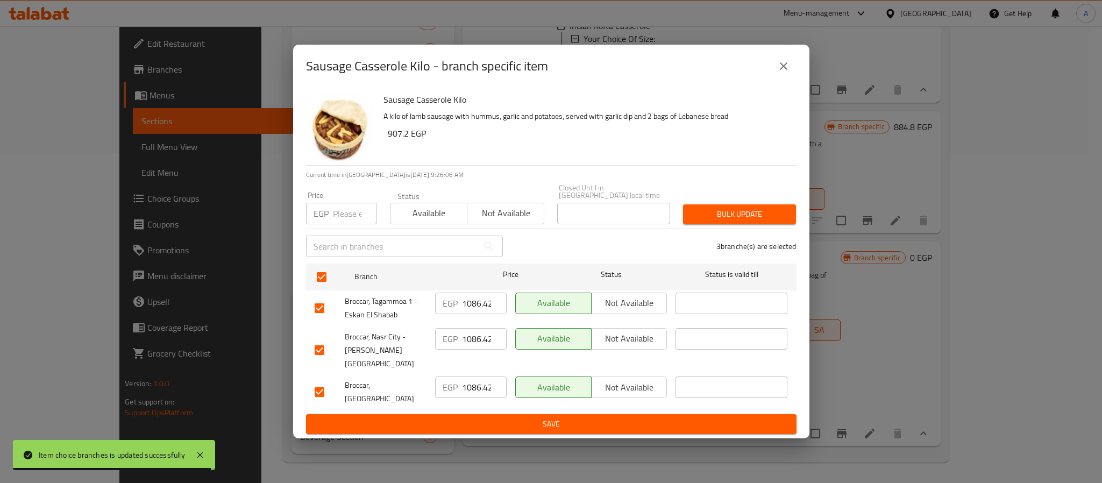
click at [352, 213] on input "number" at bounding box center [355, 214] width 44 height 22
paste input "1108.8"
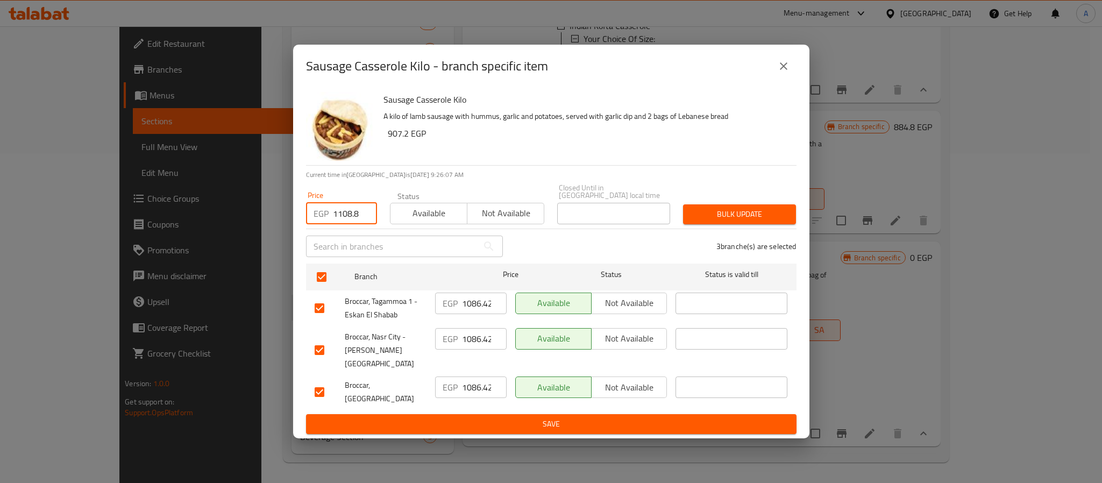
click at [723, 216] on span "Bulk update" at bounding box center [740, 214] width 96 height 13
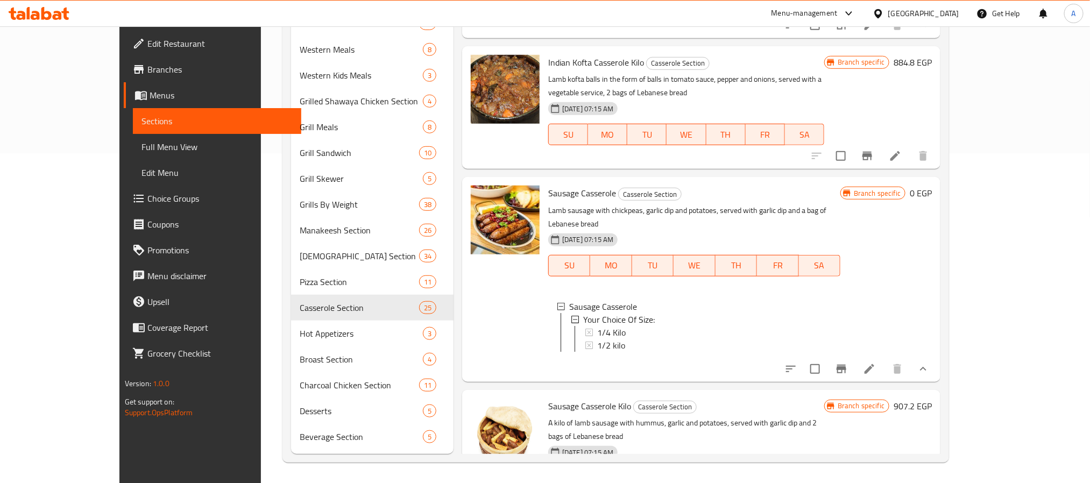
scroll to position [2017, 0]
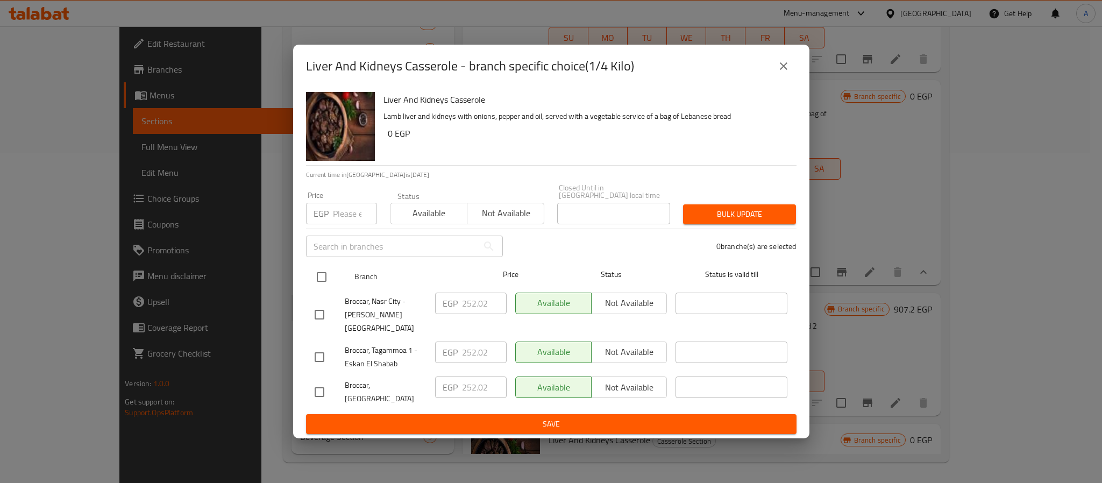
click at [323, 278] on input "checkbox" at bounding box center [321, 277] width 23 height 23
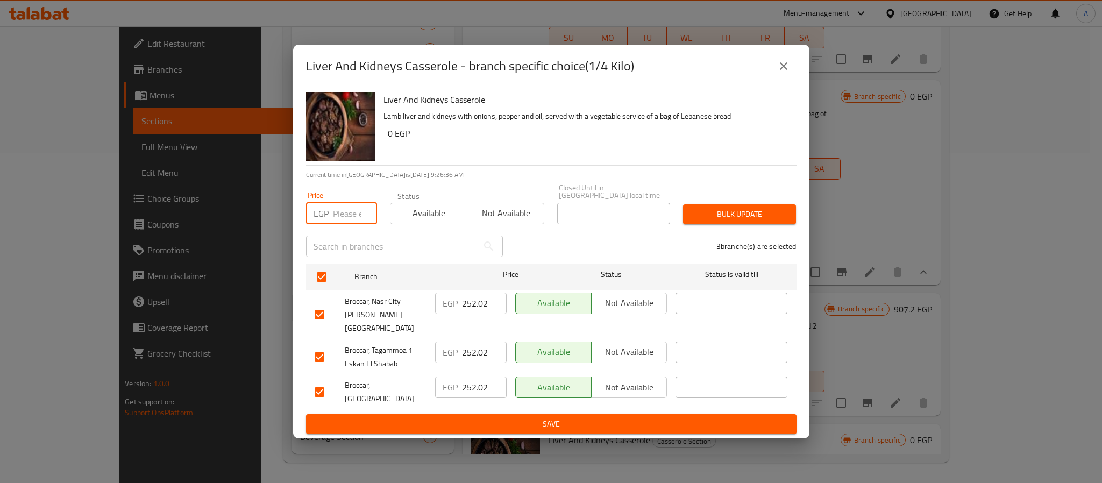
click at [344, 218] on input "number" at bounding box center [355, 214] width 44 height 22
paste input "263.2"
click at [703, 213] on span "Bulk update" at bounding box center [740, 214] width 96 height 13
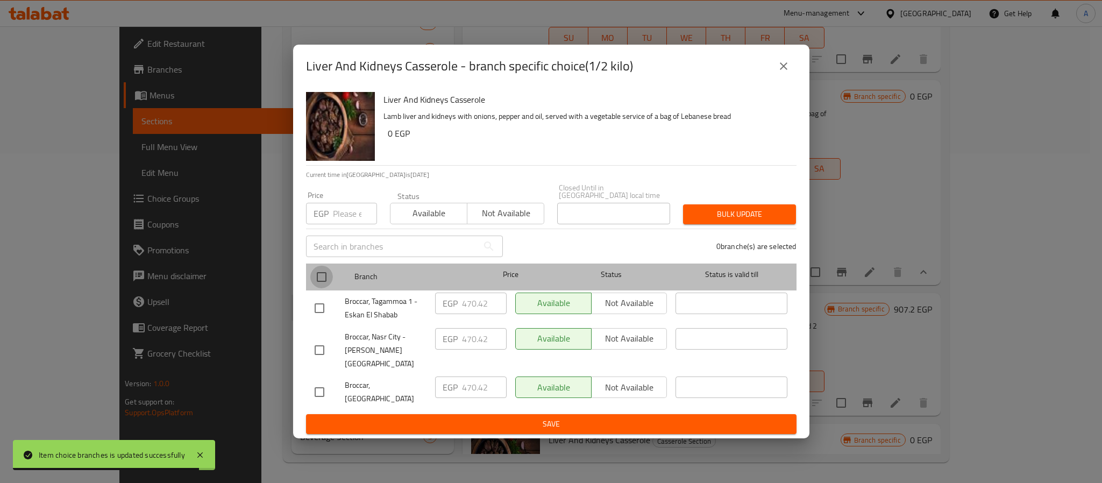
click at [321, 277] on input "checkbox" at bounding box center [321, 277] width 23 height 23
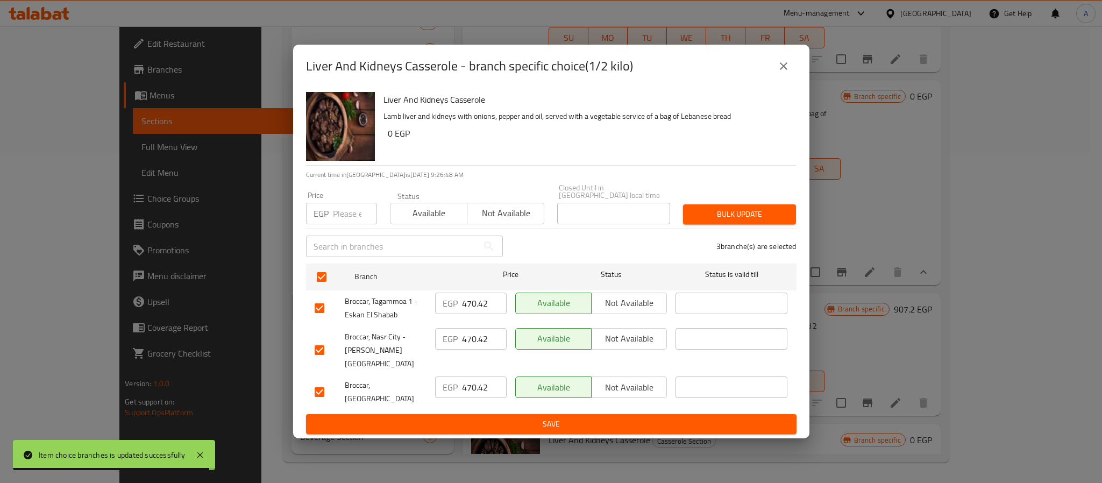
click at [352, 216] on input "number" at bounding box center [355, 214] width 44 height 22
paste input "481.6"
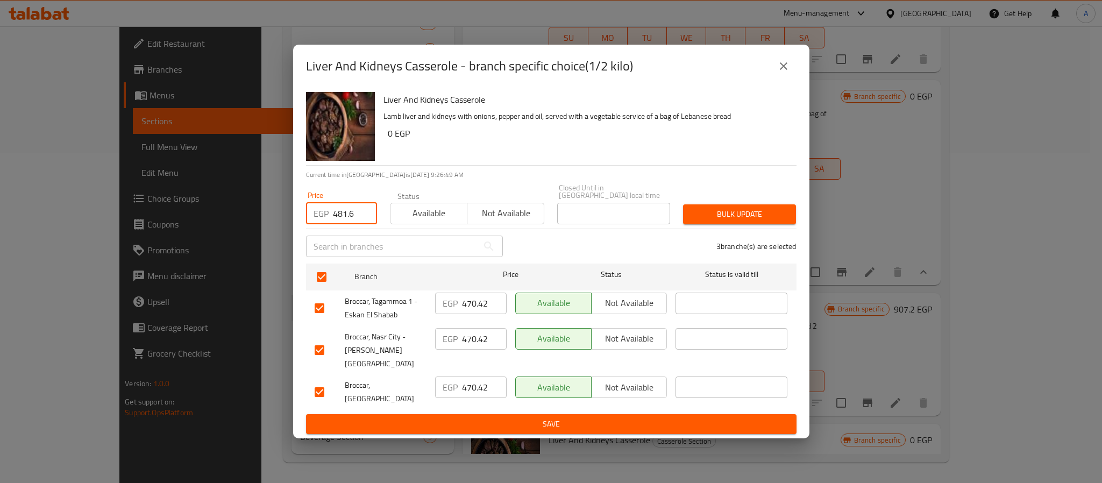
click at [747, 210] on span "Bulk update" at bounding box center [740, 214] width 96 height 13
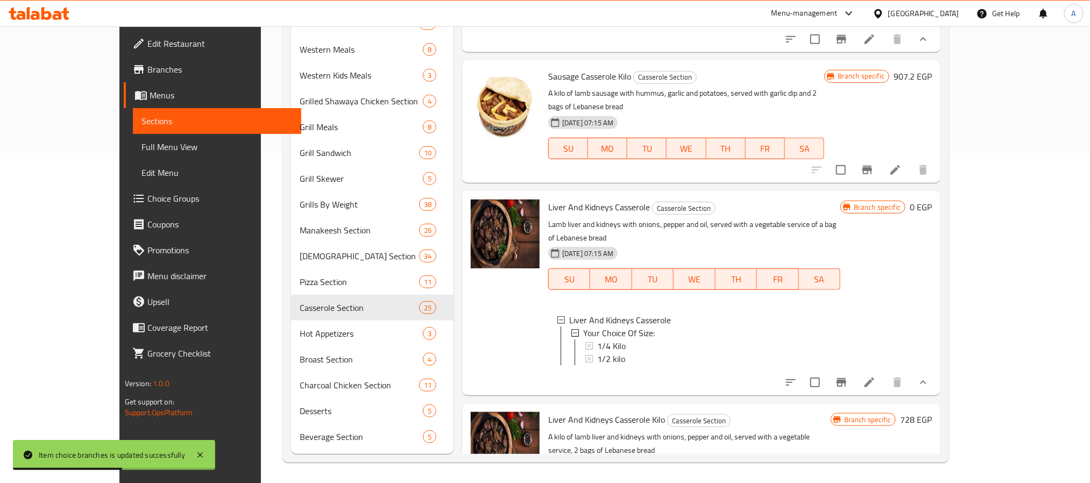
scroll to position [2259, 0]
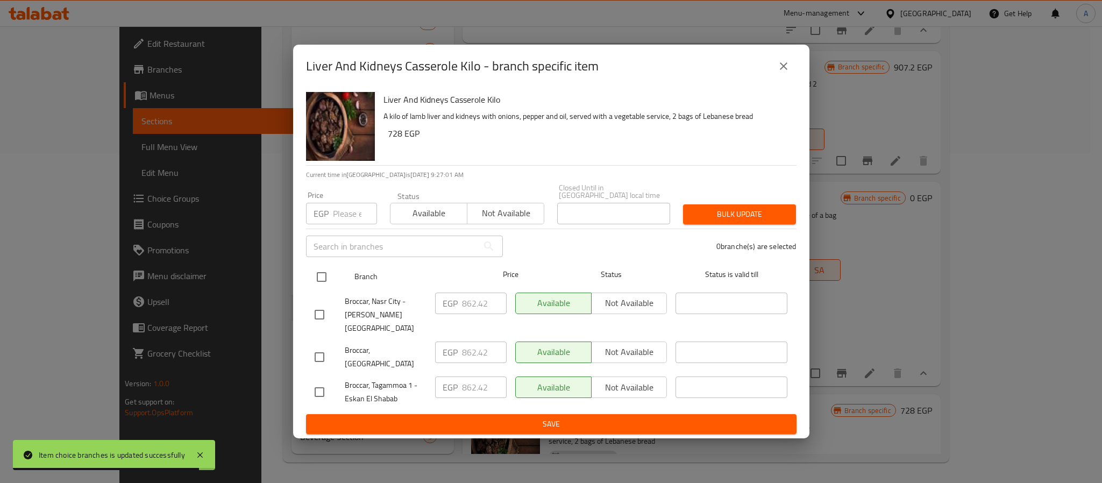
click at [324, 281] on input "checkbox" at bounding box center [321, 277] width 23 height 23
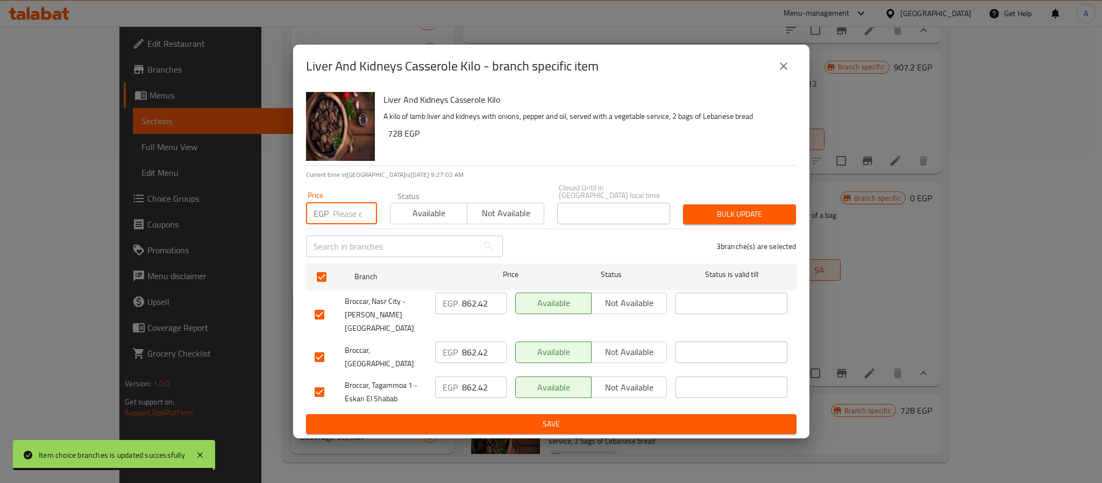
click at [345, 217] on input "number" at bounding box center [355, 214] width 44 height 22
paste input "879.2"
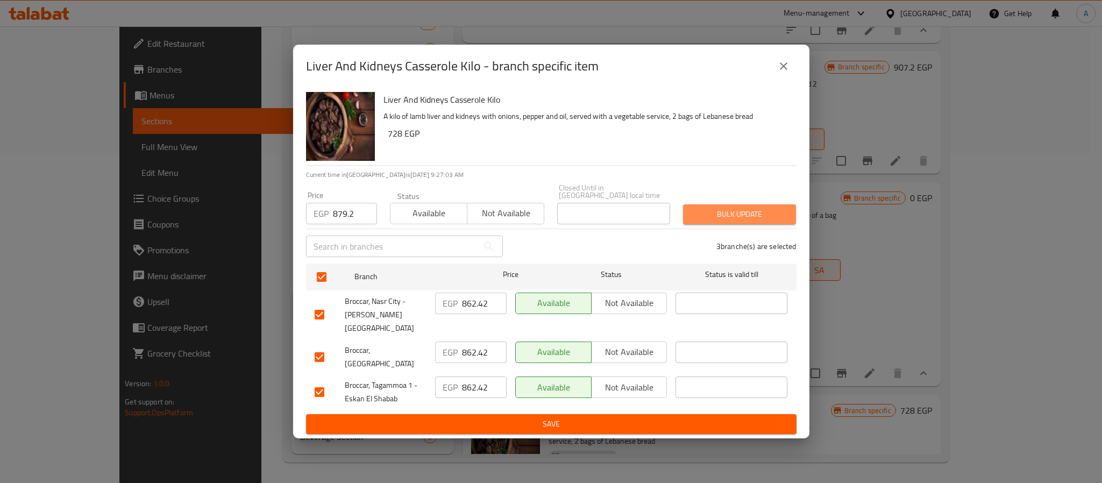
click at [720, 213] on span "Bulk update" at bounding box center [740, 214] width 96 height 13
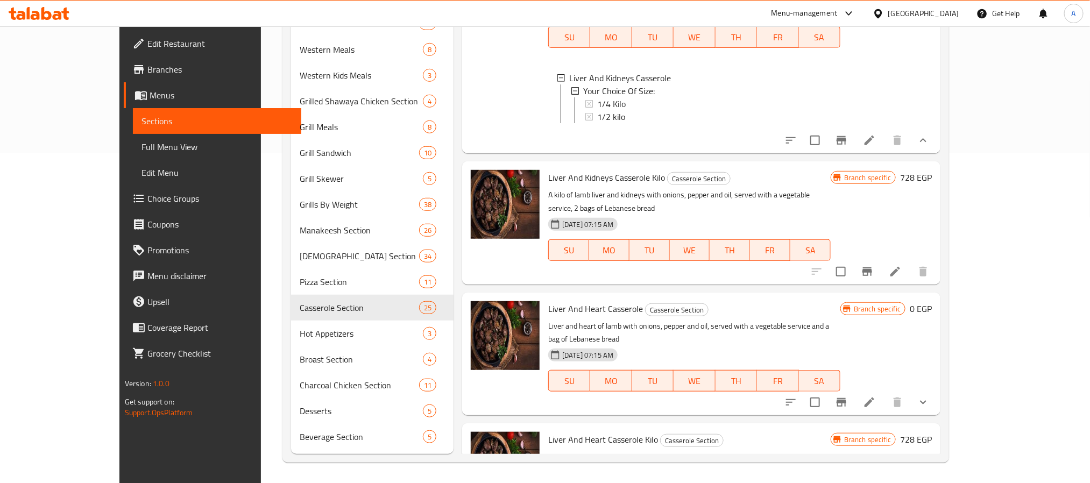
scroll to position [2501, 0]
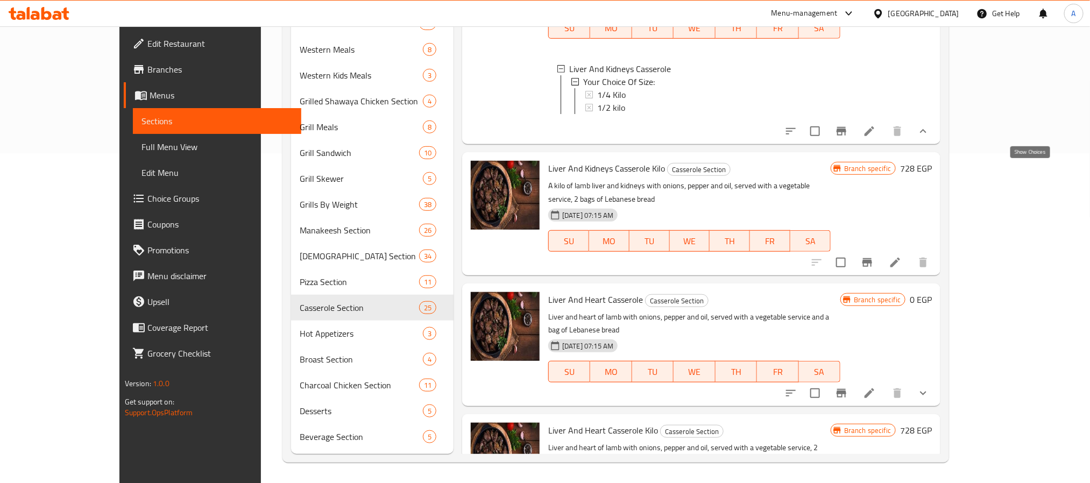
click at [929, 387] on icon "show more" at bounding box center [922, 393] width 13 height 13
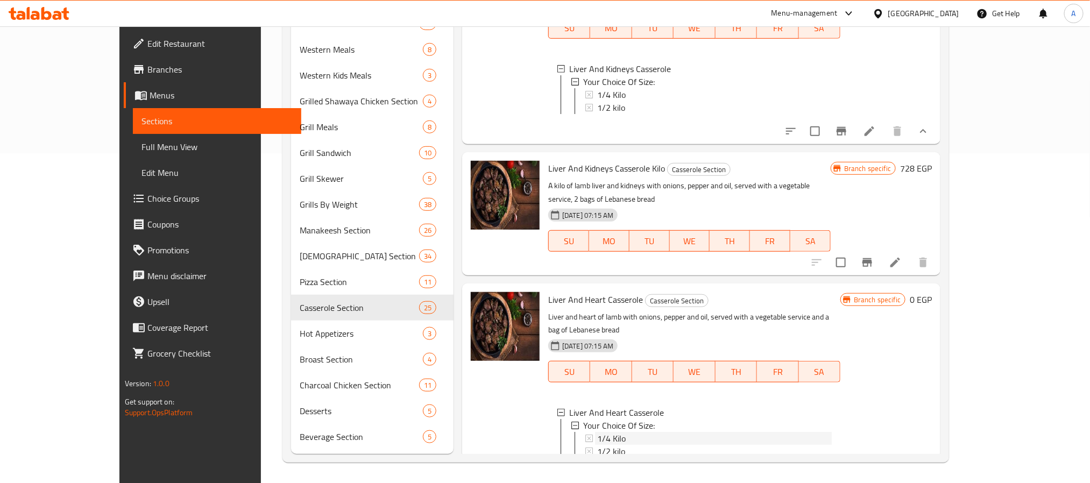
click at [597, 432] on span "1/4 Kilo" at bounding box center [611, 438] width 29 height 13
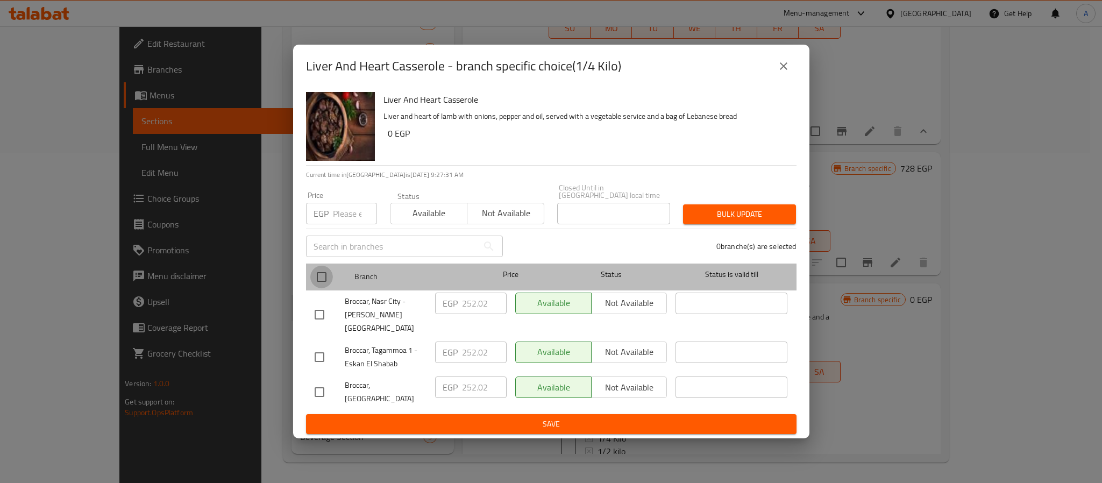
click at [324, 279] on input "checkbox" at bounding box center [321, 277] width 23 height 23
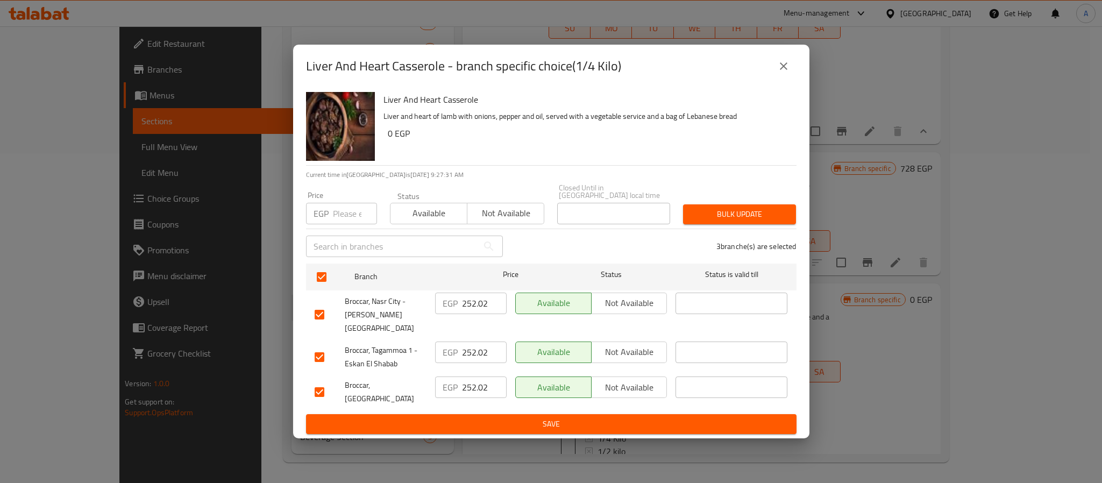
click at [350, 217] on input "number" at bounding box center [355, 214] width 44 height 22
paste input "263.2"
click at [759, 213] on span "Bulk update" at bounding box center [740, 214] width 96 height 13
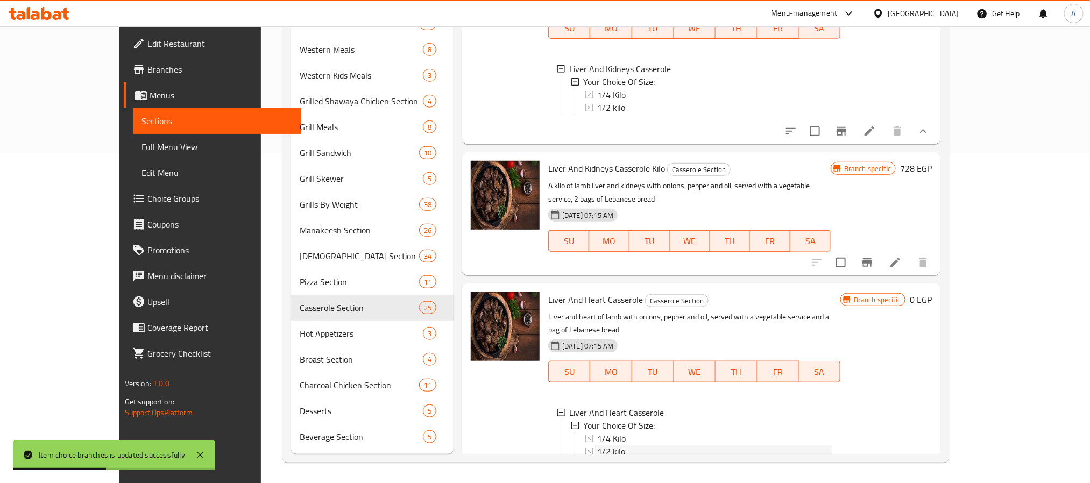
click at [597, 445] on span "1/2 kilo" at bounding box center [611, 451] width 28 height 13
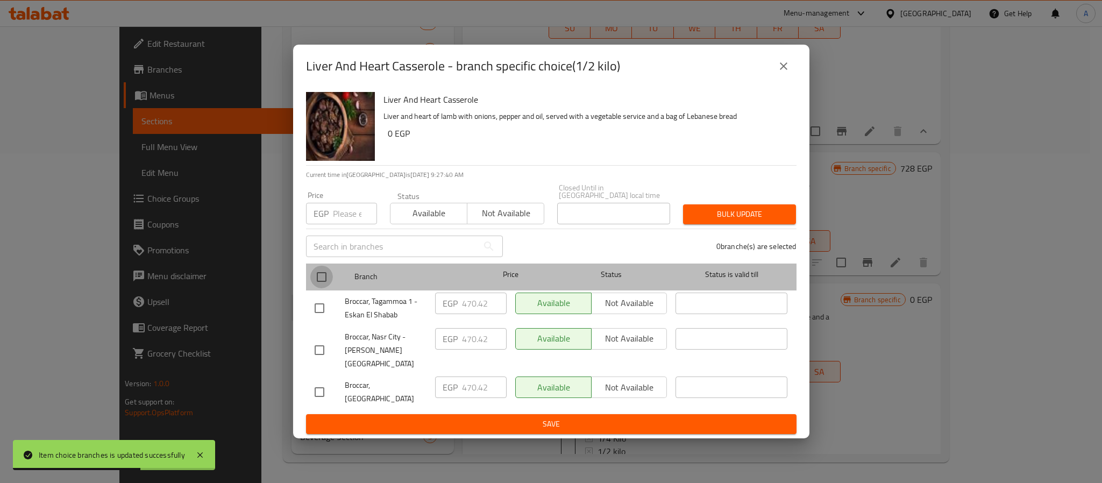
click at [324, 280] on input "checkbox" at bounding box center [321, 277] width 23 height 23
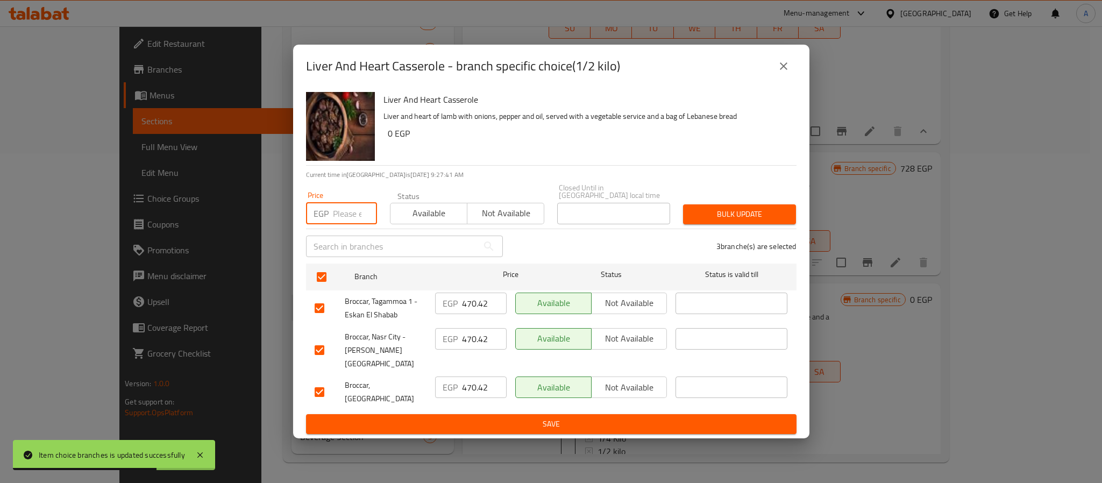
click at [347, 218] on input "number" at bounding box center [355, 214] width 44 height 22
paste input "481.6"
click at [710, 215] on span "Bulk update" at bounding box center [740, 214] width 96 height 13
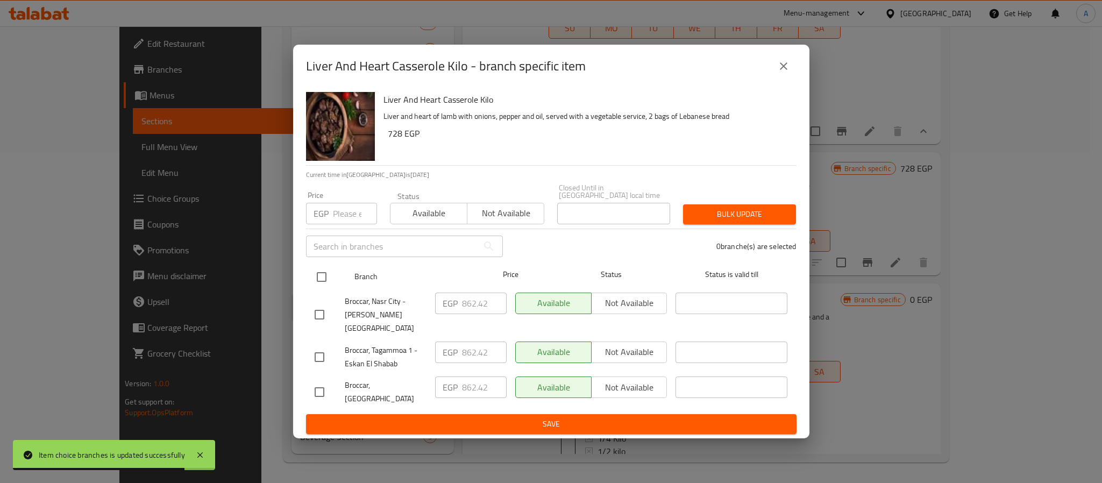
click at [319, 276] on input "checkbox" at bounding box center [321, 277] width 23 height 23
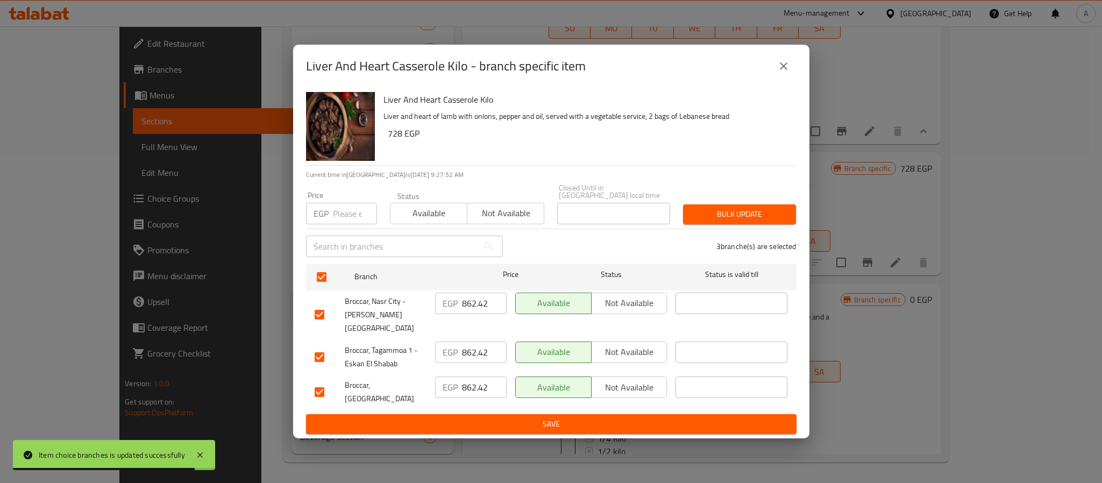
click at [342, 207] on input "number" at bounding box center [355, 214] width 44 height 22
paste input "879.2"
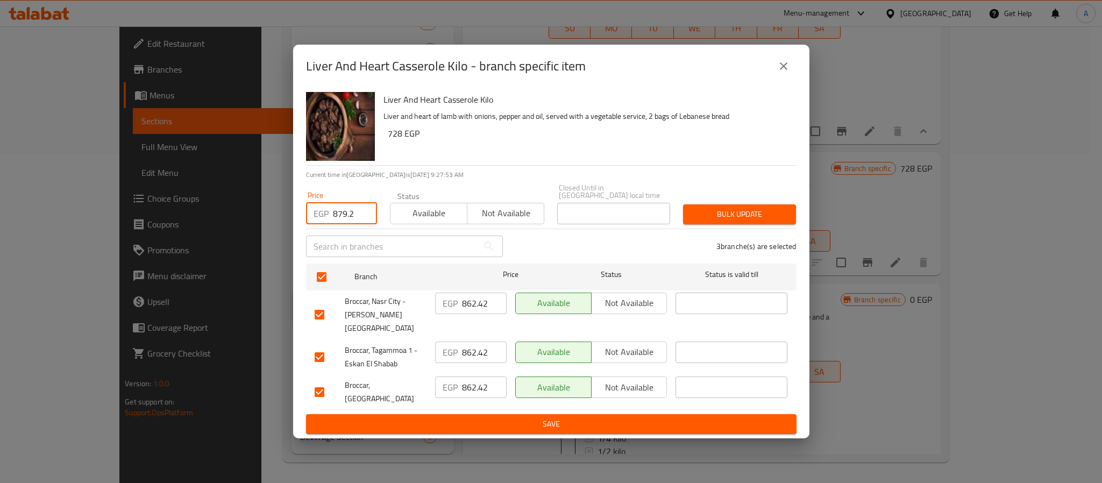
click at [720, 213] on span "Bulk update" at bounding box center [740, 214] width 96 height 13
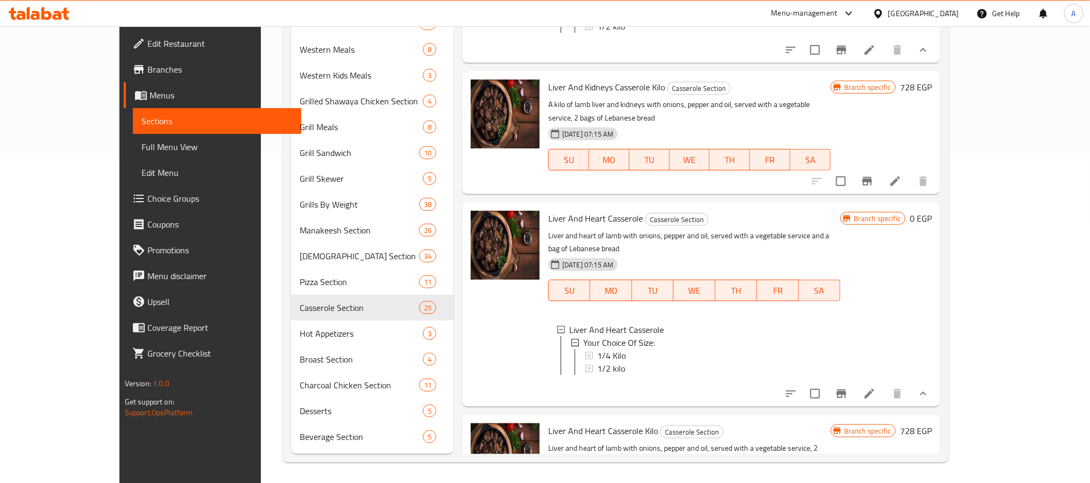
scroll to position [2581, 0]
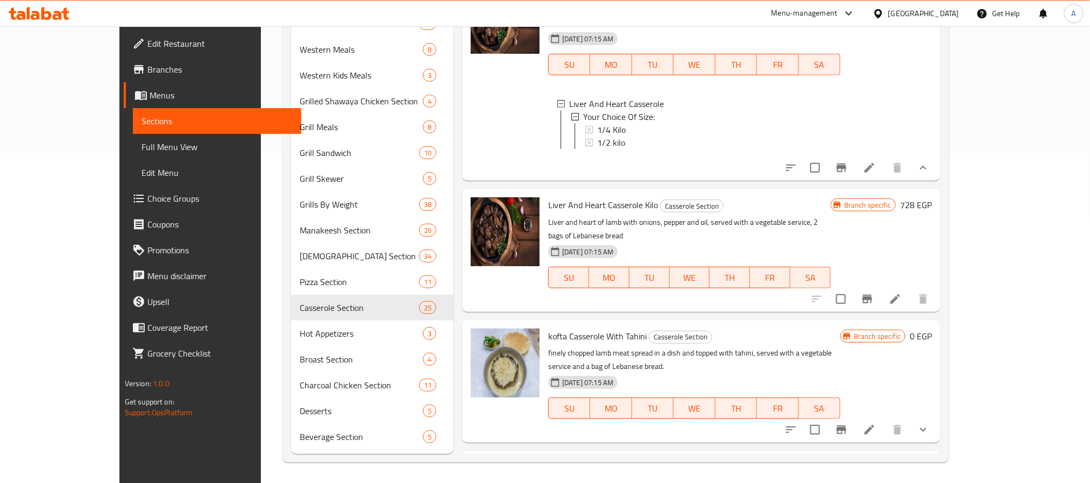
scroll to position [2809, 0]
click at [649, 330] on span "Casserole Section" at bounding box center [680, 336] width 62 height 12
drag, startPoint x: 616, startPoint y: 112, endPoint x: 517, endPoint y: 115, distance: 99.5
click at [544, 323] on div "kofta Casserole With Tahini Casserole Section finely chopped lamb meat spread i…" at bounding box center [694, 380] width 301 height 114
copy span "kofta Casserole With Tahini"
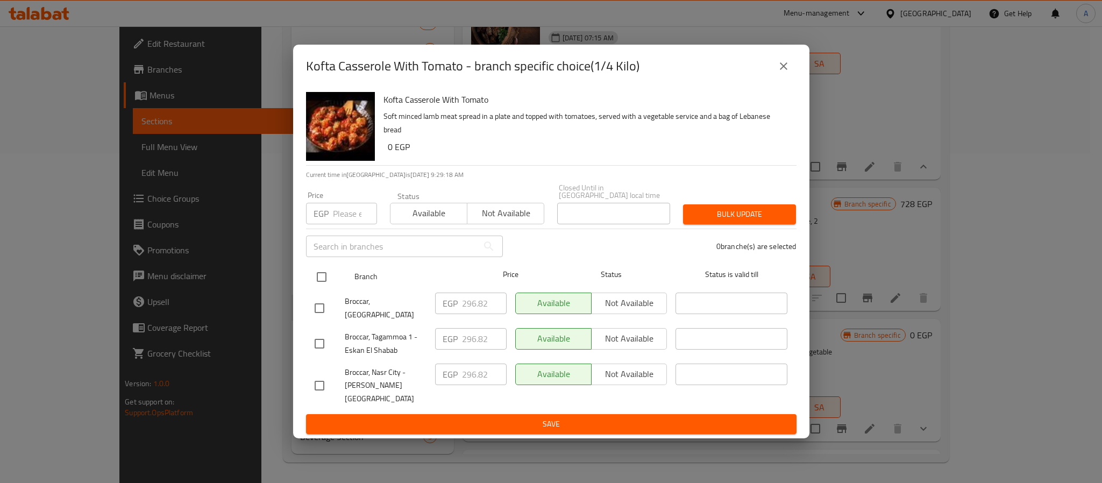
click at [319, 274] on input "checkbox" at bounding box center [321, 277] width 23 height 23
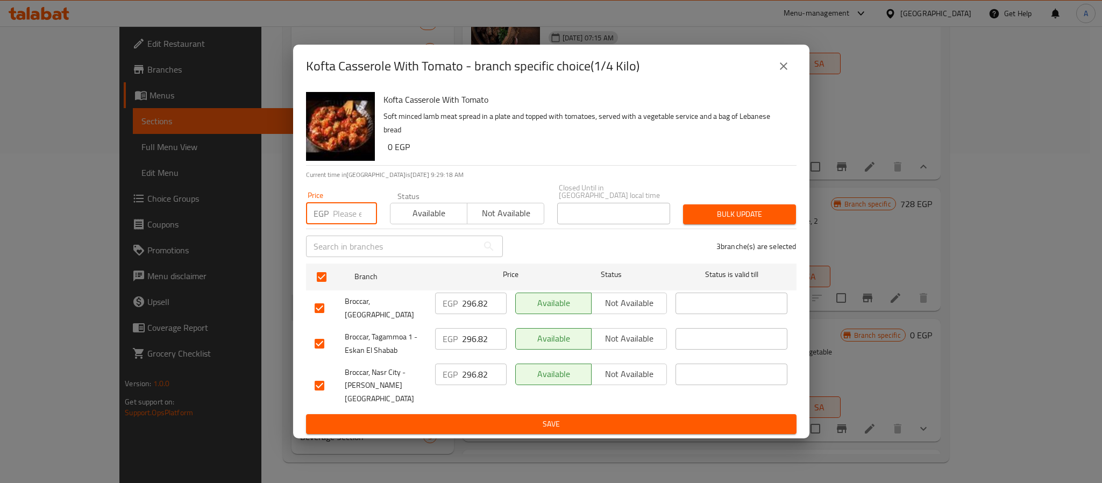
click at [345, 213] on input "number" at bounding box center [355, 214] width 44 height 22
paste input "302.4"
click at [728, 215] on span "Bulk update" at bounding box center [740, 214] width 96 height 13
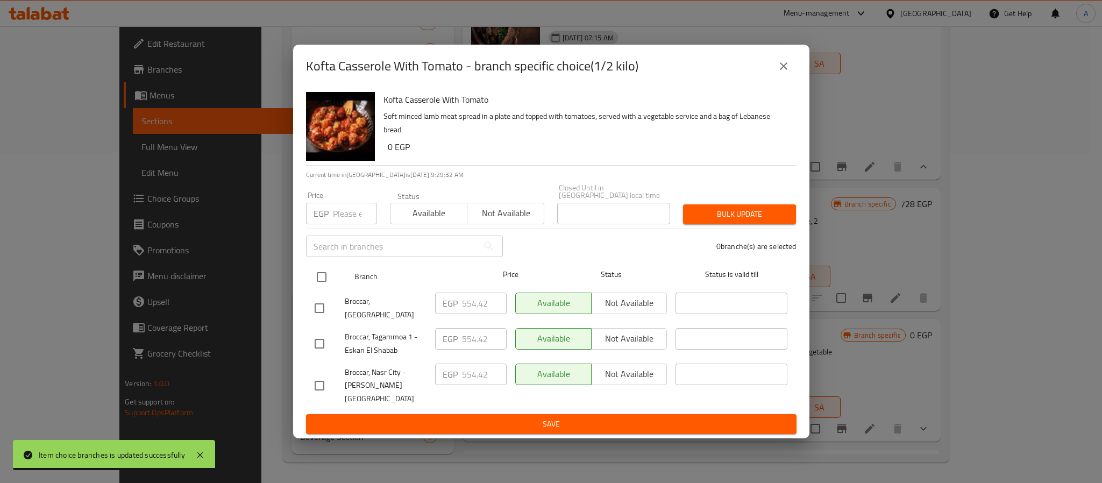
click at [325, 276] on input "checkbox" at bounding box center [321, 277] width 23 height 23
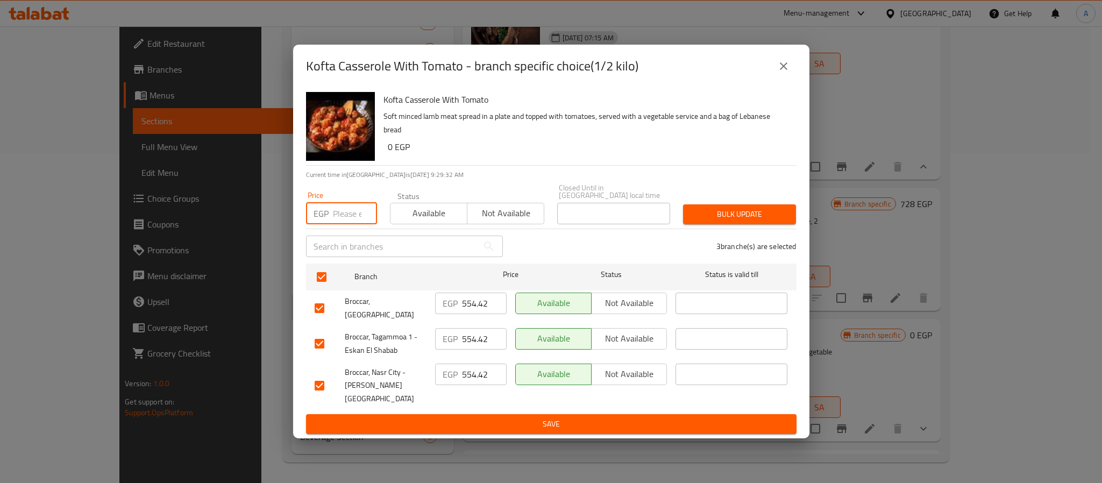
click at [351, 218] on input "number" at bounding box center [355, 214] width 44 height 22
paste input "571.2"
click at [699, 209] on button "Bulk update" at bounding box center [739, 214] width 113 height 20
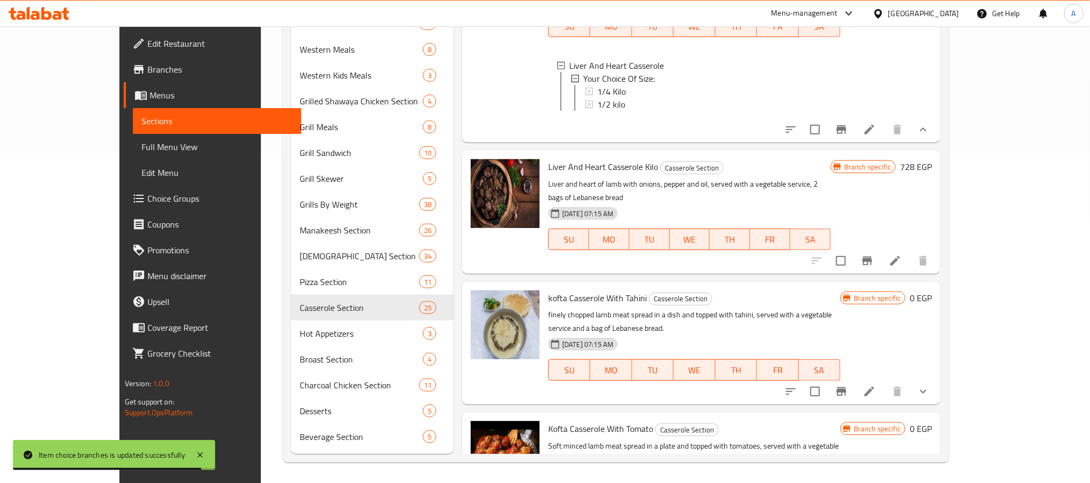
scroll to position [2903, 0]
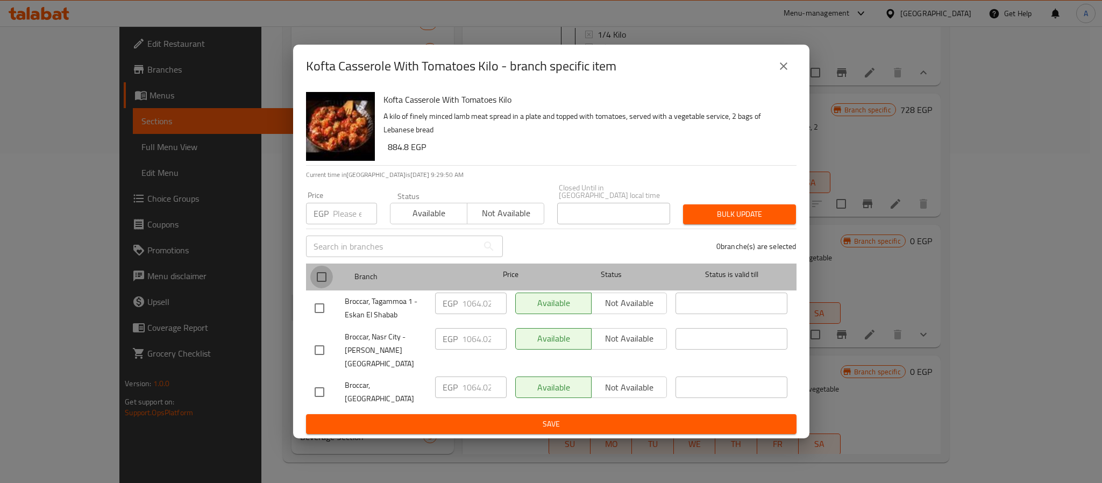
click at [323, 280] on input "checkbox" at bounding box center [321, 277] width 23 height 23
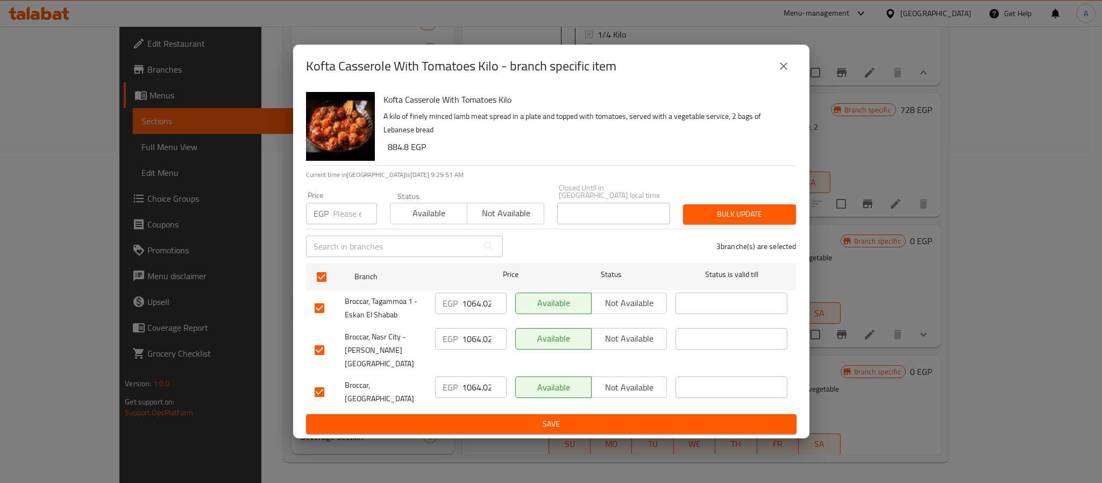
click at [341, 218] on input "number" at bounding box center [355, 214] width 44 height 22
paste input "1097.6"
click at [743, 205] on div "Bulk update" at bounding box center [740, 214] width 126 height 33
click at [736, 215] on span "Bulk update" at bounding box center [740, 214] width 96 height 13
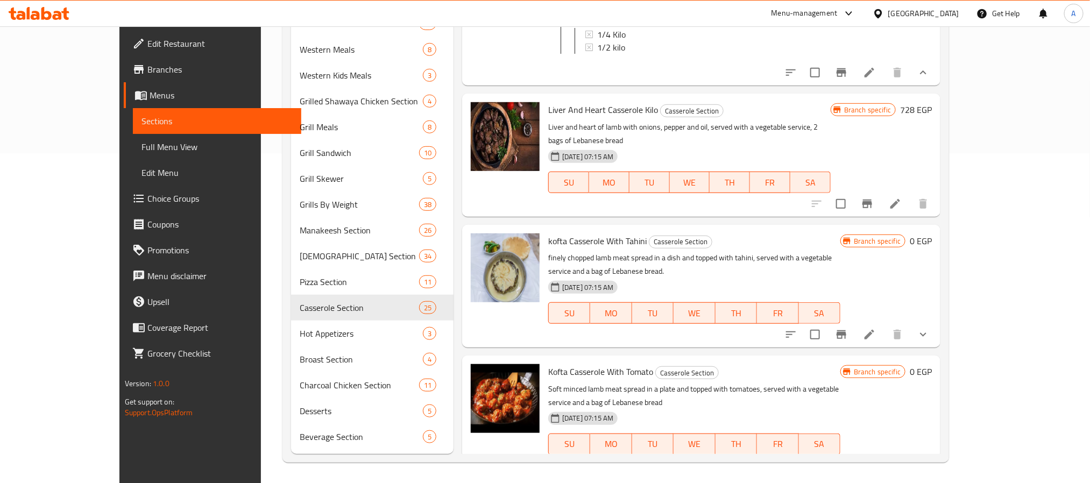
scroll to position [2742, 0]
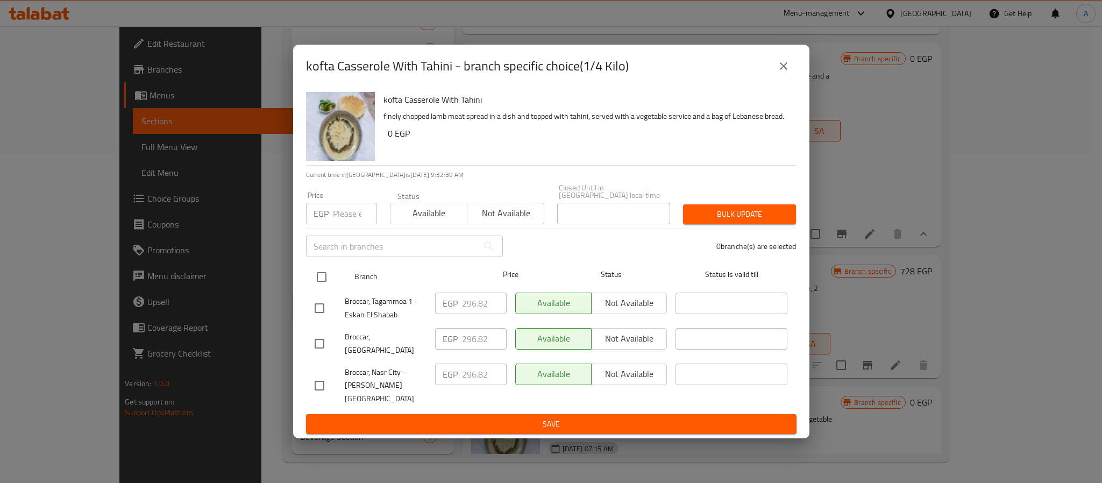
click at [325, 280] on input "checkbox" at bounding box center [321, 277] width 23 height 23
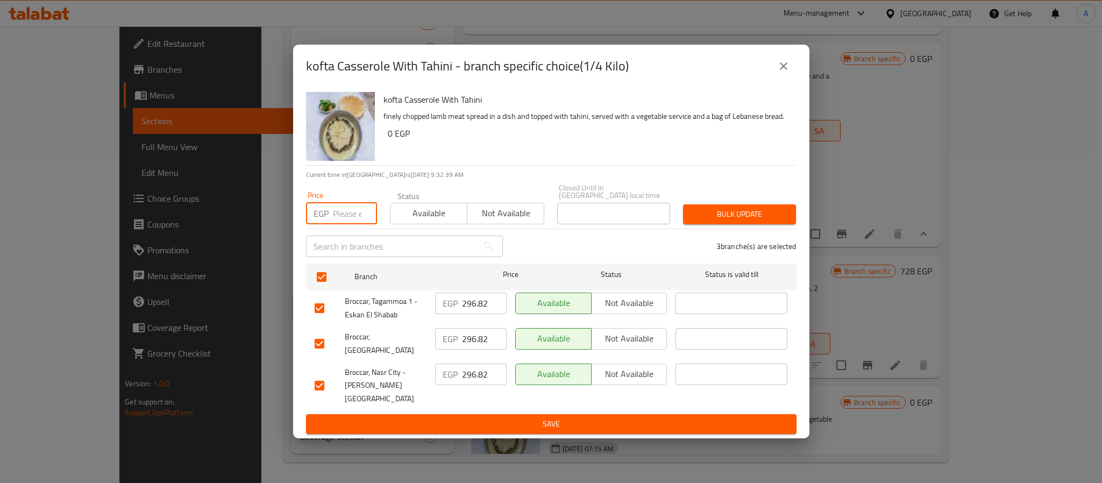
click at [341, 218] on input "number" at bounding box center [355, 214] width 44 height 22
paste input "302.4"
click at [743, 217] on span "Bulk update" at bounding box center [740, 214] width 96 height 13
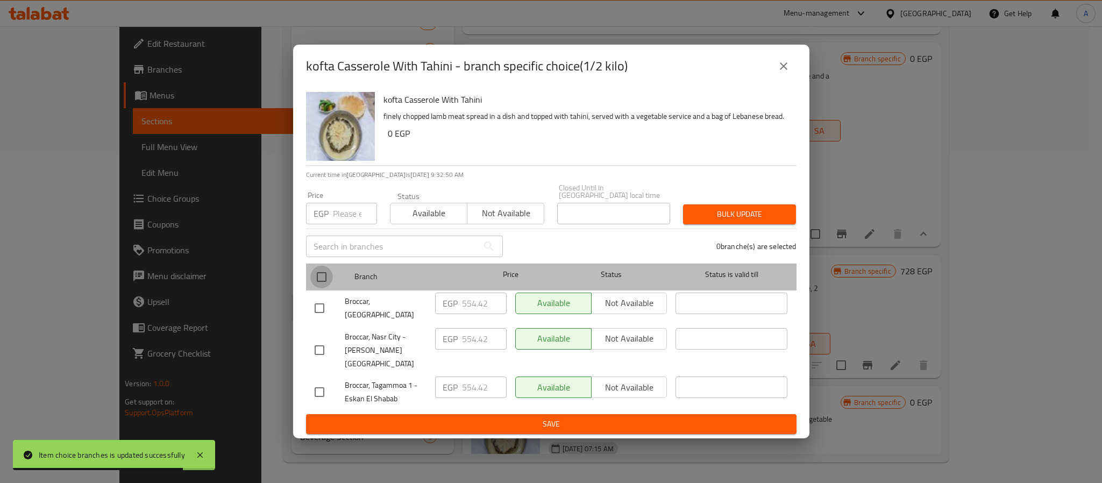
click at [324, 276] on input "checkbox" at bounding box center [321, 277] width 23 height 23
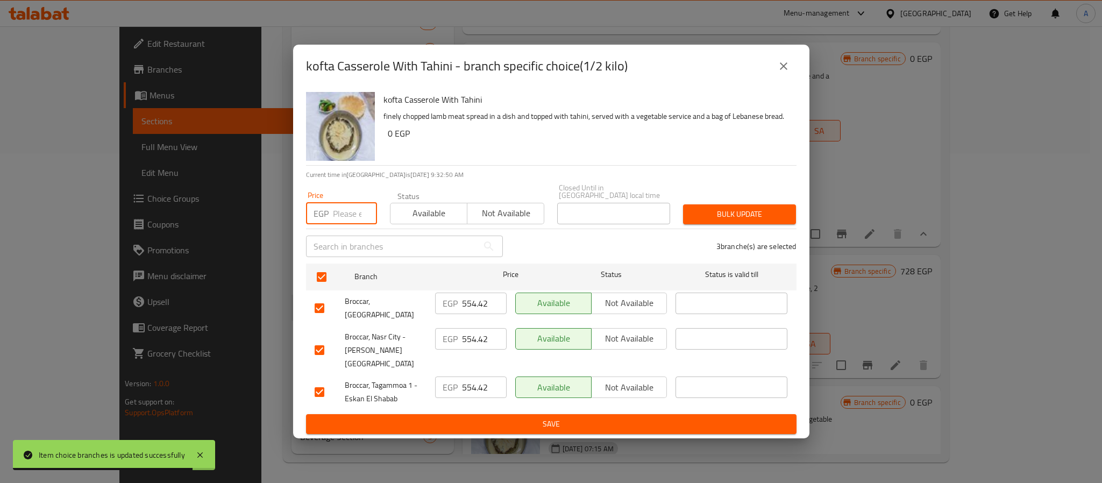
click at [339, 223] on input "number" at bounding box center [355, 214] width 44 height 22
paste input "571.2"
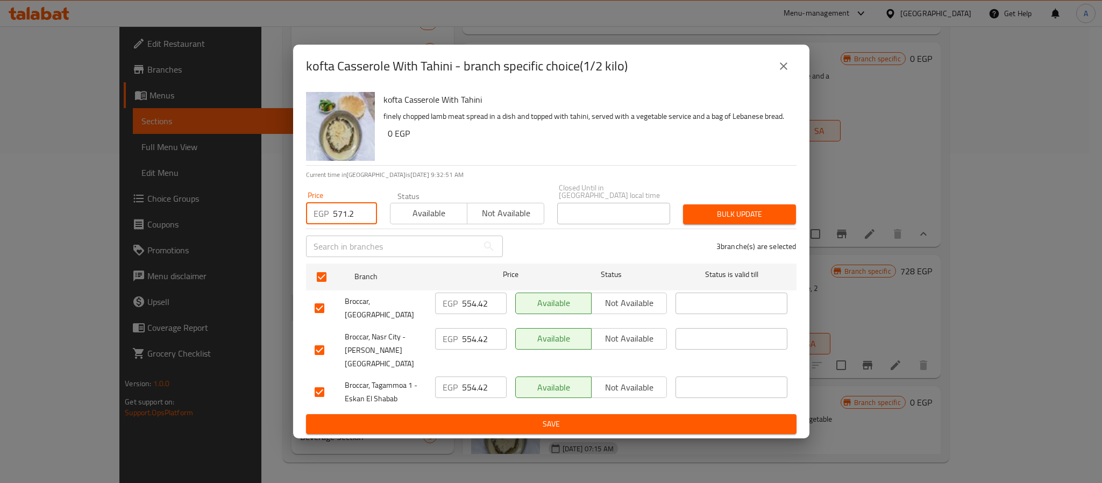
click at [702, 218] on span "Bulk update" at bounding box center [740, 214] width 96 height 13
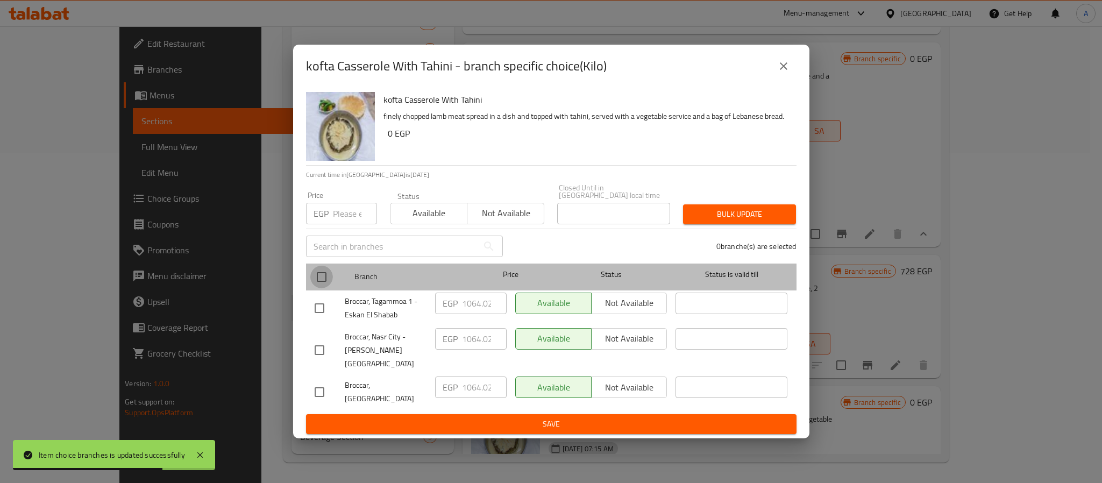
click at [321, 276] on input "checkbox" at bounding box center [321, 277] width 23 height 23
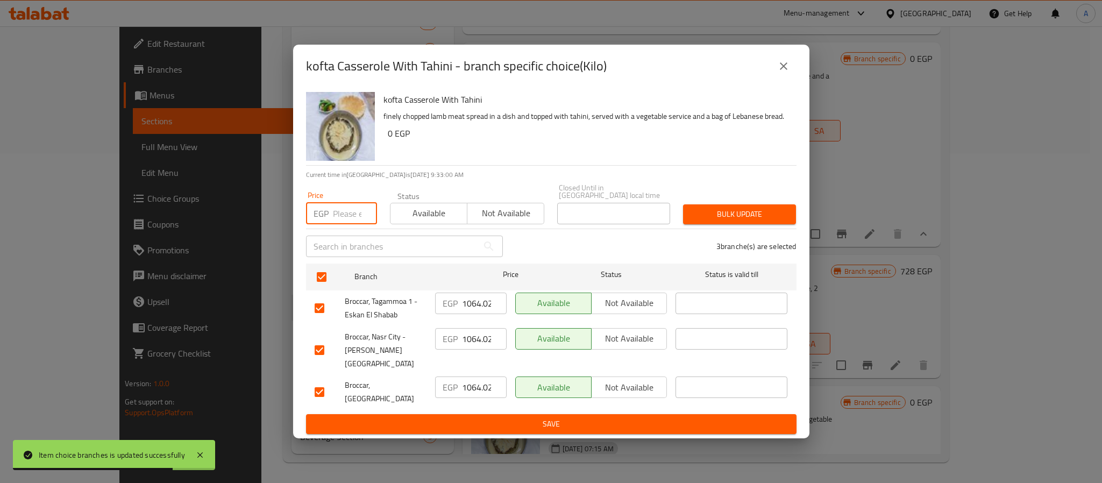
click at [342, 215] on input "number" at bounding box center [355, 214] width 44 height 22
paste input "1097.6"
click at [714, 210] on span "Bulk update" at bounding box center [740, 214] width 96 height 13
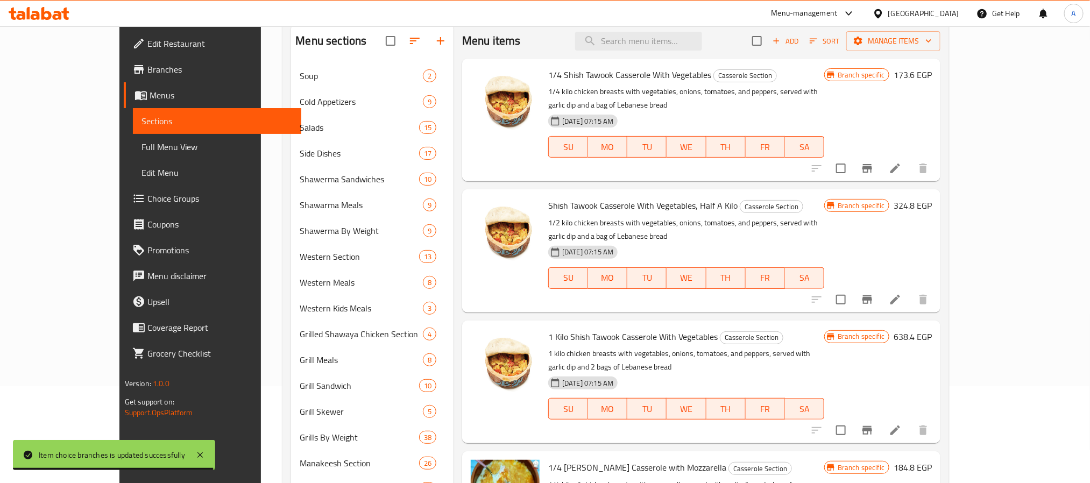
scroll to position [0, 0]
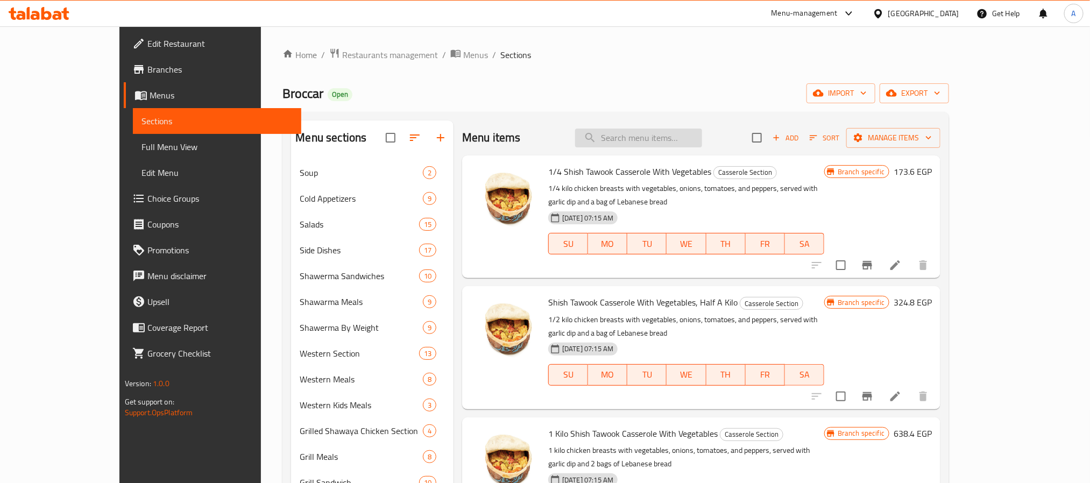
click at [688, 141] on input "search" at bounding box center [638, 138] width 127 height 19
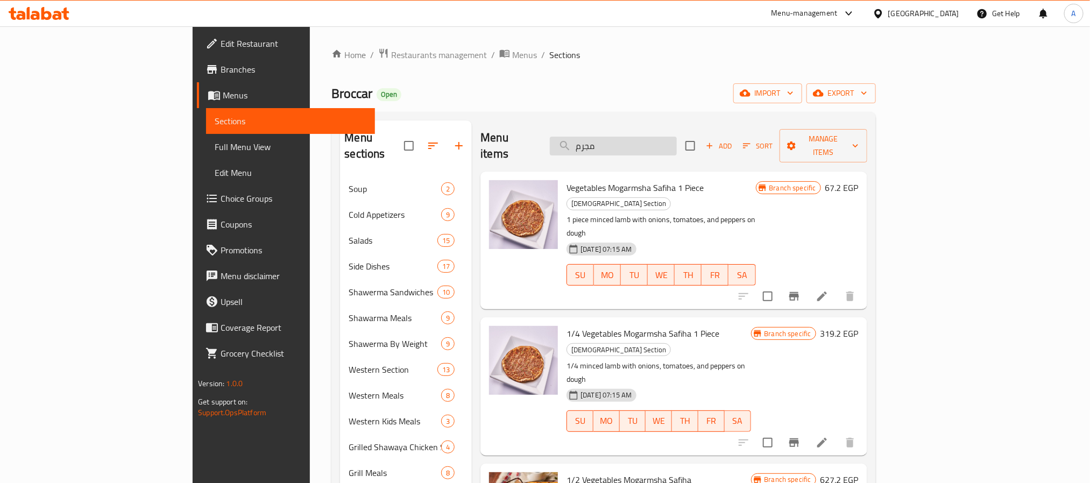
click at [661, 141] on input "مجرم" at bounding box center [613, 146] width 127 height 19
click at [755, 213] on p "1 piece minced lamb with onions, tomatoes, and peppers on dough" at bounding box center [660, 226] width 189 height 27
click at [656, 139] on input "مجرم" at bounding box center [613, 146] width 127 height 19
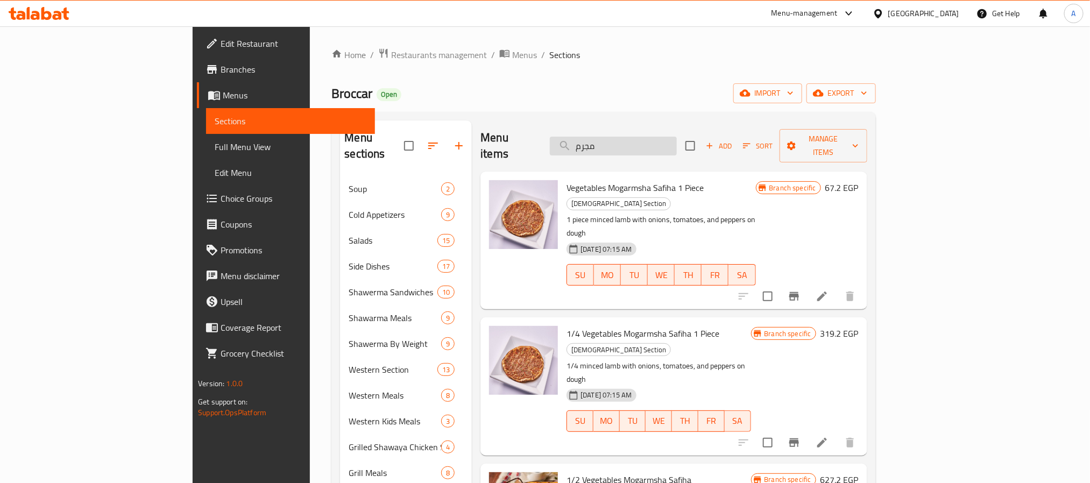
click at [656, 139] on input "مجرم" at bounding box center [613, 146] width 127 height 19
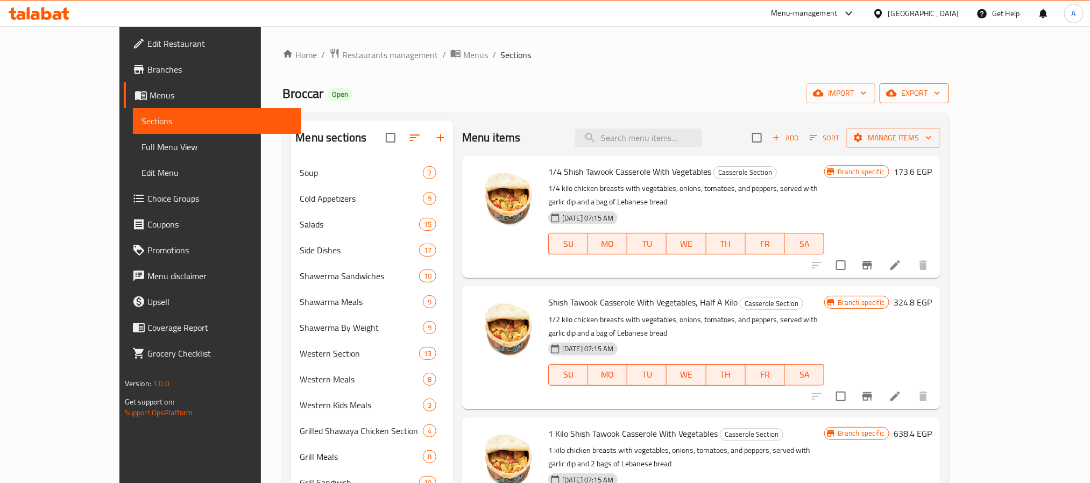
click at [949, 102] on button "export" at bounding box center [913, 93] width 69 height 20
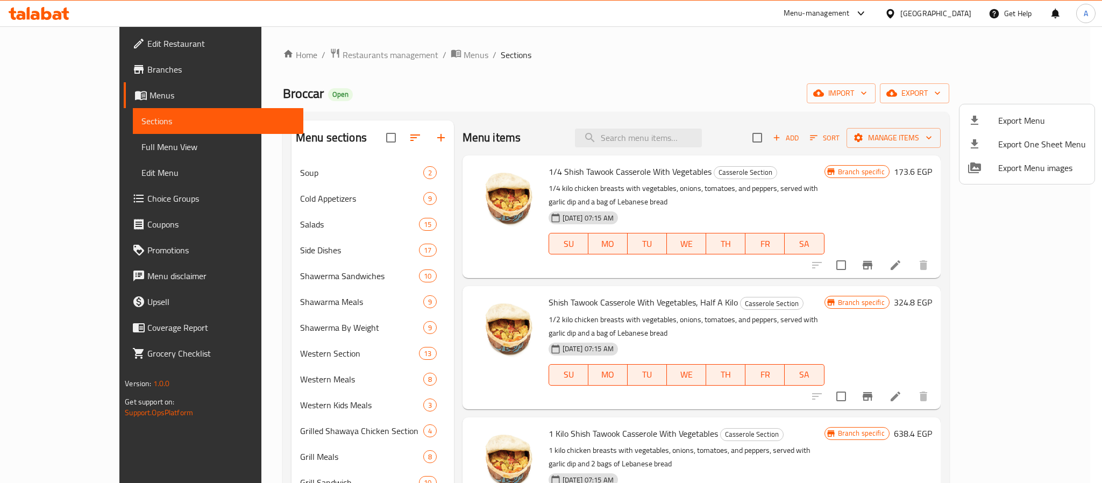
click at [1020, 123] on span "Export Menu" at bounding box center [1042, 120] width 88 height 13
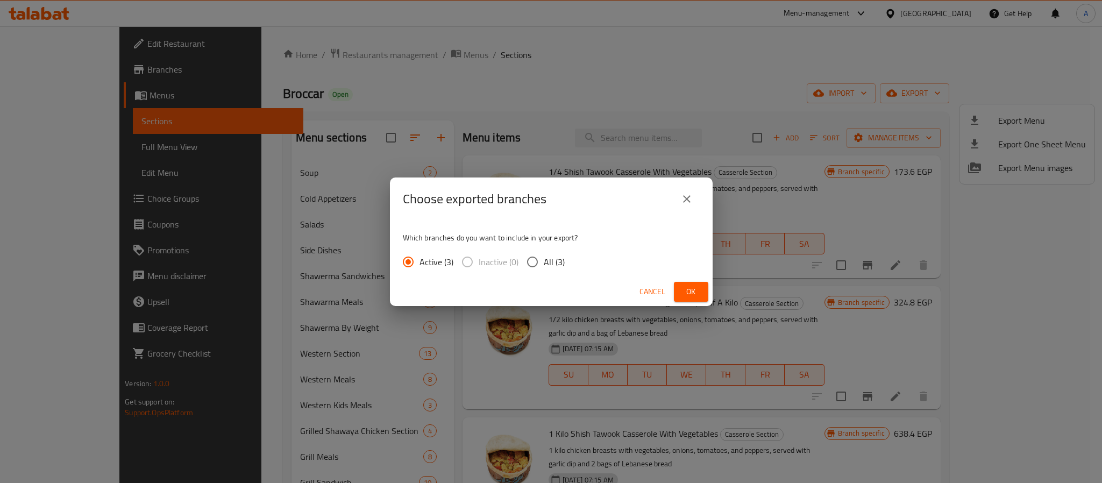
click at [534, 262] on input "All (3)" at bounding box center [532, 262] width 23 height 23
click at [681, 284] on button "Ok" at bounding box center [691, 292] width 34 height 20
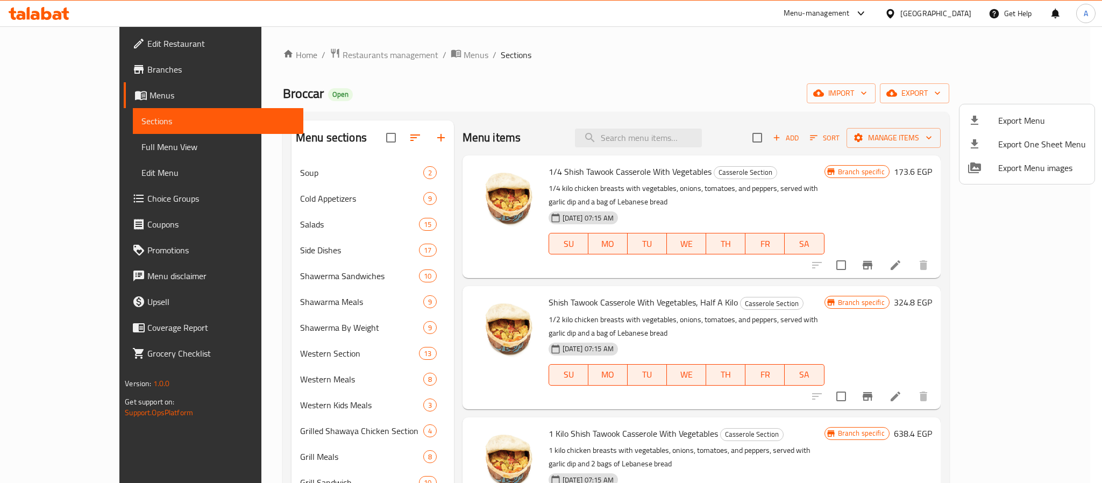
click at [393, 54] on div at bounding box center [551, 241] width 1102 height 483
click at [464, 56] on span "Menus" at bounding box center [476, 54] width 25 height 13
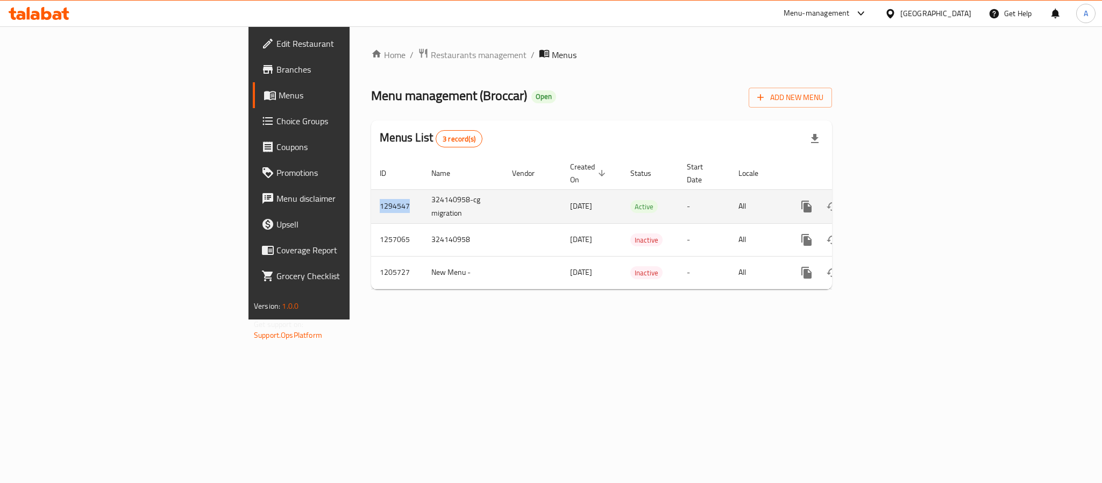
drag, startPoint x: 246, startPoint y: 189, endPoint x: 208, endPoint y: 189, distance: 37.6
click at [371, 189] on td "1294547" at bounding box center [397, 206] width 52 height 34
copy td "1294547"
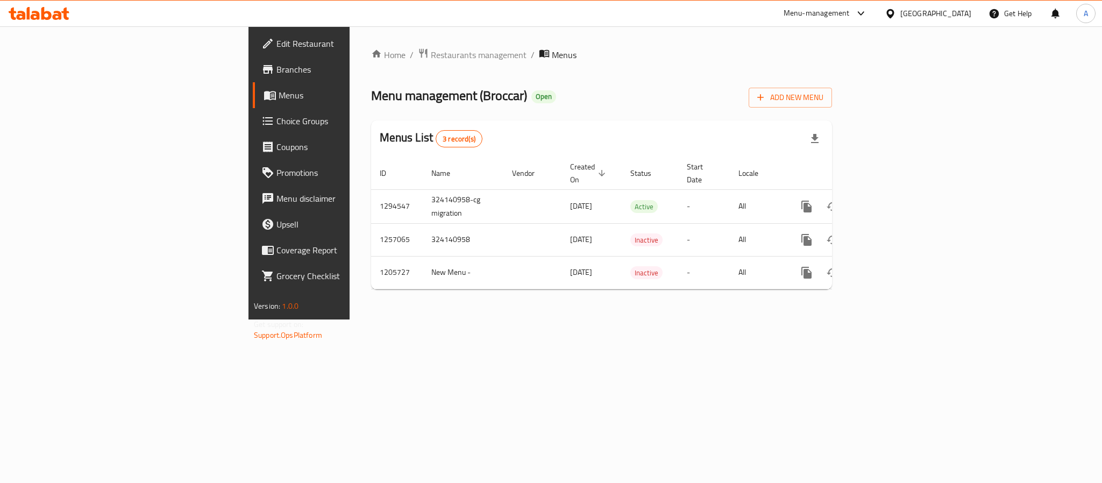
click at [956, 16] on div "[GEOGRAPHIC_DATA]" at bounding box center [935, 14] width 71 height 12
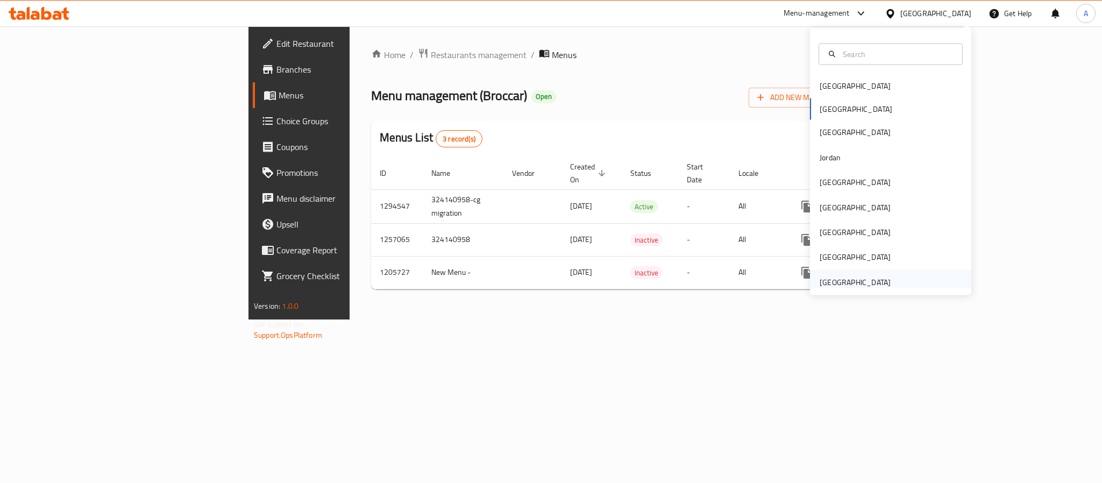
click at [831, 284] on div "[GEOGRAPHIC_DATA]" at bounding box center [855, 282] width 71 height 12
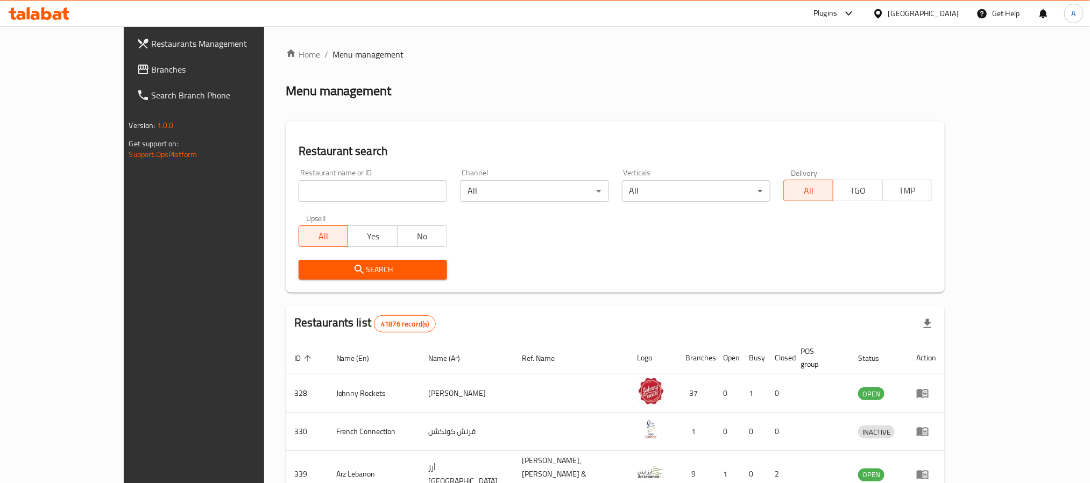
click at [152, 67] on span "Branches" at bounding box center [224, 69] width 145 height 13
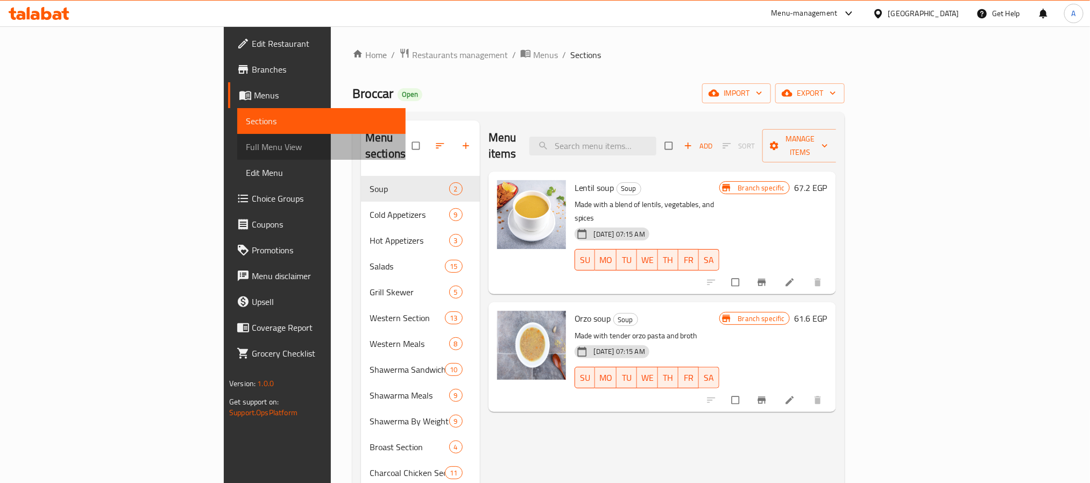
click at [246, 144] on span "Full Menu View" at bounding box center [321, 146] width 151 height 13
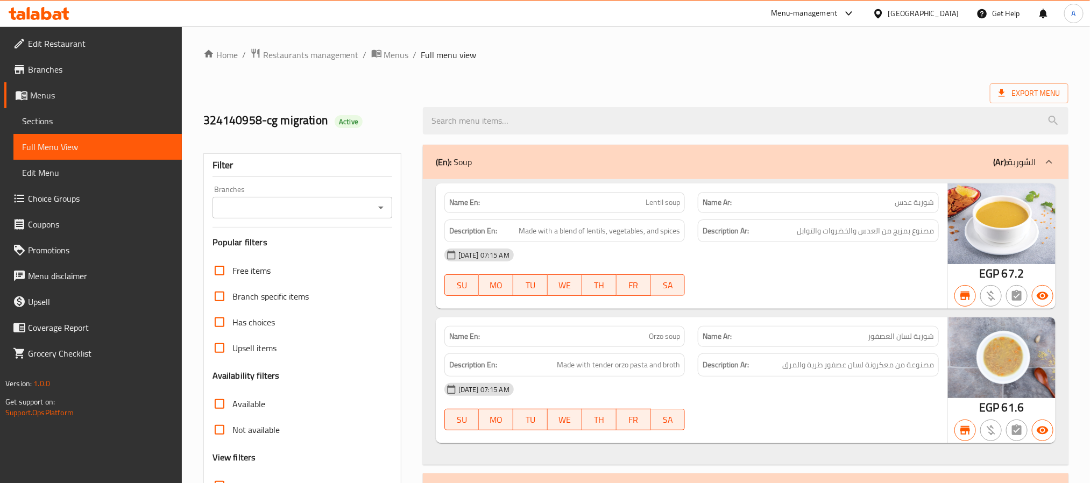
click at [383, 210] on icon "Open" at bounding box center [380, 207] width 13 height 13
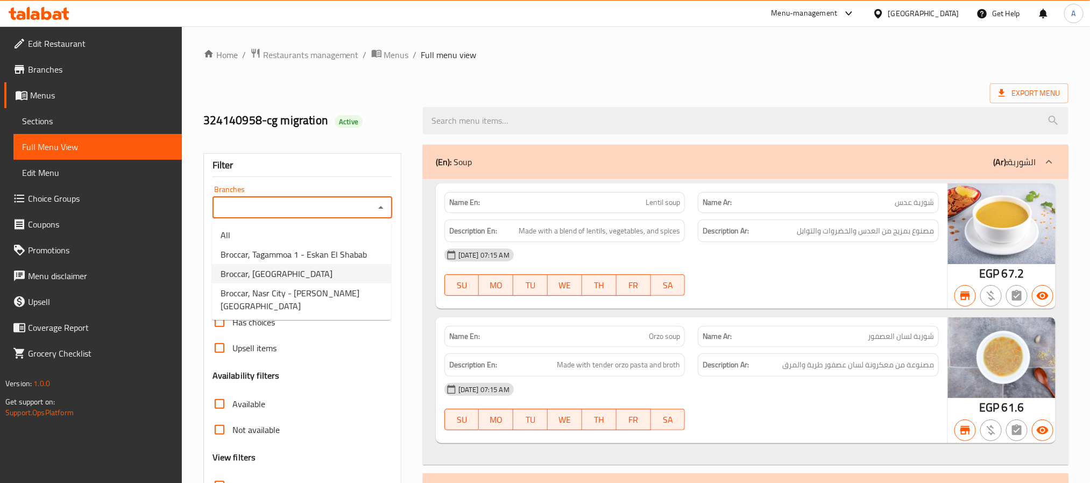
click at [344, 268] on li "Broccar, [GEOGRAPHIC_DATA]" at bounding box center [301, 273] width 179 height 19
type input "Broccar, [GEOGRAPHIC_DATA]"
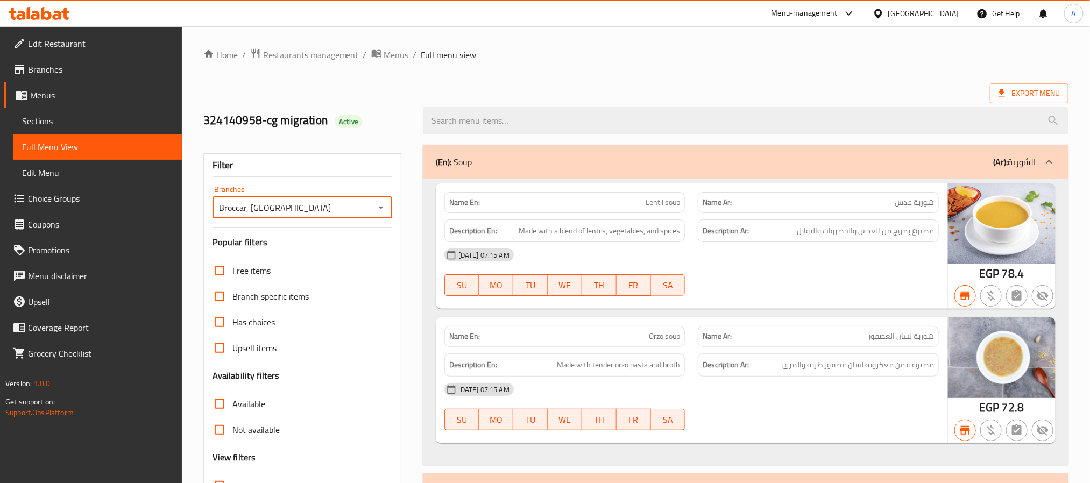
click at [641, 160] on div "(En): Soup (Ar): الشوربة" at bounding box center [736, 161] width 600 height 13
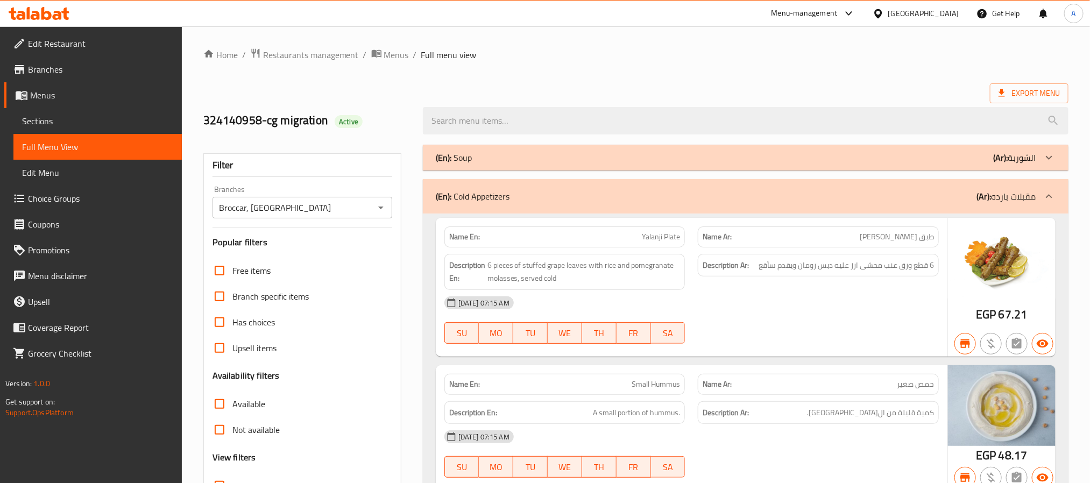
click at [640, 192] on div "(En): Cold Appetizers (Ar): مقبلات بارده" at bounding box center [736, 196] width 600 height 13
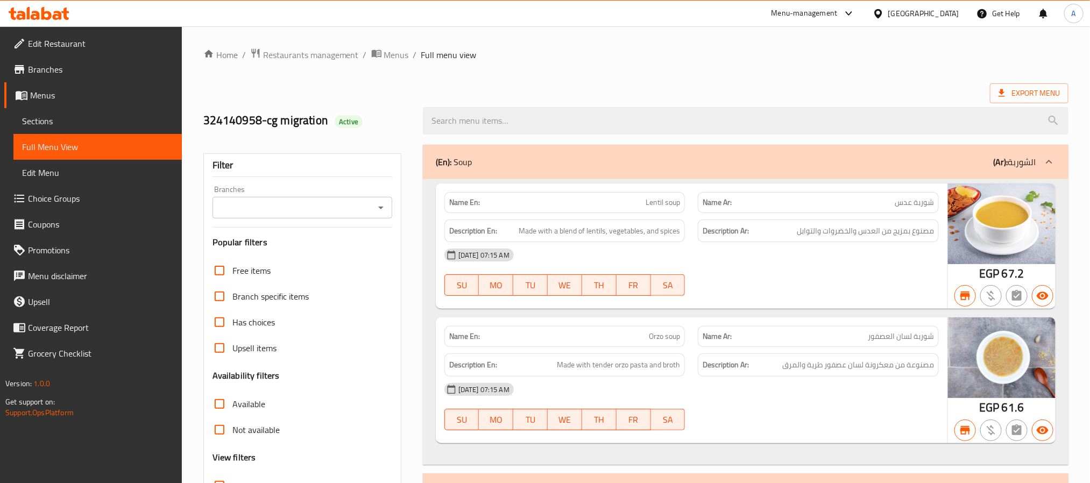
click at [376, 217] on div "Branches" at bounding box center [302, 208] width 180 height 22
click at [383, 194] on div "Branches Branches" at bounding box center [302, 202] width 180 height 33
click at [382, 209] on icon "Open" at bounding box center [380, 207] width 13 height 13
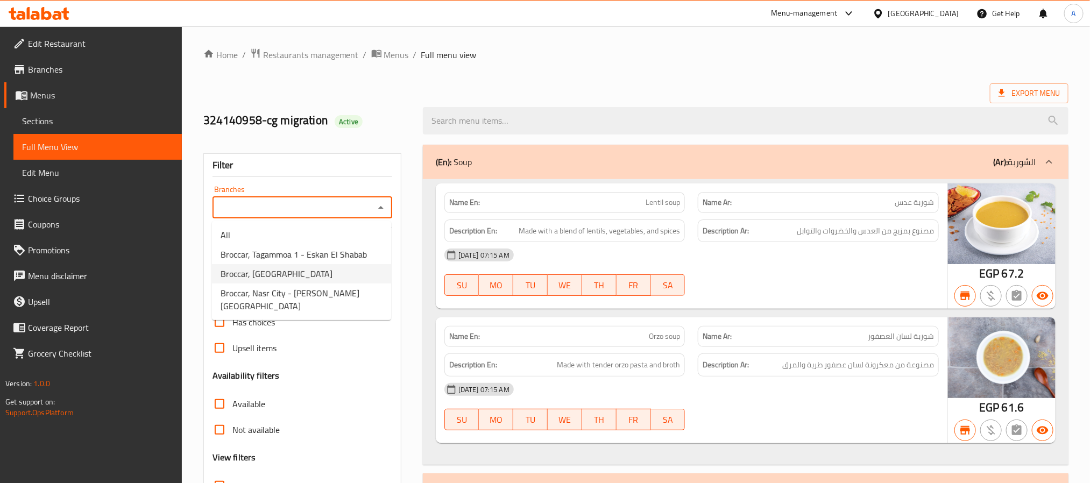
click at [332, 274] on span "Broccar, [GEOGRAPHIC_DATA]" at bounding box center [276, 273] width 112 height 13
type input "Broccar, [GEOGRAPHIC_DATA]"
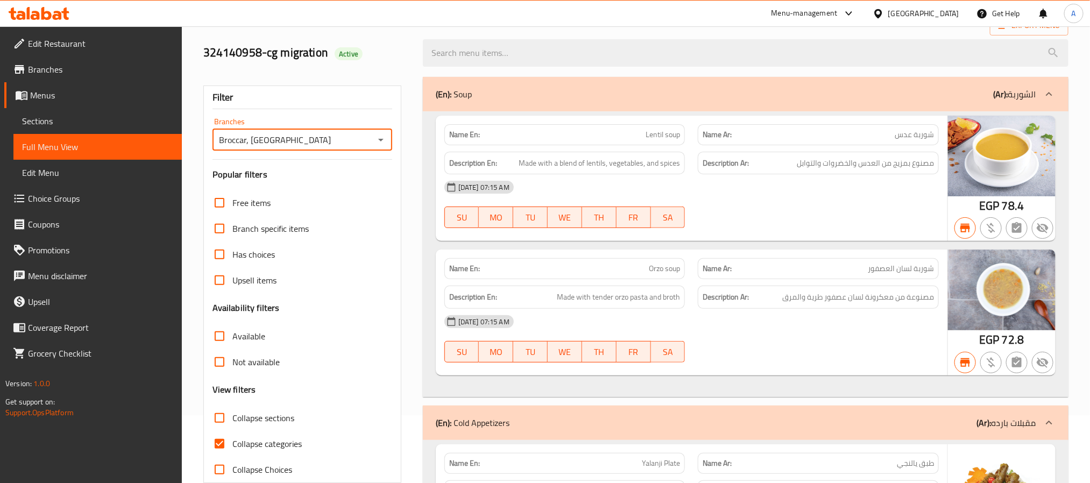
scroll to position [161, 0]
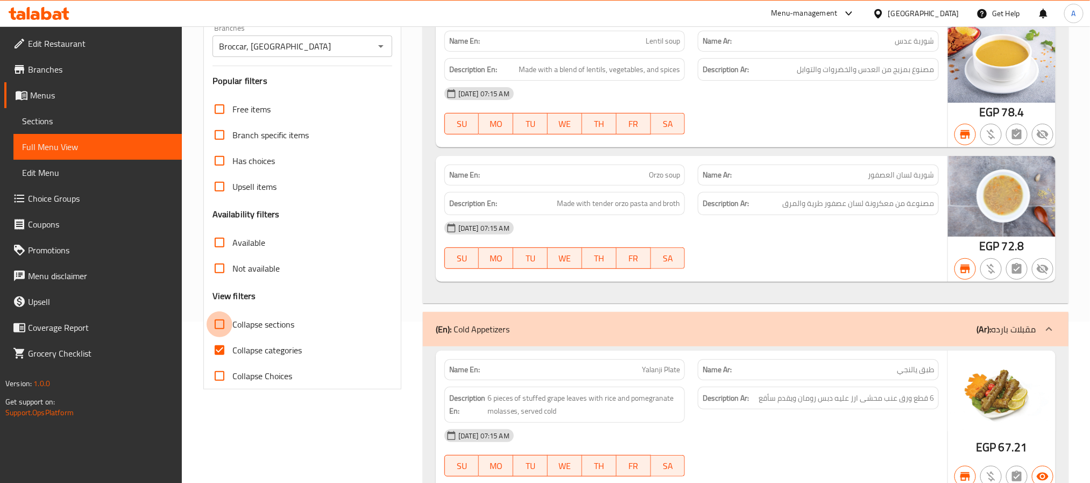
click at [220, 323] on input "Collapse sections" at bounding box center [220, 324] width 26 height 26
checkbox input "true"
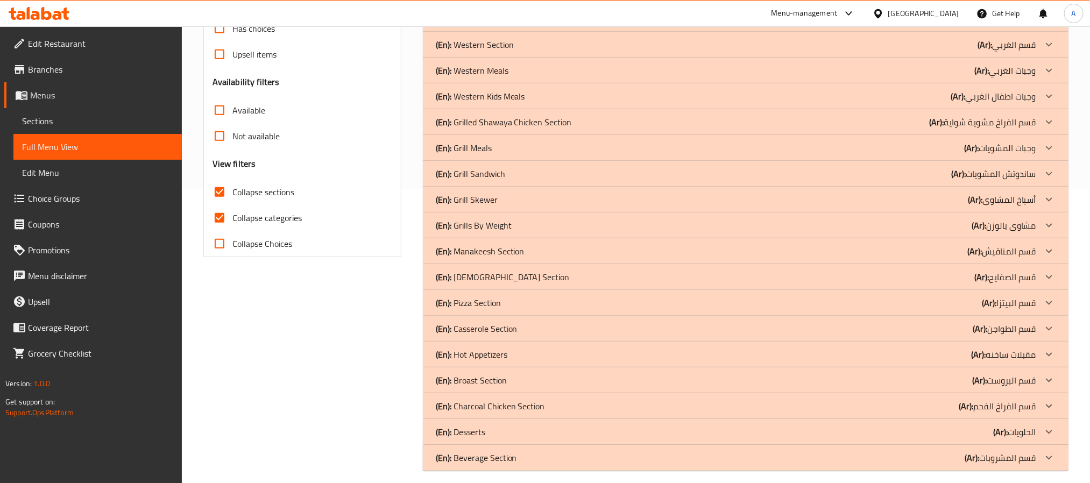
scroll to position [302, 0]
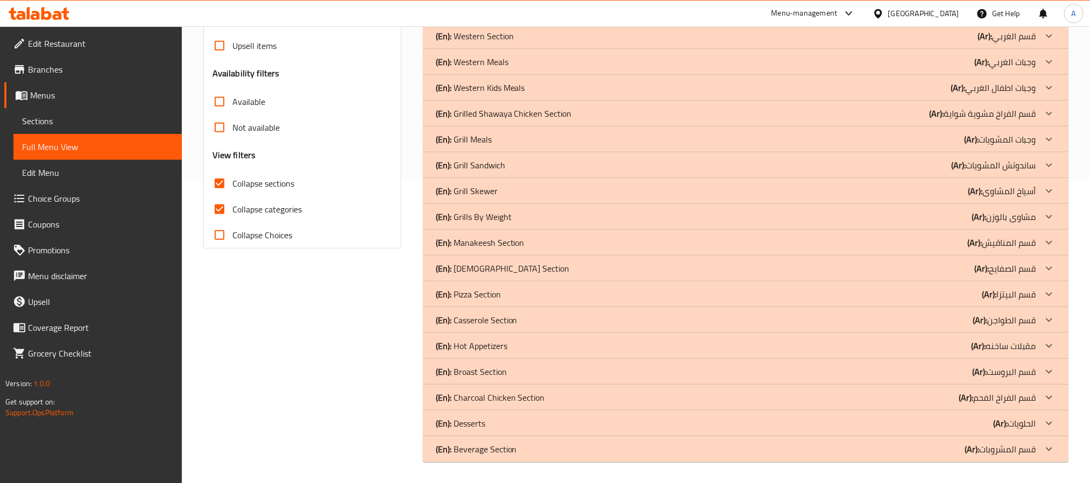
click at [515, 447] on p "(En): Beverage Section" at bounding box center [476, 449] width 81 height 13
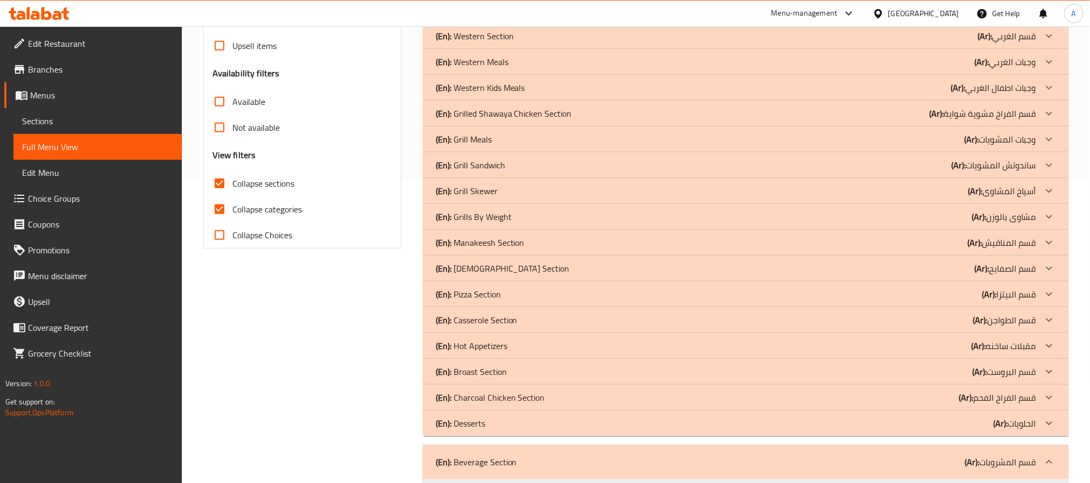
click at [501, 428] on div "(En): Desserts (Ar): الحلويات" at bounding box center [736, 423] width 600 height 13
click at [507, 404] on p "(En): Charcoal Chicken Section" at bounding box center [490, 397] width 109 height 13
click at [503, 372] on p "(En): Broast Section" at bounding box center [471, 371] width 71 height 13
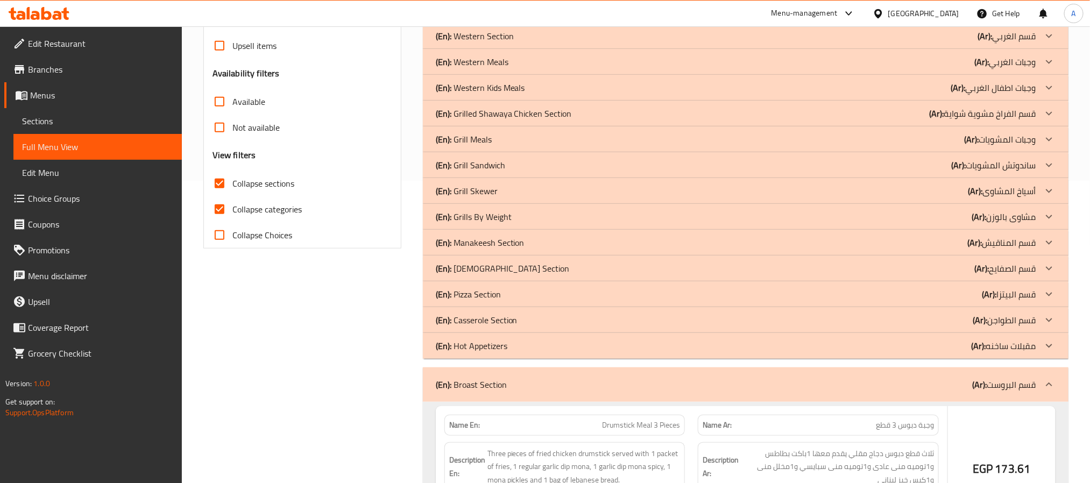
click at [503, 348] on p "(En): Hot Appetizers" at bounding box center [472, 345] width 72 height 13
click at [505, 318] on p "(En): Casserole Section" at bounding box center [477, 320] width 82 height 13
click at [505, 292] on div "(En): Pizza Section (Ar): قسم البيتزا" at bounding box center [736, 294] width 600 height 13
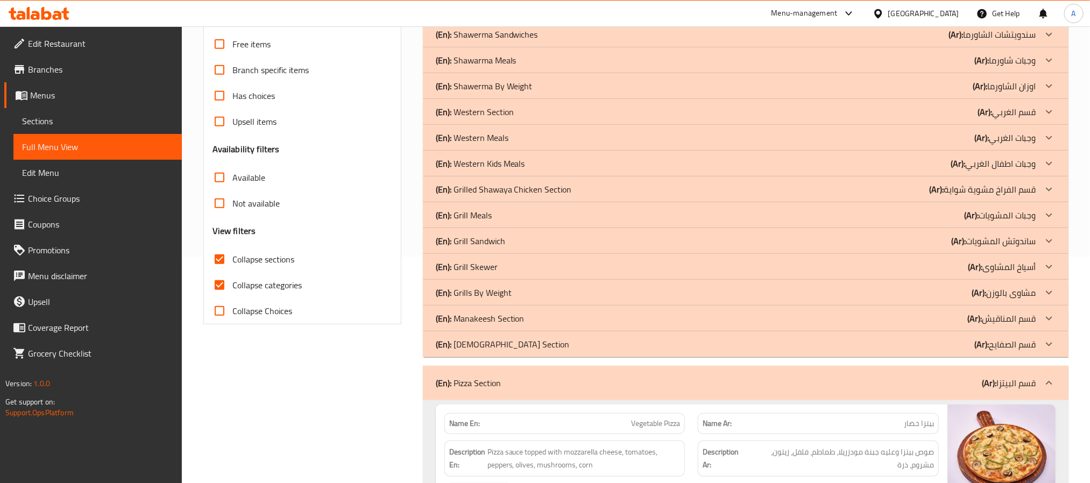
scroll to position [222, 0]
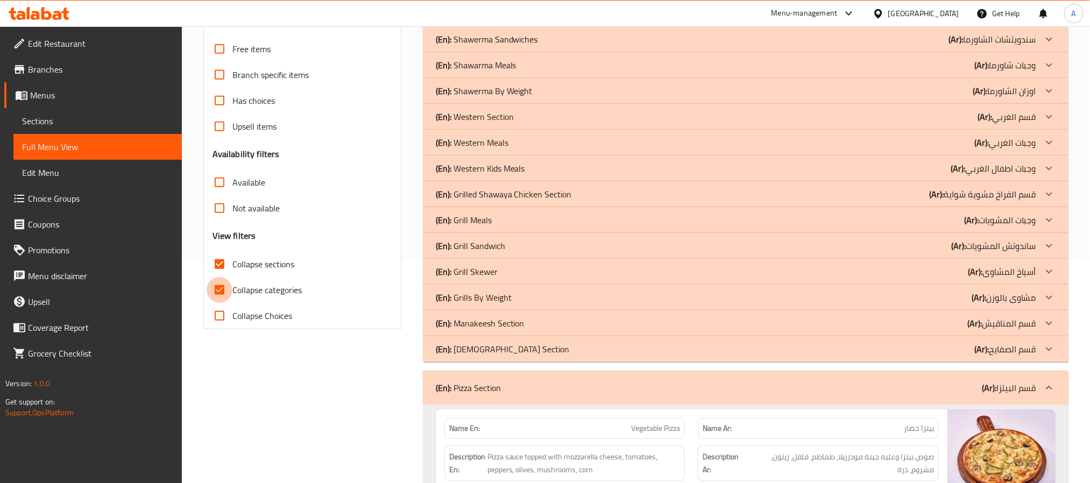
click at [222, 289] on input "Collapse categories" at bounding box center [220, 290] width 26 height 26
checkbox input "false"
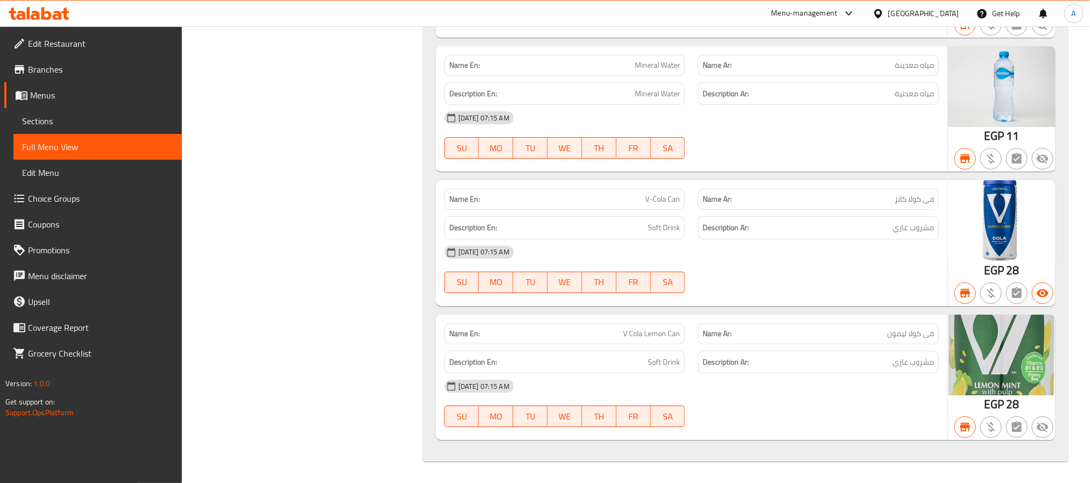
scroll to position [14671, 0]
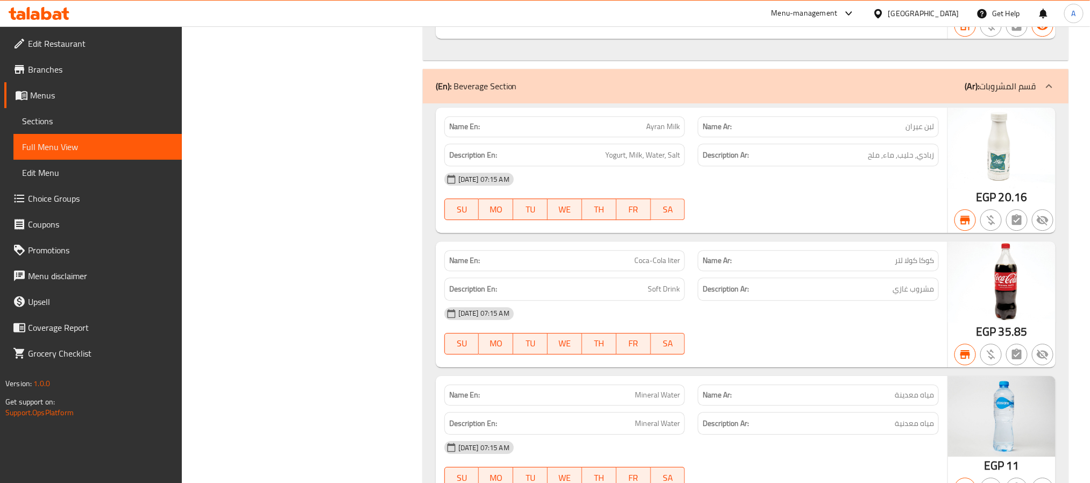
click at [731, 103] on div "(En): Beverage Section (Ar): قسم المشروبات" at bounding box center [745, 86] width 645 height 34
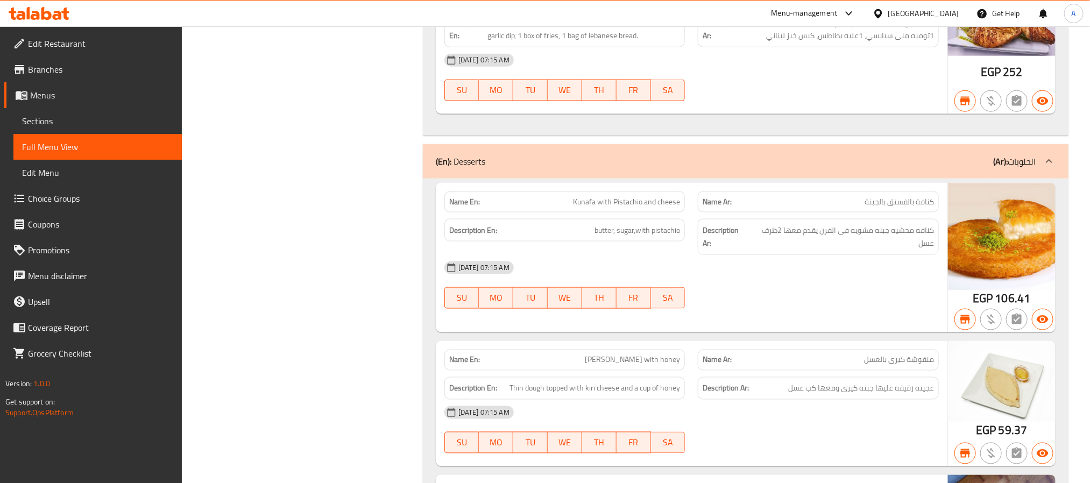
scroll to position [13728, 0]
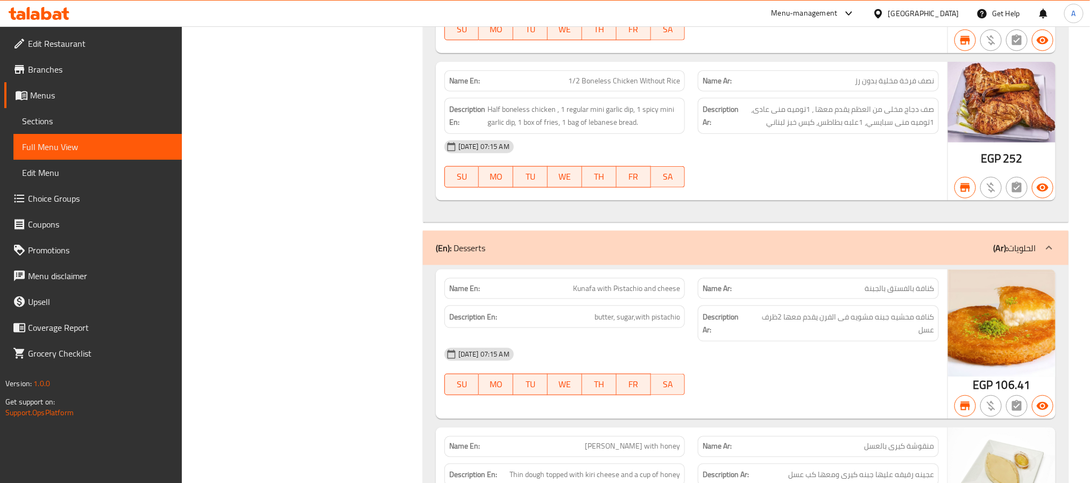
click at [673, 254] on div "(En): Desserts (Ar): الحلويات" at bounding box center [736, 247] width 600 height 13
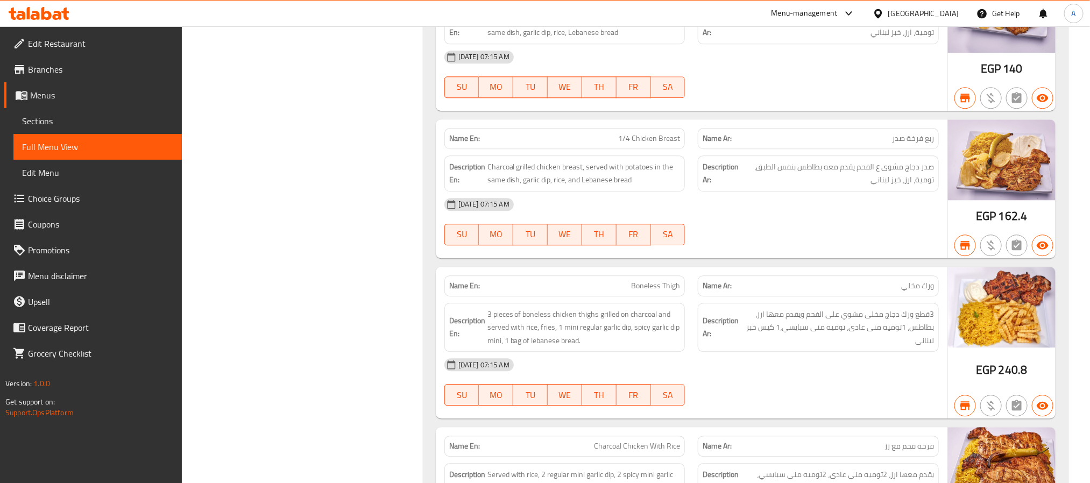
scroll to position [12000, 0]
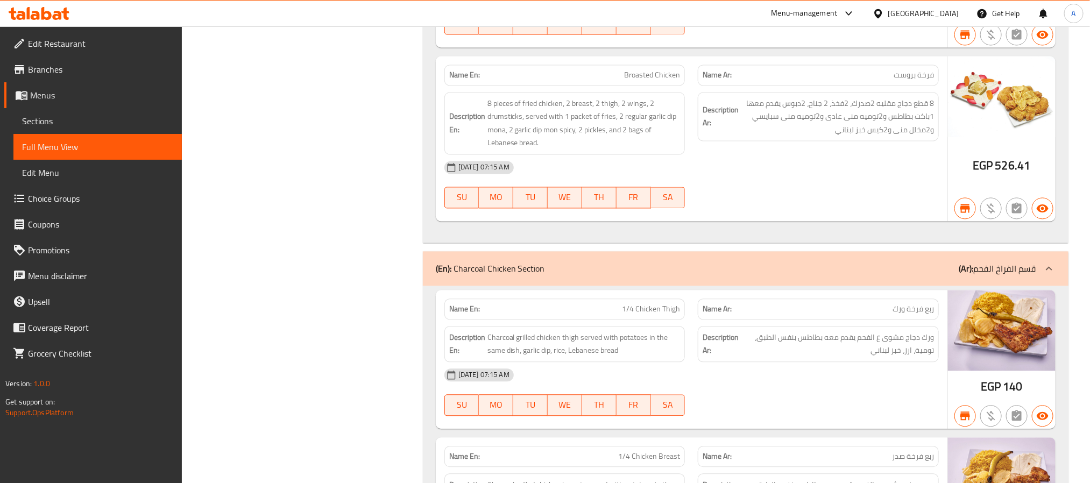
click at [661, 275] on div "(En): Charcoal Chicken Section (Ar): قسم الفراخ الفحم" at bounding box center [736, 268] width 600 height 13
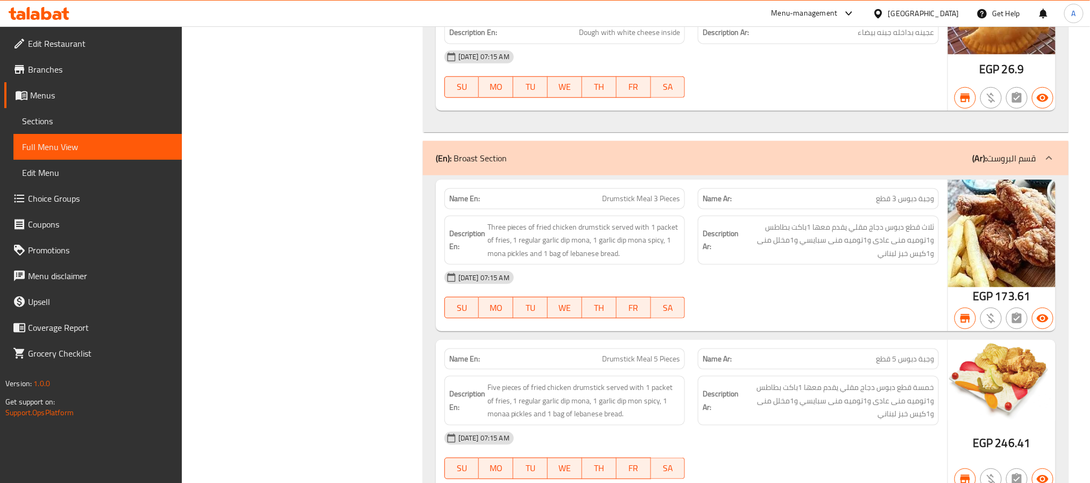
scroll to position [11276, 0]
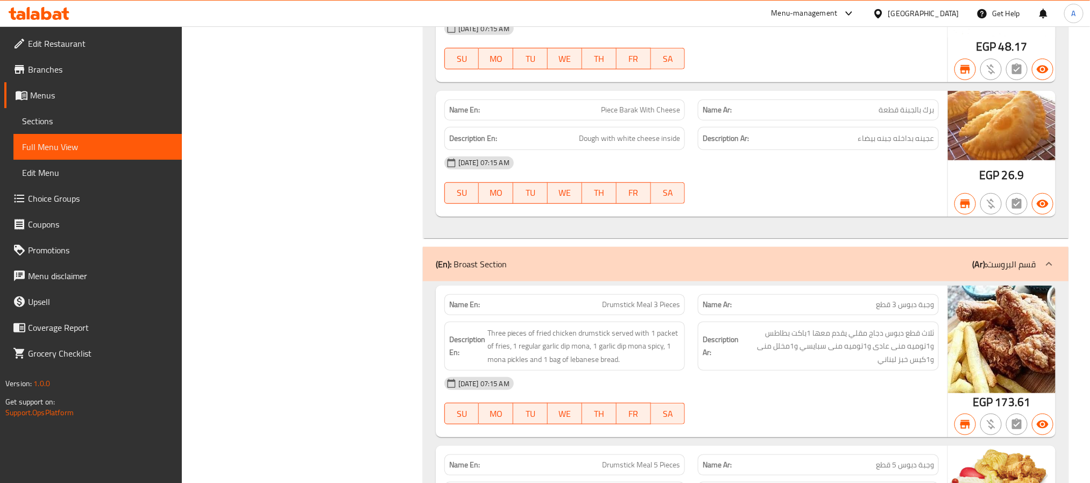
click at [690, 270] on div "(En): Broast Section (Ar): قسم البروست" at bounding box center [736, 264] width 600 height 13
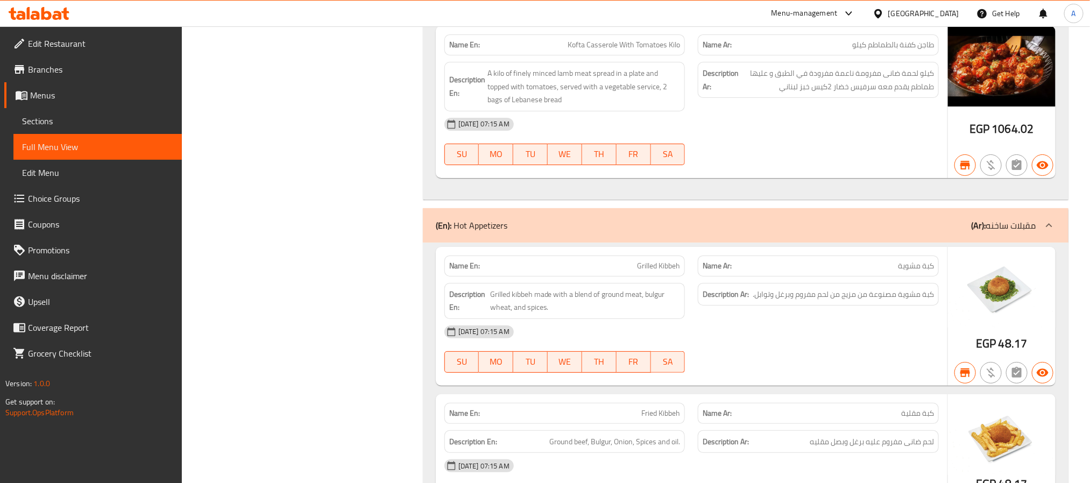
scroll to position [10811, 0]
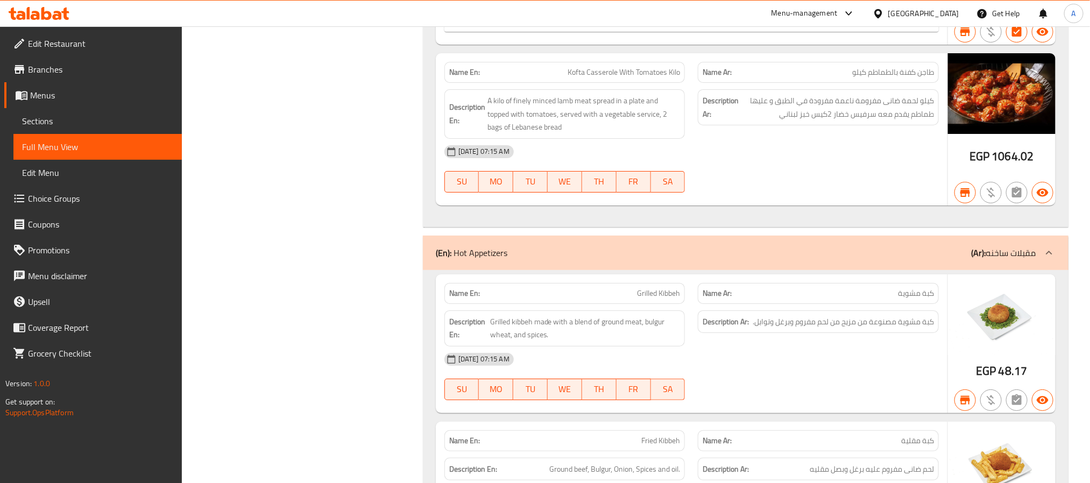
click at [702, 259] on div "(En): Hot Appetizers (Ar): مقبلات ساخنه" at bounding box center [736, 252] width 600 height 13
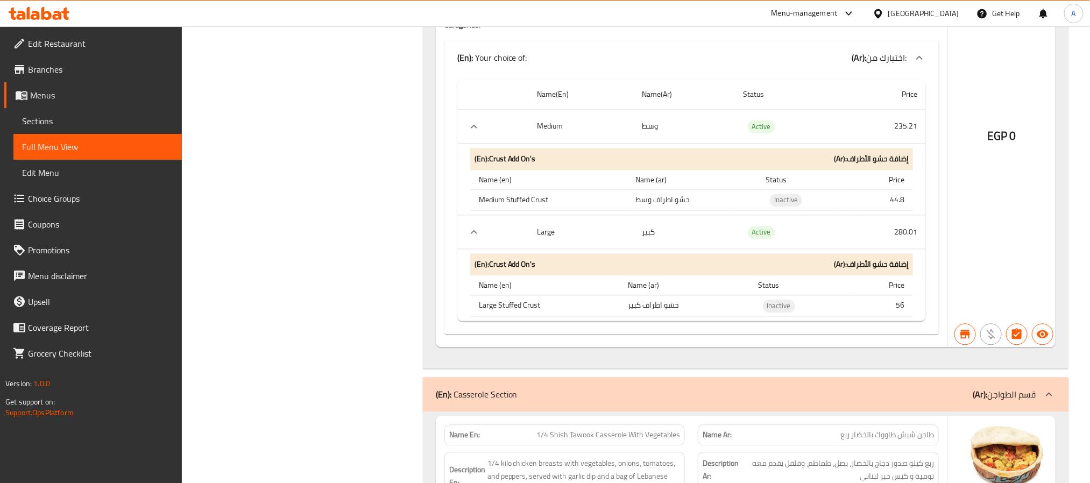
scroll to position [5599, 0]
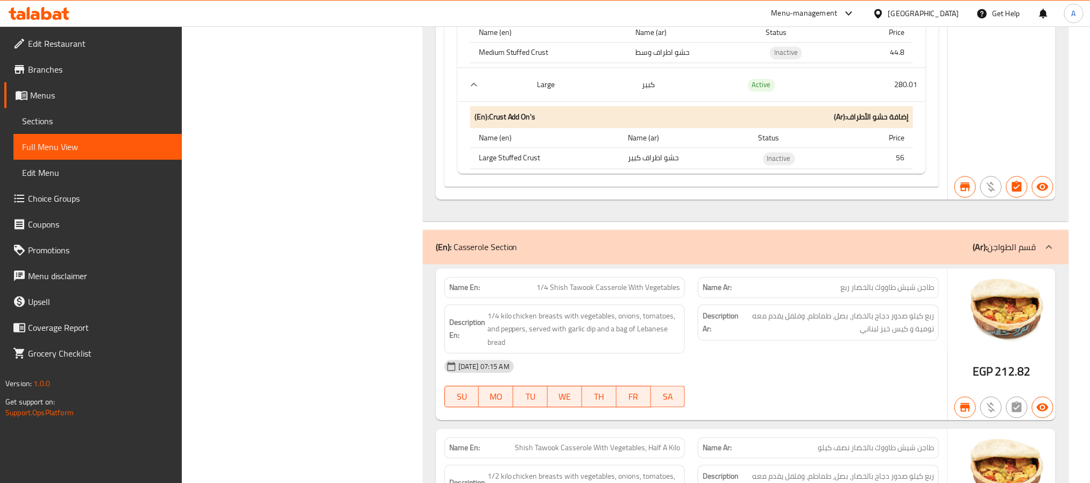
click at [741, 264] on div "(En): Casserole Section (Ar): قسم الطواجن" at bounding box center [745, 247] width 645 height 34
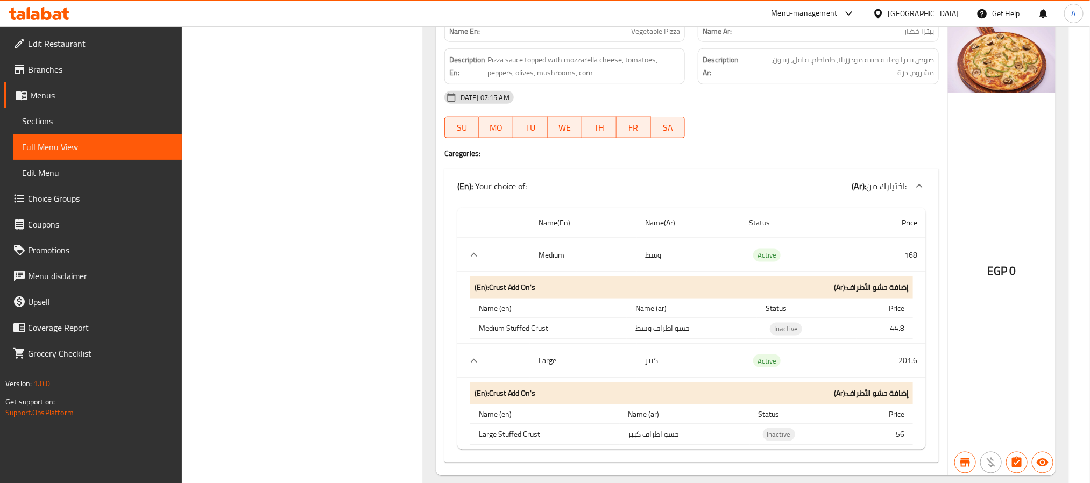
scroll to position [551, 0]
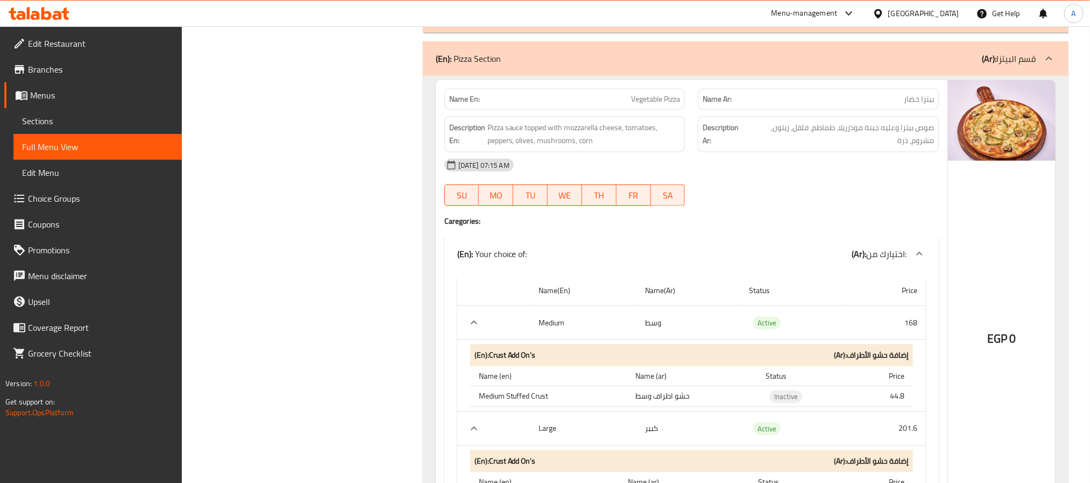
click at [746, 68] on div "(En): Pizza Section (Ar): قسم البيتزا" at bounding box center [745, 58] width 645 height 34
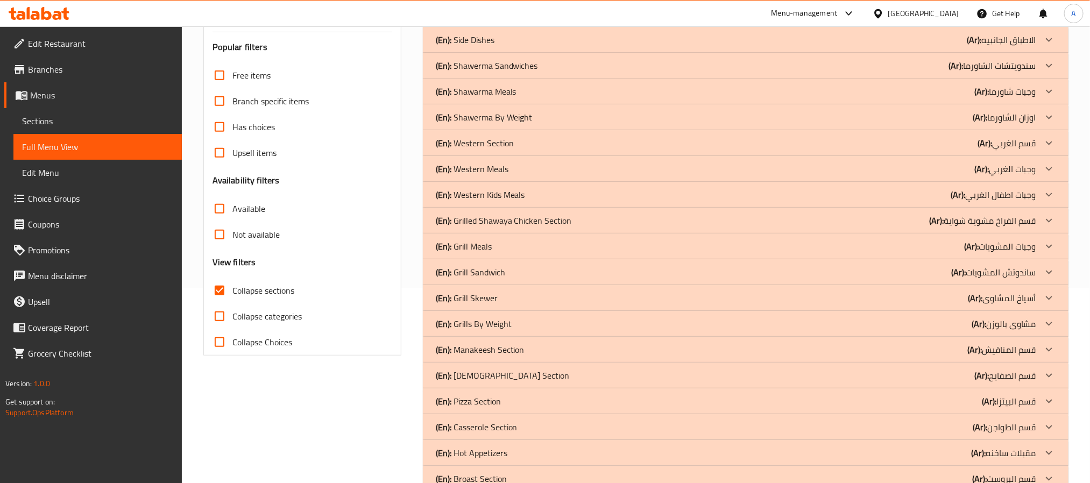
scroll to position [302, 0]
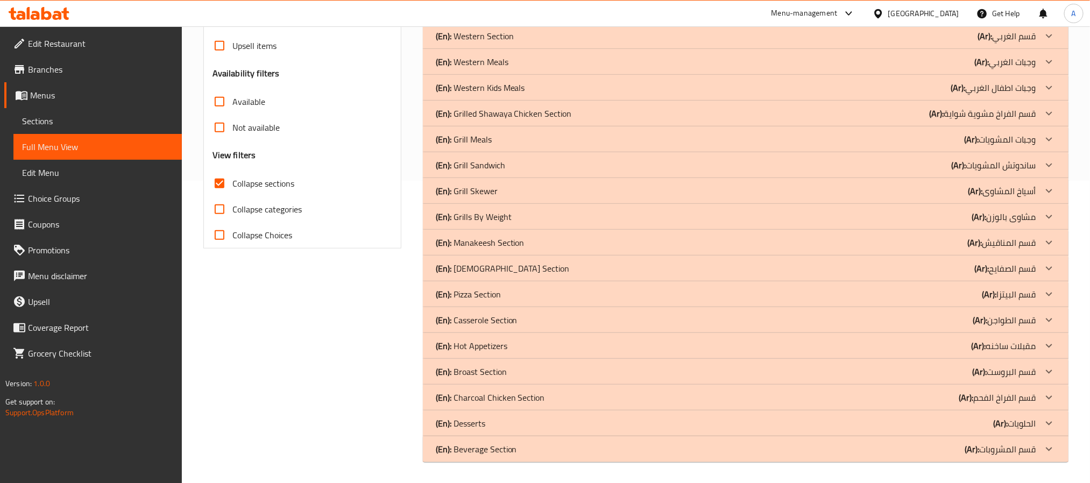
click at [495, 321] on p "(En): Casserole Section" at bounding box center [477, 320] width 82 height 13
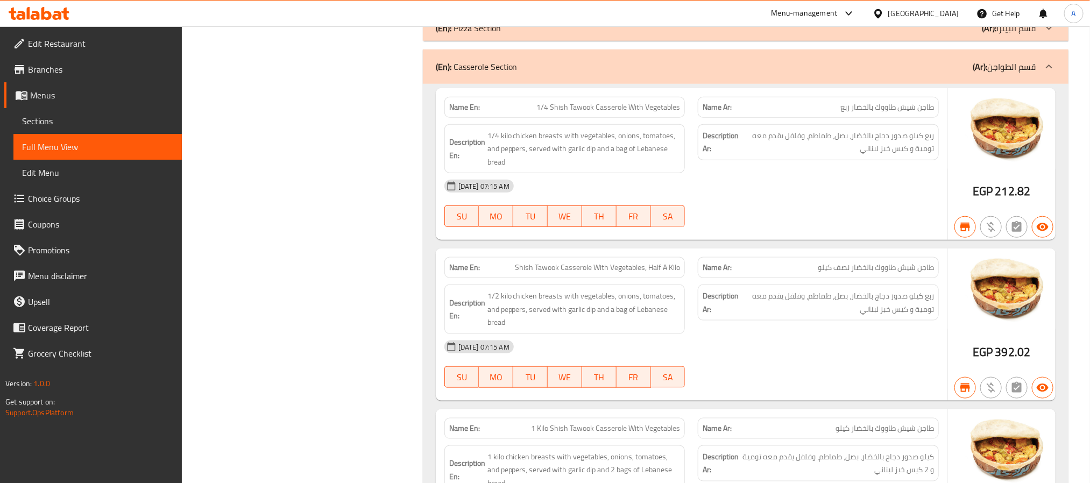
scroll to position [544, 0]
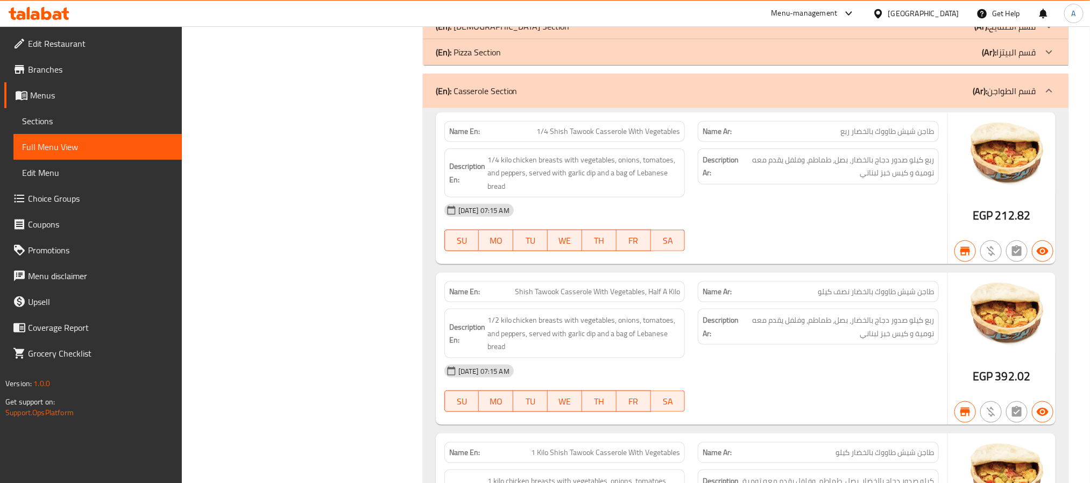
click at [850, 225] on div "18-06-2025 07:15 AM SU MO TU WE TH FR SA" at bounding box center [691, 227] width 507 height 60
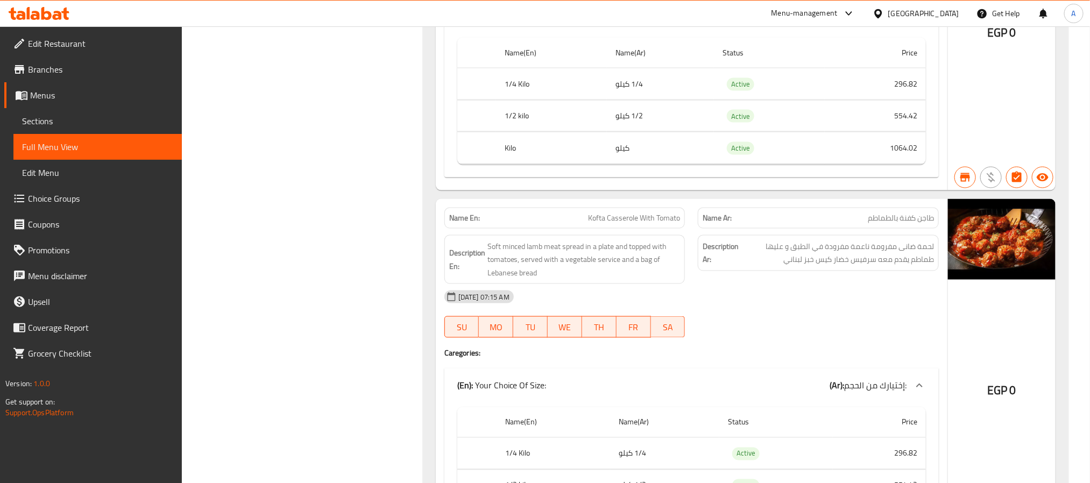
scroll to position [5037, 0]
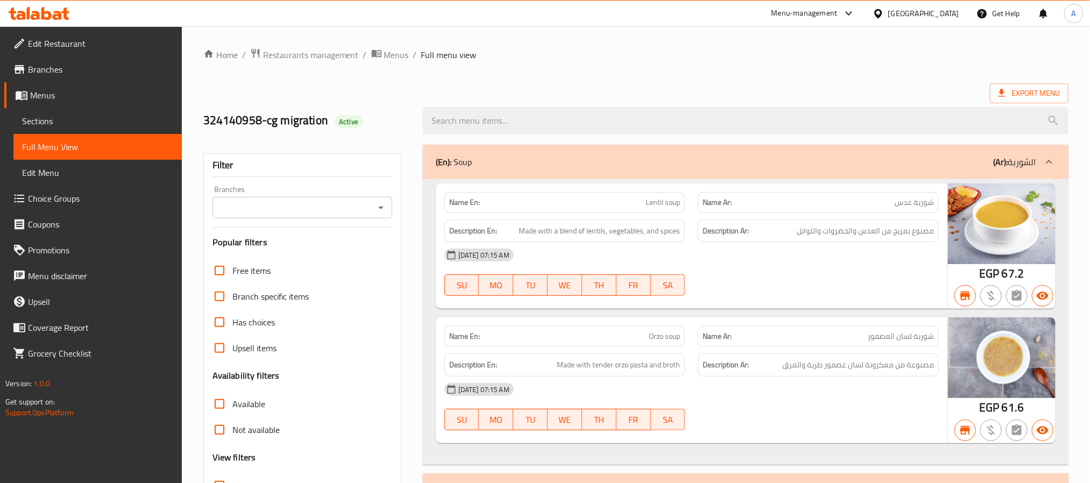
click at [378, 213] on icon "Open" at bounding box center [380, 207] width 13 height 13
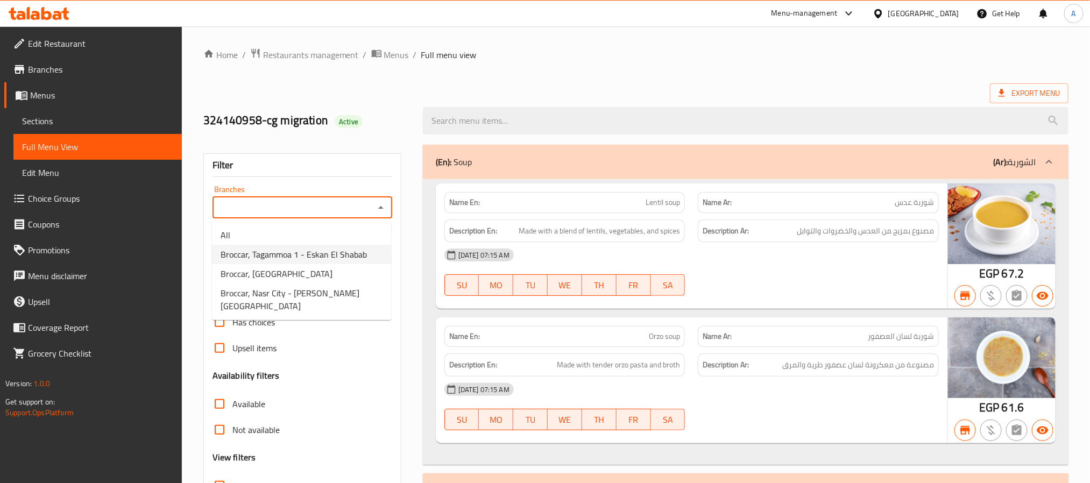
click at [324, 258] on span "Broccar, Tagammoa 1 - Eskan El Shabab" at bounding box center [293, 254] width 146 height 13
type input "Broccar, Tagammoa 1 - Eskan El Shabab"
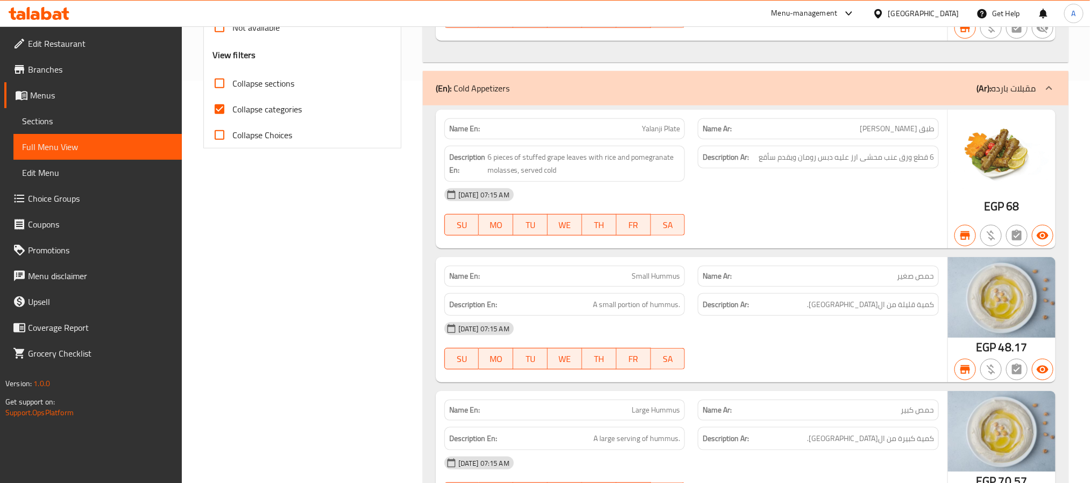
scroll to position [403, 0]
click at [220, 84] on input "Collapse sections" at bounding box center [220, 82] width 26 height 26
checkbox input "true"
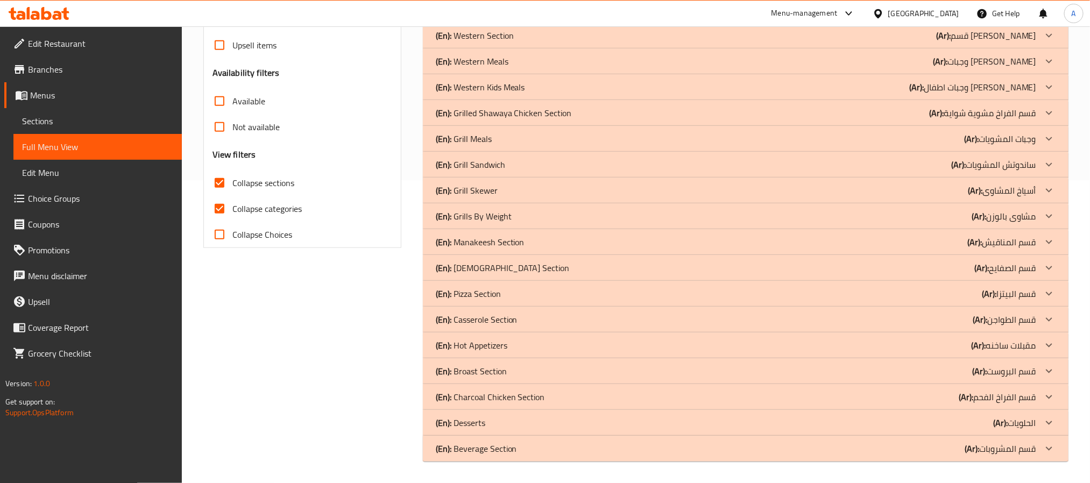
scroll to position [302, 0]
click at [534, 318] on div "(En): Casserole Section (Ar): قسم الطواجن" at bounding box center [736, 320] width 600 height 13
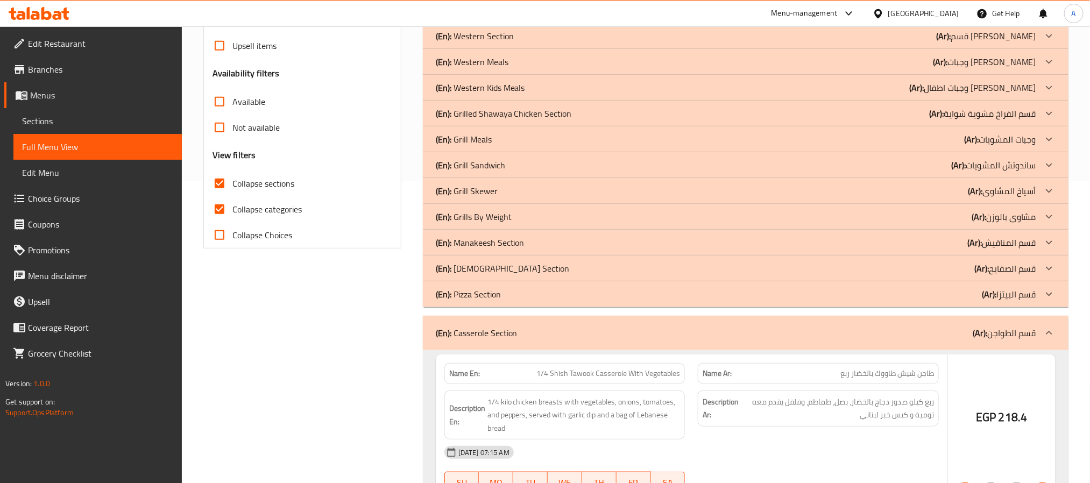
click at [521, 293] on div "(En): Pizza Section (Ar): قسم البيتزا" at bounding box center [736, 294] width 600 height 13
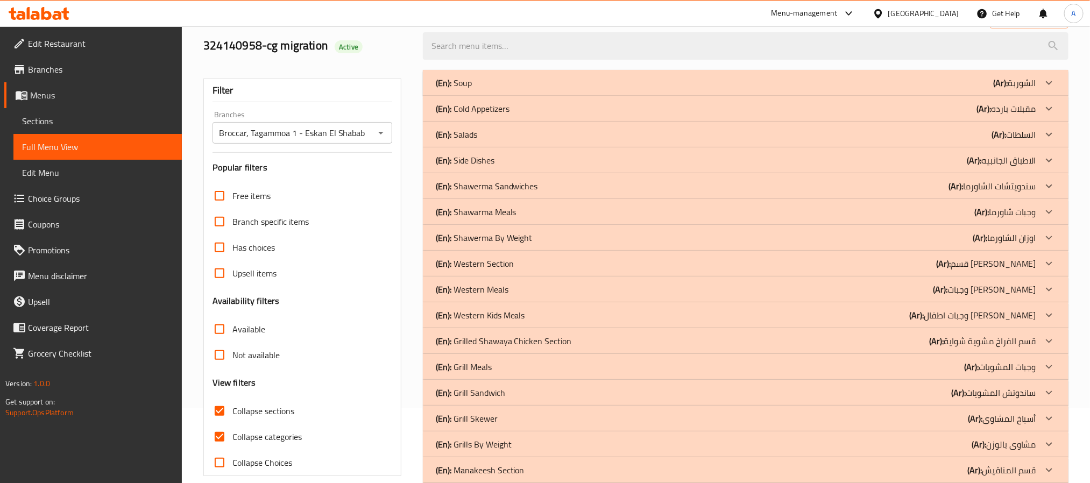
scroll to position [161, 0]
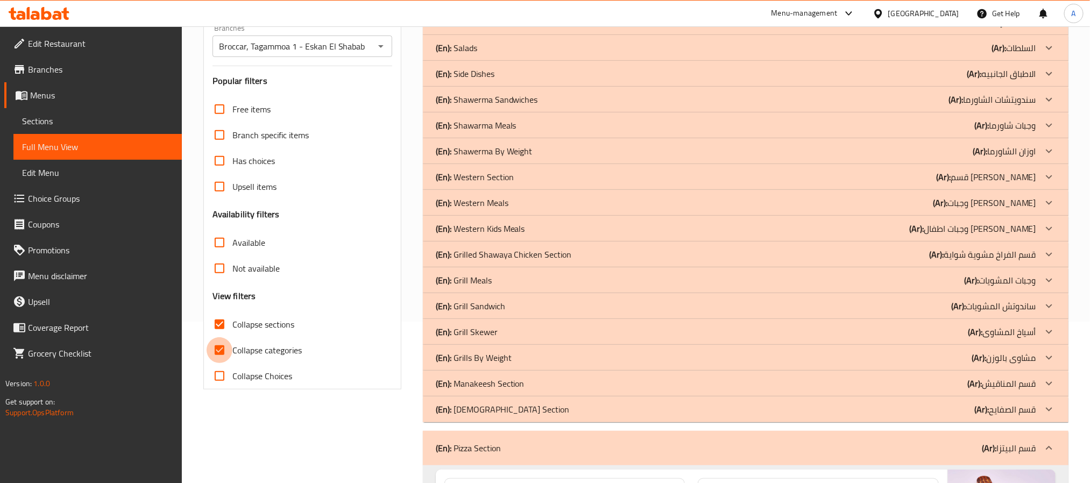
click at [217, 351] on input "Collapse categories" at bounding box center [220, 350] width 26 height 26
checkbox input "false"
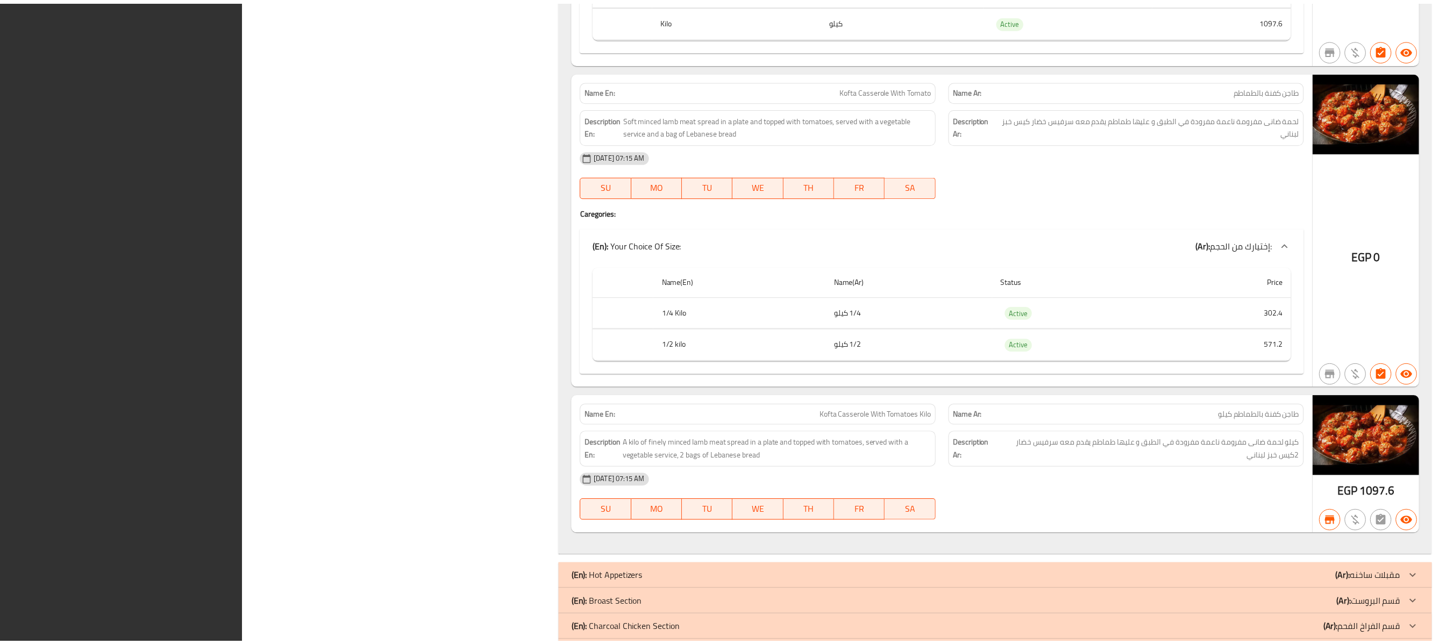
scroll to position [10387, 0]
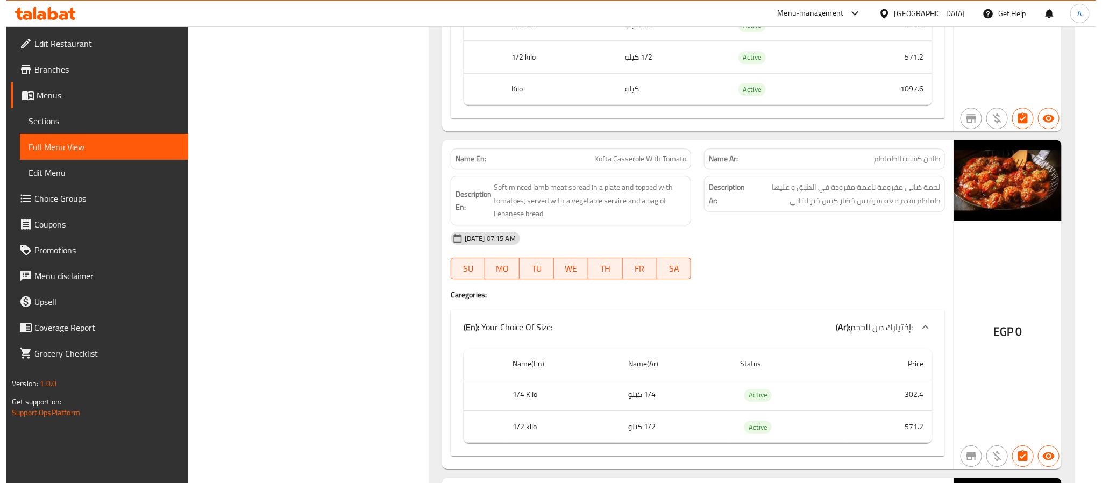
scroll to position [0, 0]
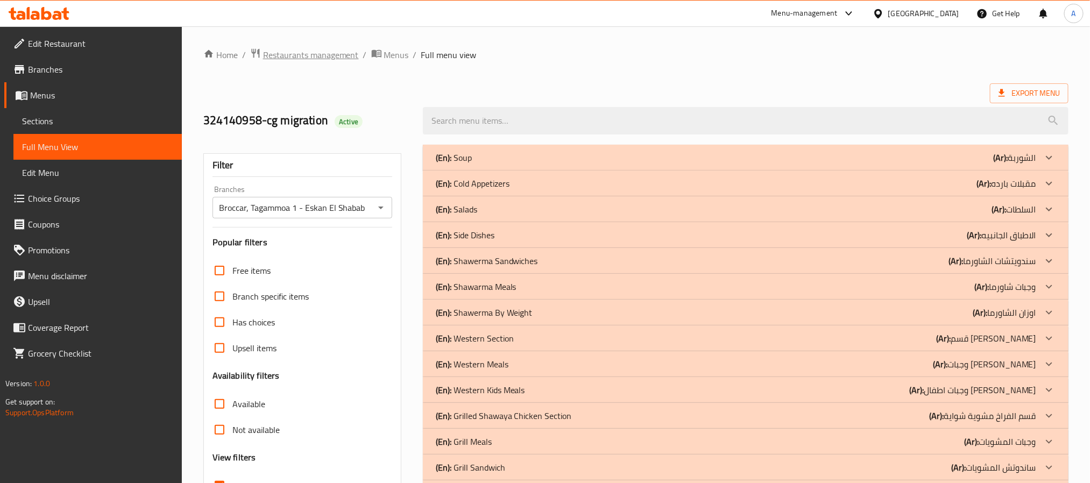
click at [300, 52] on span "Restaurants management" at bounding box center [311, 54] width 96 height 13
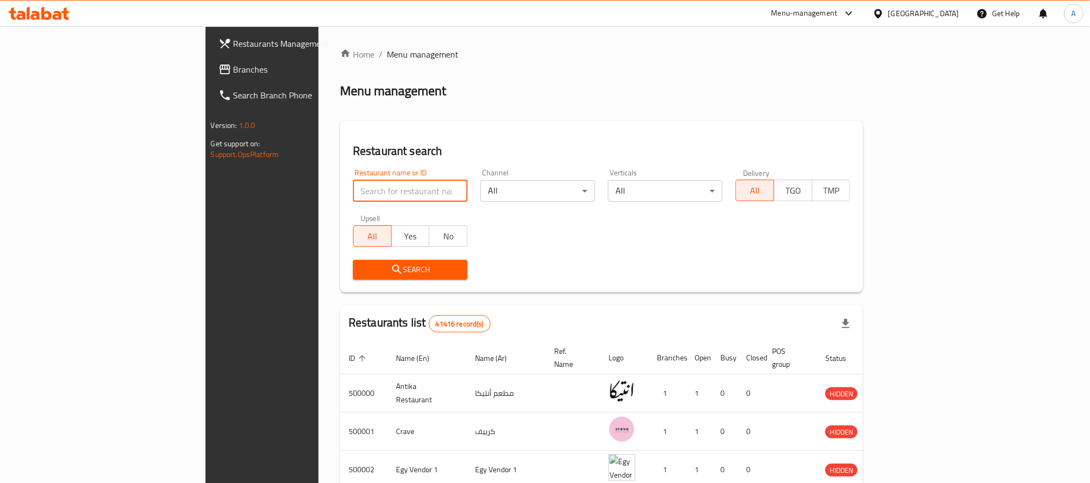
click at [353, 189] on input "search" at bounding box center [410, 191] width 115 height 22
paste input "779549"
type input "779549"
click at [361, 263] on span "Search" at bounding box center [409, 269] width 97 height 13
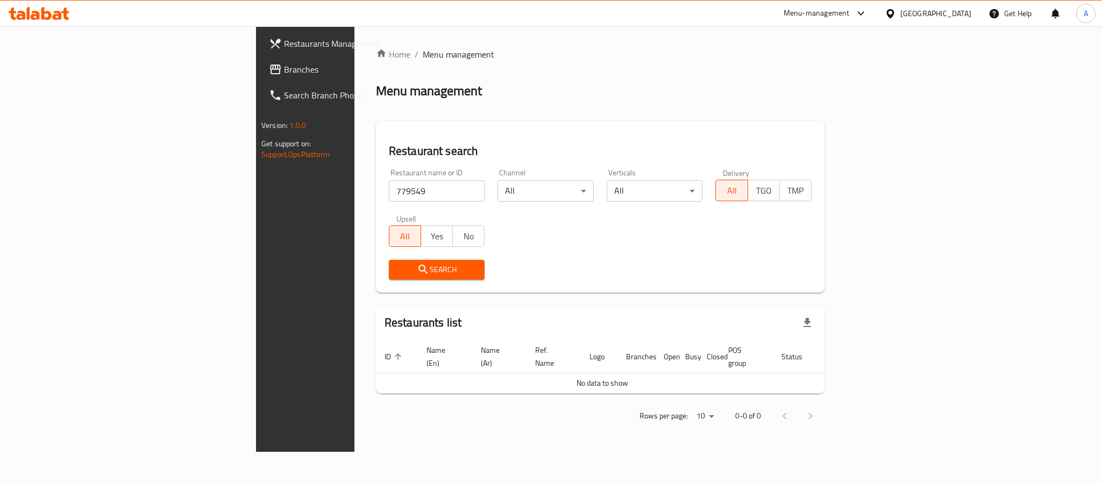
click at [953, 10] on div "[GEOGRAPHIC_DATA]" at bounding box center [935, 14] width 71 height 12
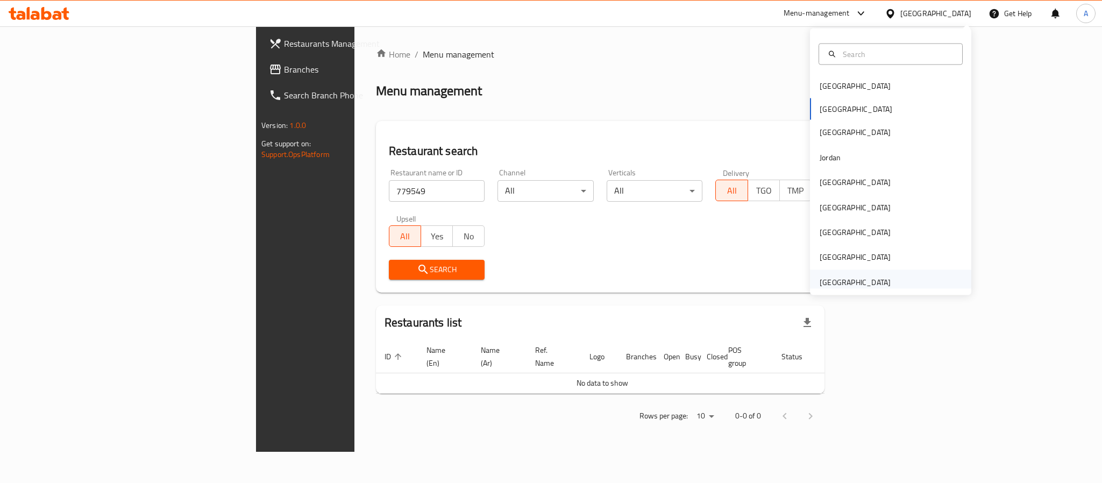
click at [827, 280] on div "[GEOGRAPHIC_DATA]" at bounding box center [855, 282] width 71 height 12
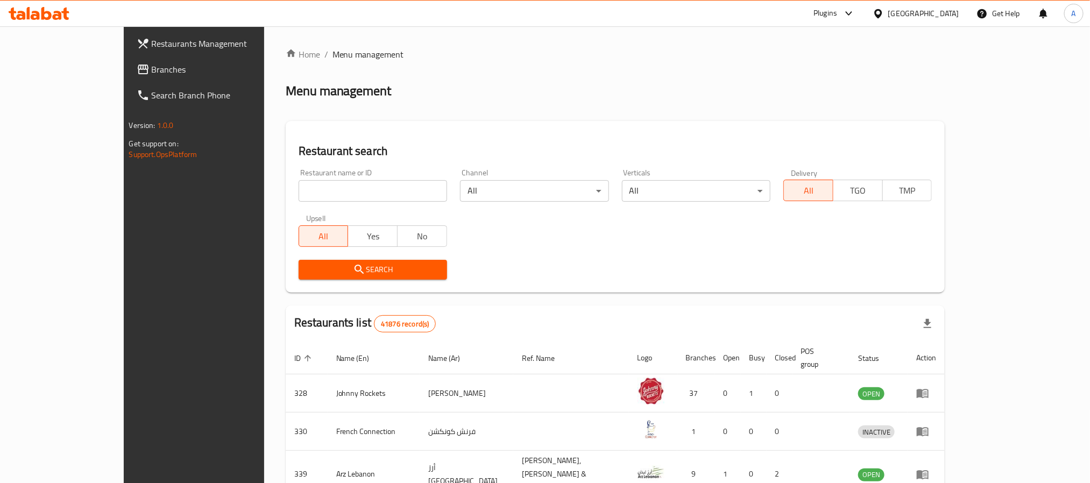
click at [298, 186] on input "search" at bounding box center [372, 191] width 148 height 22
paste input "779549"
type input "779549"
click at [307, 263] on span "Search" at bounding box center [372, 269] width 131 height 13
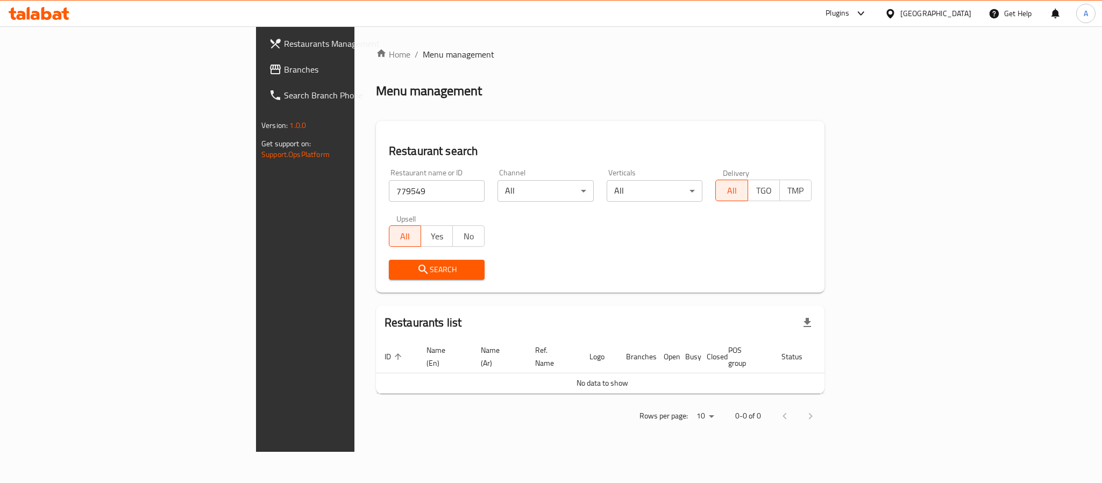
click at [284, 69] on span "Branches" at bounding box center [357, 69] width 147 height 13
